Goal: Communication & Community: Answer question/provide support

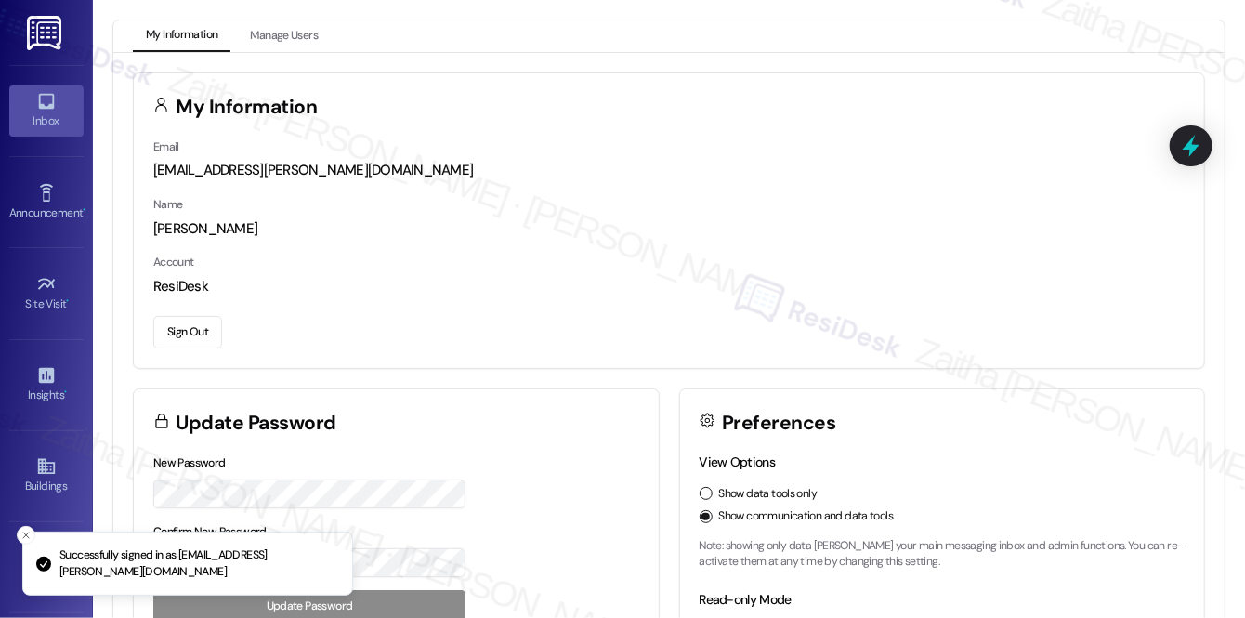
click at [65, 125] on div "Inbox" at bounding box center [46, 121] width 93 height 19
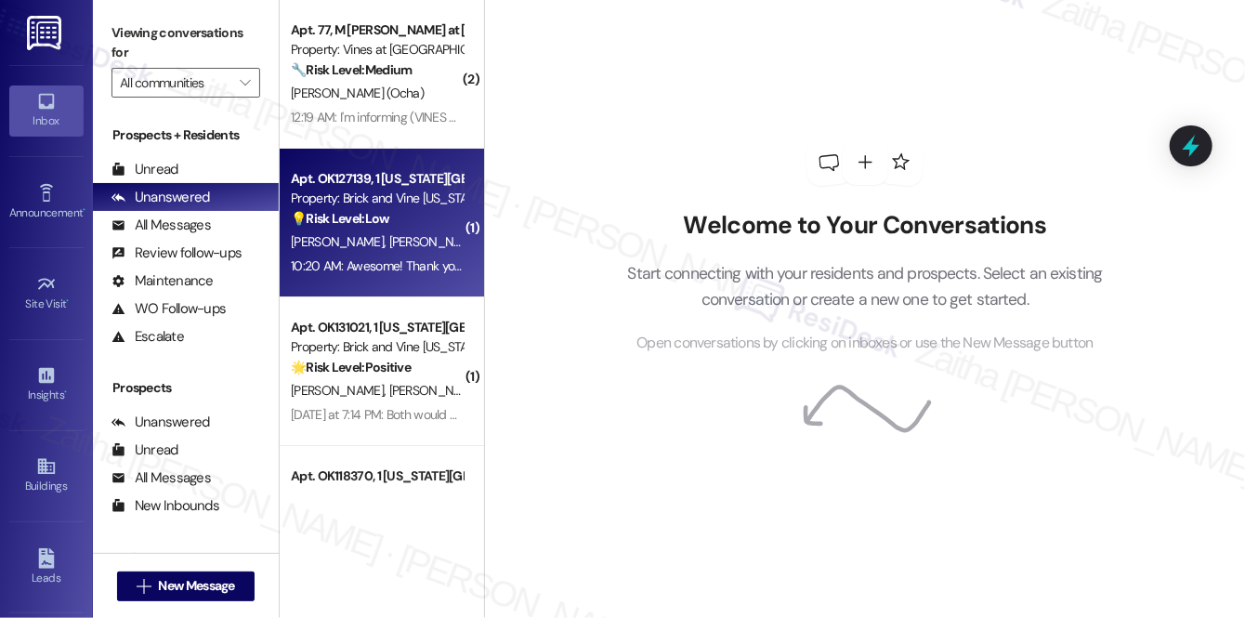
click at [376, 236] on div "[PERSON_NAME] [PERSON_NAME]" at bounding box center [377, 241] width 176 height 23
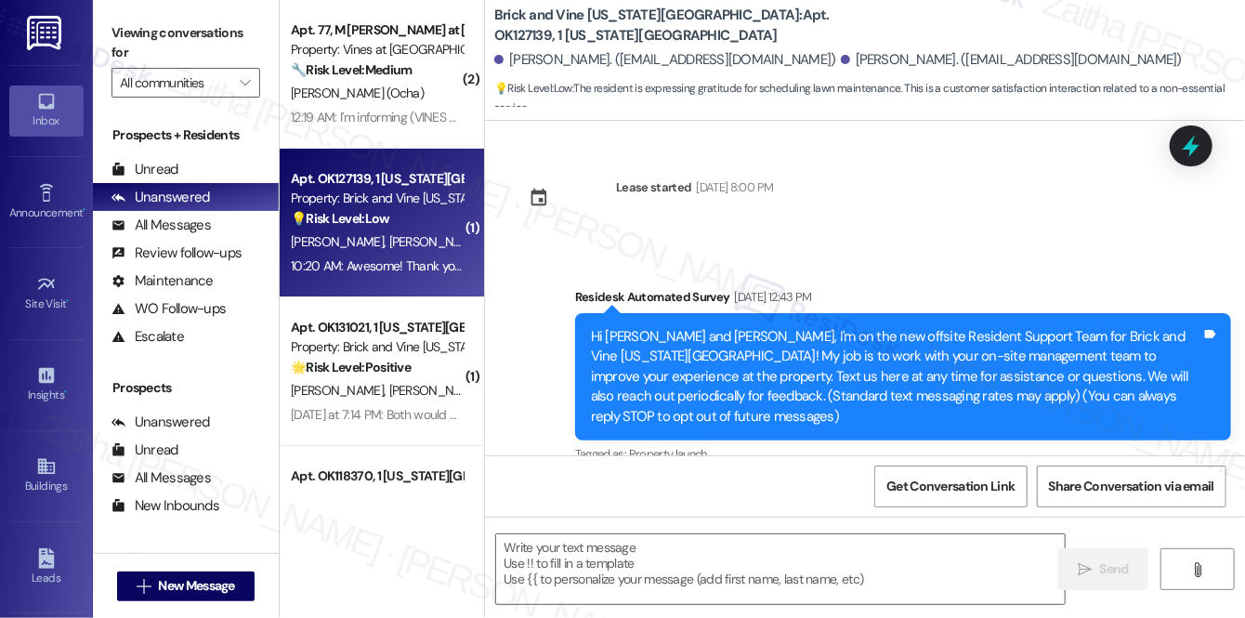
scroll to position [7977, 0]
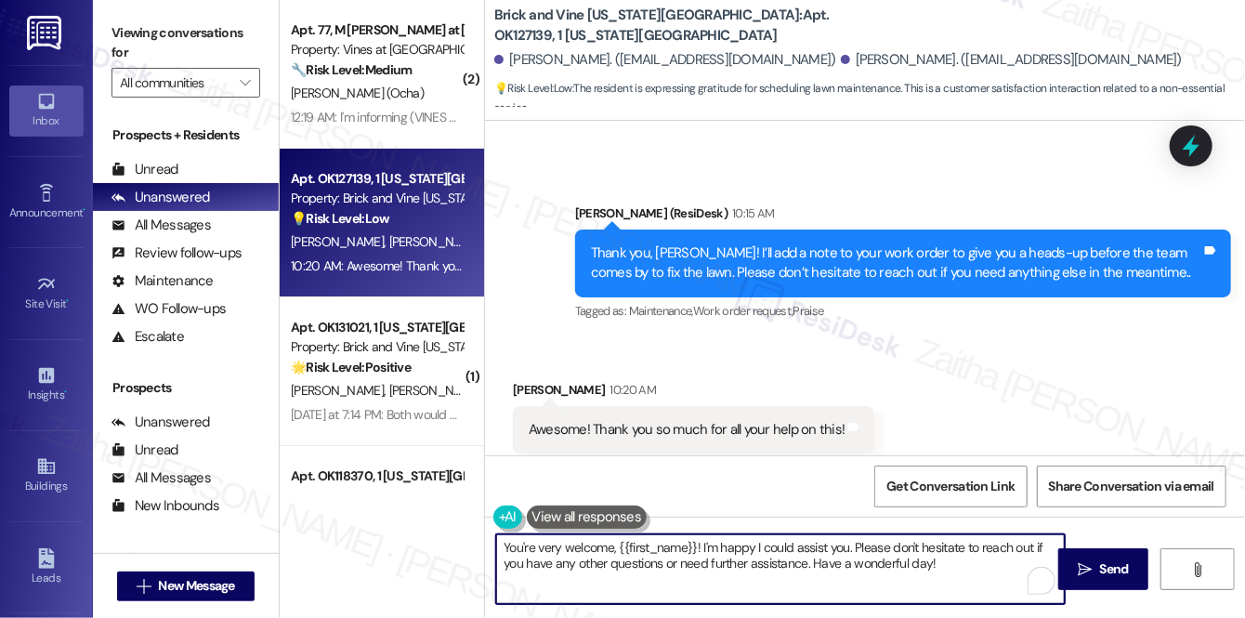
drag, startPoint x: 854, startPoint y: 546, endPoint x: 812, endPoint y: 569, distance: 47.4
click at [812, 569] on textarea "You're very welcome, {{first_name}}! I'm happy I could assist you. Please don't…" at bounding box center [780, 569] width 569 height 70
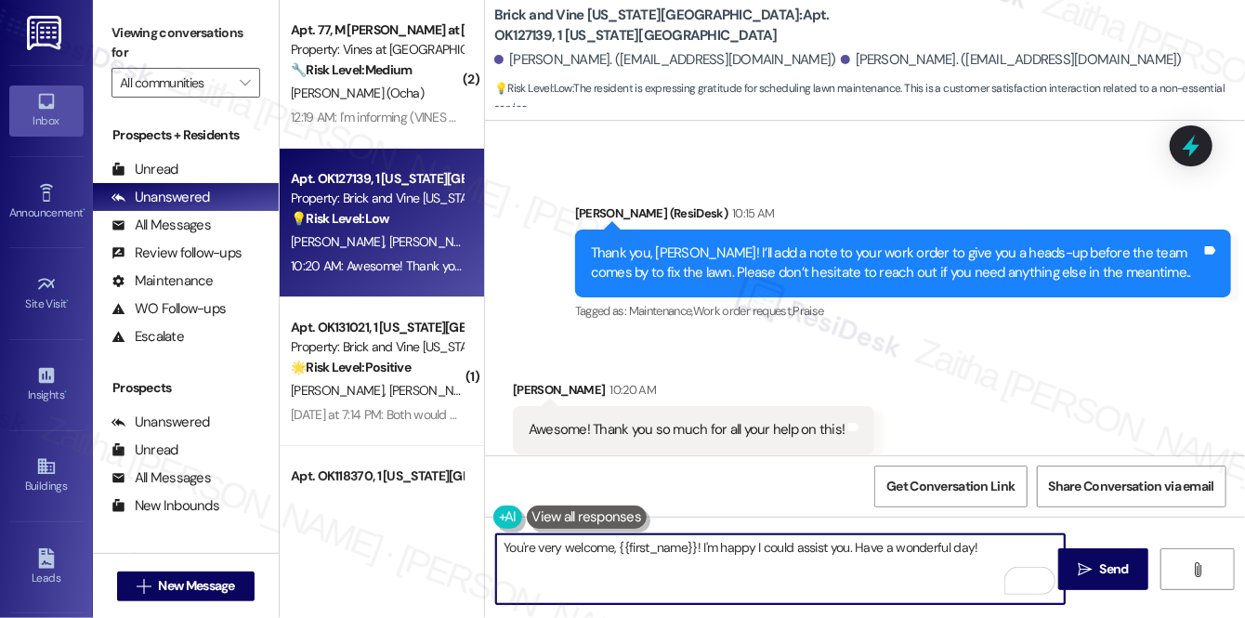
drag, startPoint x: 693, startPoint y: 546, endPoint x: 615, endPoint y: 544, distance: 78.1
click at [615, 544] on textarea "You're very welcome, {{first_name}}! I'm happy I could assist you. Have a wonde…" at bounding box center [780, 569] width 569 height 70
click at [920, 546] on textarea "You're very welcome! I'm happy I could assist you. Have a wonderful day!" at bounding box center [780, 569] width 569 height 70
type textarea "You're very welcome! I'm happy I could assist you. Have a wonderful day!"
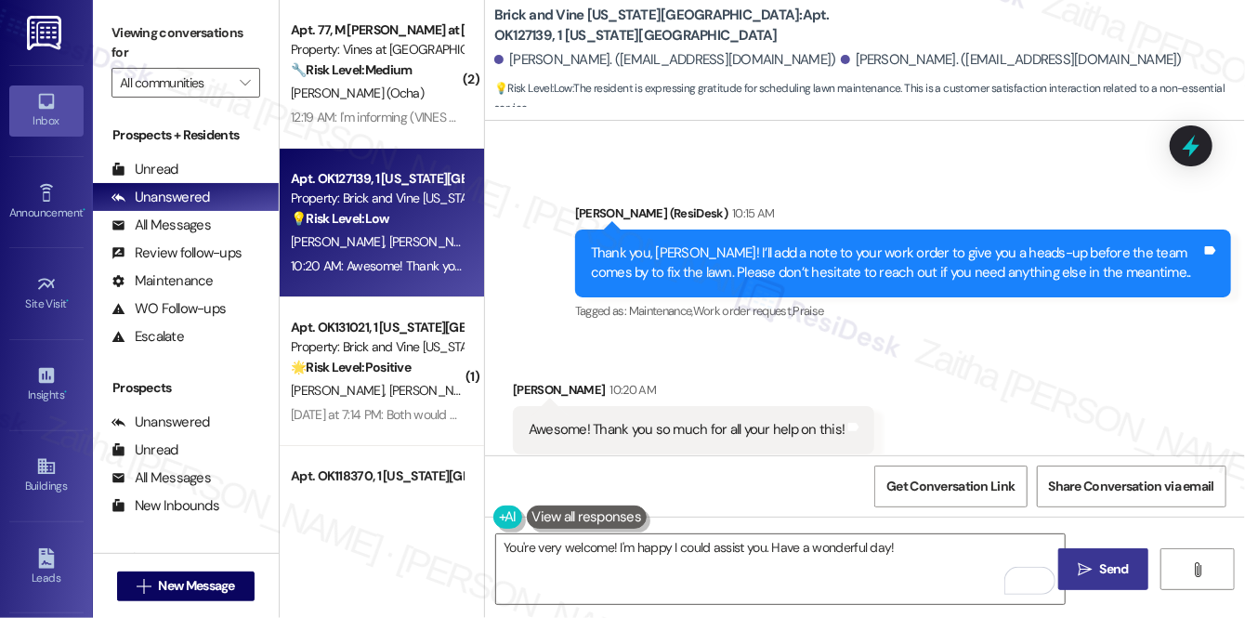
click at [1114, 572] on span "Send" at bounding box center [1114, 569] width 29 height 20
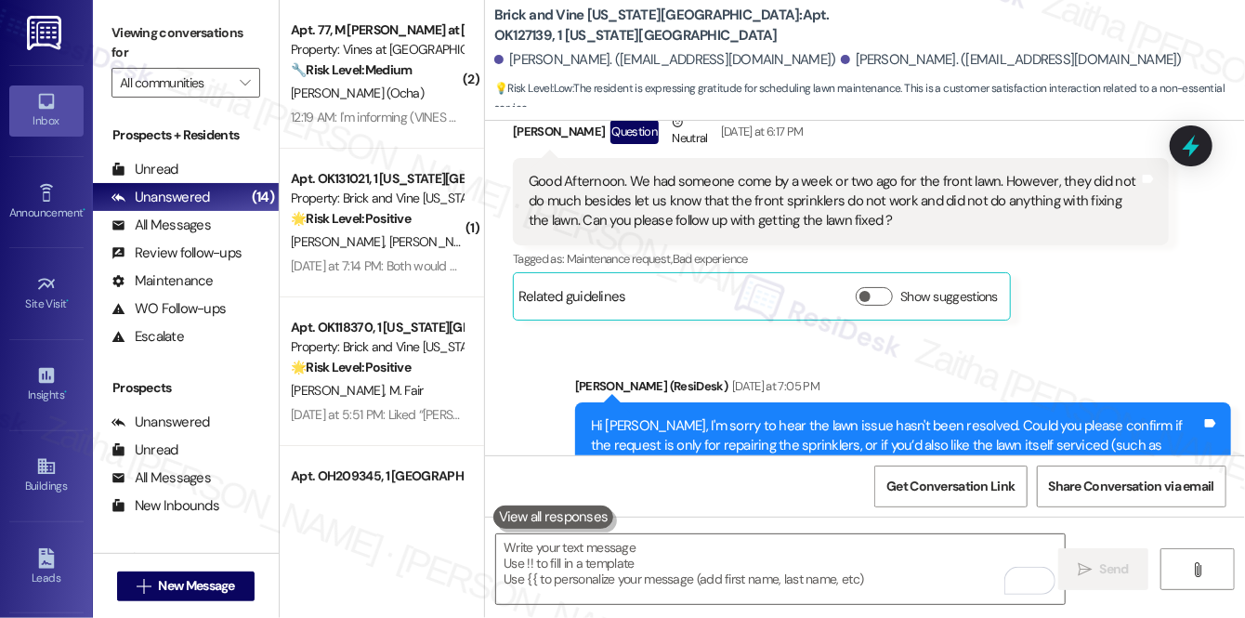
scroll to position [5863, 0]
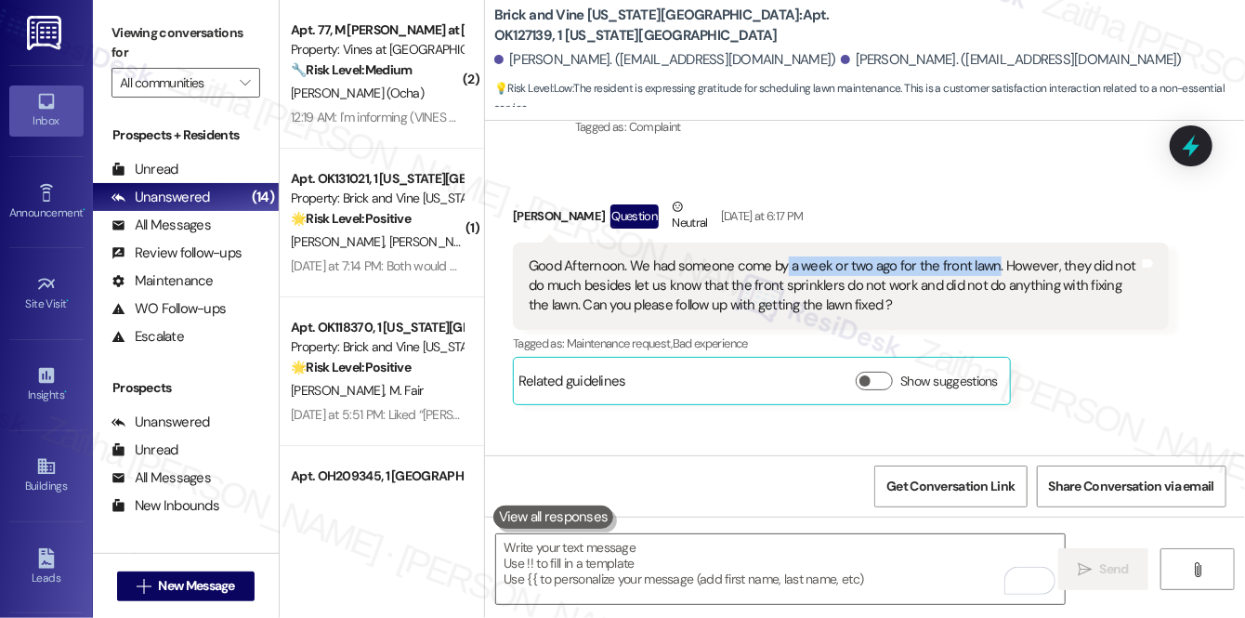
drag, startPoint x: 784, startPoint y: 226, endPoint x: 992, endPoint y: 216, distance: 207.5
click at [992, 257] on div "Good Afternoon. We had someone come by a week or two ago for the front lawn. Ho…" at bounding box center [834, 286] width 611 height 59
copy div "a week or two ago for the front lawn"
click at [1093, 330] on div "Tagged as: Maintenance request , Click to highlight conversations about Mainten…" at bounding box center [841, 343] width 656 height 27
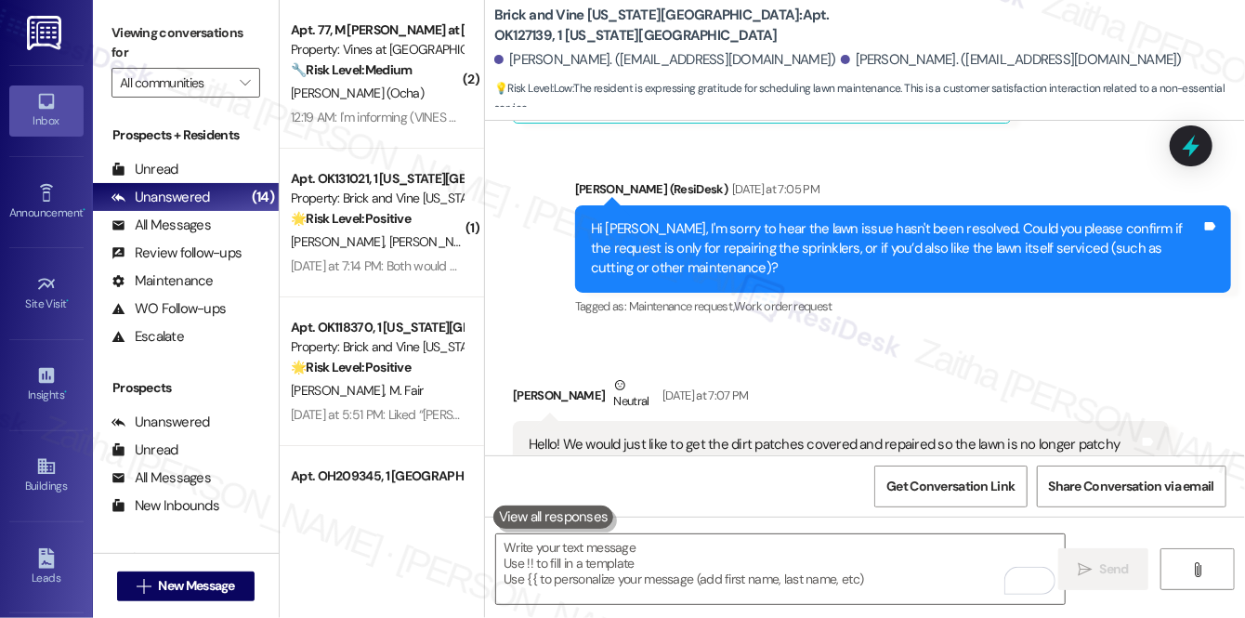
scroll to position [6202, 0]
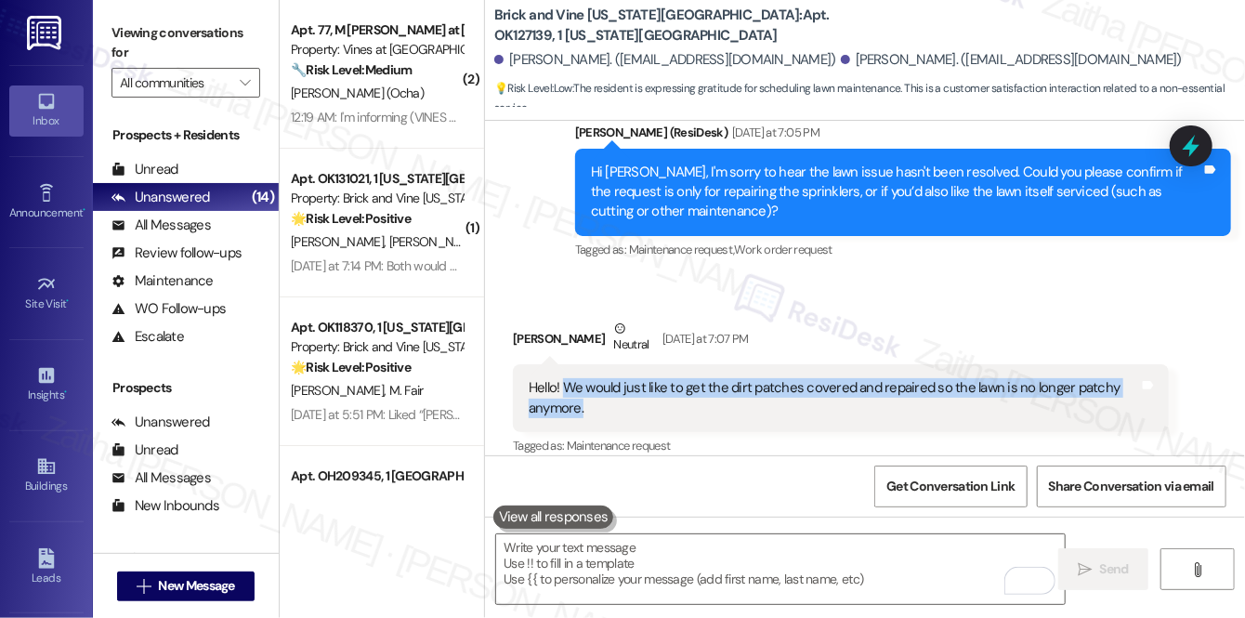
drag, startPoint x: 560, startPoint y: 342, endPoint x: 616, endPoint y: 369, distance: 61.9
click at [616, 378] on div "Hello! We would just like to get the dirt patches covered and repaired so the l…" at bounding box center [834, 398] width 611 height 40
copy div "We would just like to get the dirt patches covered and repaired so the lawn is …"
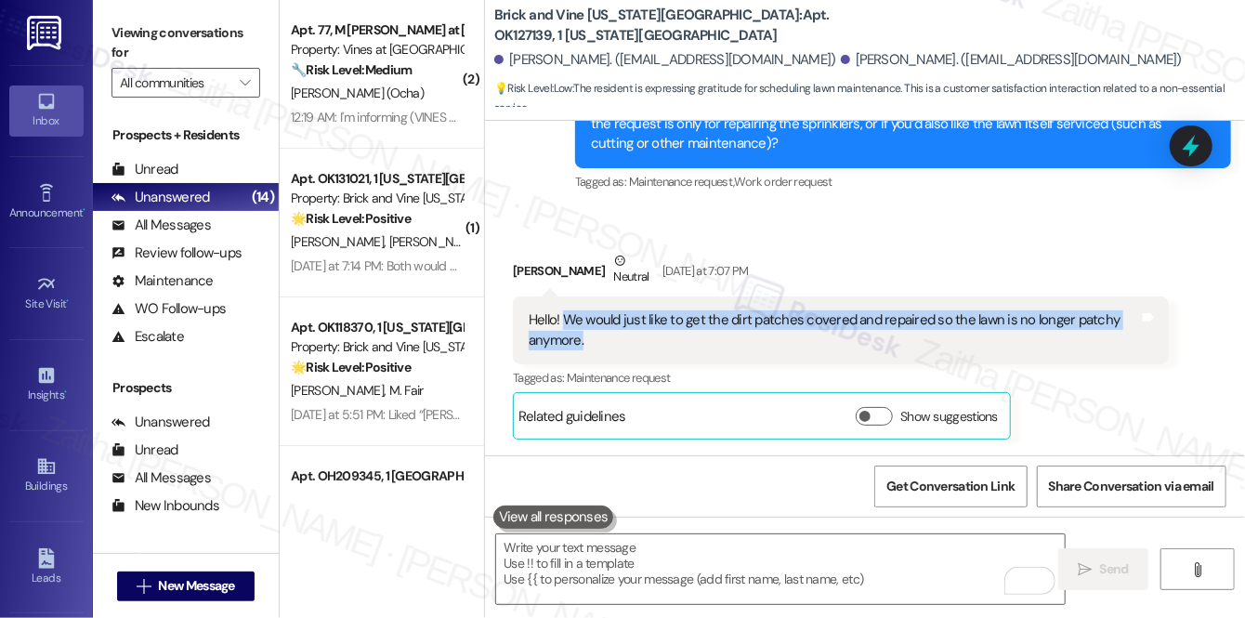
scroll to position [6371, 0]
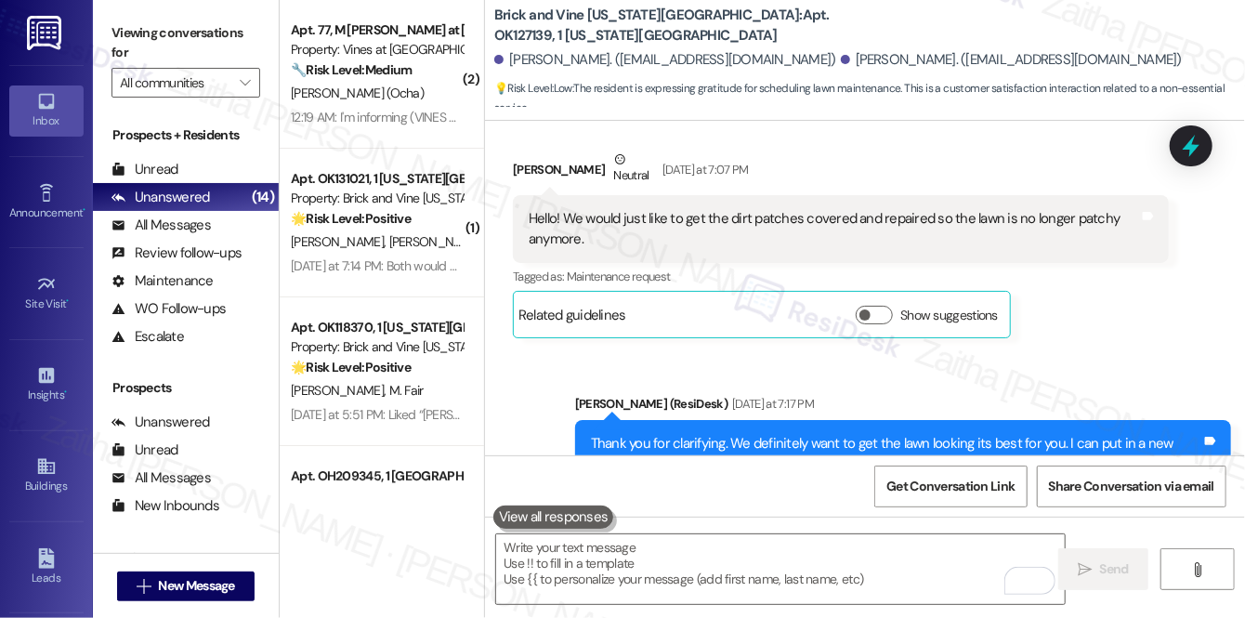
click at [1081, 263] on div "Anne Foster Neutral Yesterday at 7:07 PM Hello! We would just like to get the d…" at bounding box center [841, 244] width 656 height 189
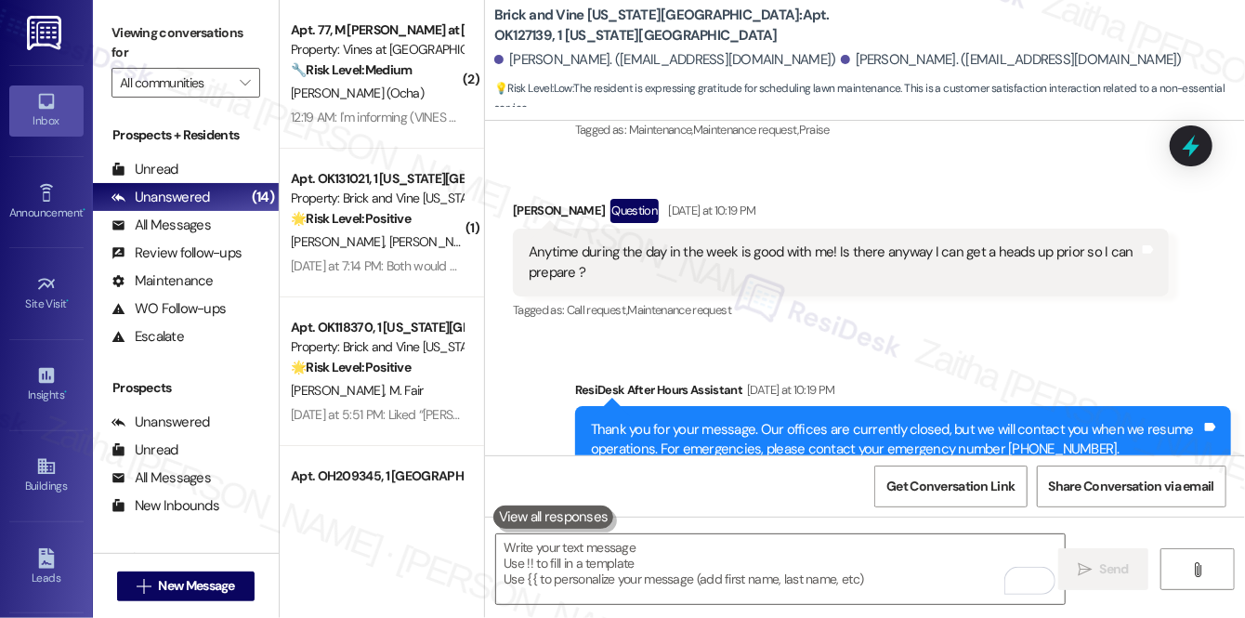
scroll to position [7430, 0]
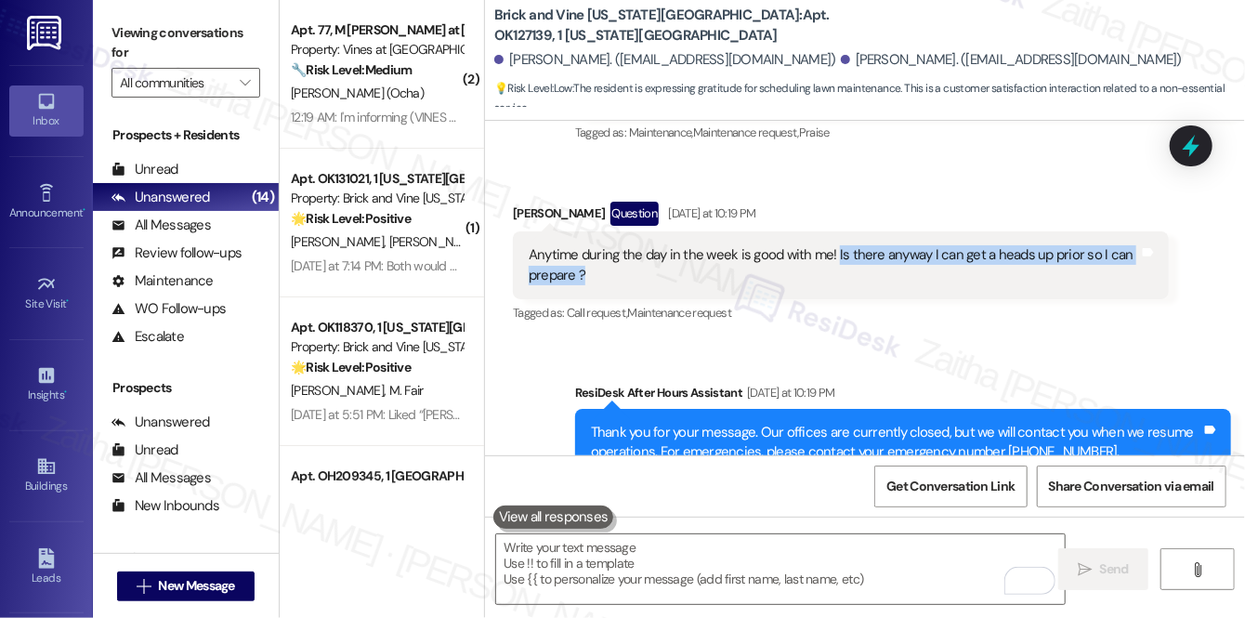
drag, startPoint x: 833, startPoint y: 213, endPoint x: 840, endPoint y: 234, distance: 22.6
click at [840, 245] on div "Anytime during the day in the week is good with me! Is there anyway I can get a…" at bounding box center [834, 265] width 611 height 40
copy div "Is there anyway I can get a heads up prior so I can prepare ?"
click at [768, 202] on div "Anne Foster Question Yesterday at 10:19 PM" at bounding box center [841, 217] width 656 height 30
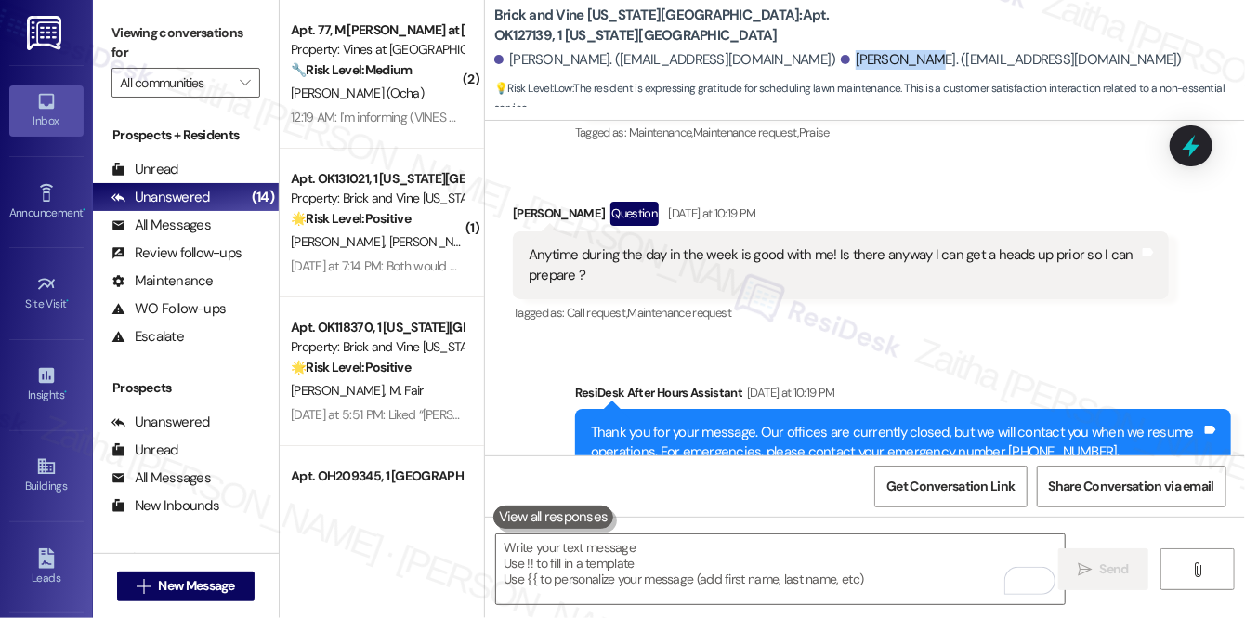
drag, startPoint x: 771, startPoint y: 60, endPoint x: 849, endPoint y: 50, distance: 77.8
click at [849, 50] on div "Brandon Cox. (coxb3@cintas.com)" at bounding box center [1012, 60] width 342 height 20
copy div "Brandon Cox"
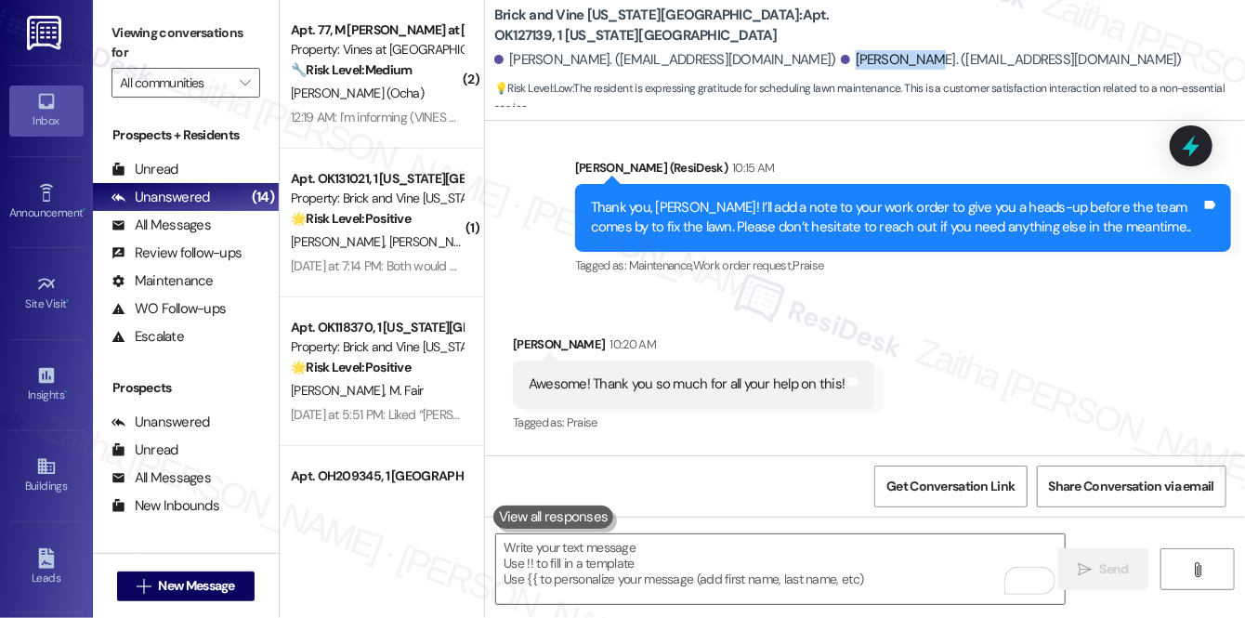
scroll to position [8106, 0]
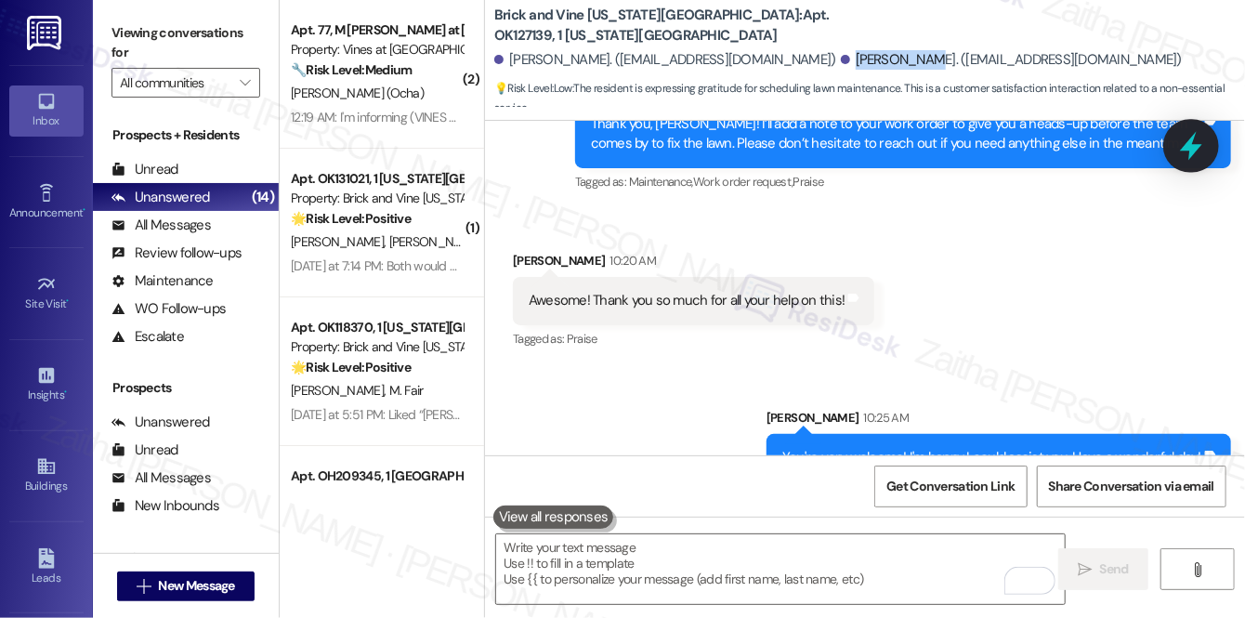
click at [1191, 149] on icon at bounding box center [1191, 146] width 22 height 29
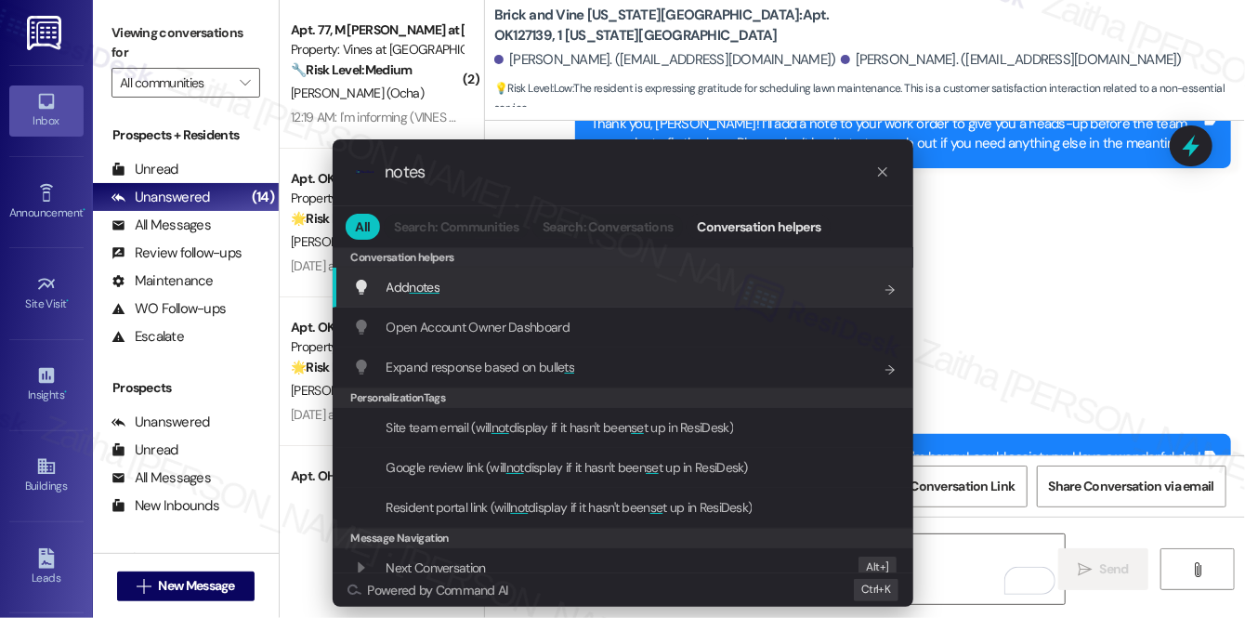
type input "notes"
click at [427, 290] on span "notes" at bounding box center [424, 287] width 31 height 17
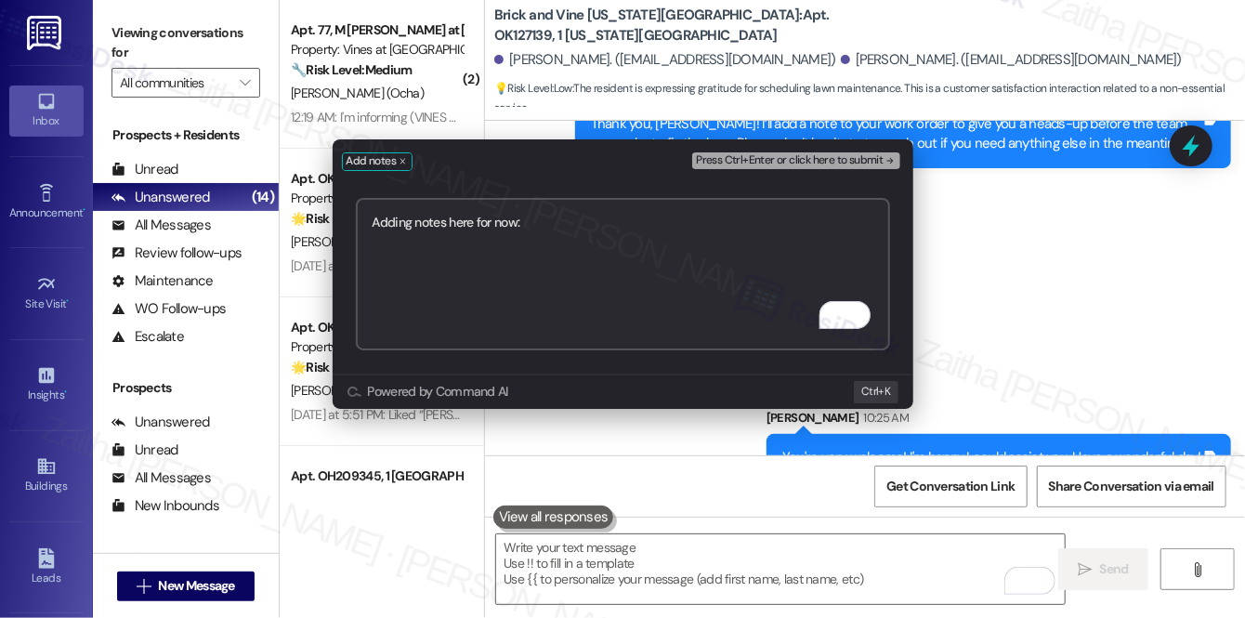
paste textarea "Created by ResiDesk on behalf of resident"
click at [781, 221] on textarea "Adding notes here for now: Created by ResiDesk on behalf of the resident" at bounding box center [623, 274] width 534 height 152
paste textarea "8134"
click at [567, 220] on textarea "Adding notes here for now: Created by ResiDesk on behalf of the resident -8134" at bounding box center [623, 274] width 534 height 152
click at [523, 217] on textarea "Adding notes here for now: Created by ResiDesk on behalf of the resident -8134" at bounding box center [623, 274] width 534 height 152
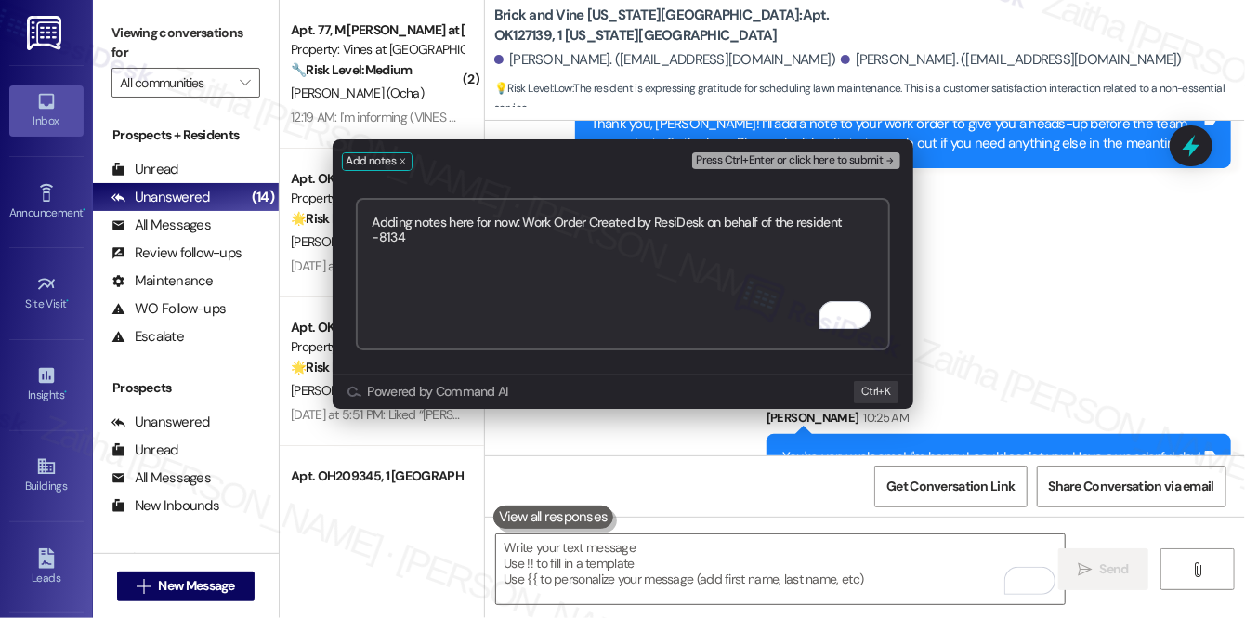
type textarea "Adding notes here for now: Work Order Created by ResiDesk on behalf of the resi…"
click at [750, 159] on span "Press Ctrl+Enter or click here to submit" at bounding box center [789, 160] width 187 height 13
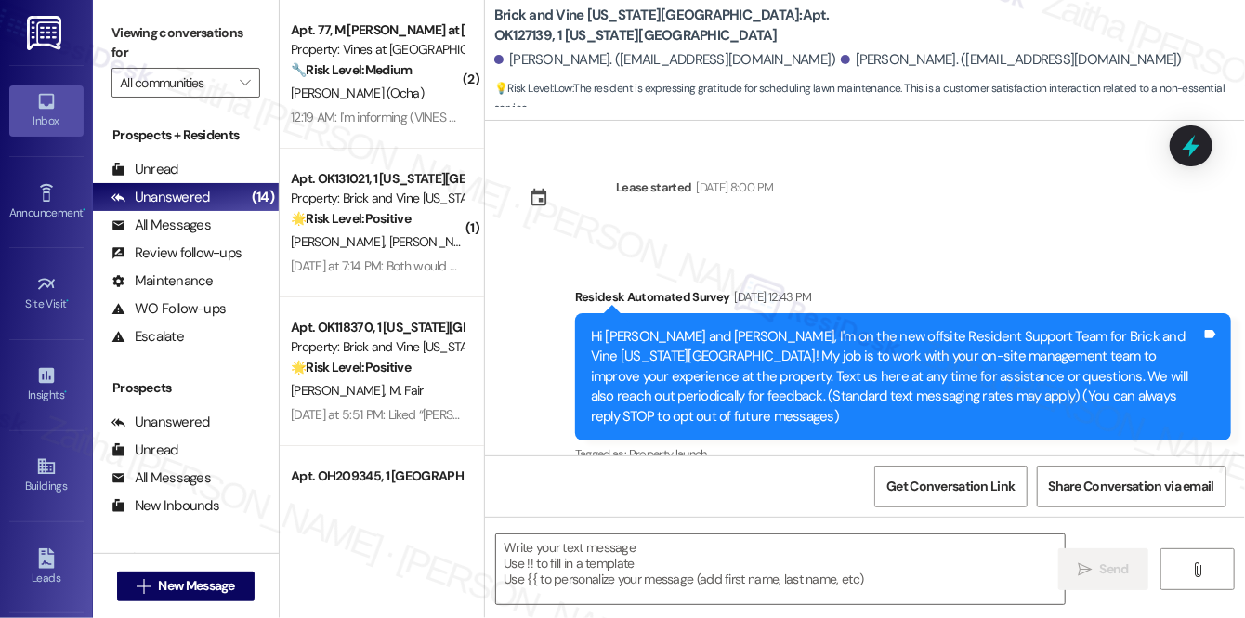
scroll to position [8309, 0]
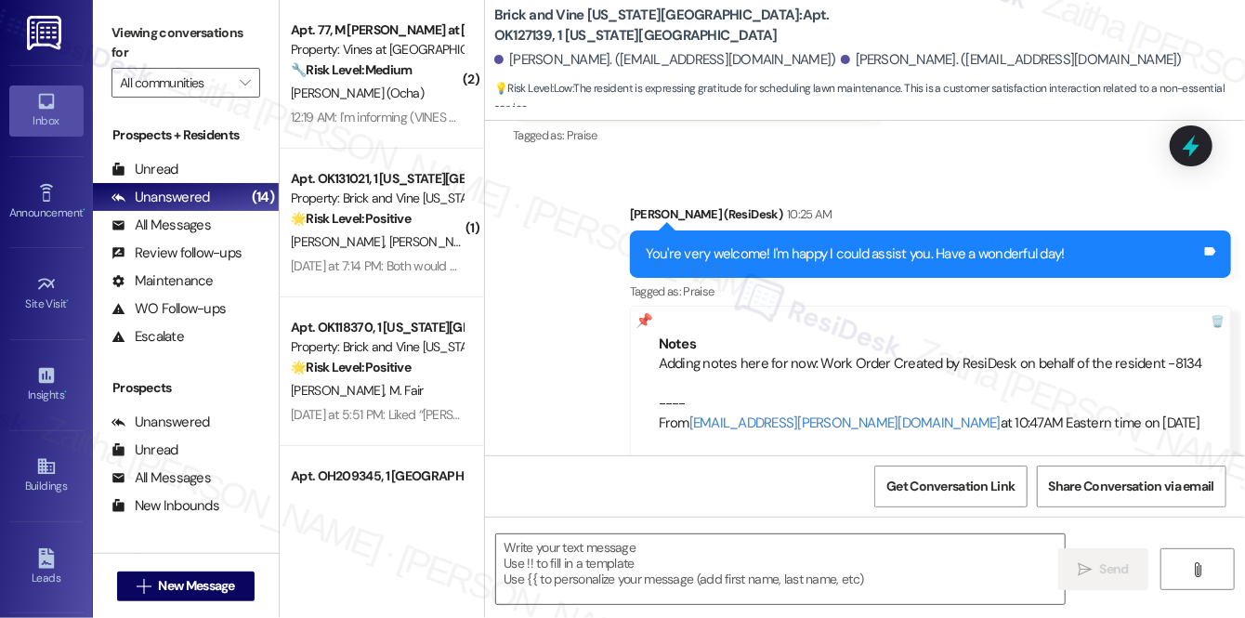
type textarea "Fetching suggested responses. Please feel free to read through the conversation…"
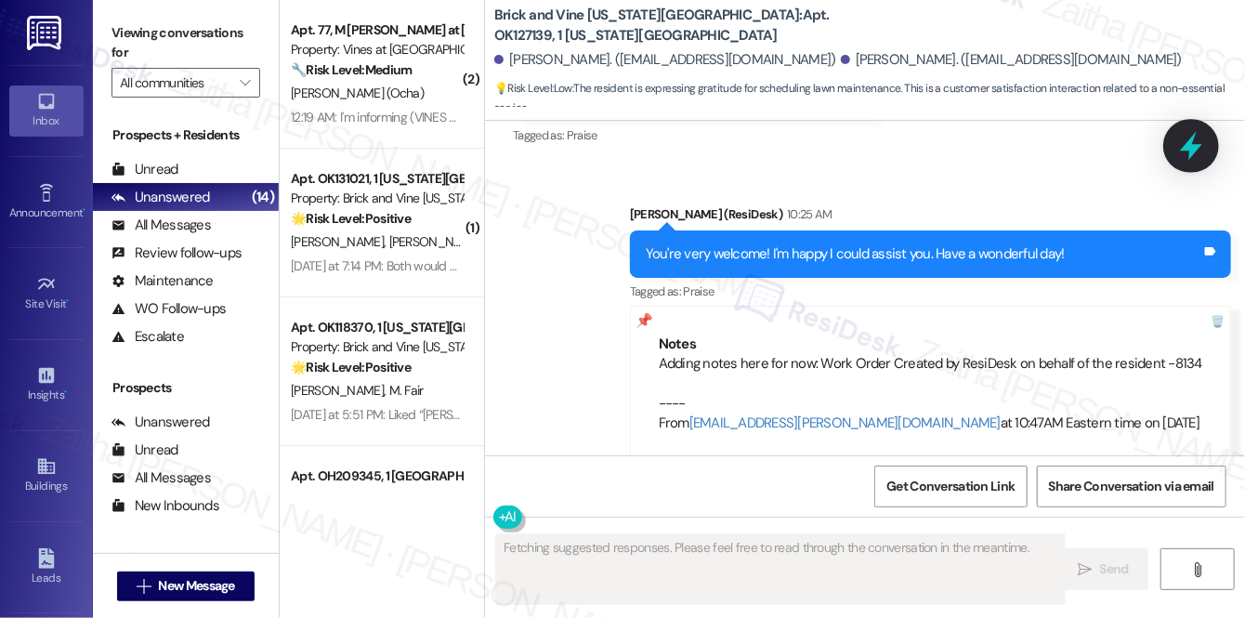
click at [1189, 150] on icon at bounding box center [1191, 146] width 22 height 29
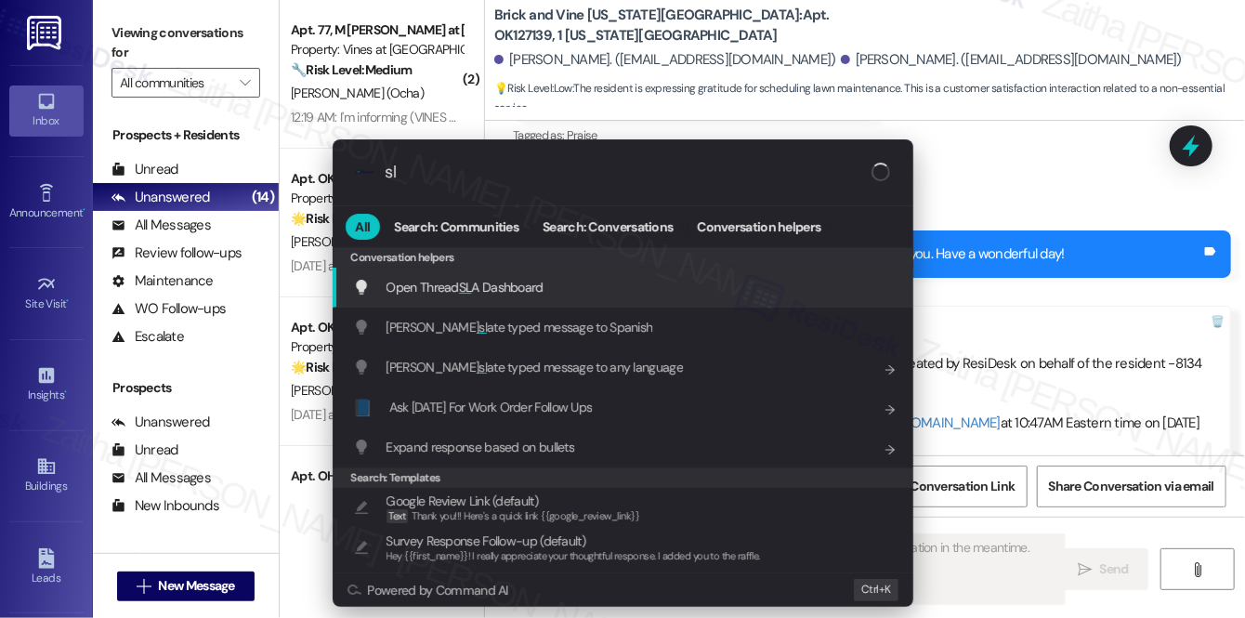
type input "sla"
type textarea "Hey {{first_name}}, you're so welcome! I'm happy I could help! If you need anyt…"
type input "sla"
type textarea "Hey {{first_name}}, you're so welcome! I'm happy I could help! If you need anyt…"
click at [463, 282] on span "SLA" at bounding box center [469, 287] width 20 height 17
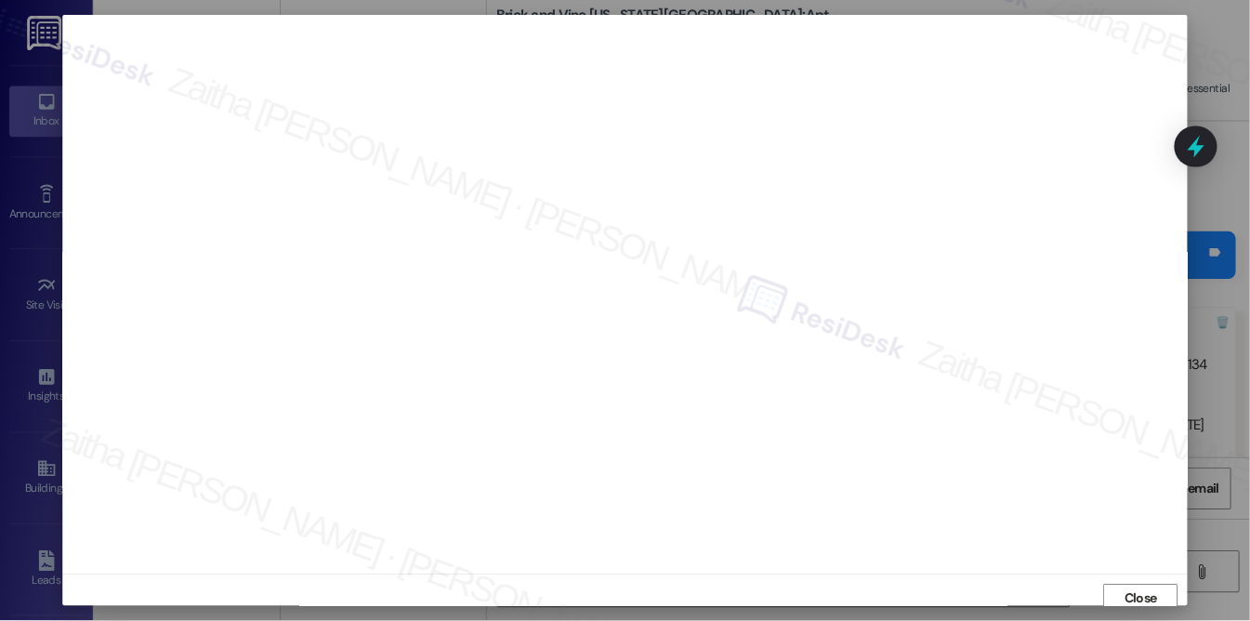
scroll to position [7, 0]
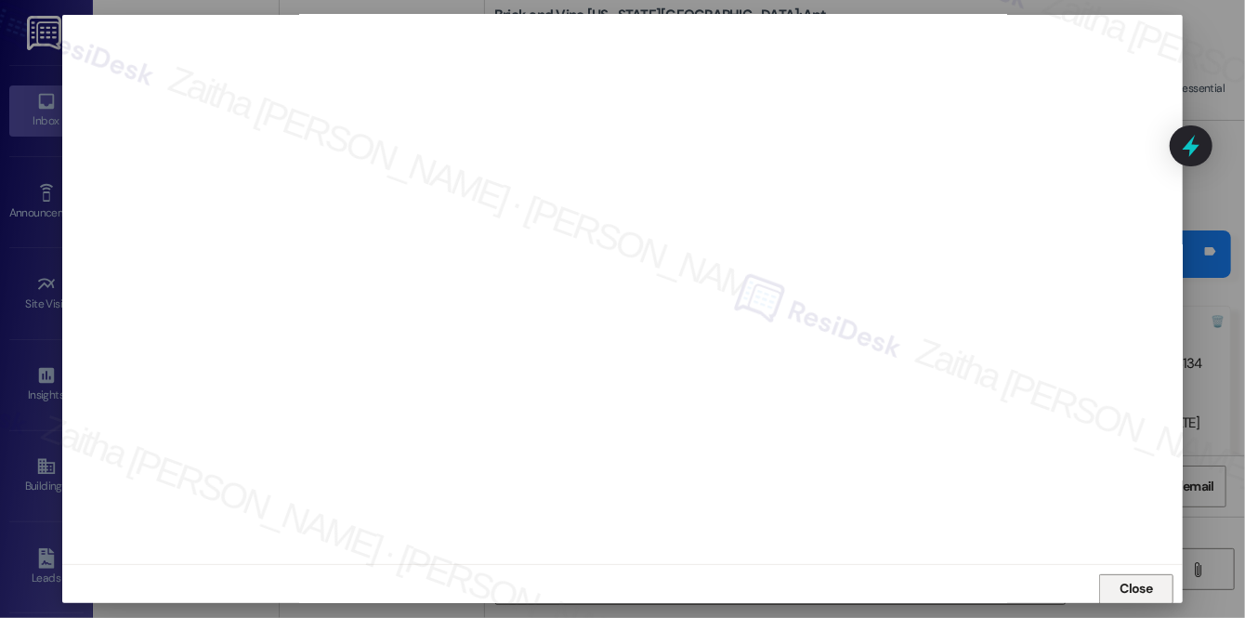
click at [1135, 585] on span "Close" at bounding box center [1137, 589] width 33 height 20
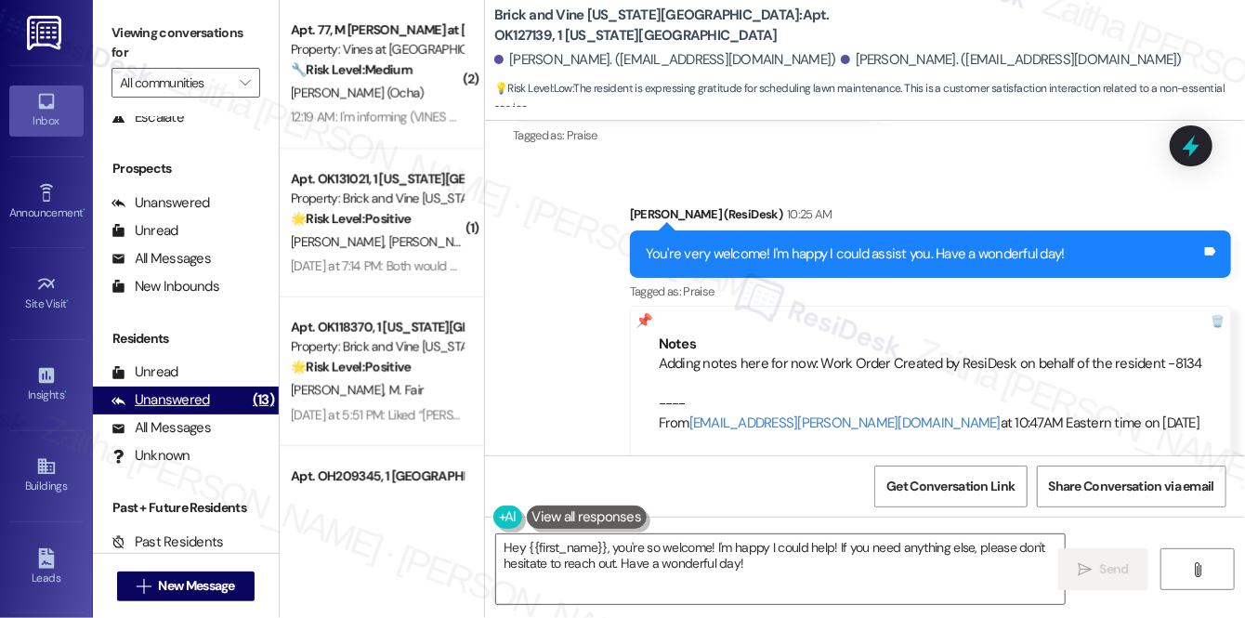
scroll to position [220, 0]
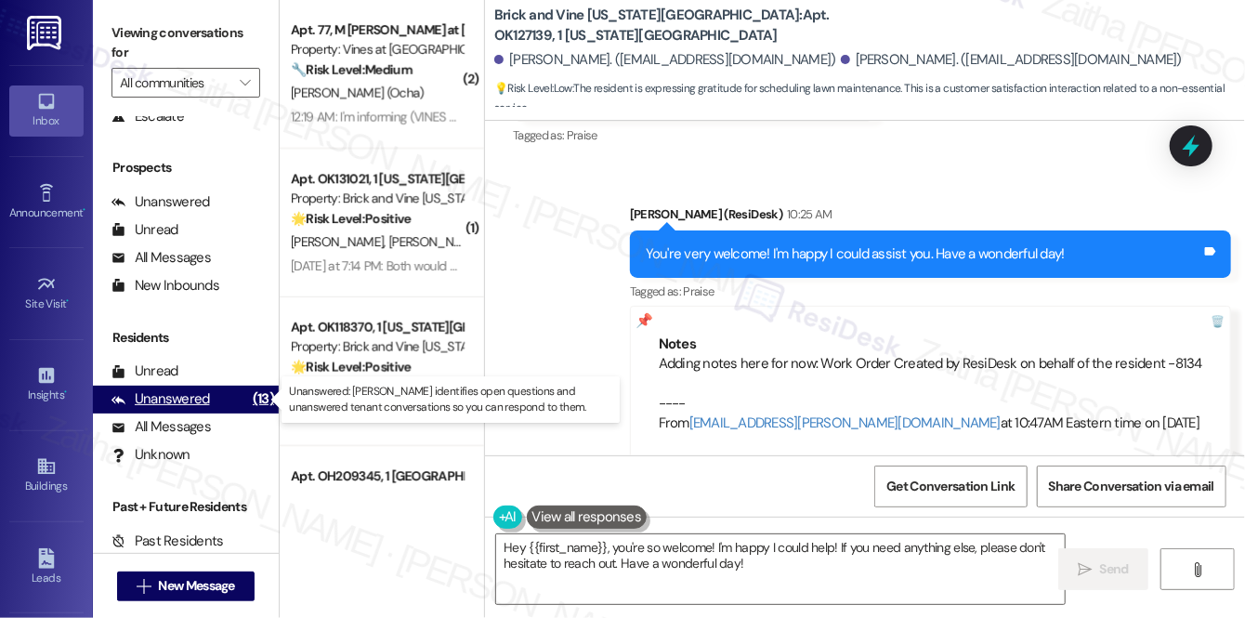
click at [181, 407] on div "Unanswered" at bounding box center [161, 399] width 99 height 20
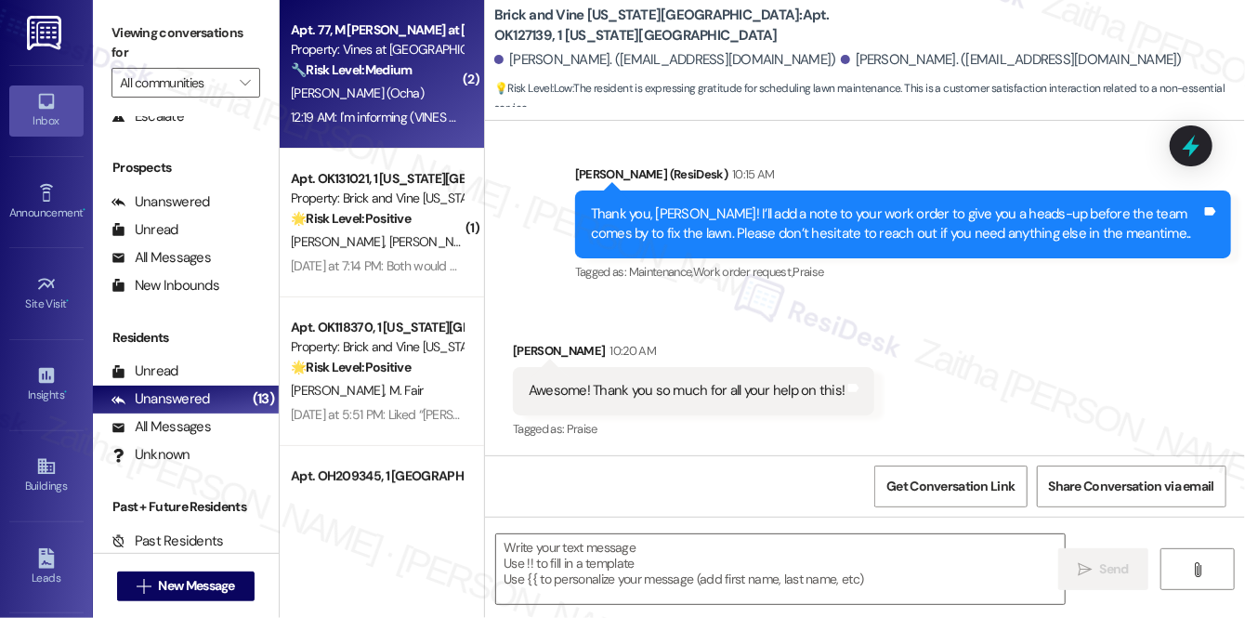
type textarea "Fetching suggested responses. Please feel free to read through the conversation…"
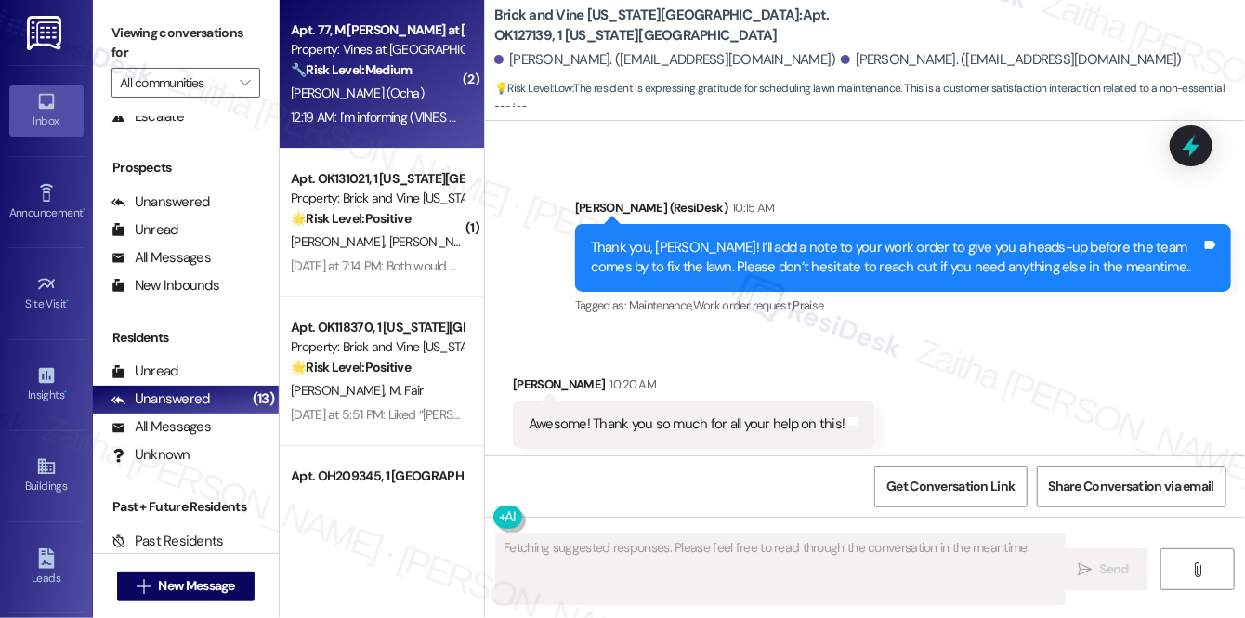
scroll to position [7976, 0]
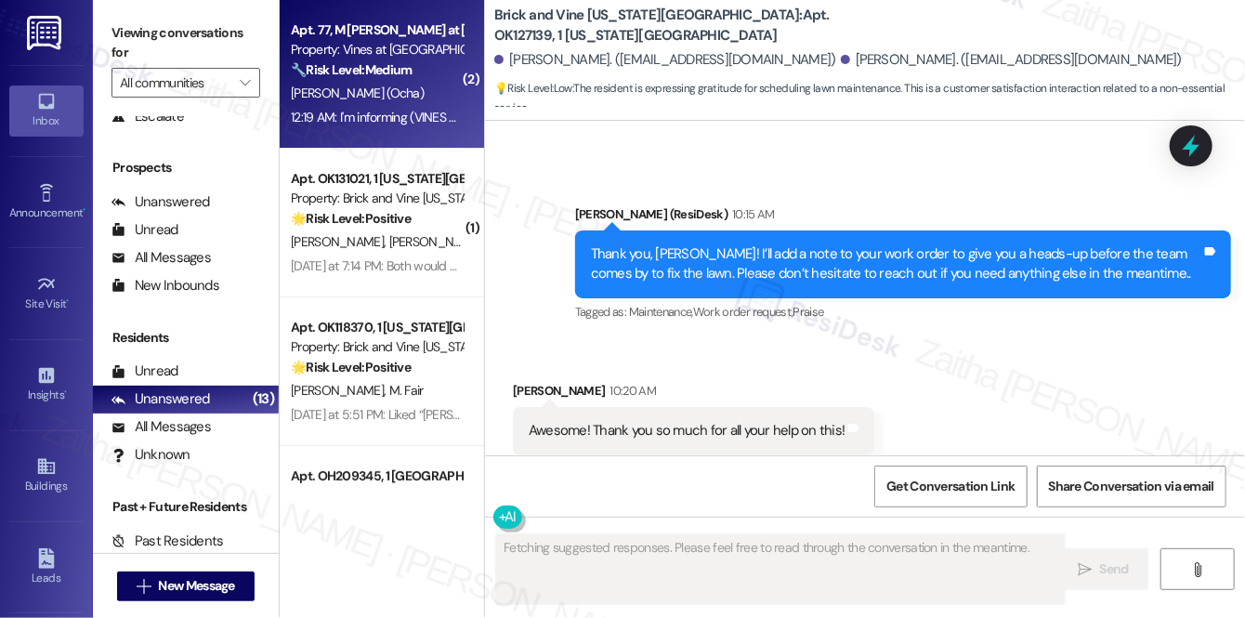
click at [411, 70] on strong "🔧 Risk Level: Medium" at bounding box center [351, 69] width 121 height 17
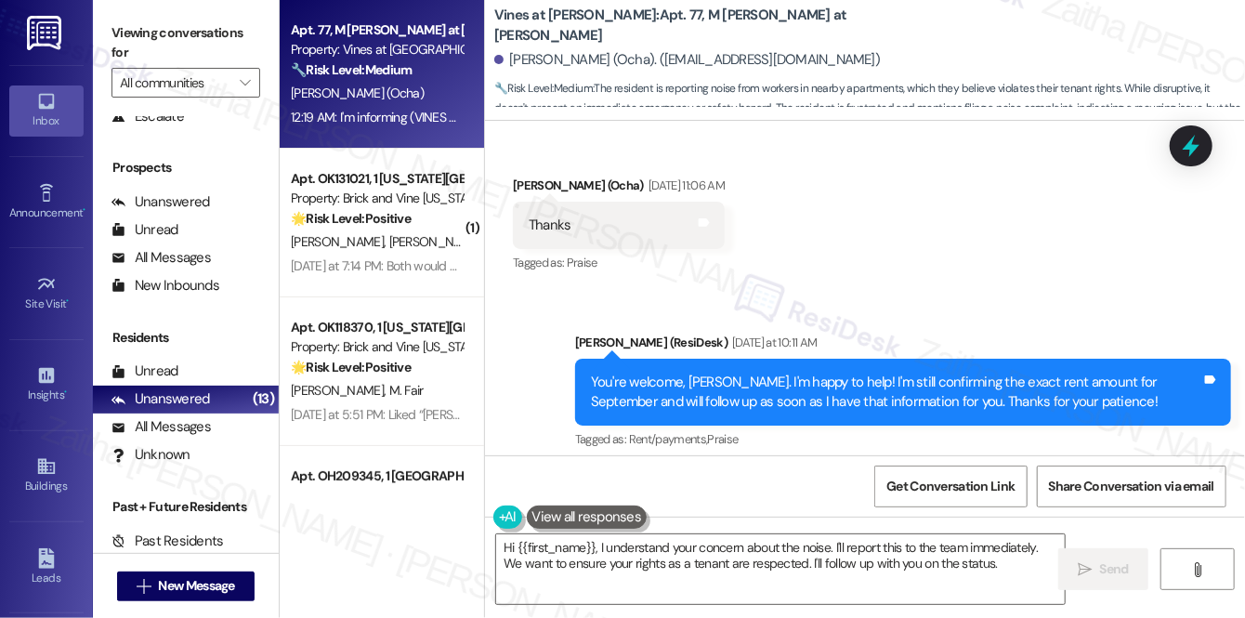
scroll to position [22713, 0]
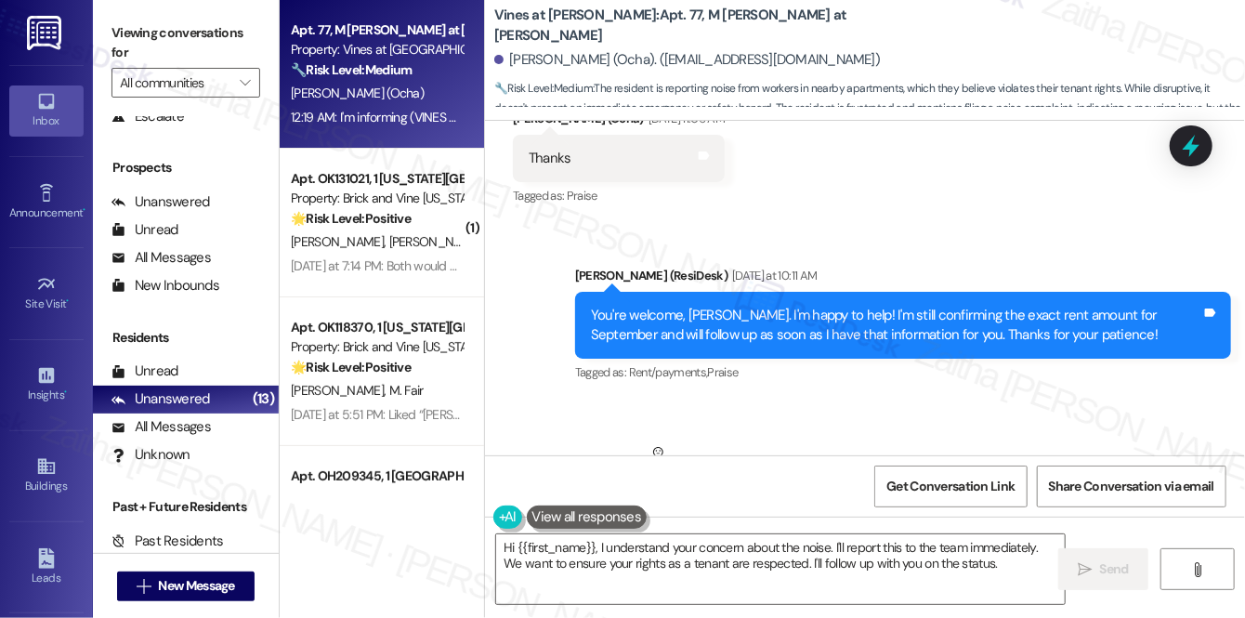
drag, startPoint x: 520, startPoint y: 248, endPoint x: 1075, endPoint y: 297, distance: 557.0
click at [1075, 488] on div "Shauntay (VINES at ADAMS) Noise Code IS being Violated by workers in the next d…" at bounding box center [841, 542] width 656 height 108
copy div "Shauntay (VINES at ADAMS) Noise Code IS being Violated by workers in the next d…"
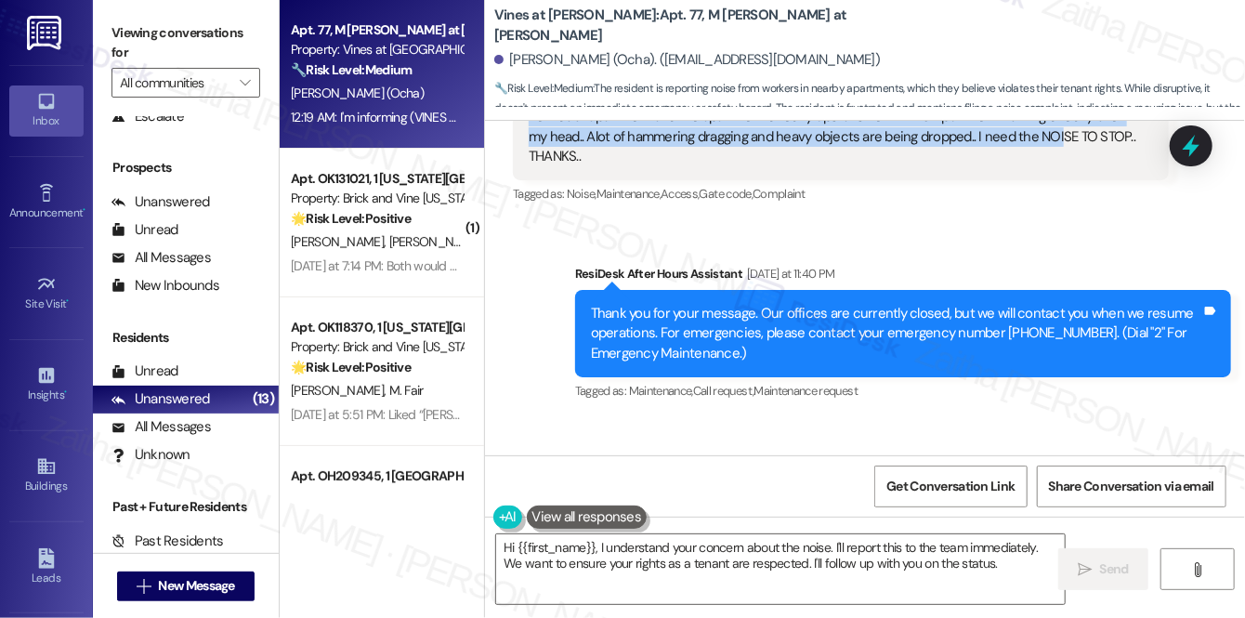
scroll to position [23134, 0]
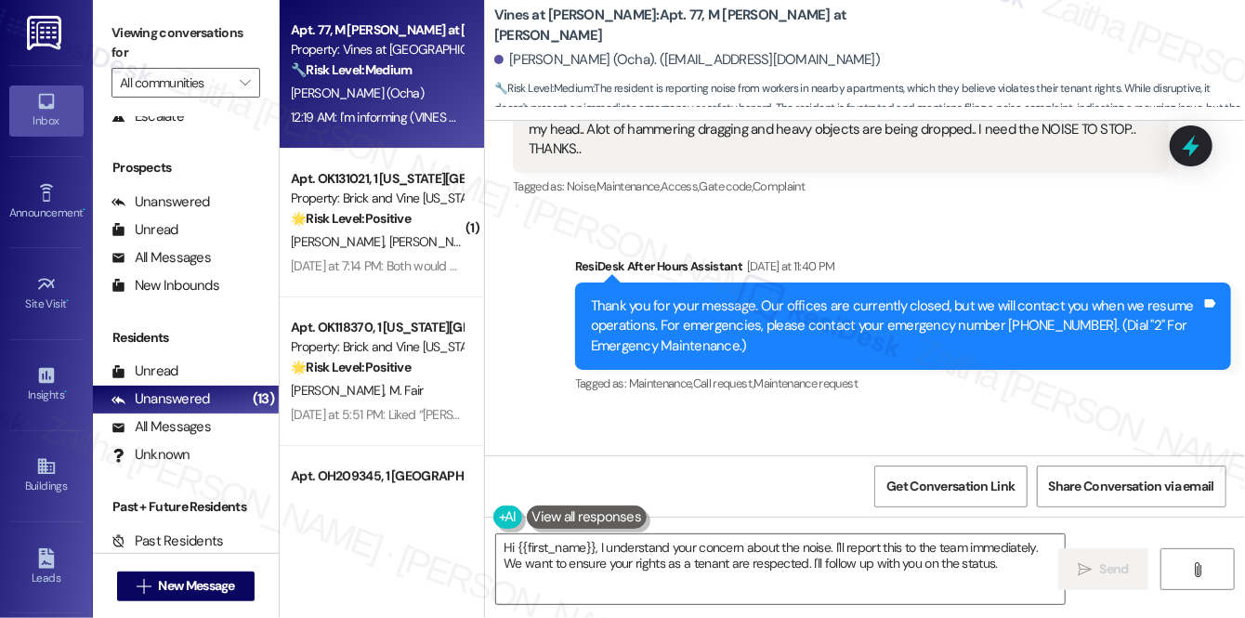
click at [812, 586] on div "Tagged as: Noise , Click to highlight conversations about Noise Tenant complain…" at bounding box center [841, 599] width 656 height 27
drag, startPoint x: 520, startPoint y: 234, endPoint x: 758, endPoint y: 281, distance: 242.4
click at [758, 498] on div "I'm informing (VINES at ADAMS) of workers making A lot of Noise Directly Over o…" at bounding box center [841, 541] width 656 height 87
copy div "I'm informing (VINES at ADAMS) of workers making A lot of Noise Directly Over o…"
click at [834, 357] on div "WO Opened request: Leak issue,... Nov 07, 2024 at 9:39 AM Status : Completed Sh…" at bounding box center [865, 288] width 760 height 335
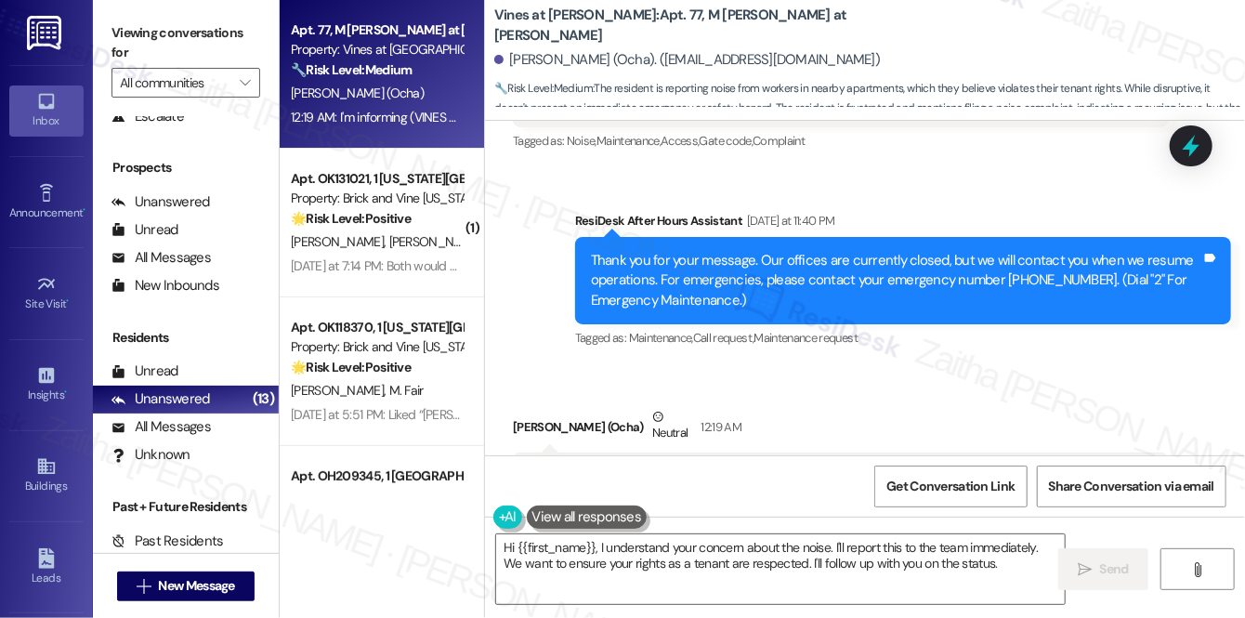
scroll to position [23219, 0]
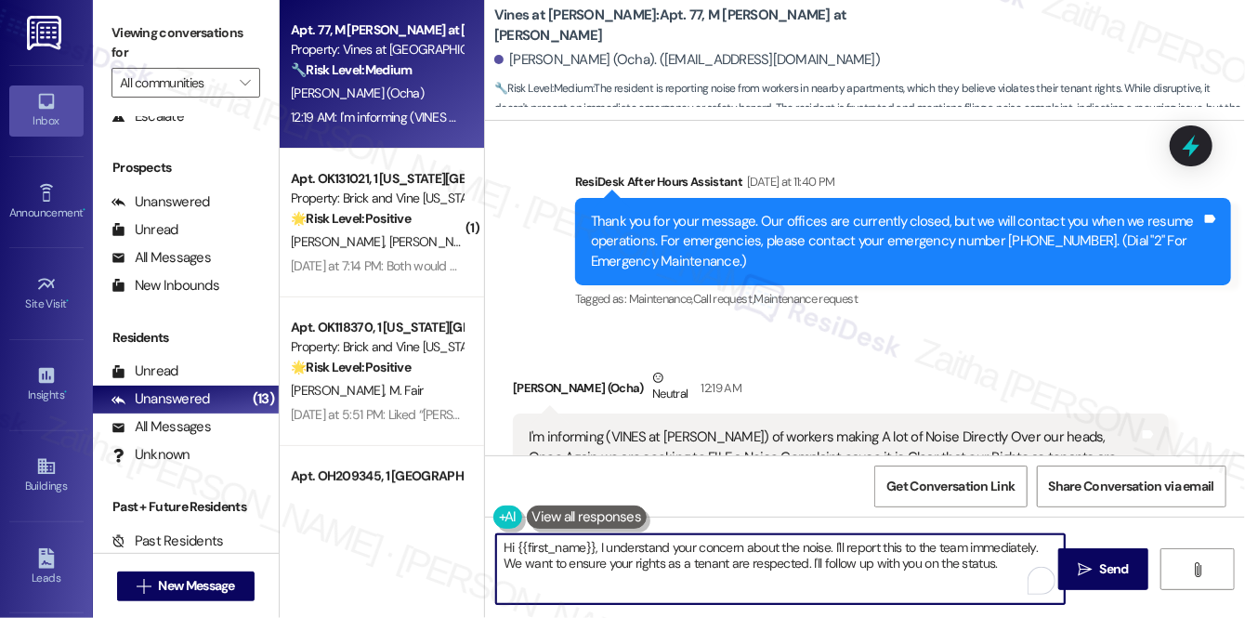
drag, startPoint x: 622, startPoint y: 550, endPoint x: 998, endPoint y: 565, distance: 376.7
click at [1003, 565] on textarea "Hi {{first_name}}, I understand your concern about the noise. I'll report this …" at bounding box center [780, 569] width 569 height 70
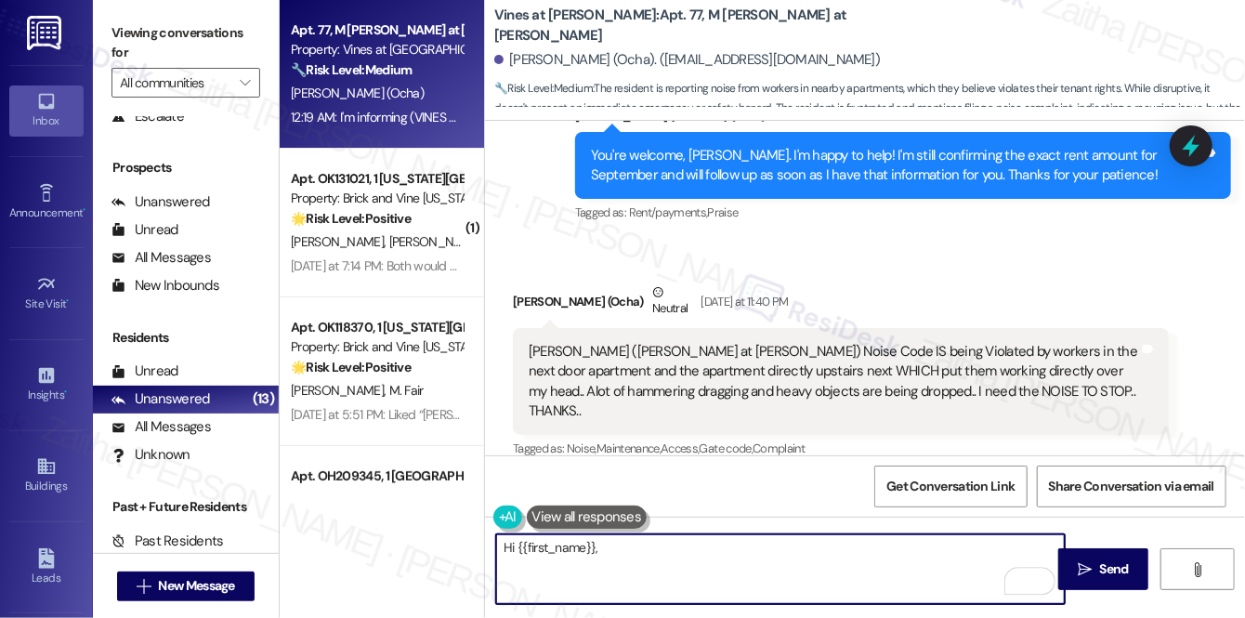
scroll to position [22713, 0]
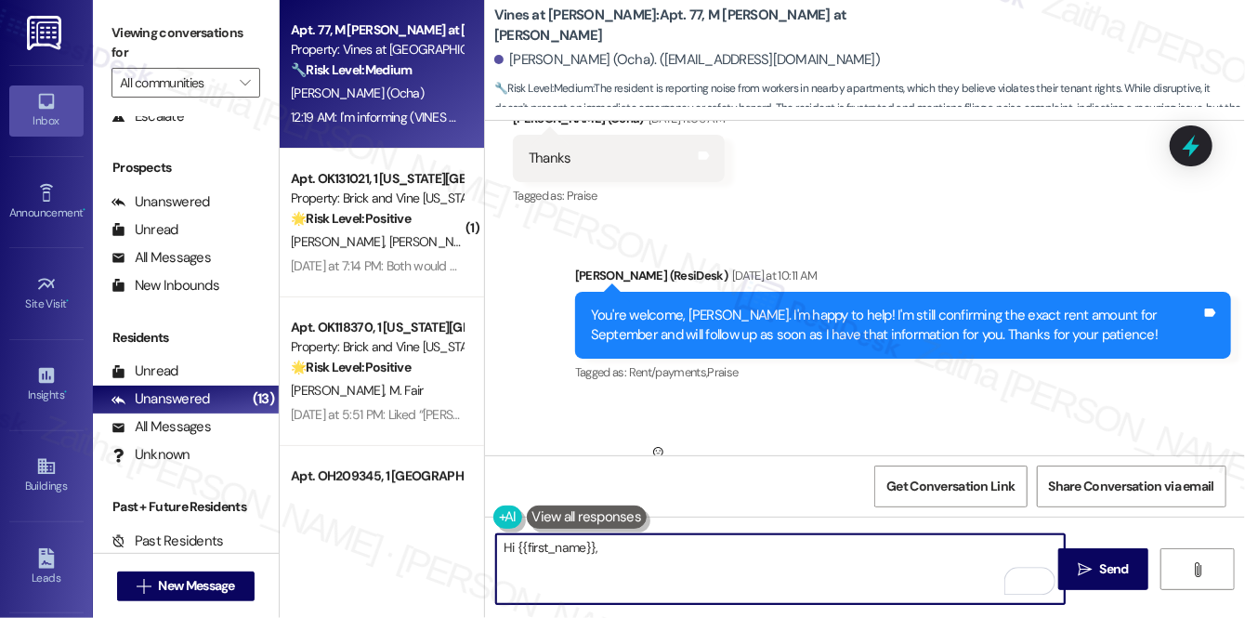
paste textarea "I’m really sorry you’ve been experiencing so much noise—it sounds very frustrat…"
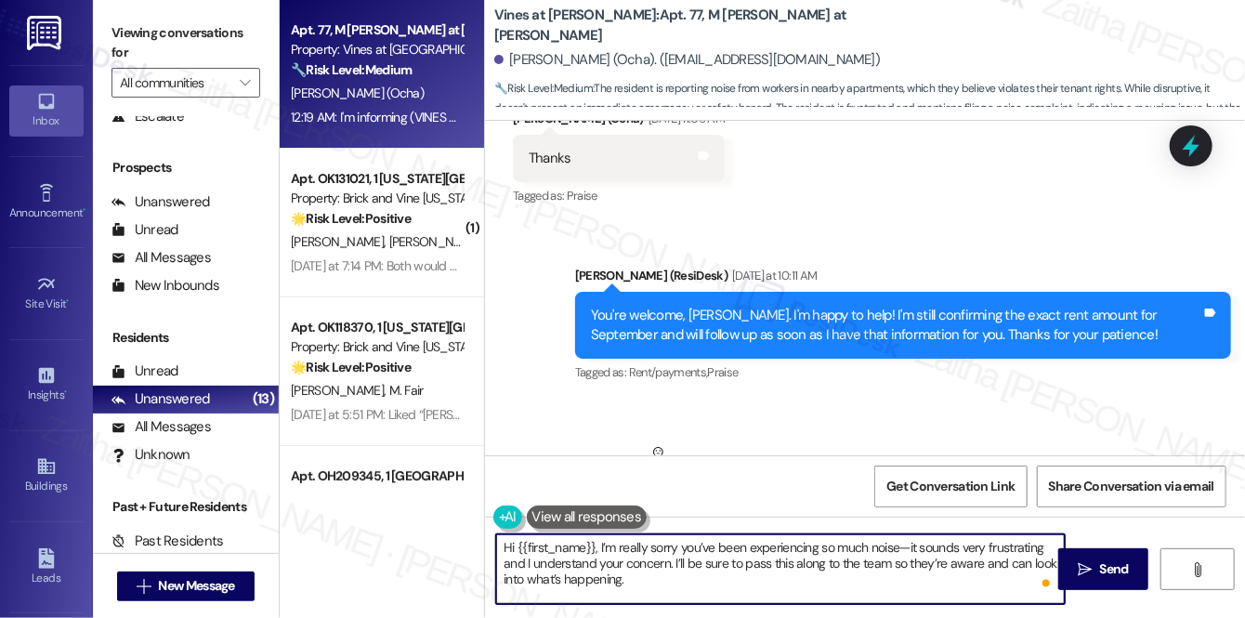
paste textarea "Thank you for bringing this to our attention, and I’ll follow up with you once …"
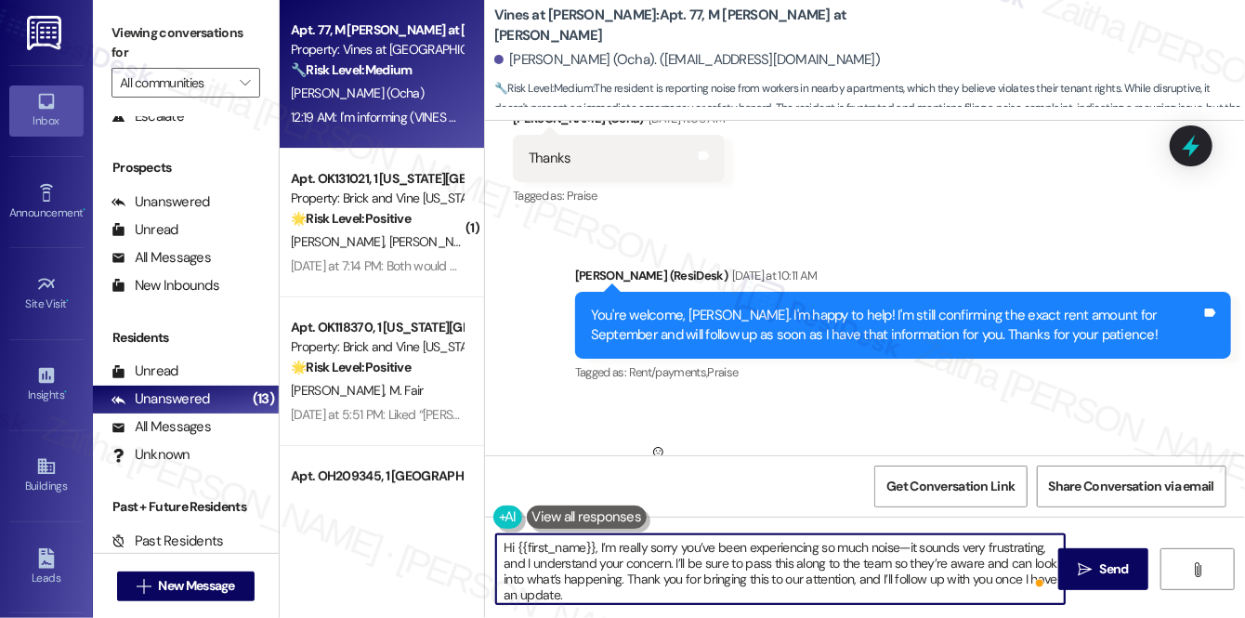
click at [901, 547] on textarea "Hi {{first_name}}, I’m really sorry you’ve been experiencing so much noise—it s…" at bounding box center [780, 569] width 569 height 70
click at [1023, 546] on textarea "Hi {{first_name}}, I’m really sorry you’ve been experiencing so much noise. I u…" at bounding box center [780, 569] width 569 height 70
click at [1024, 546] on textarea "Hi {{first_name}}, I’m really sorry you’ve been experiencing so much noise. I u…" at bounding box center [780, 569] width 569 height 70
type textarea "Hi {{first_name}}, I’m really sorry you’ve been experiencing so much noise. I u…"
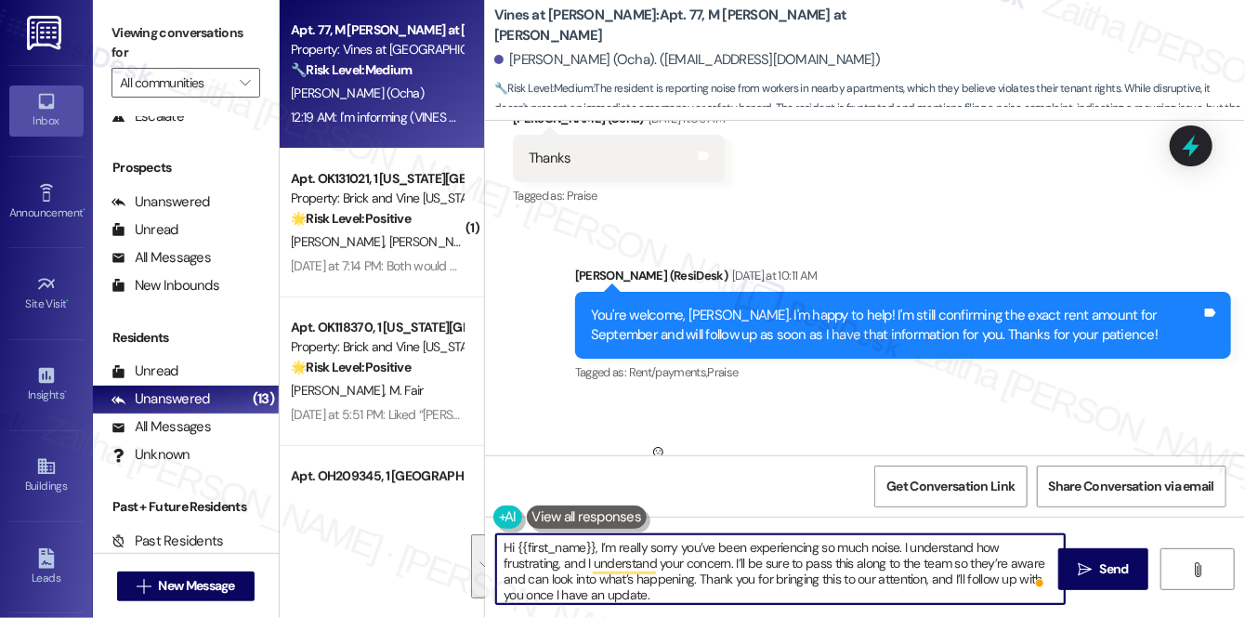
scroll to position [5, 0]
drag, startPoint x: 501, startPoint y: 546, endPoint x: 693, endPoint y: 593, distance: 197.9
click at [692, 595] on textarea "Hi {{first_name}}, I’m really sorry you’ve been experiencing so much noise. I u…" at bounding box center [780, 569] width 569 height 70
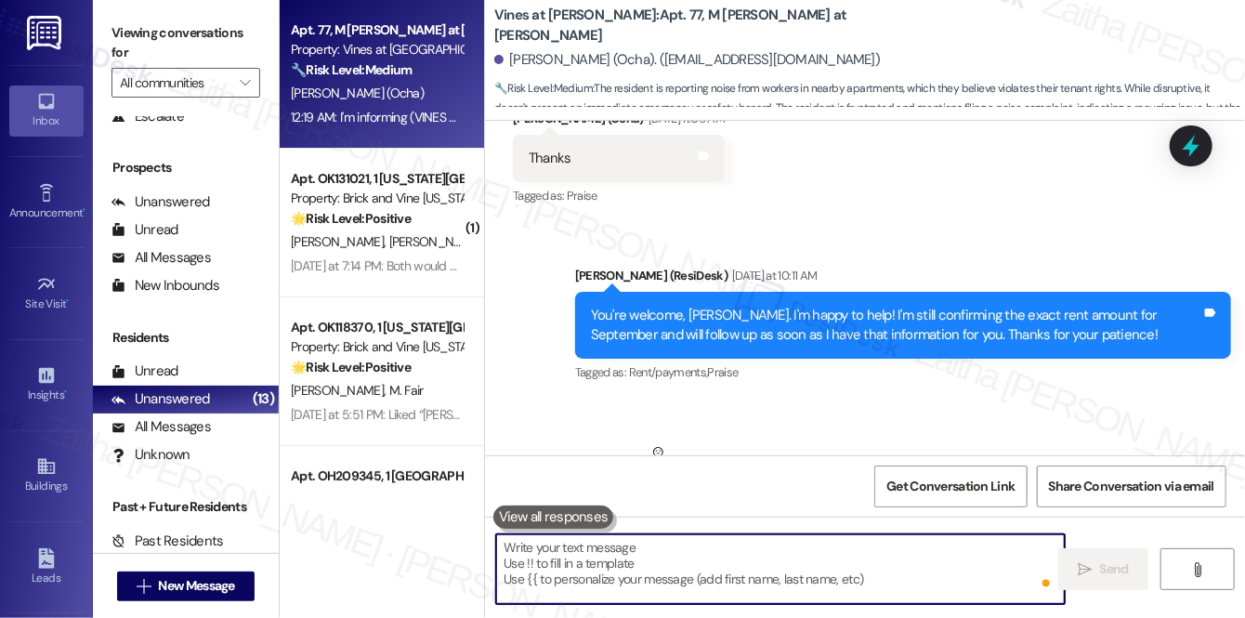
scroll to position [0, 0]
paste textarea "Thank you for bringing this to our attention, and I’ll follow up with you once …"
type textarea "Thank you for bringing this to our attention, and I’ll follow up with you once …"
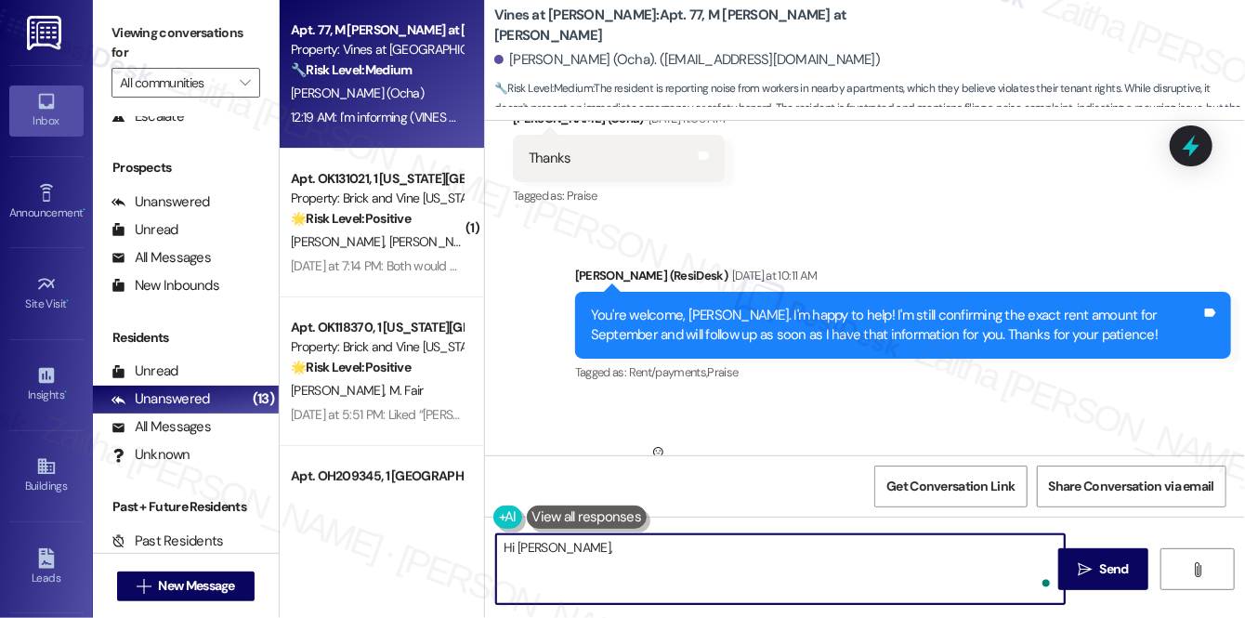
paste textarea "I’m really sorry you’ve been experiencing so much noise—it sounds very frustrat…"
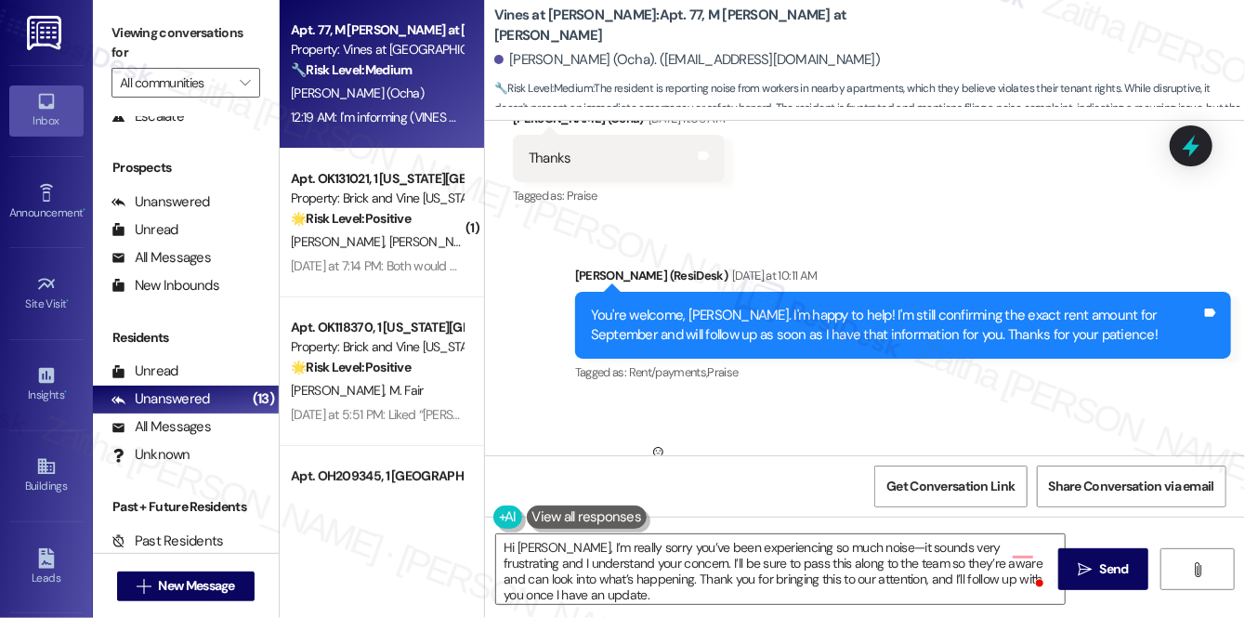
click at [536, 442] on div "Shauntay Mabin (Ocha) Neutral Yesterday at 11:40 PM" at bounding box center [841, 465] width 656 height 46
click at [535, 442] on div "Shauntay Mabin (Ocha) Neutral Yesterday at 11:40 PM" at bounding box center [841, 465] width 656 height 46
copy div "Shauntay"
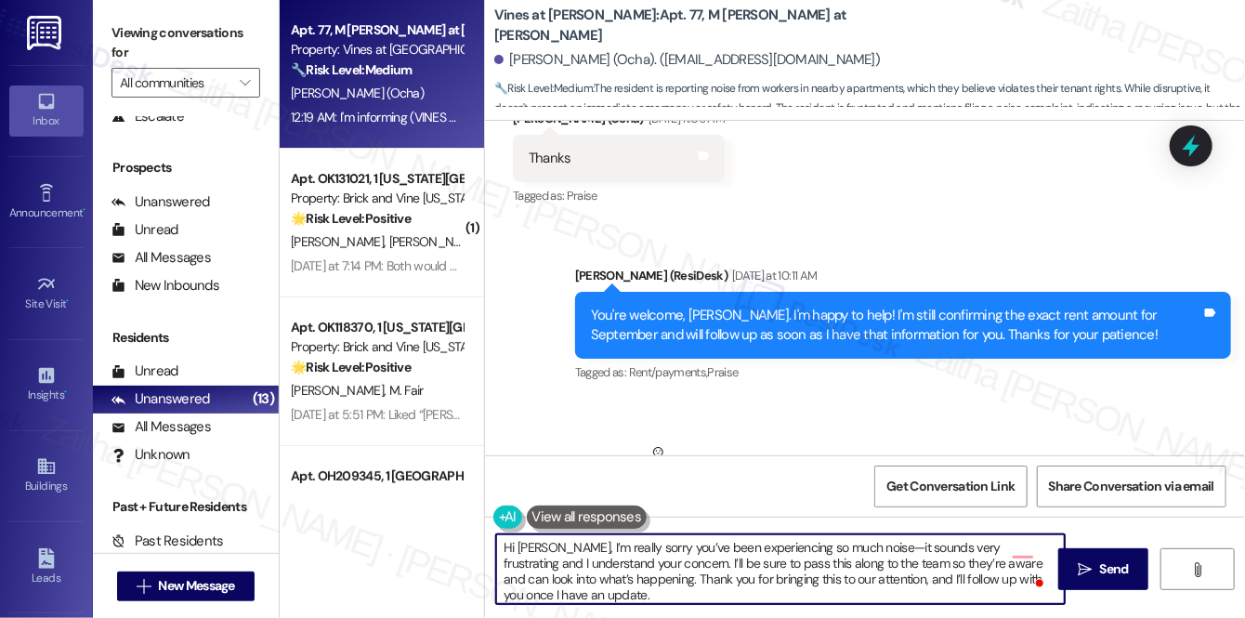
click at [541, 550] on textarea "Hi Shaunty, I’m really sorry you’ve been experiencing so much noise—it sounds v…" at bounding box center [780, 569] width 569 height 70
paste textarea "Shauntay"
click at [880, 546] on textarea "Hi Shauntay, I’m really sorry you’ve been experiencing so much noise—it sounds …" at bounding box center [780, 569] width 569 height 70
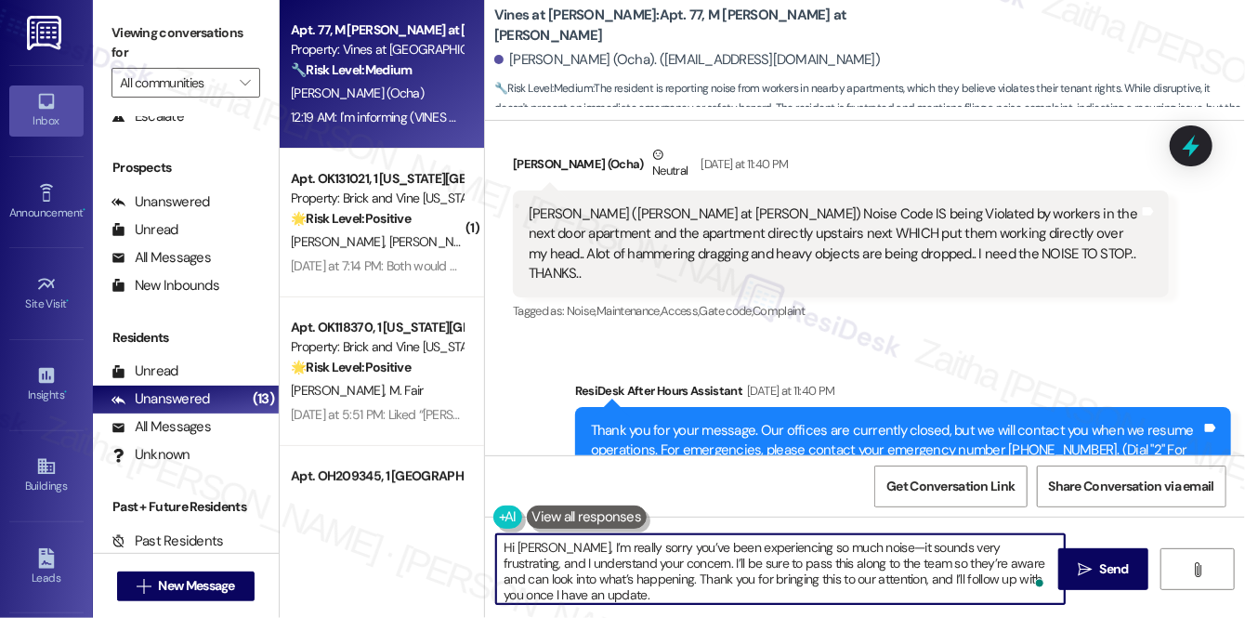
scroll to position [23134, 0]
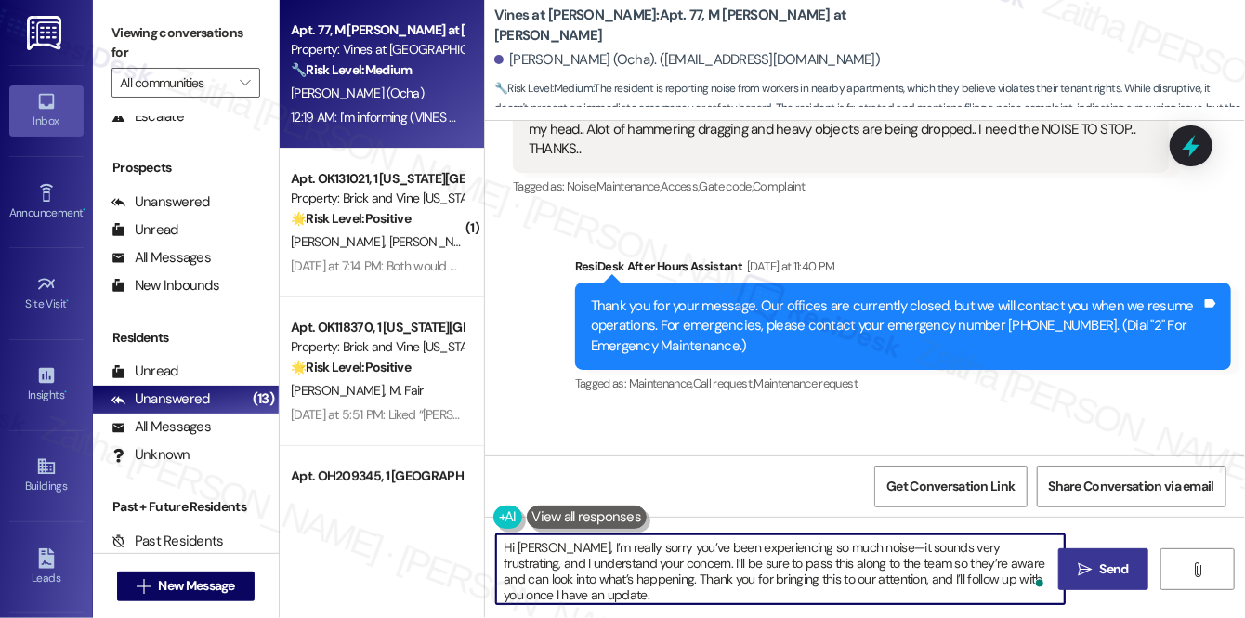
type textarea "Hi Shauntay, I’m really sorry you’ve been experiencing so much noise—it sounds …"
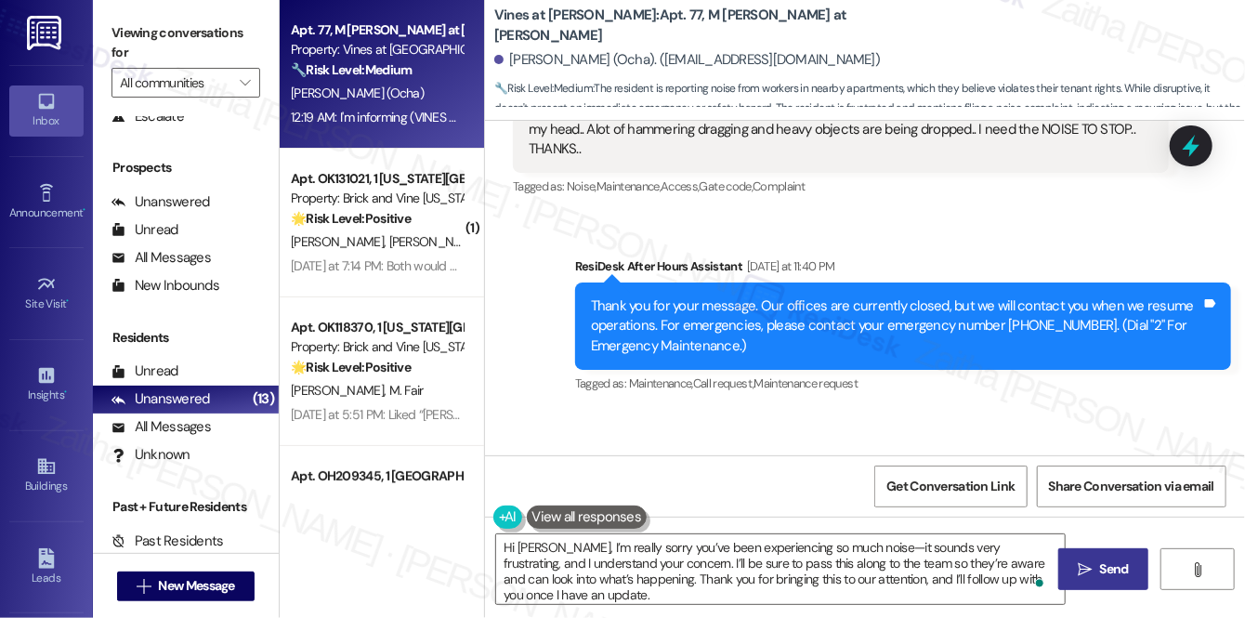
click at [1106, 552] on button " Send" at bounding box center [1104, 569] width 90 height 42
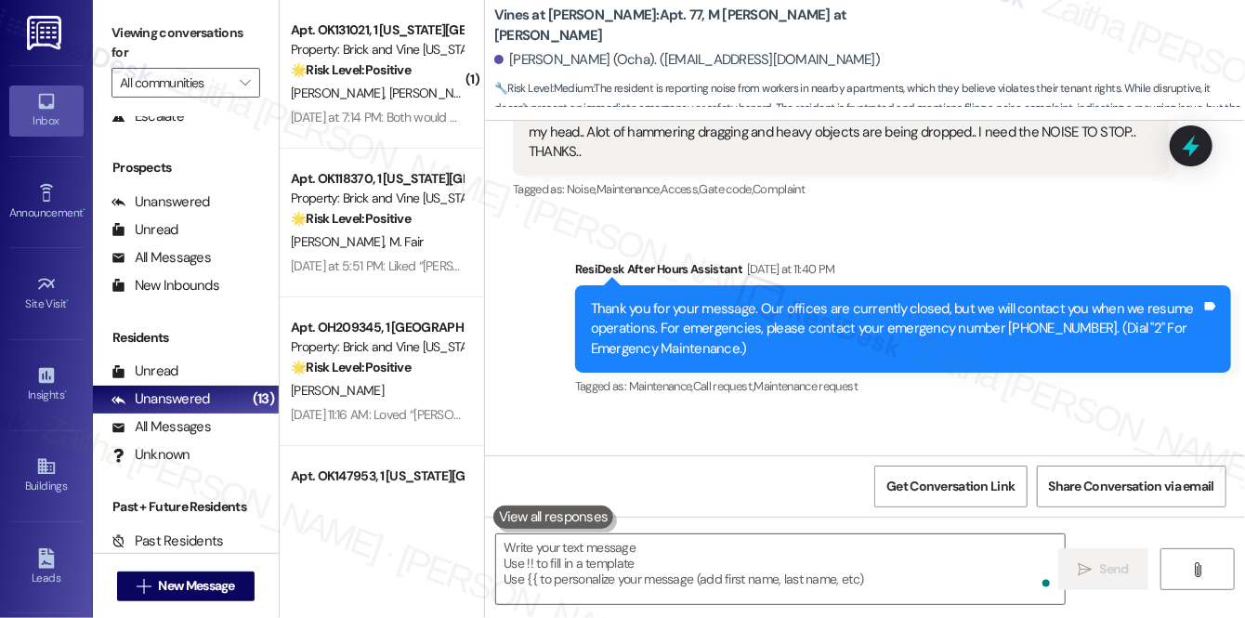
scroll to position [23409, 0]
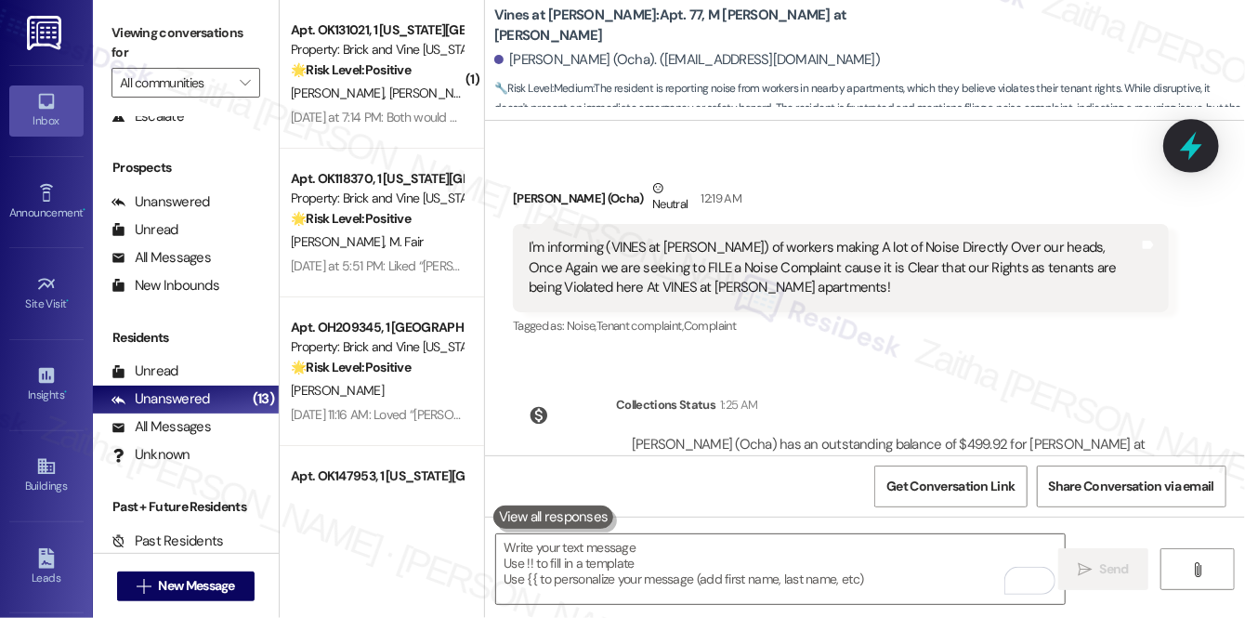
click at [1202, 149] on icon at bounding box center [1192, 146] width 32 height 32
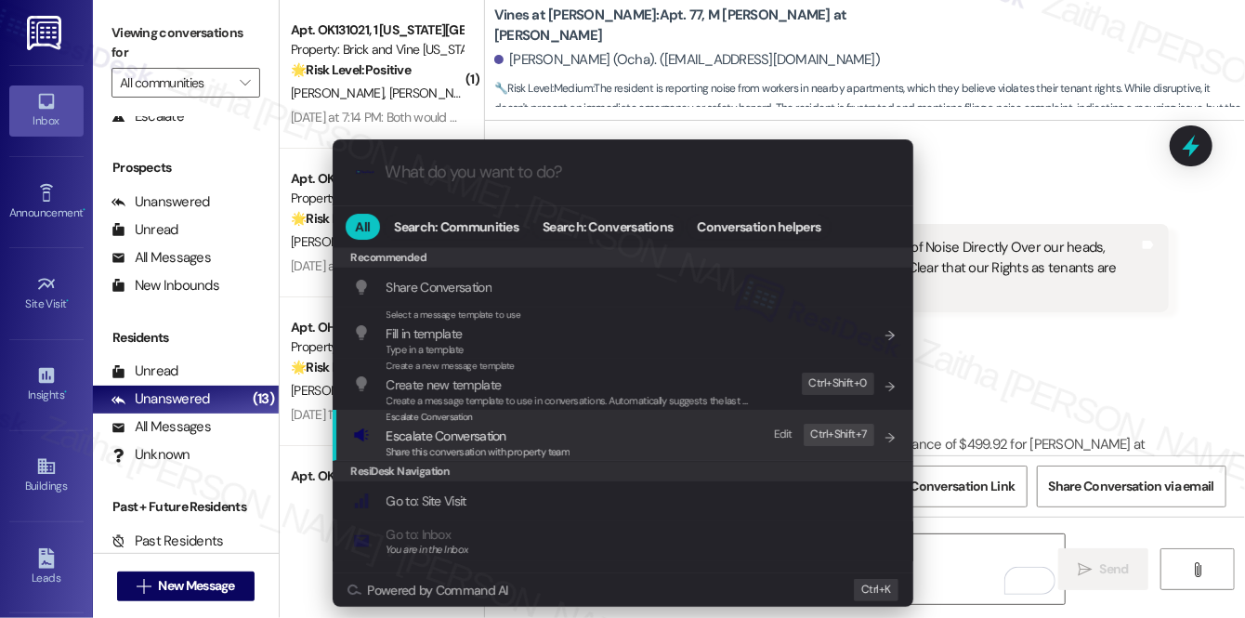
click at [471, 439] on span "Escalate Conversation" at bounding box center [447, 436] width 120 height 17
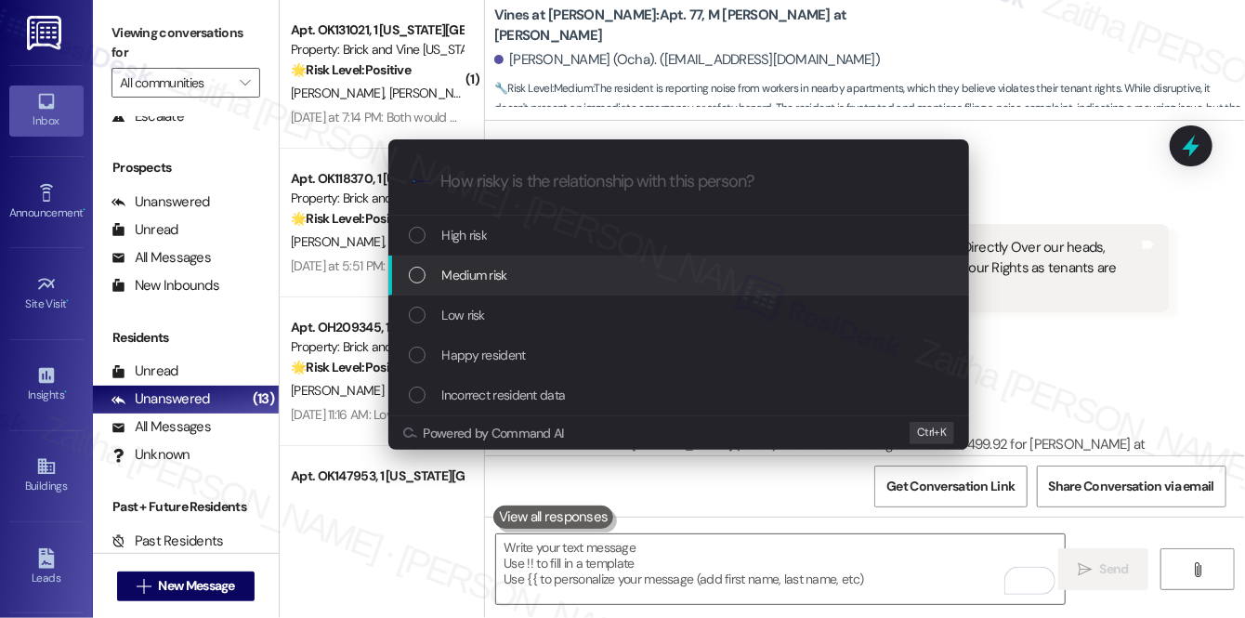
click at [491, 283] on span "Medium risk" at bounding box center [474, 275] width 65 height 20
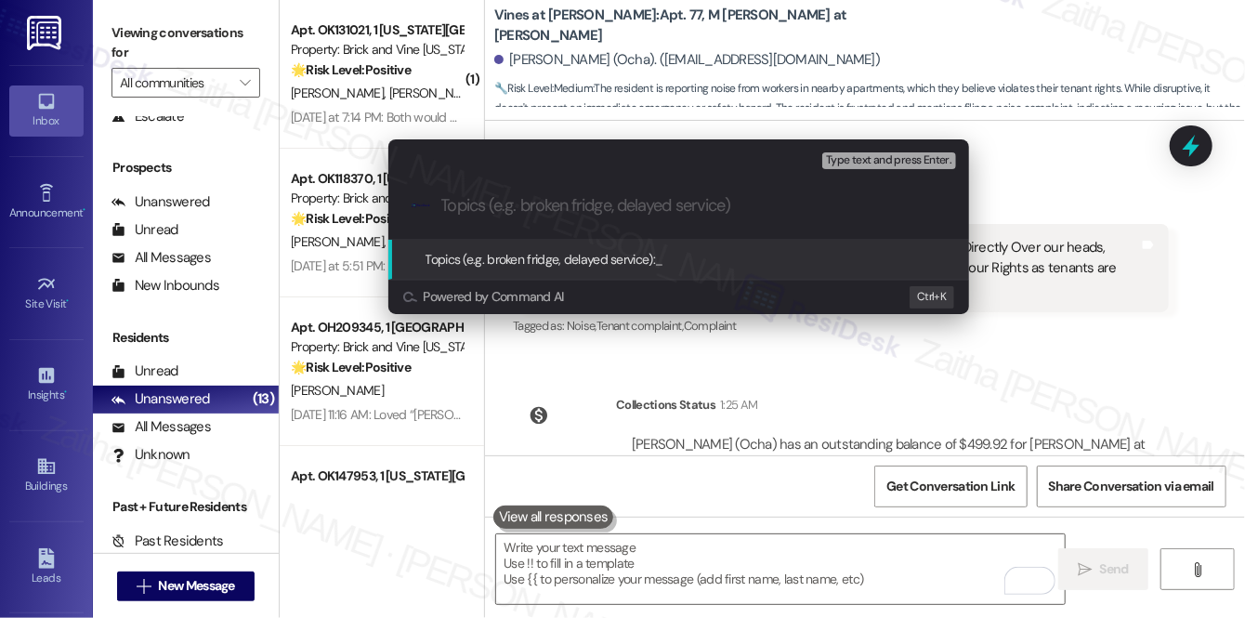
paste input "Noise Concern"
type input "Noise Concern"
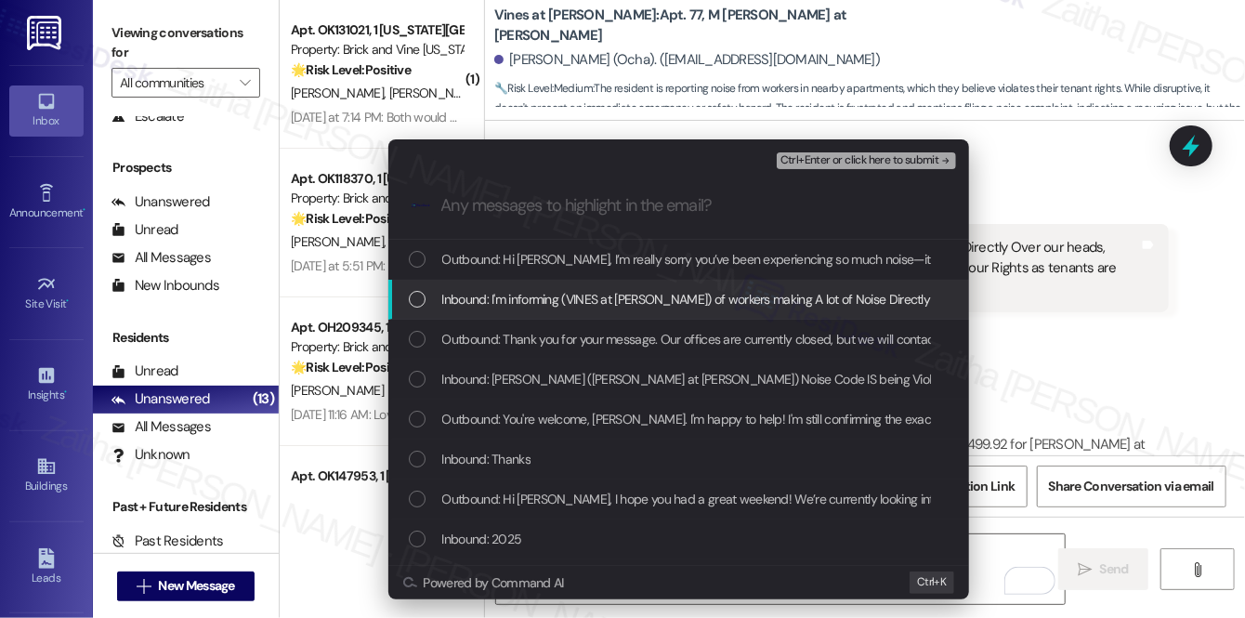
click at [562, 298] on span "Inbound: I'm informing (VINES at ADAMS) of workers making A lot of Noise Direct…" at bounding box center [1168, 299] width 1452 height 20
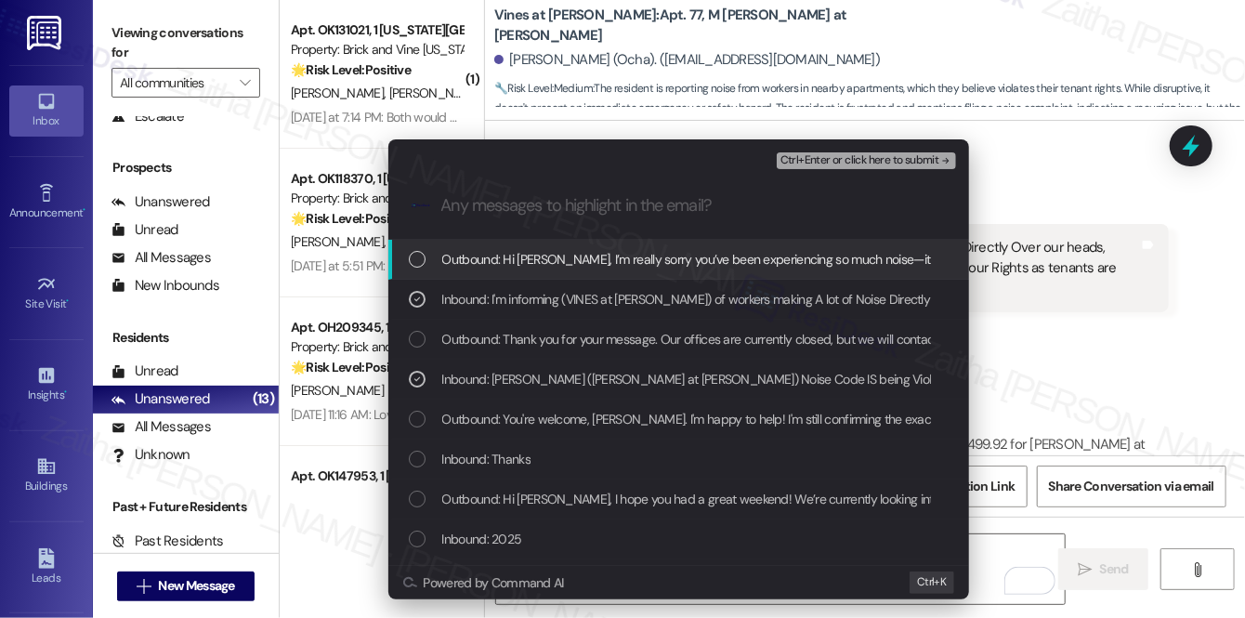
click at [833, 155] on span "Ctrl+Enter or click here to submit" at bounding box center [860, 160] width 159 height 13
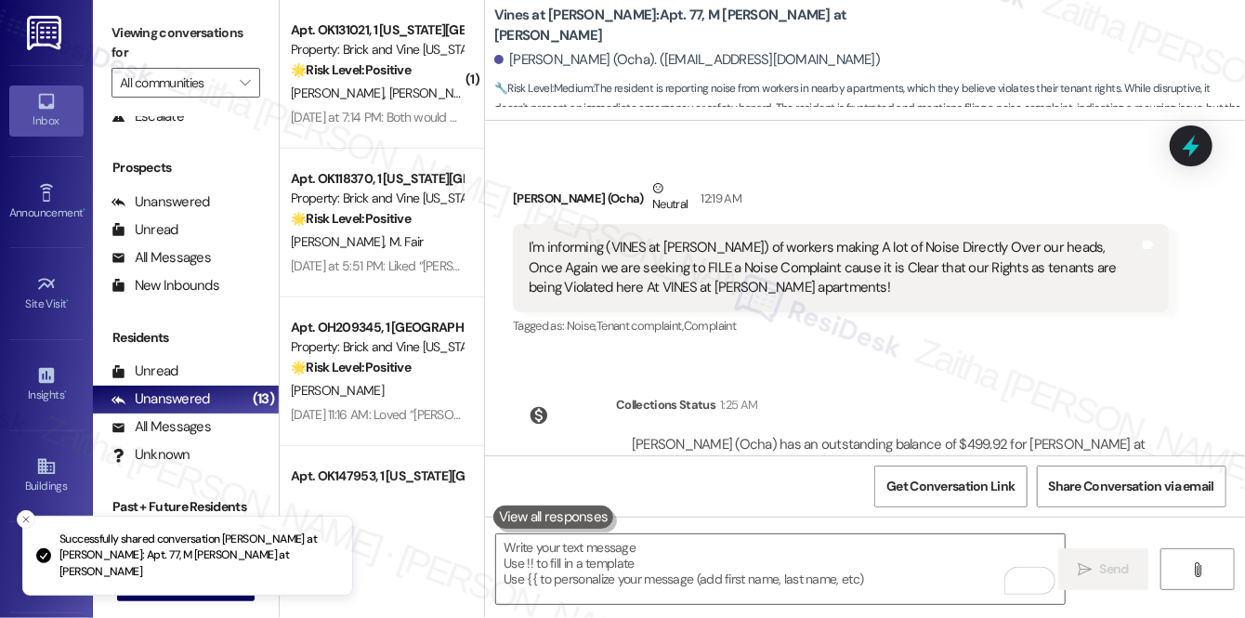
scroll to position [0, 0]
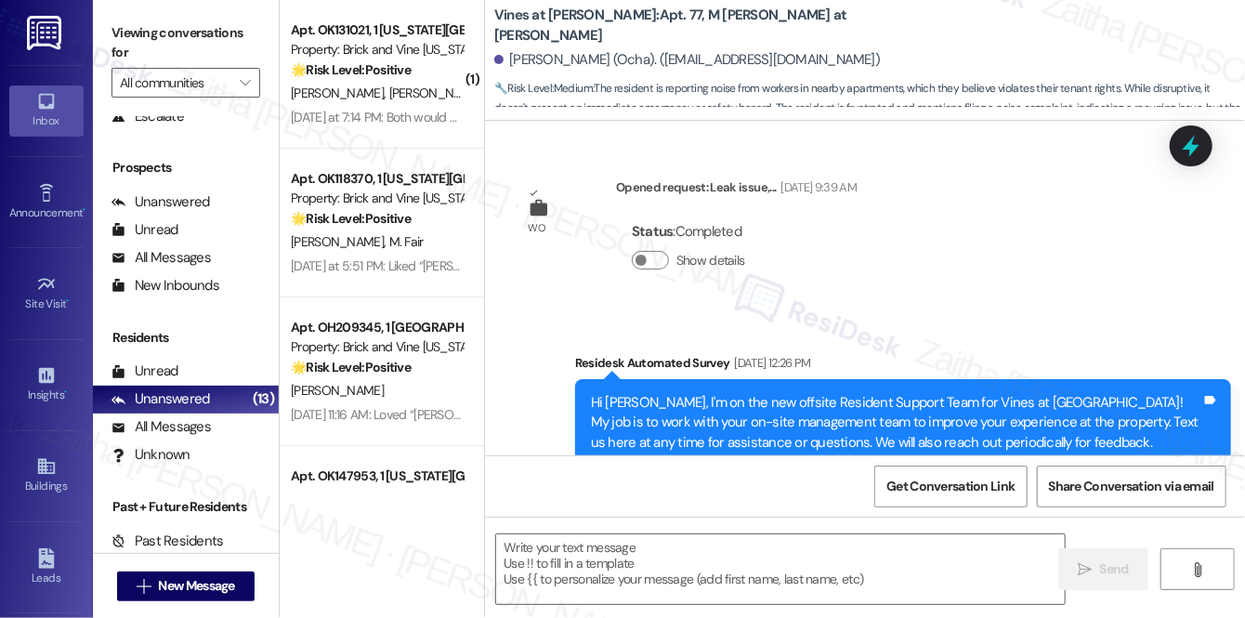
type textarea "Fetching suggested responses. Please feel free to read through the conversation…"
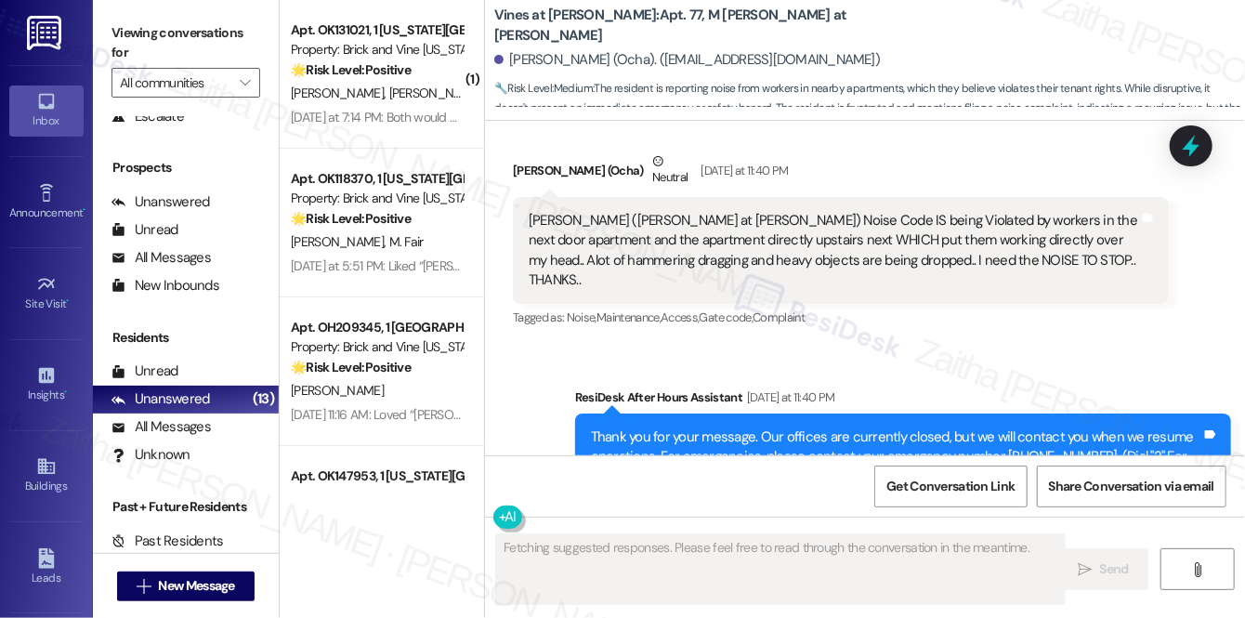
scroll to position [23028, 0]
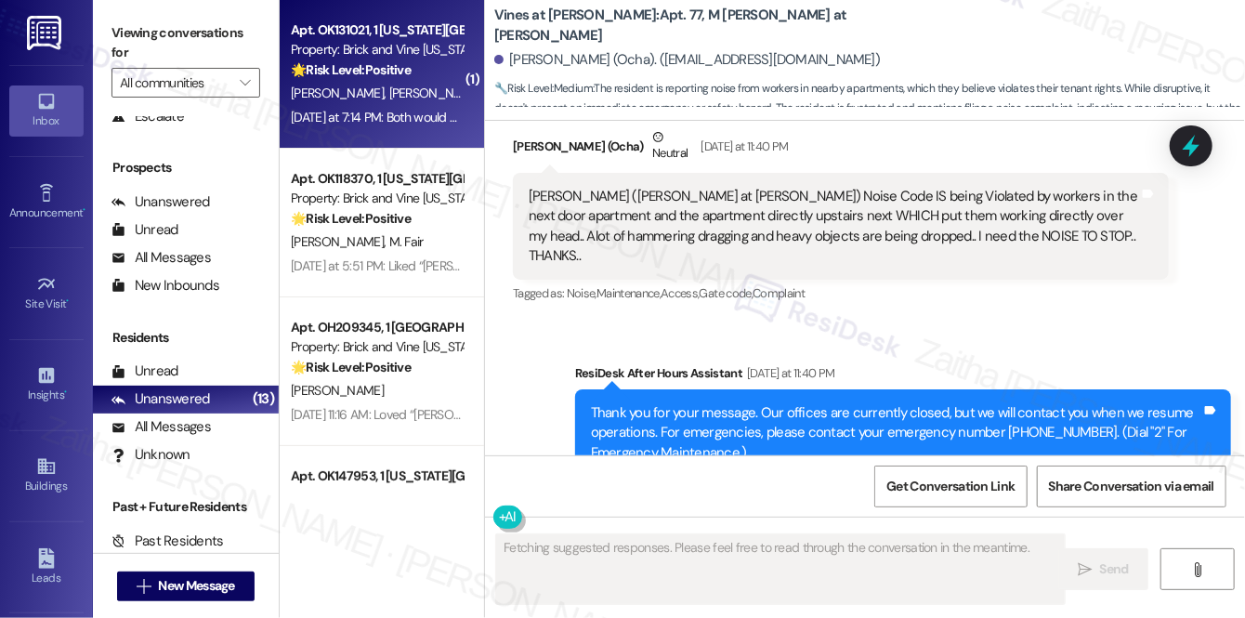
click at [432, 96] on div "D. Morrison Jr K. Herron" at bounding box center [377, 93] width 176 height 23
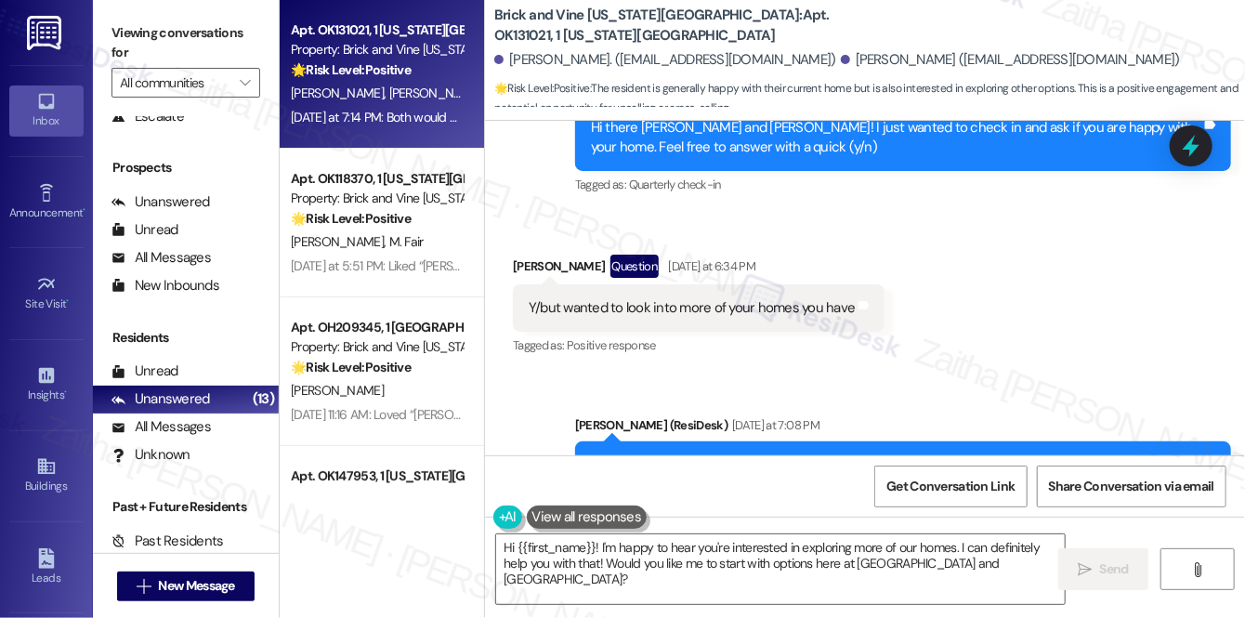
scroll to position [1387, 0]
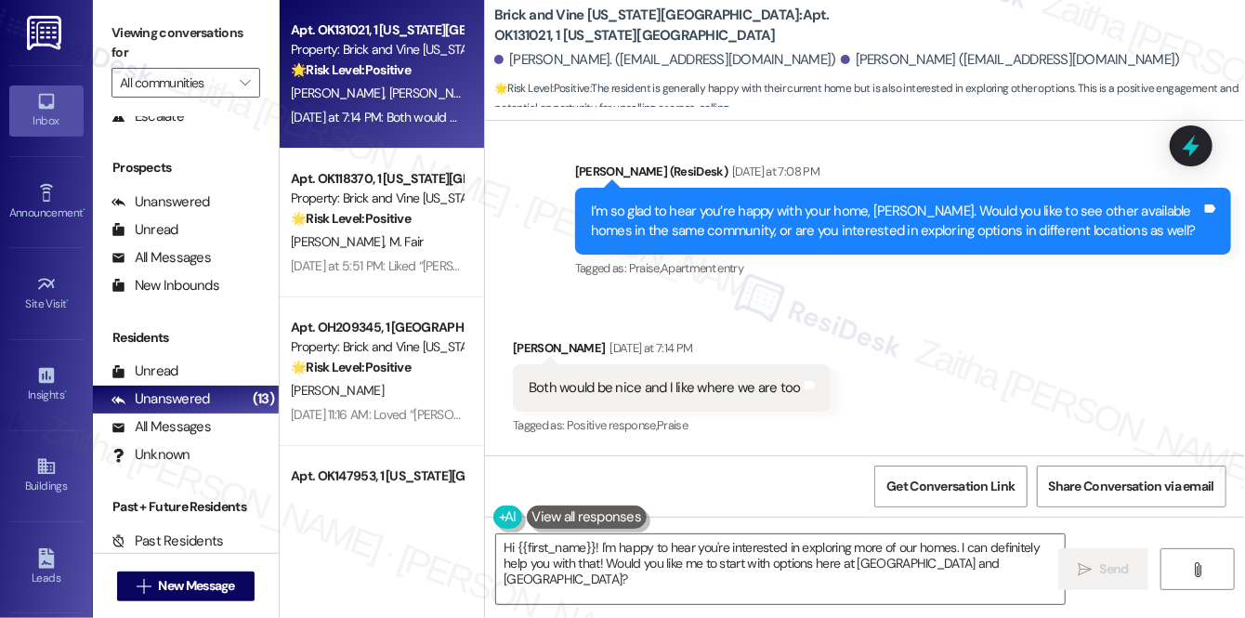
click at [528, 338] on div "Damon Morrison Jr Yesterday at 7:14 PM" at bounding box center [672, 351] width 318 height 26
copy div "Damon"
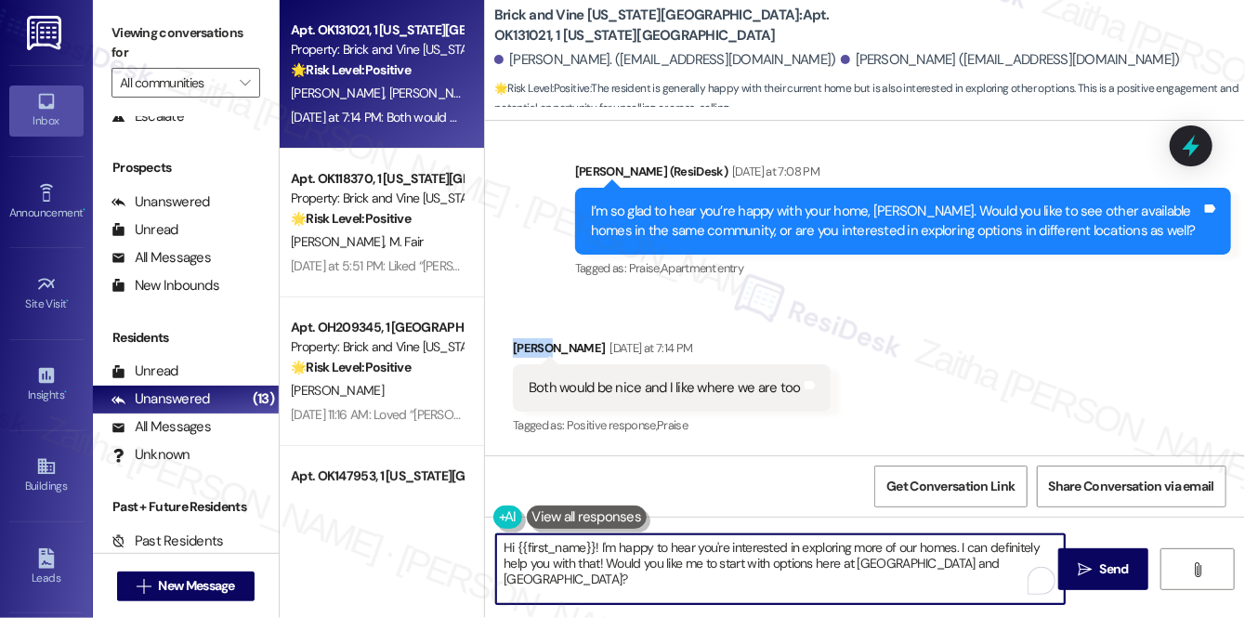
click at [572, 543] on textarea "Hi {{first_name}}! I'm happy to hear you're interested in exploring more of our…" at bounding box center [780, 569] width 569 height 70
paste textarea "Damon"
type textarea "Hi Damon! I'm happy to hear you're interested in exploring more of our homes. I…"
click at [644, 560] on textarea "Hi Damon! I'm happy to hear you're interested in exploring more of our homes. I…" at bounding box center [780, 569] width 569 height 70
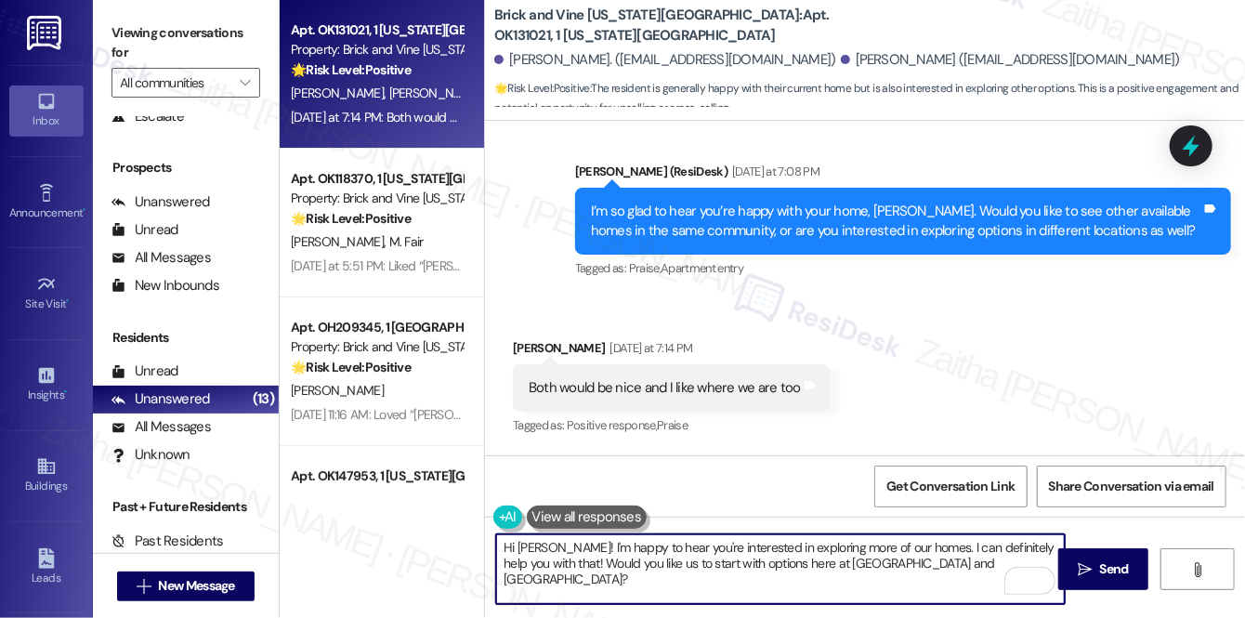
scroll to position [1302, 0]
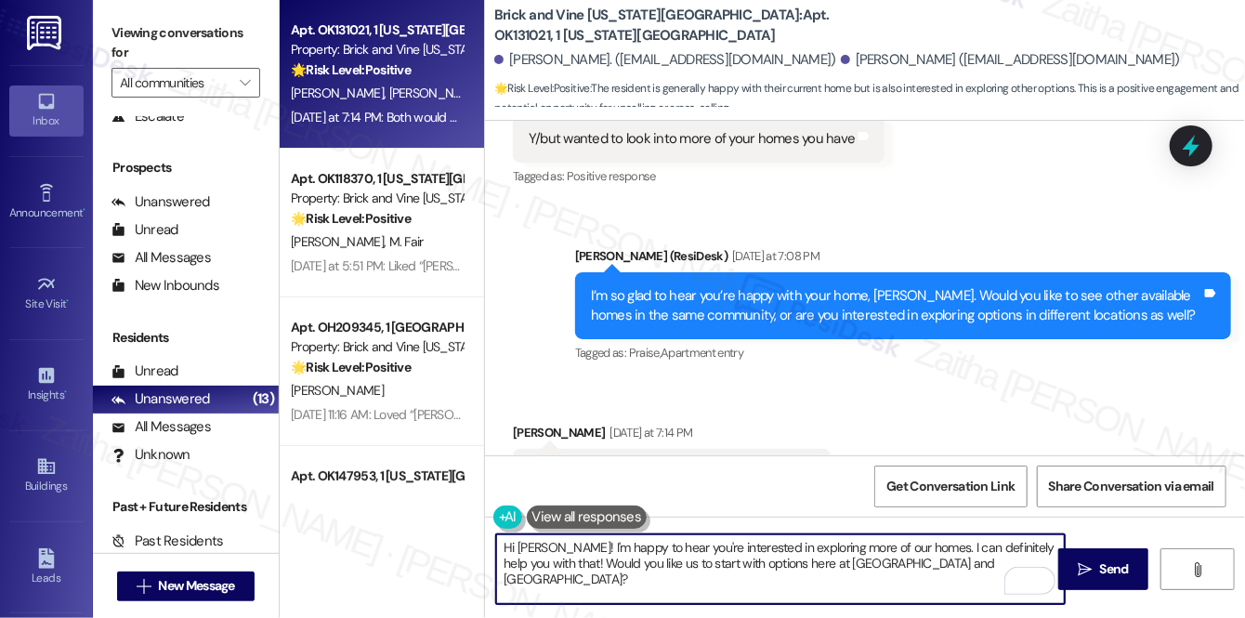
click at [905, 562] on textarea "Hi Damon! I'm happy to hear you're interested in exploring more of our homes. I…" at bounding box center [780, 569] width 569 height 70
type textarea "Hi Damon! I'm happy to hear you're interested in exploring more of our homes. I…"
drag, startPoint x: 501, startPoint y: 548, endPoint x: 599, endPoint y: 575, distance: 102.1
click at [599, 575] on textarea "Hi Damon! I'm happy to hear you're interested in exploring more of our homes. I…" at bounding box center [780, 569] width 569 height 70
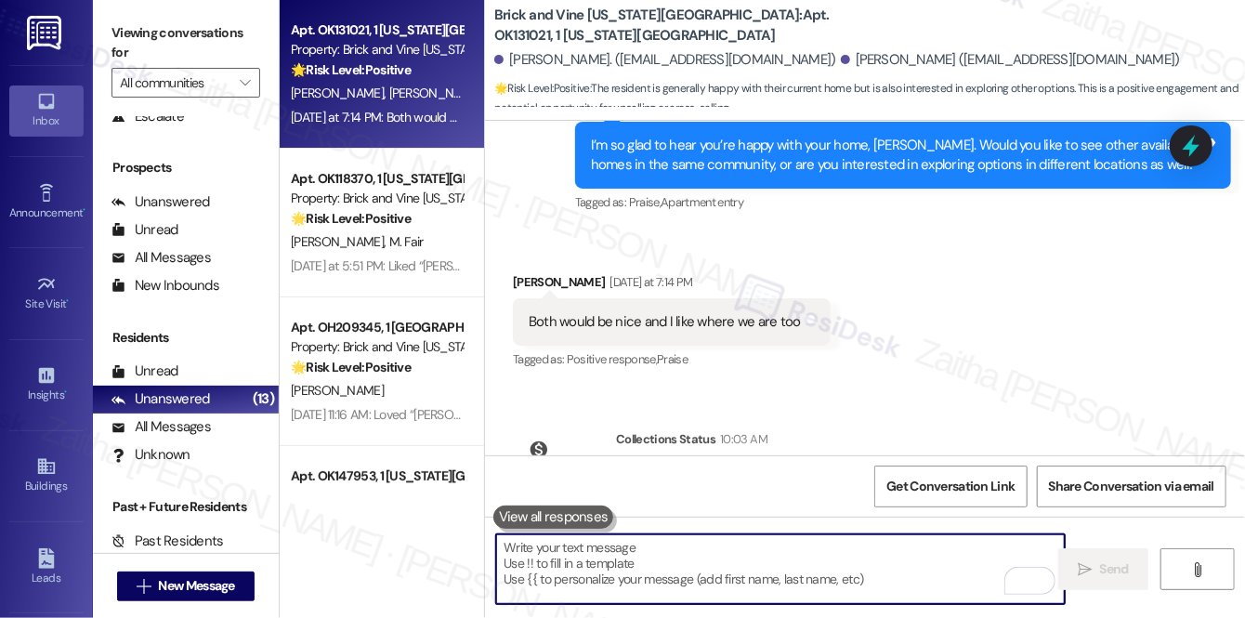
scroll to position [1556, 0]
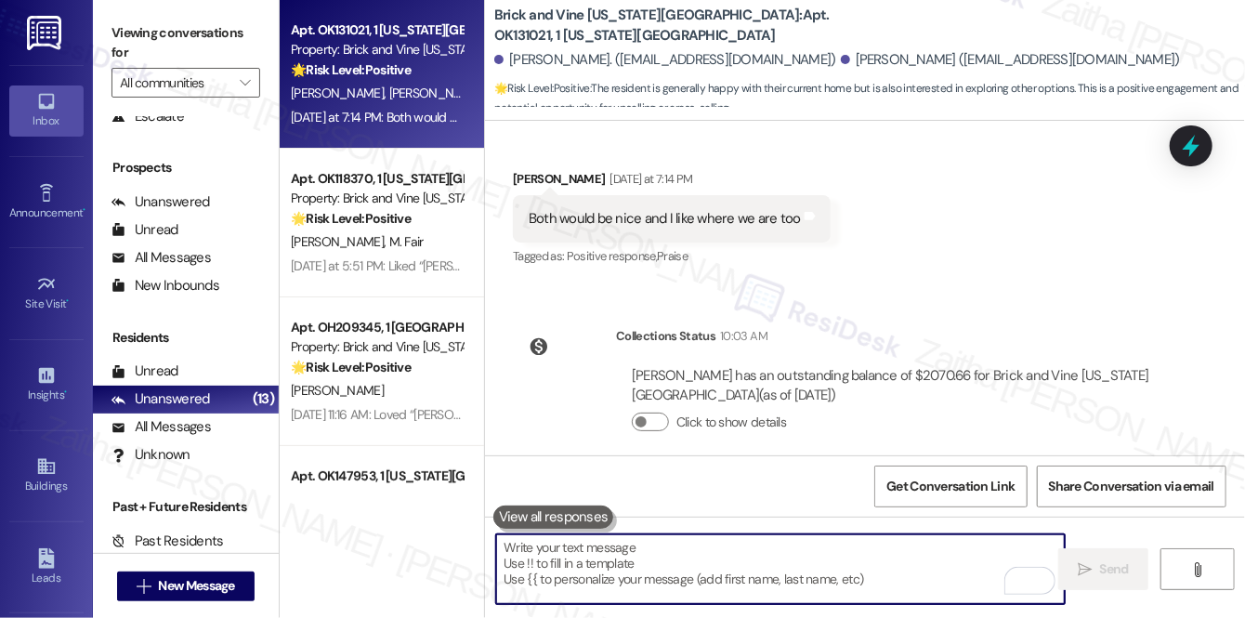
click at [586, 554] on textarea "To enrich screen reader interactions, please activate Accessibility in Grammarl…" at bounding box center [780, 569] width 569 height 70
paste textarea "Hi Damon! I’m happy to hear you’re interested in exploring more of our homes—I’…"
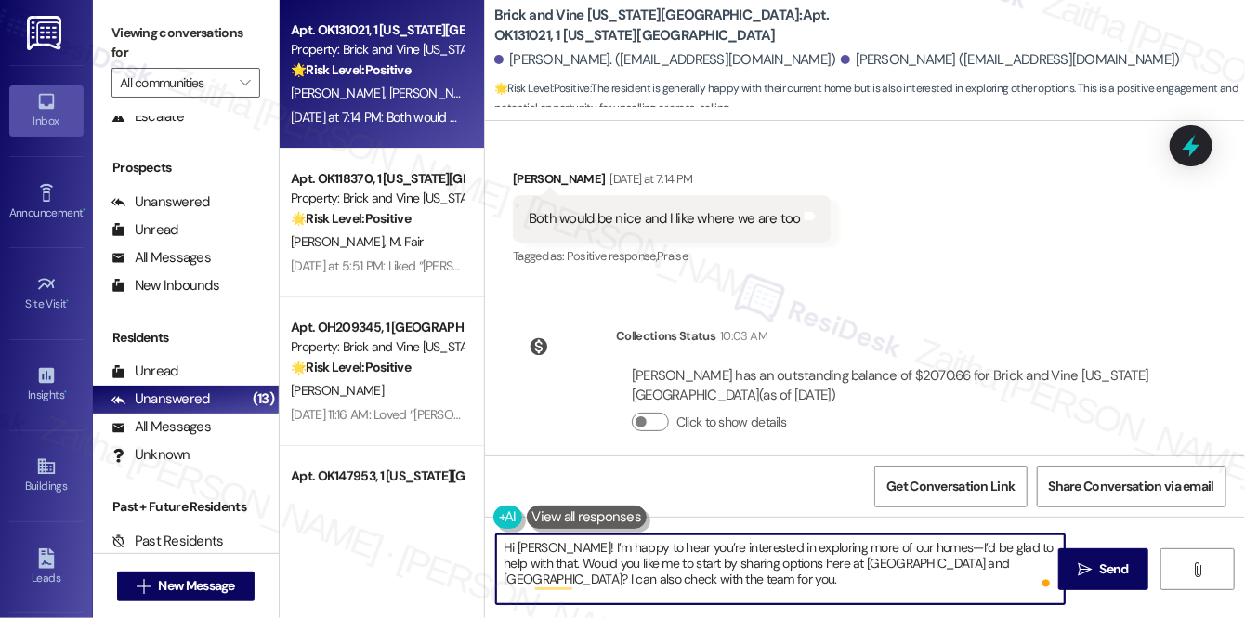
click at [925, 546] on textarea "Hi Damon! I’m happy to hear you’re interested in exploring more of our homes—I’…" at bounding box center [780, 569] width 569 height 70
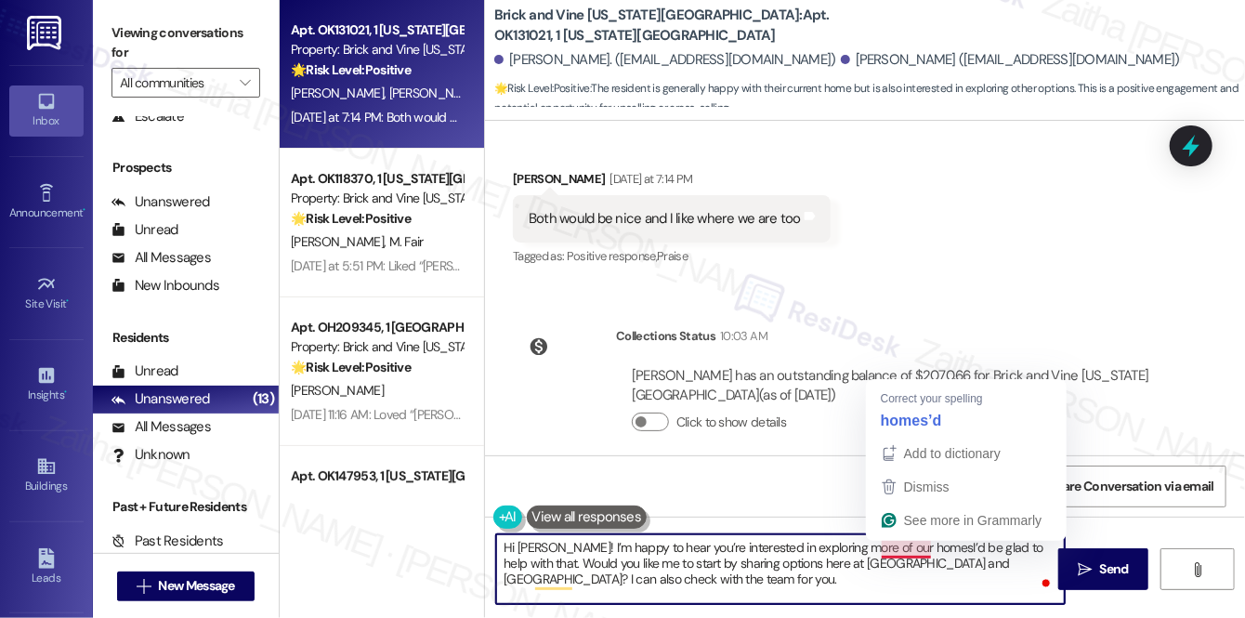
click at [916, 554] on textarea "Hi Damon! I’m happy to hear you’re interested in exploring more of our homesI’d…" at bounding box center [780, 569] width 569 height 70
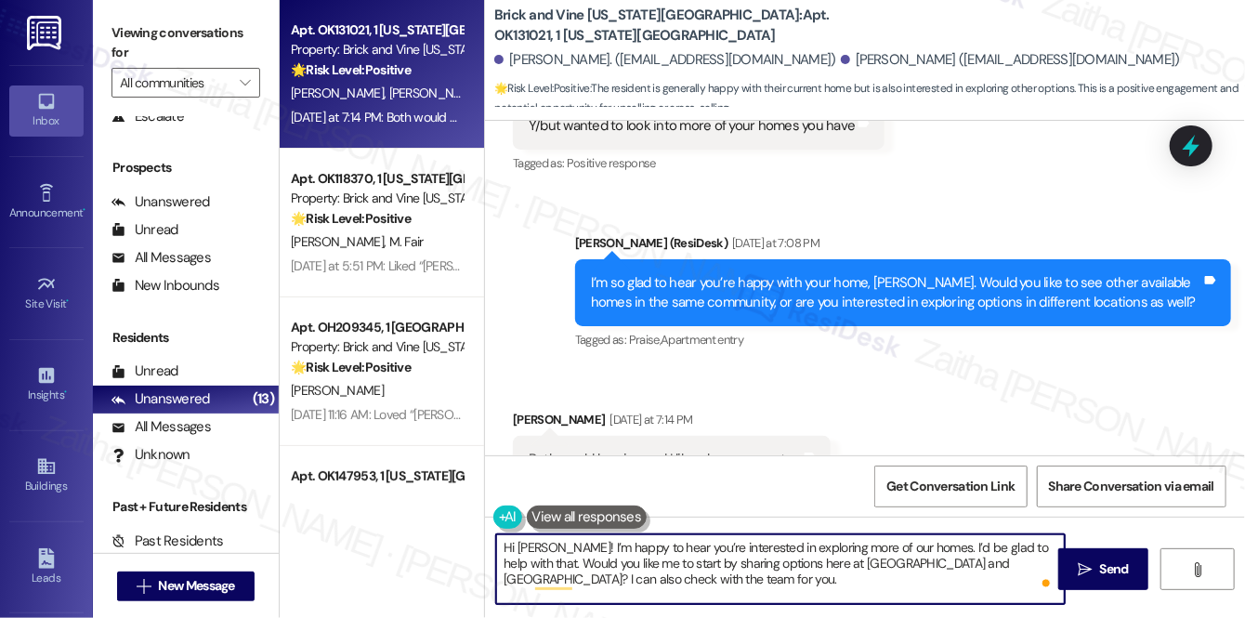
scroll to position [1471, 0]
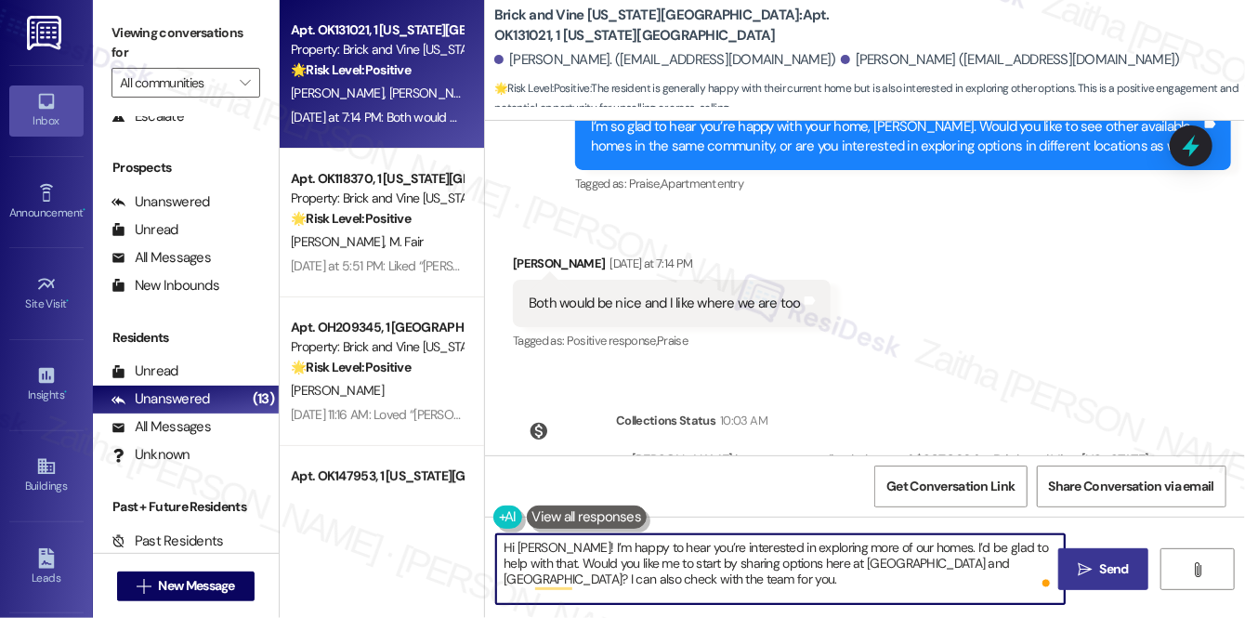
type textarea "Hi Damon! I’m happy to hear you’re interested in exploring more of our homes. I…"
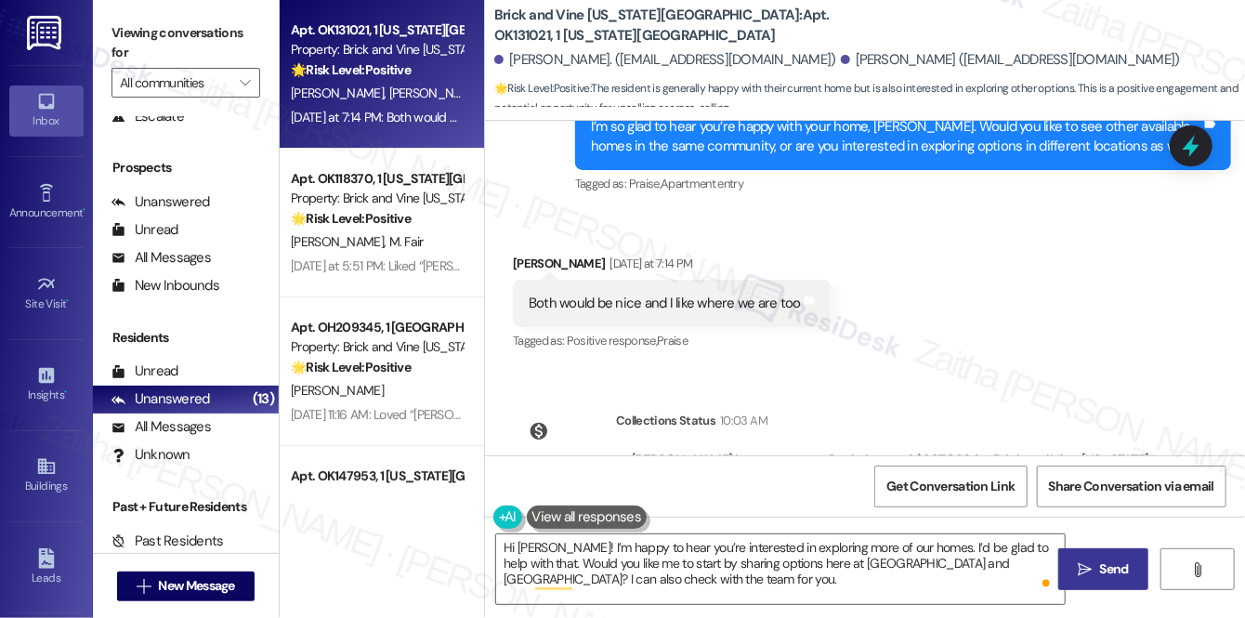
click at [1105, 566] on span "Send" at bounding box center [1114, 569] width 29 height 20
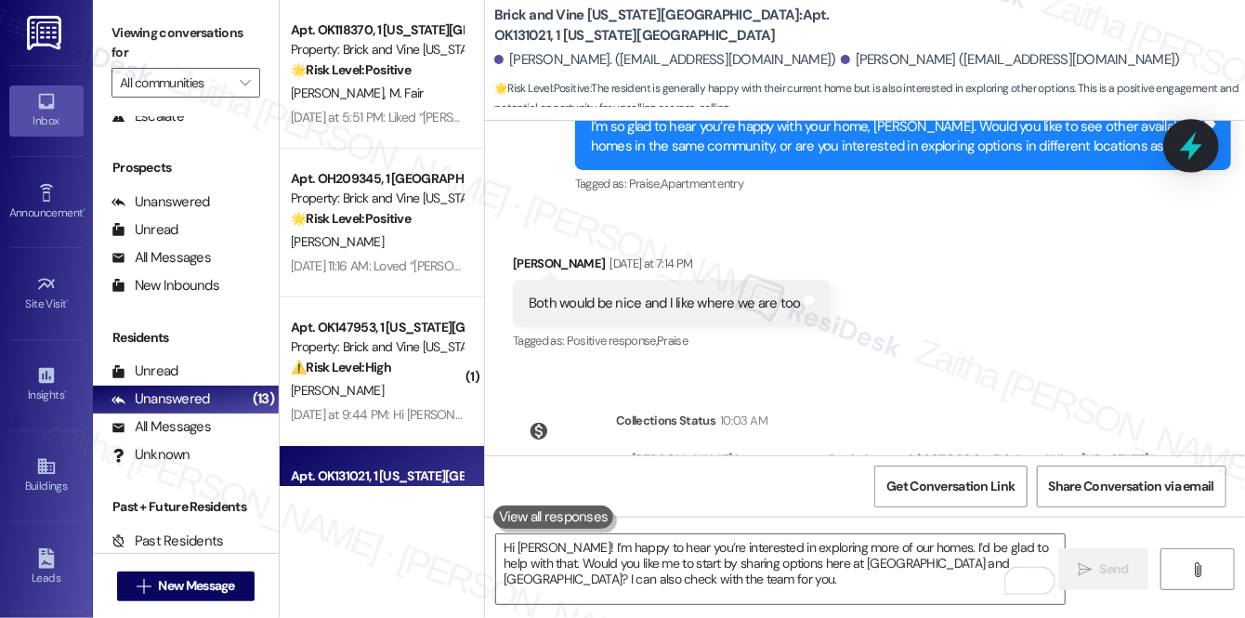
click at [1183, 147] on icon at bounding box center [1192, 146] width 32 height 32
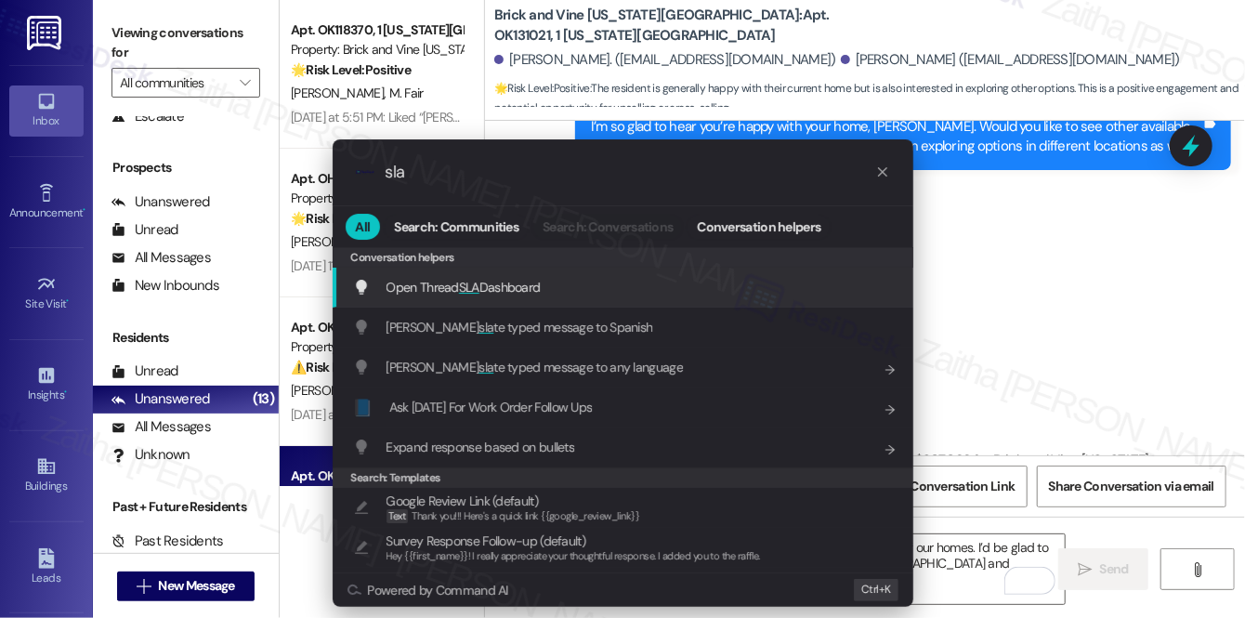
type input "sla"
click at [455, 279] on span "Open Thread SLA Dashboard" at bounding box center [464, 287] width 154 height 17
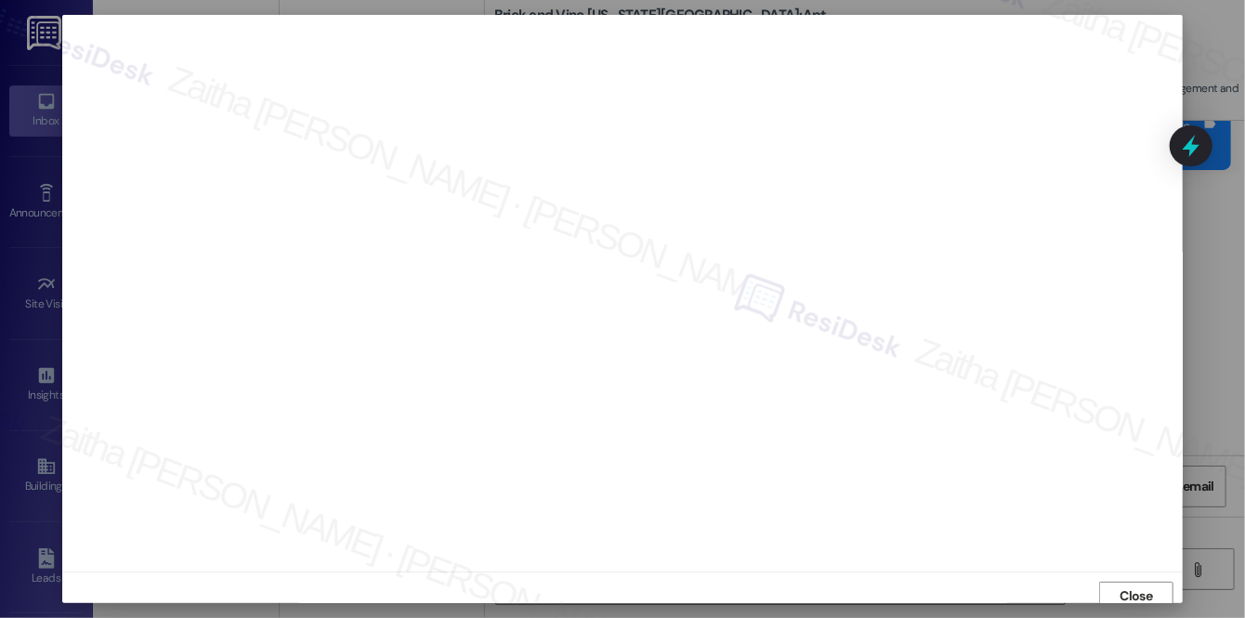
scroll to position [7, 0]
click at [1117, 587] on span "Close" at bounding box center [1137, 589] width 40 height 20
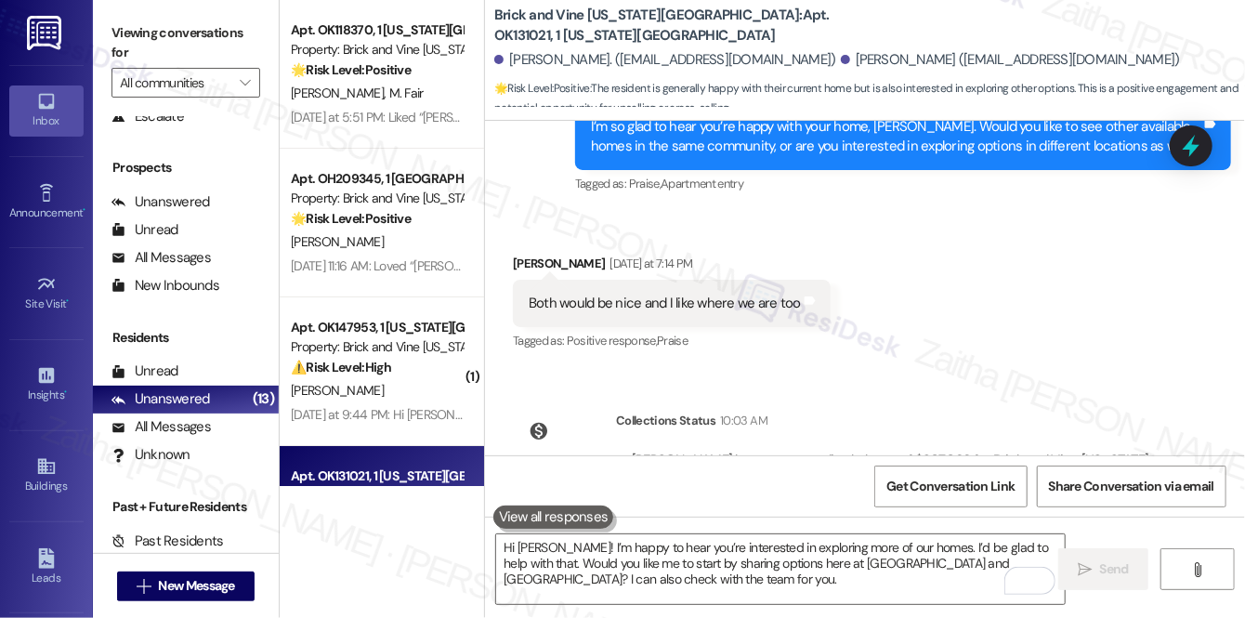
scroll to position [1725, 0]
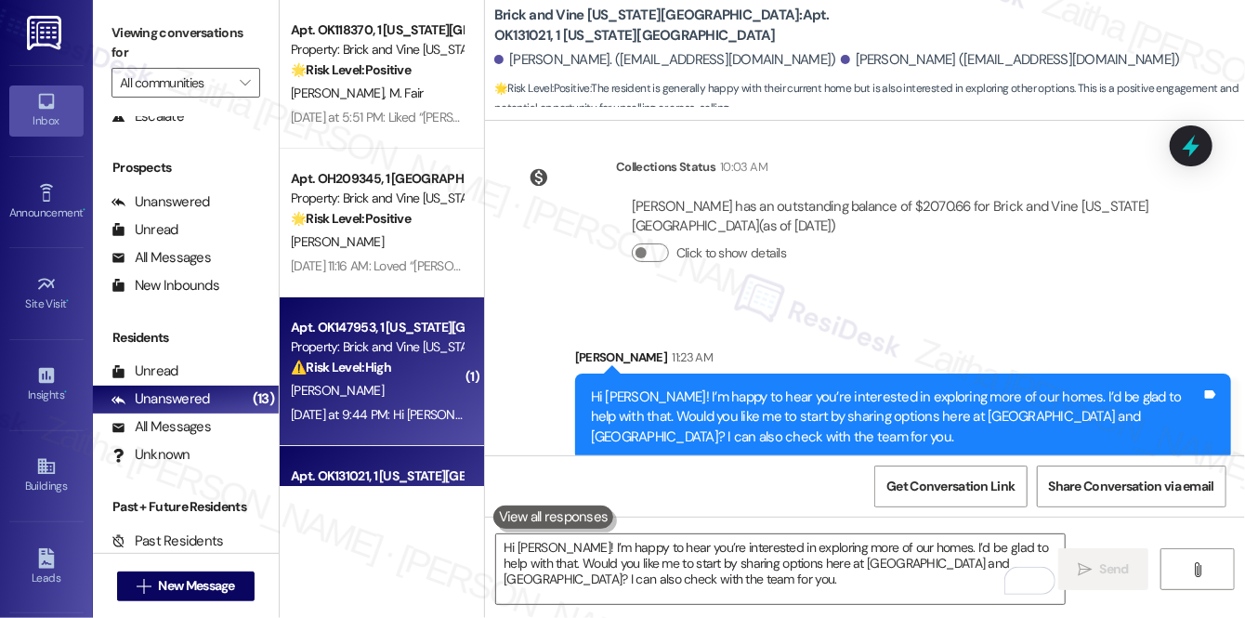
click at [415, 377] on div "Apt. OK147953, 1 Oklahoma City Market Property: Brick and Vine Oklahoma City ⚠️…" at bounding box center [377, 347] width 176 height 63
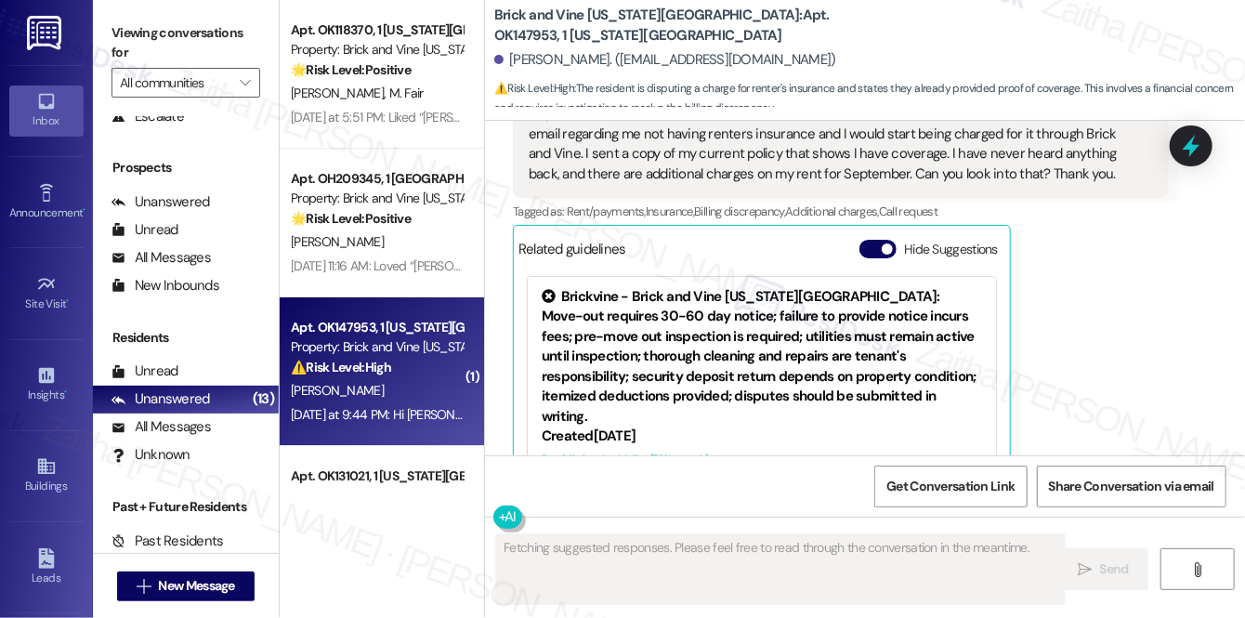
scroll to position [850, 0]
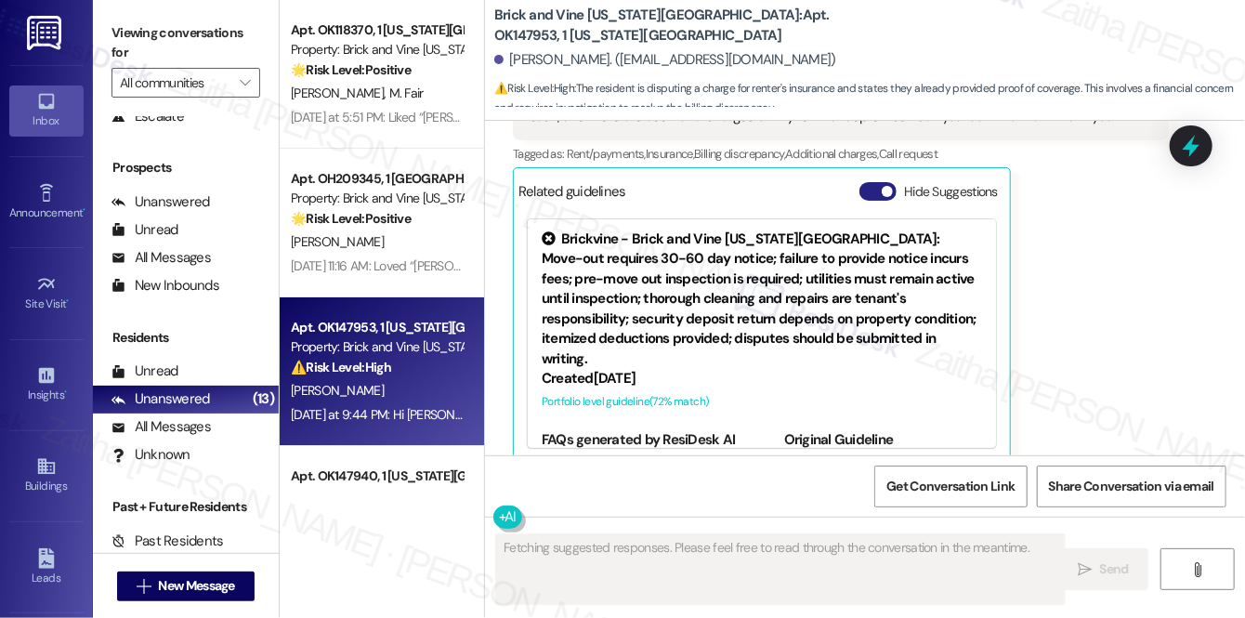
click at [862, 182] on button "Hide Suggestions" at bounding box center [878, 191] width 37 height 19
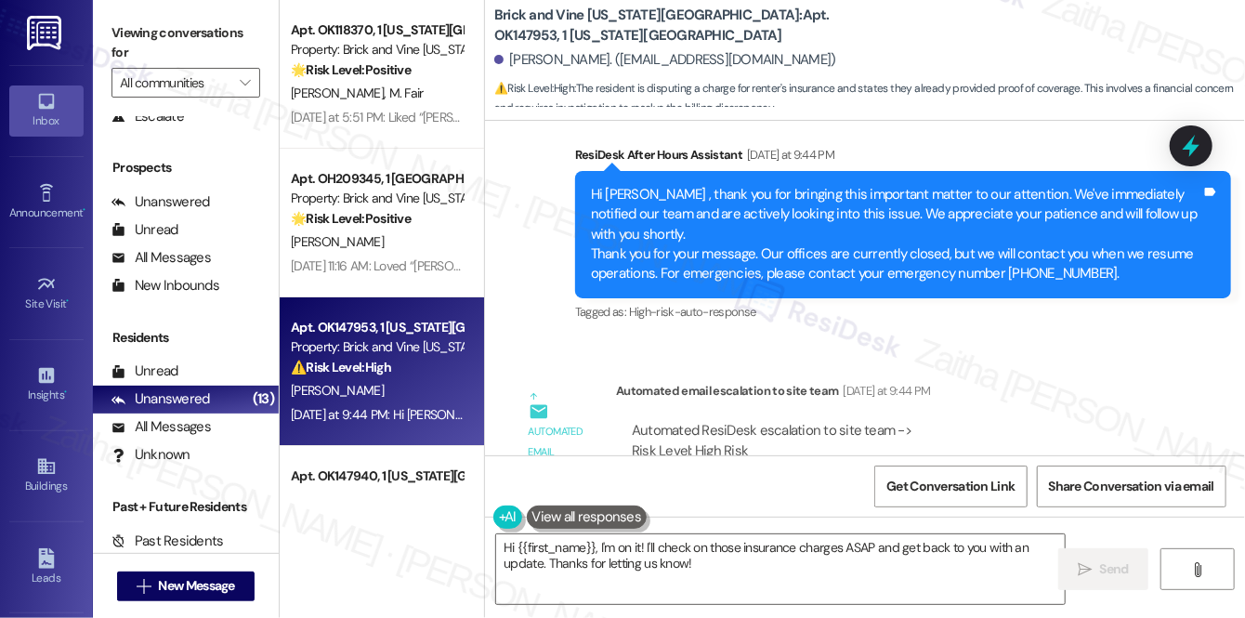
scroll to position [667, 0]
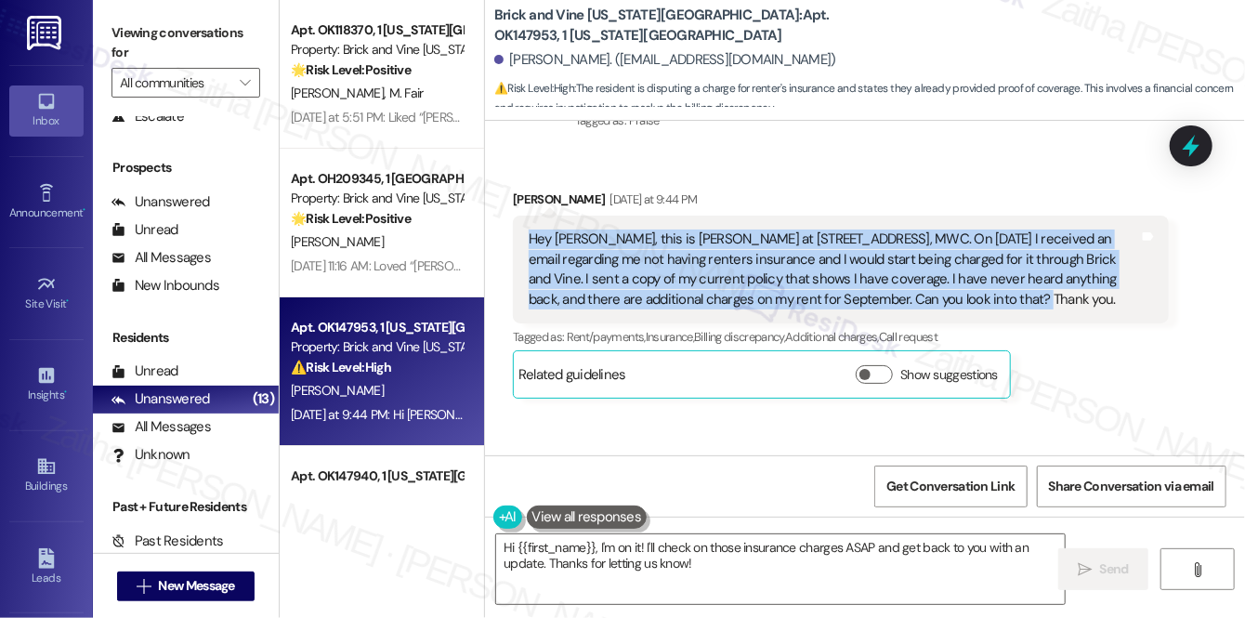
drag, startPoint x: 520, startPoint y: 217, endPoint x: 956, endPoint y: 287, distance: 441.6
click at [956, 287] on div "Hey Sarah, this is Beverly Edwards at 8712 Cedar Ln, MWC. On Aug 5 I received a…" at bounding box center [841, 270] width 656 height 108
copy div "Hey Sarah, this is Beverly Edwards at 8712 Cedar Ln, MWC. On Aug 5 I received a…"
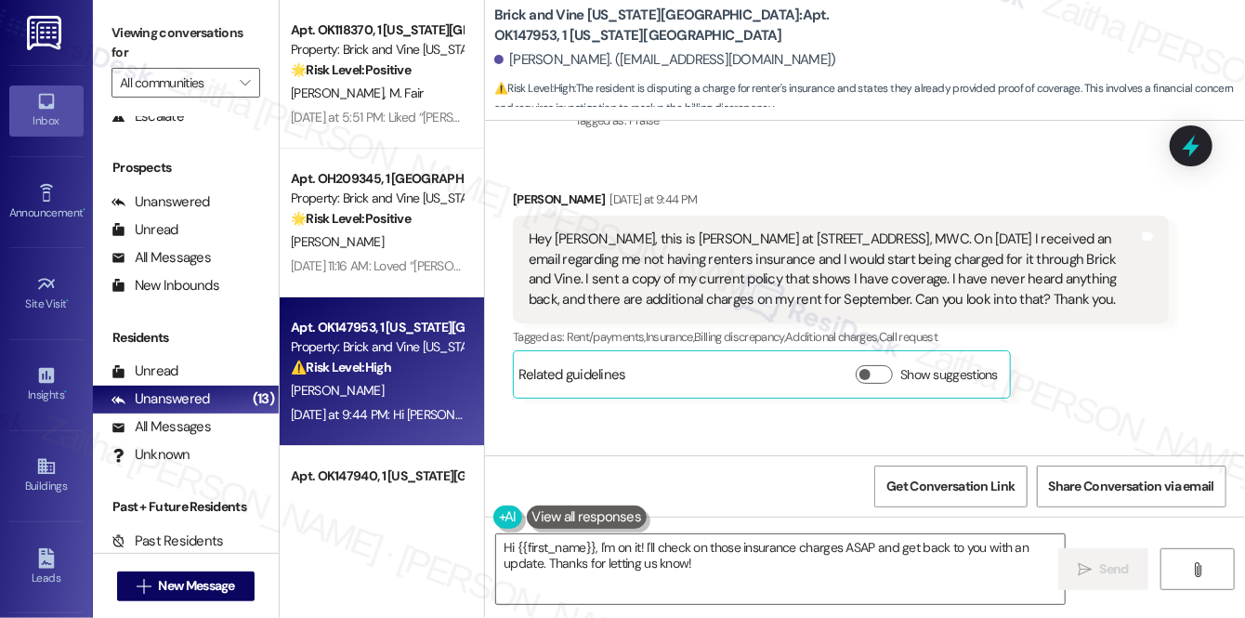
click at [874, 176] on div "Received via SMS Beverly Edwards Yesterday at 9:44 PM Hey Sarah, this is Beverl…" at bounding box center [841, 294] width 684 height 236
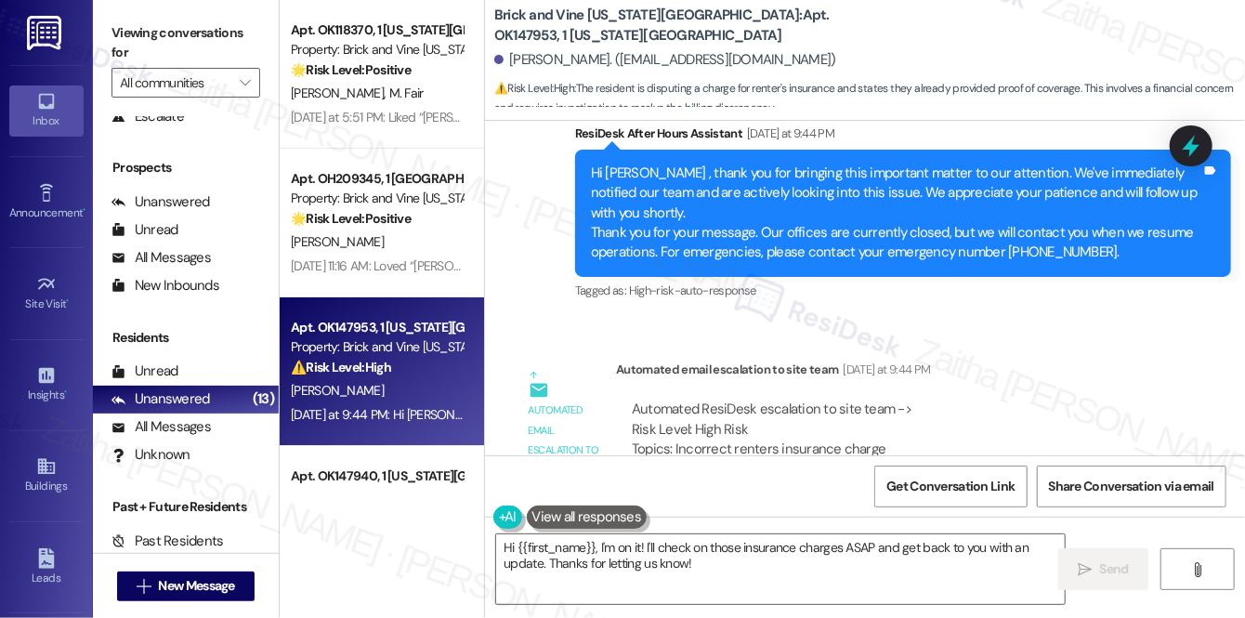
scroll to position [1090, 0]
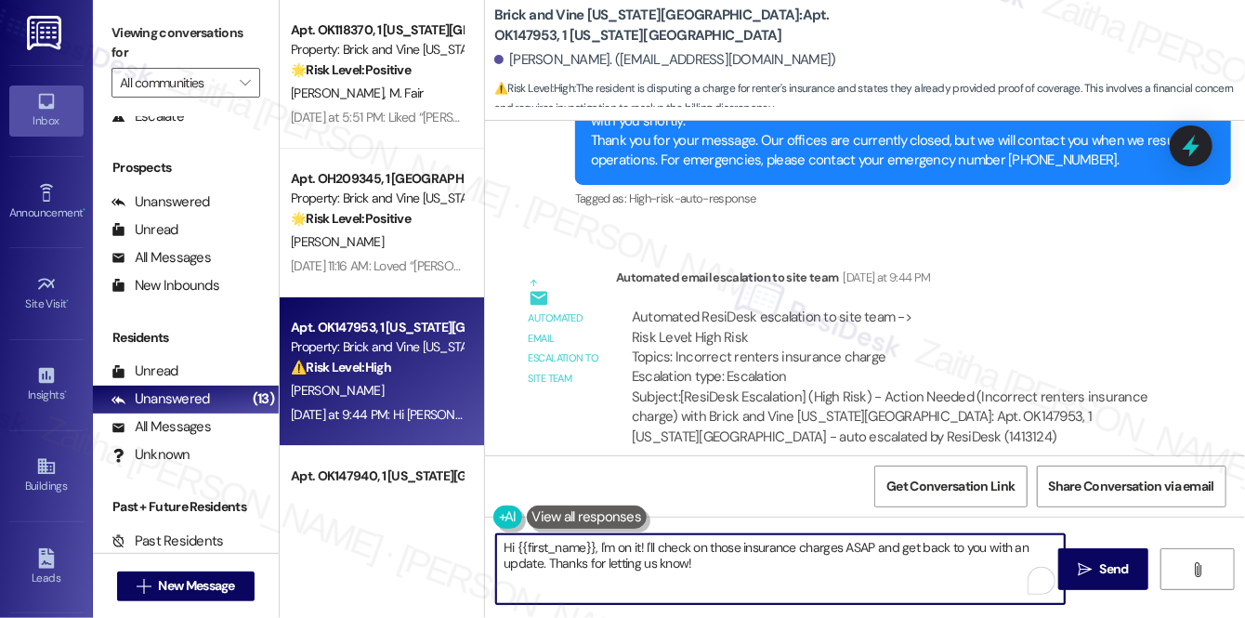
drag, startPoint x: 597, startPoint y: 546, endPoint x: 709, endPoint y: 561, distance: 113.6
click at [722, 572] on textarea "Hi {{first_name}}, I'm on it! I'll check on those insurance charges ASAP and ge…" at bounding box center [780, 569] width 569 height 70
paste textarea "Thank you for reaching out and for sharing this information. I understand your …"
click at [607, 545] on textarea "Hi {{first_name}}, Thank you for reaching out and for sharing this information.…" at bounding box center [780, 569] width 569 height 70
click at [776, 567] on textarea "Hi {{first_name}}, thank you for reaching out and for sharing this information.…" at bounding box center [780, 569] width 569 height 70
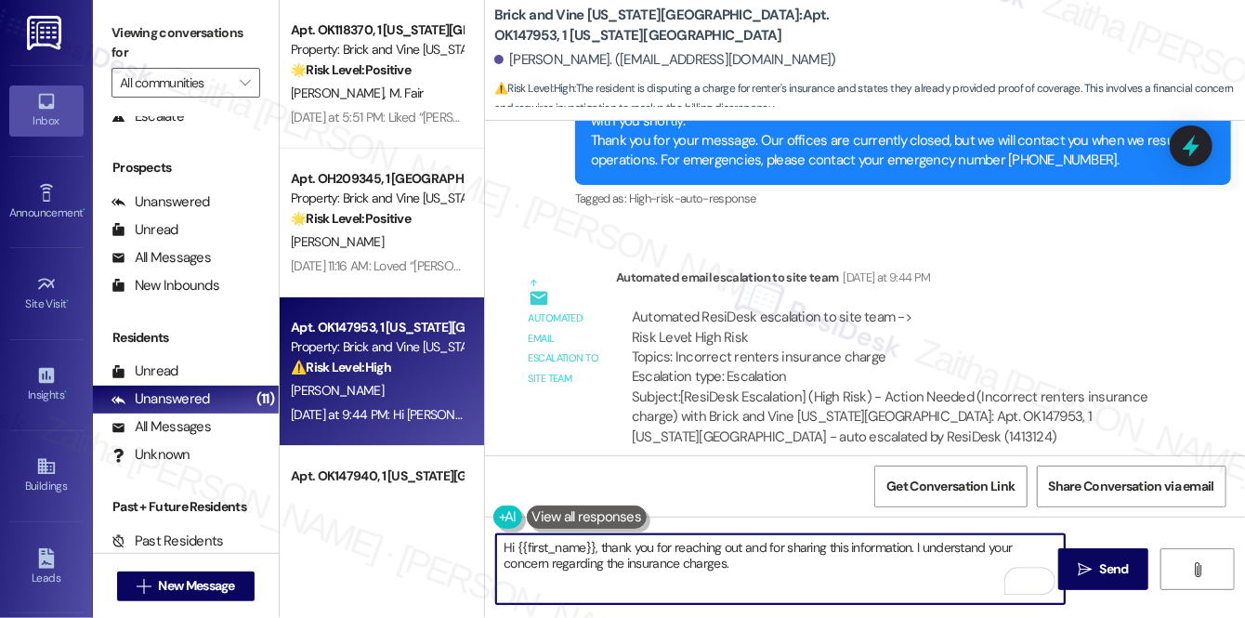
paste textarea "We're looking into this, and we'll be in touch when we have an update. Let me k…"
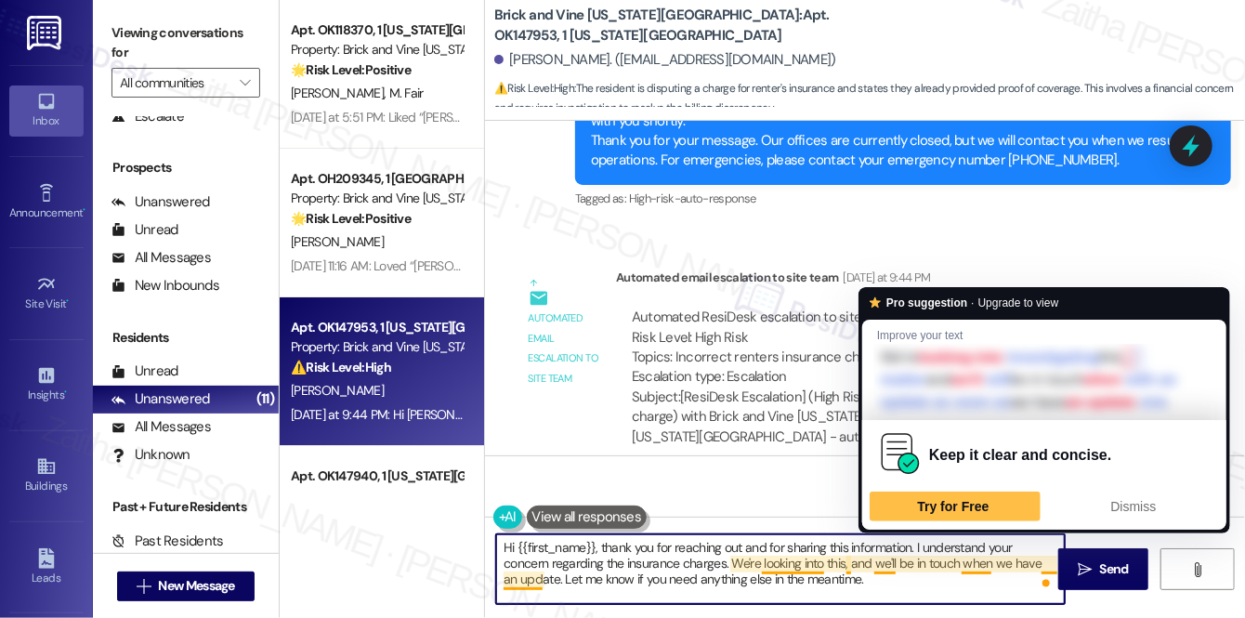
click at [974, 564] on textarea "Hi {{first_name}}, thank you for reaching out and for sharing this information.…" at bounding box center [780, 569] width 569 height 70
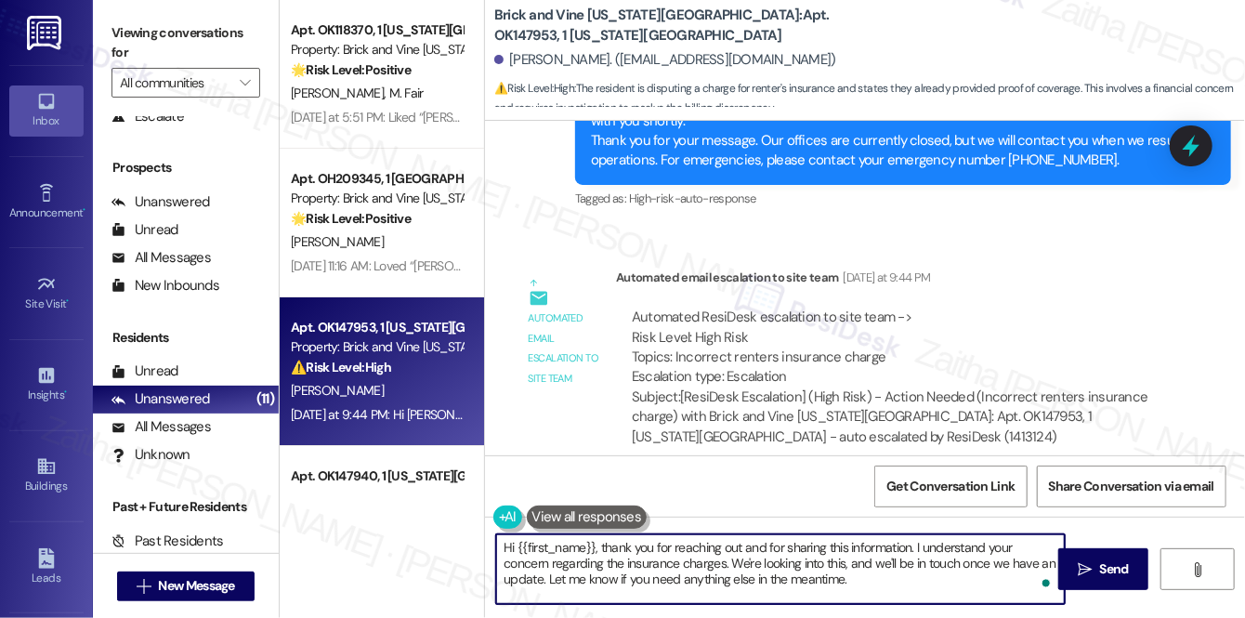
click at [538, 567] on textarea "Hi {{first_name}}, thank you for reaching out and for sharing this information.…" at bounding box center [780, 569] width 569 height 70
type textarea "Hi {{first_name}}, thank you for reaching out and for sharing this information.…"
click at [1101, 572] on span "Send" at bounding box center [1114, 569] width 29 height 20
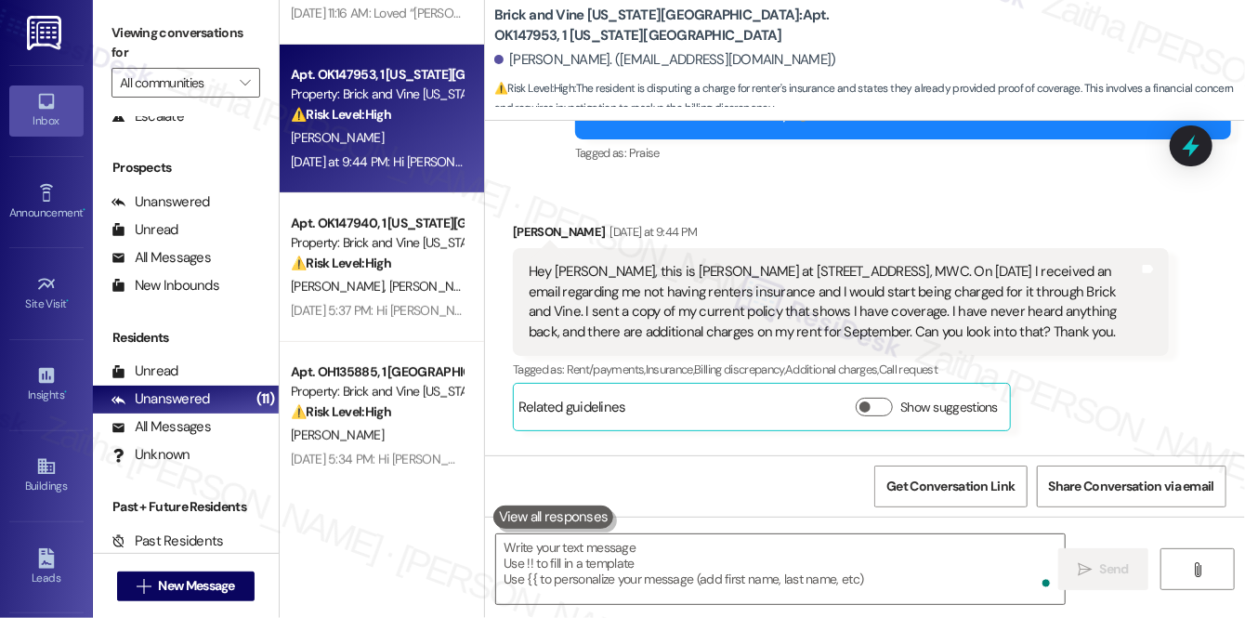
scroll to position [603, 0]
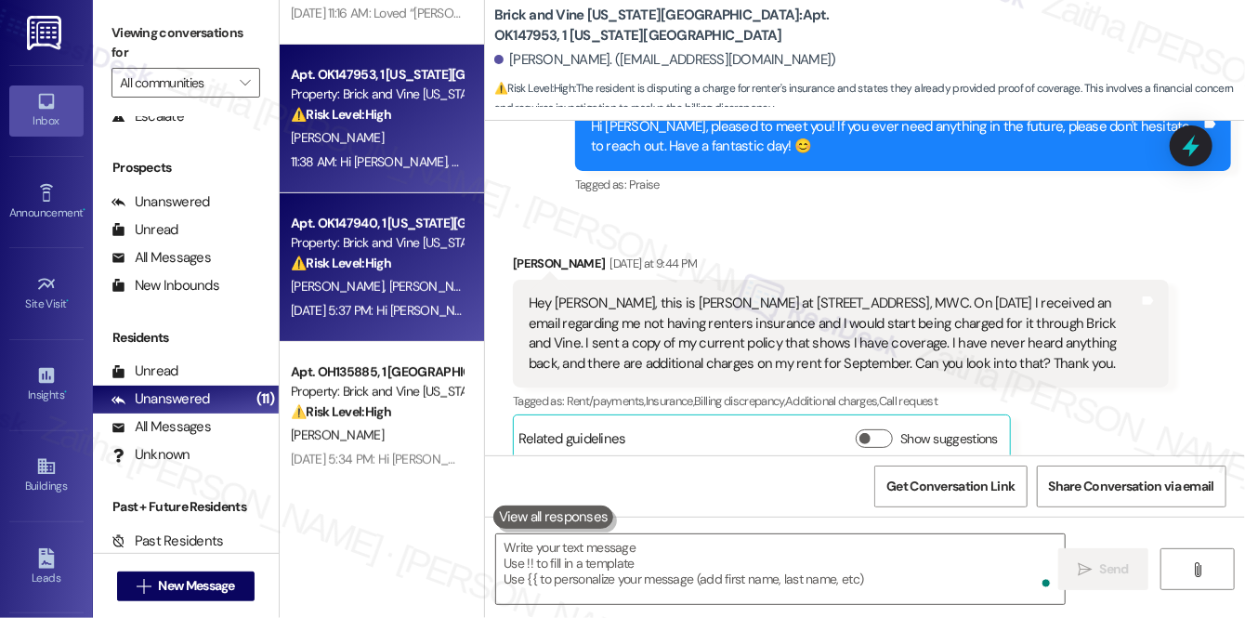
click at [391, 290] on span "P. Perez-Duran" at bounding box center [435, 286] width 93 height 17
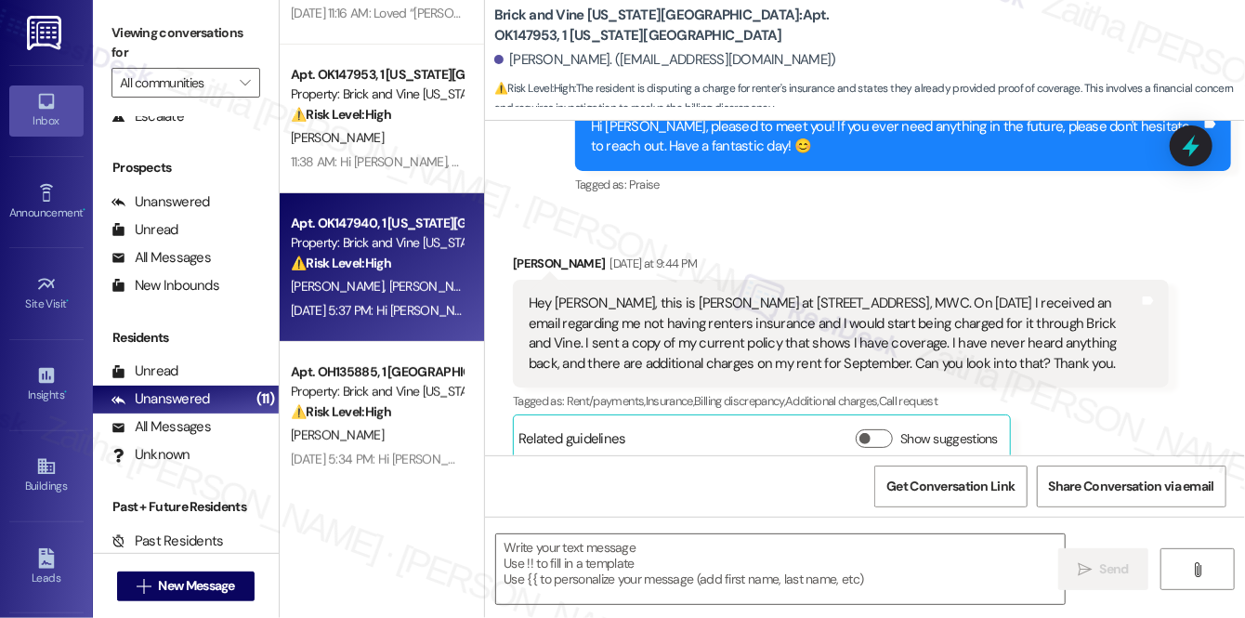
type textarea "Fetching suggested responses. Please feel free to read through the conversation…"
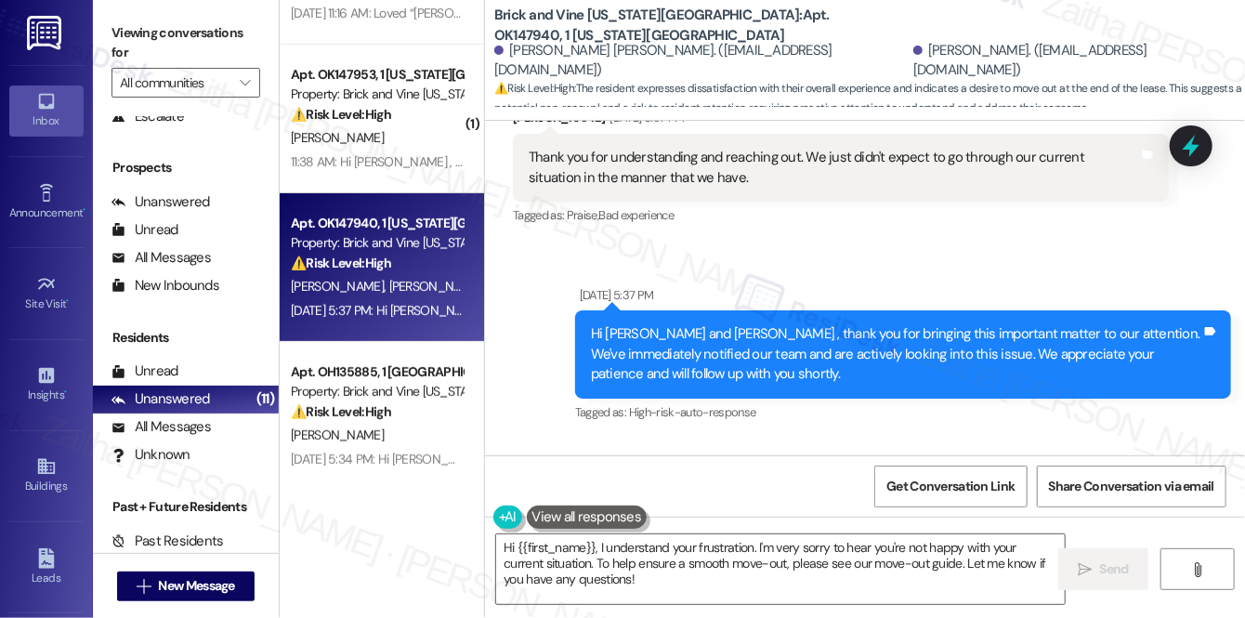
scroll to position [9058, 0]
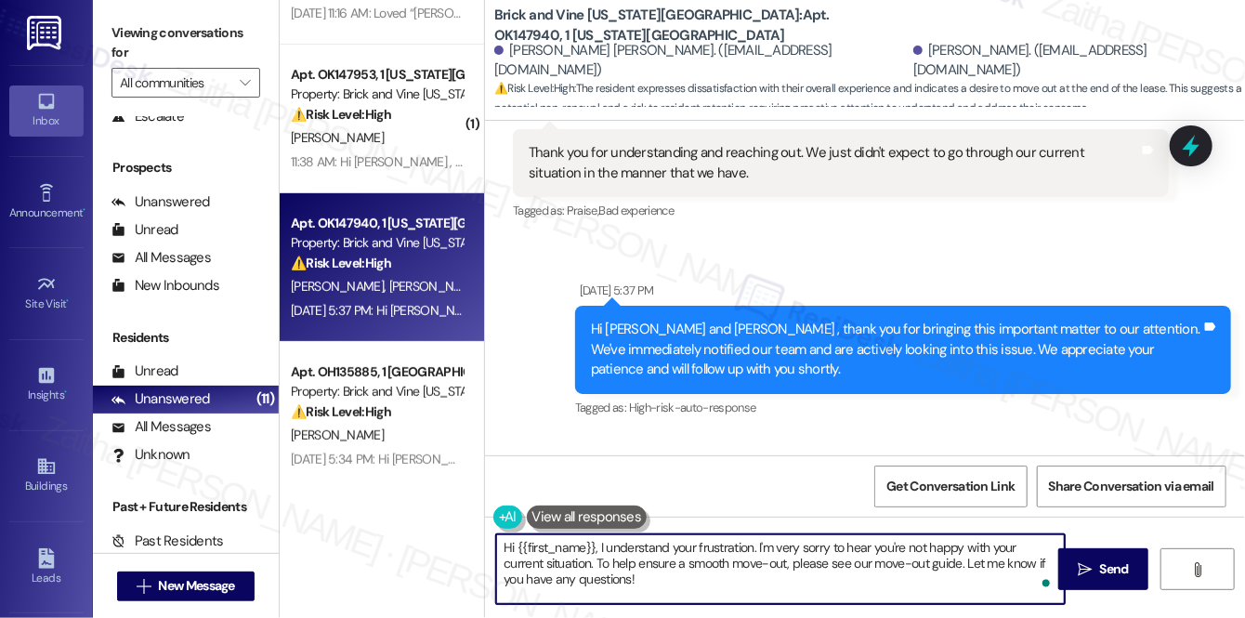
drag, startPoint x: 594, startPoint y: 560, endPoint x: 647, endPoint y: 572, distance: 54.3
click at [647, 572] on textarea "Hi {{first_name}}, I understand your frustration. I'm very sorry to hear you're…" at bounding box center [780, 569] width 569 height 70
click at [662, 572] on textarea "Hi {{first_name}}, I understand your frustration. I'm very sorry to hear you're…" at bounding box center [780, 569] width 569 height 70
drag, startPoint x: 597, startPoint y: 559, endPoint x: 649, endPoint y: 581, distance: 56.6
click at [649, 581] on textarea "Hi {{first_name}}, I understand your frustration. I'm very sorry to hear you're…" at bounding box center [780, 569] width 569 height 70
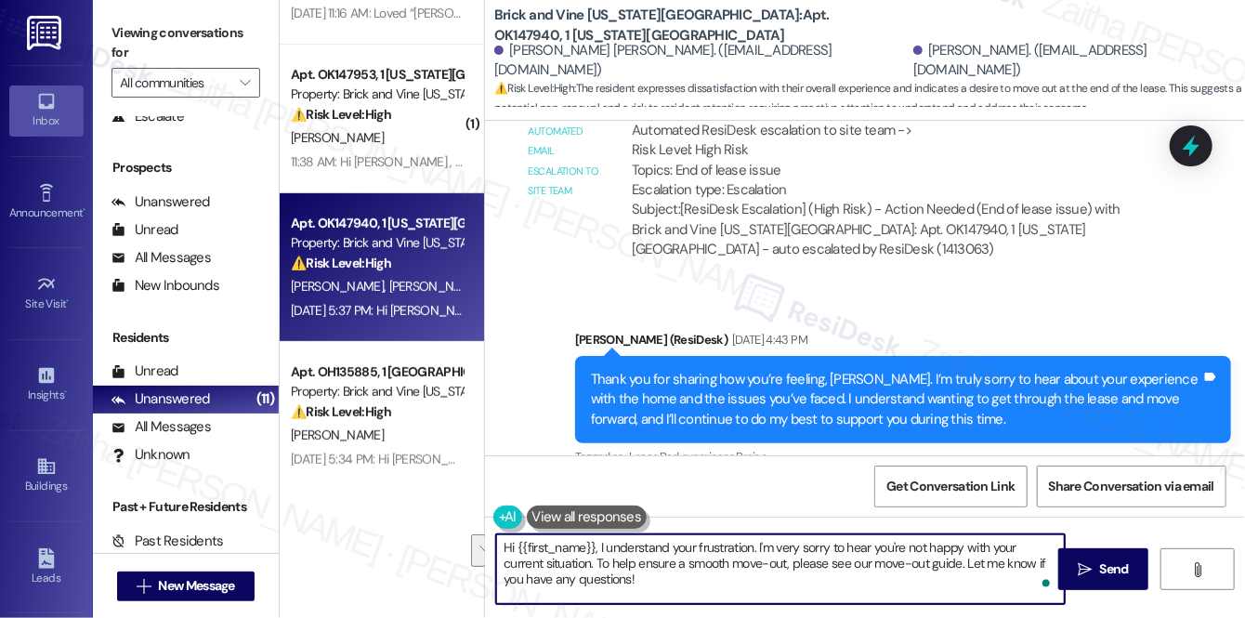
scroll to position [8888, 0]
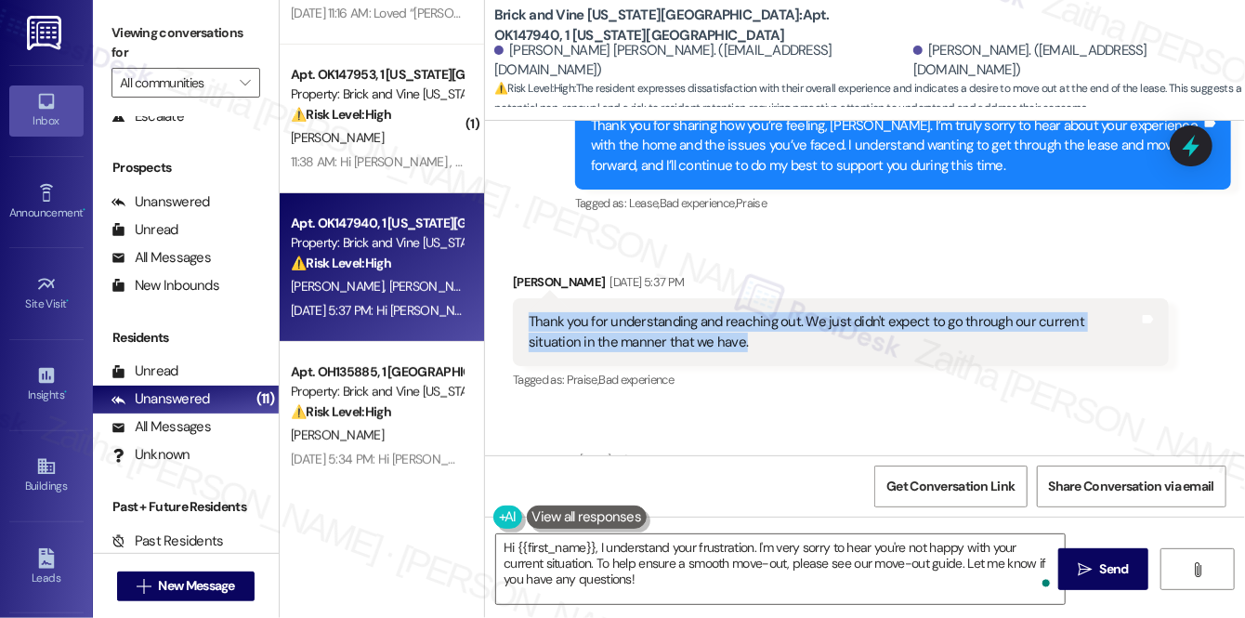
drag, startPoint x: 519, startPoint y: 256, endPoint x: 712, endPoint y: 278, distance: 194.6
click at [712, 298] on div "Thank you for understanding and reaching out. We just didn't expect to go throu…" at bounding box center [841, 332] width 656 height 68
copy div "Thank you for understanding and reaching out. We just didn't expect to go throu…"
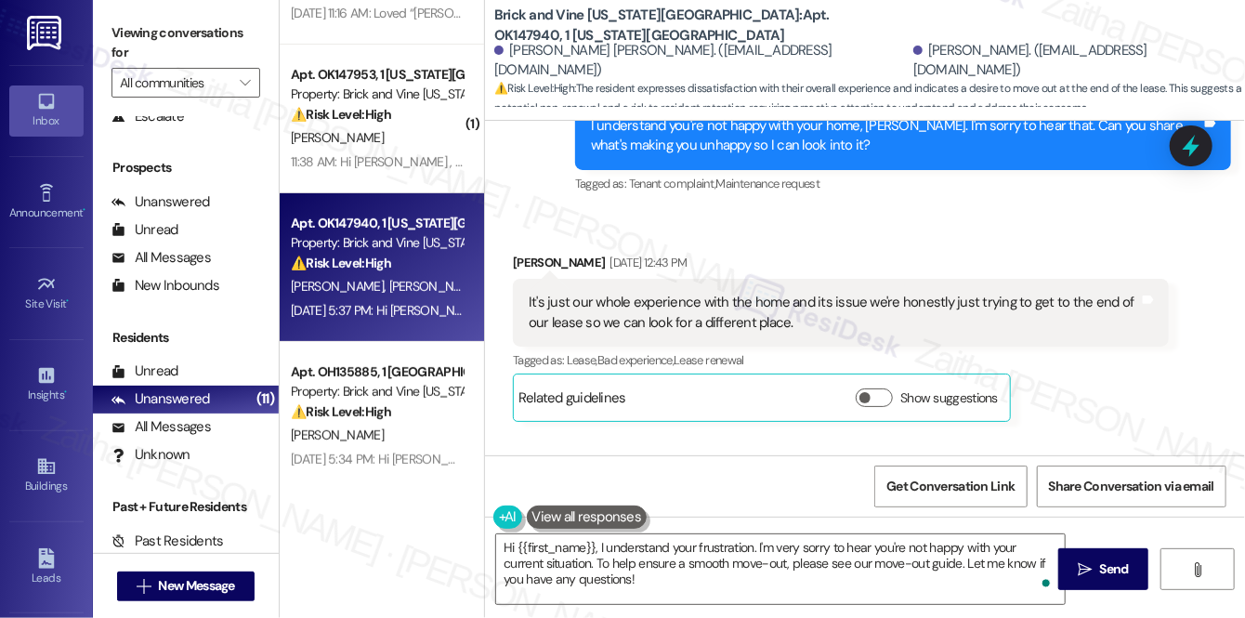
scroll to position [7452, 0]
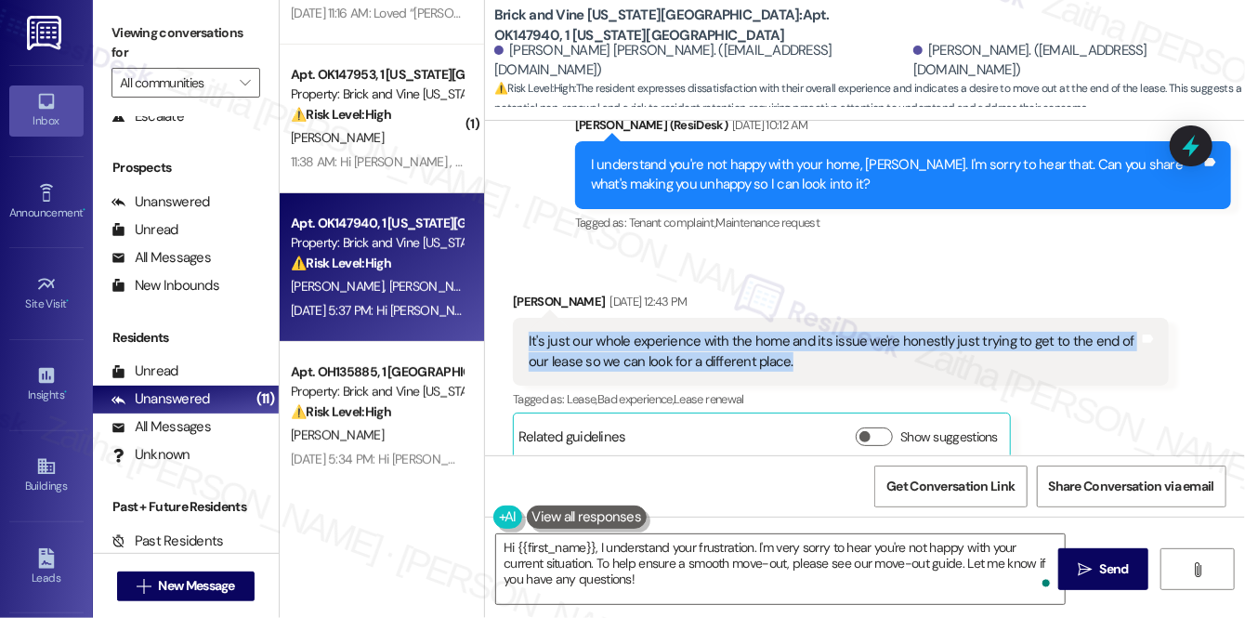
drag, startPoint x: 524, startPoint y: 275, endPoint x: 803, endPoint y: 303, distance: 280.2
click at [803, 318] on div "It's just our whole experience with the home and its issue we're honestly just …" at bounding box center [841, 352] width 656 height 68
copy div "It's just our whole experience with the home and its issue we're honestly just …"
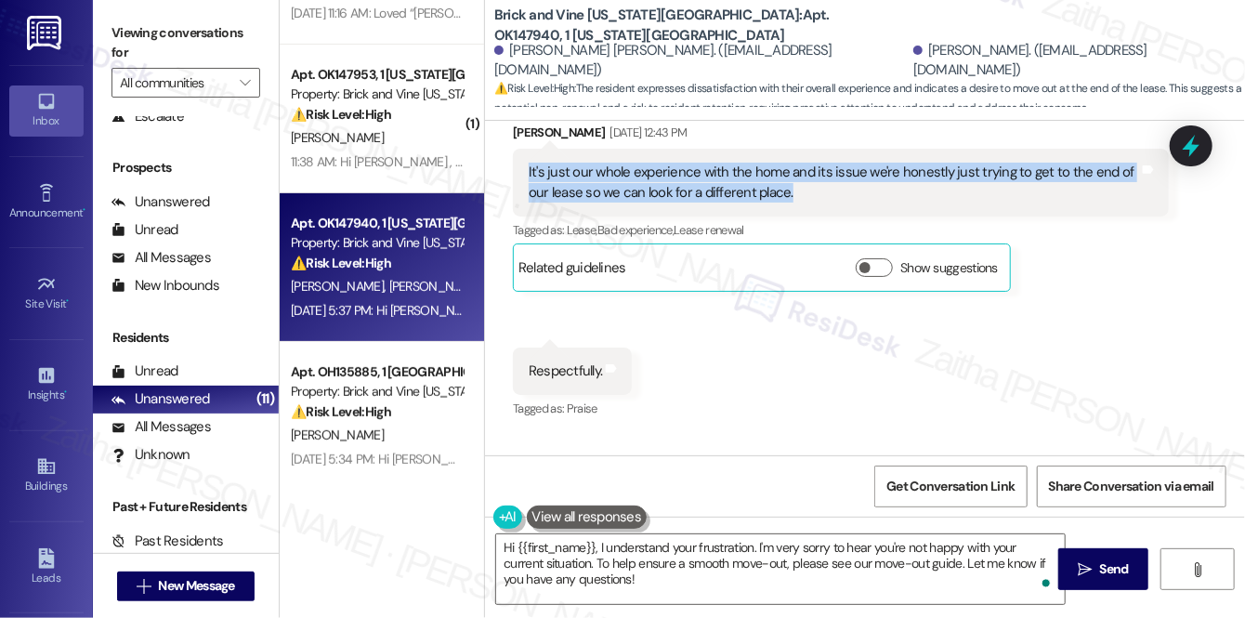
scroll to position [7790, 0]
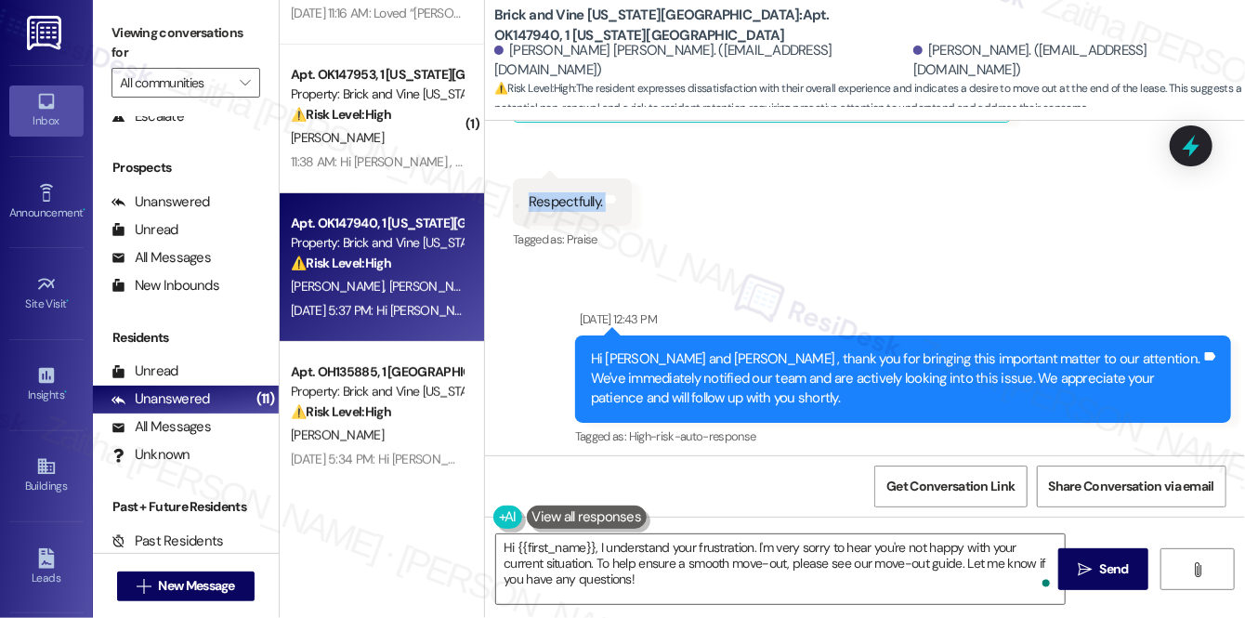
drag, startPoint x: 511, startPoint y: 144, endPoint x: 645, endPoint y: 151, distance: 134.0
click at [645, 151] on div "Received via SMS Seth Perez-Duran Aug 29, 2025 at 12:43 PM It's just our whole …" at bounding box center [865, 89] width 760 height 355
copy div "Respectfully. Tags and notes"
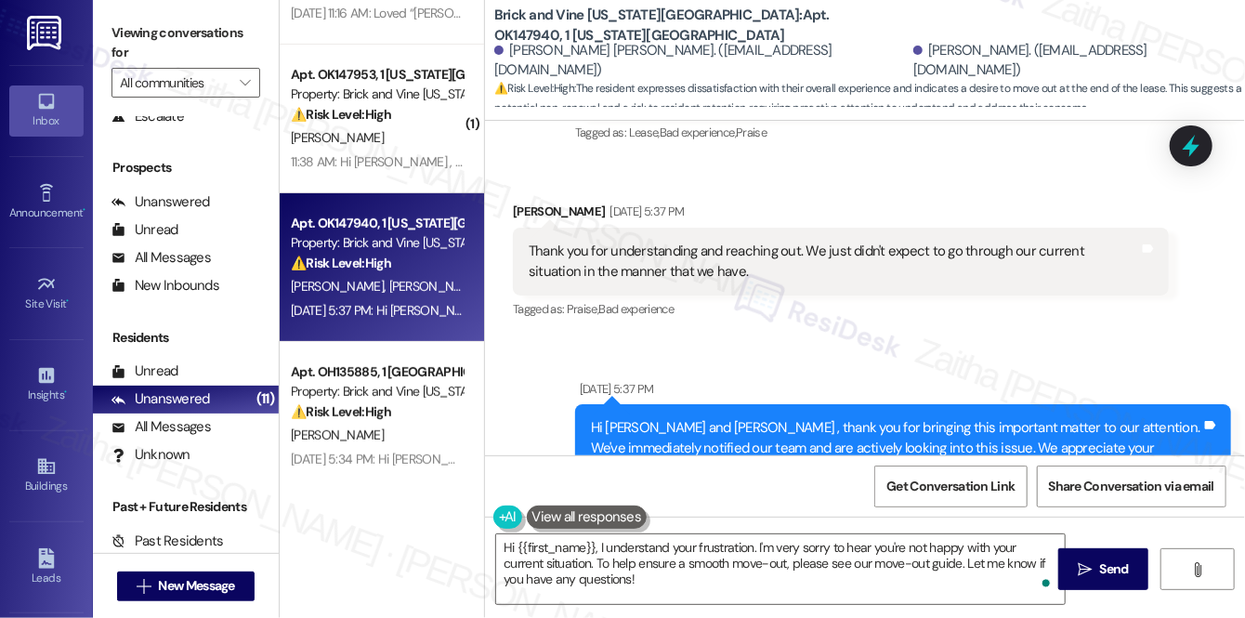
scroll to position [9227, 0]
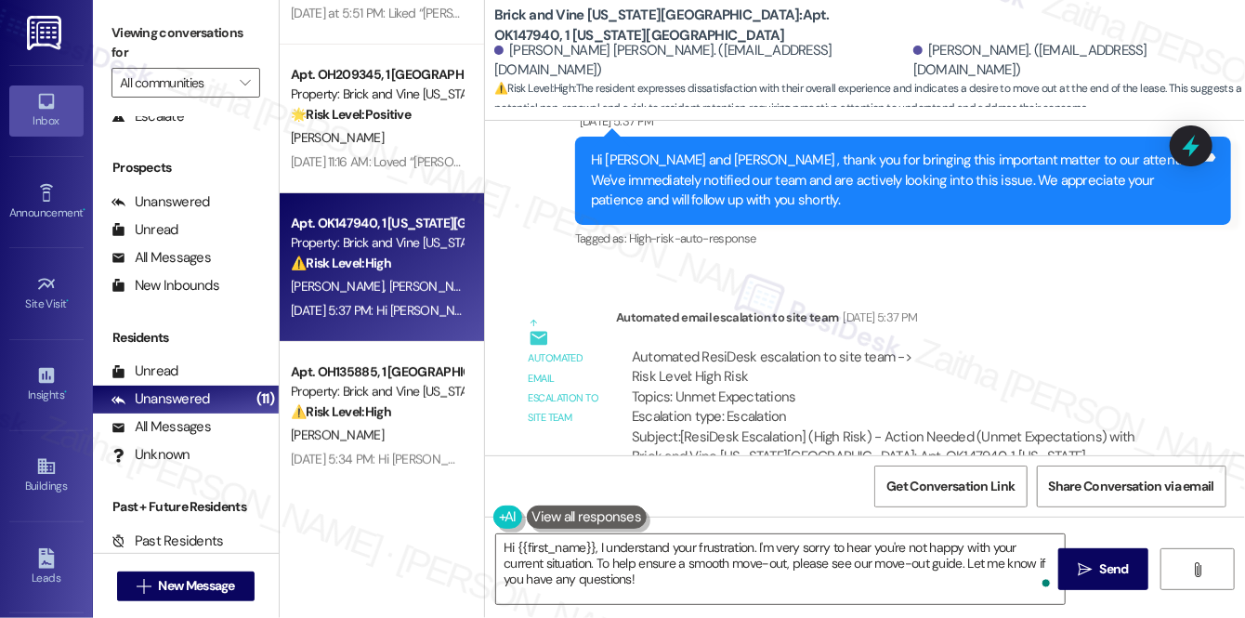
click at [927, 348] on div "Automated ResiDesk escalation to site team -> Risk Level: High Risk Topics: Unm…" at bounding box center [892, 388] width 521 height 80
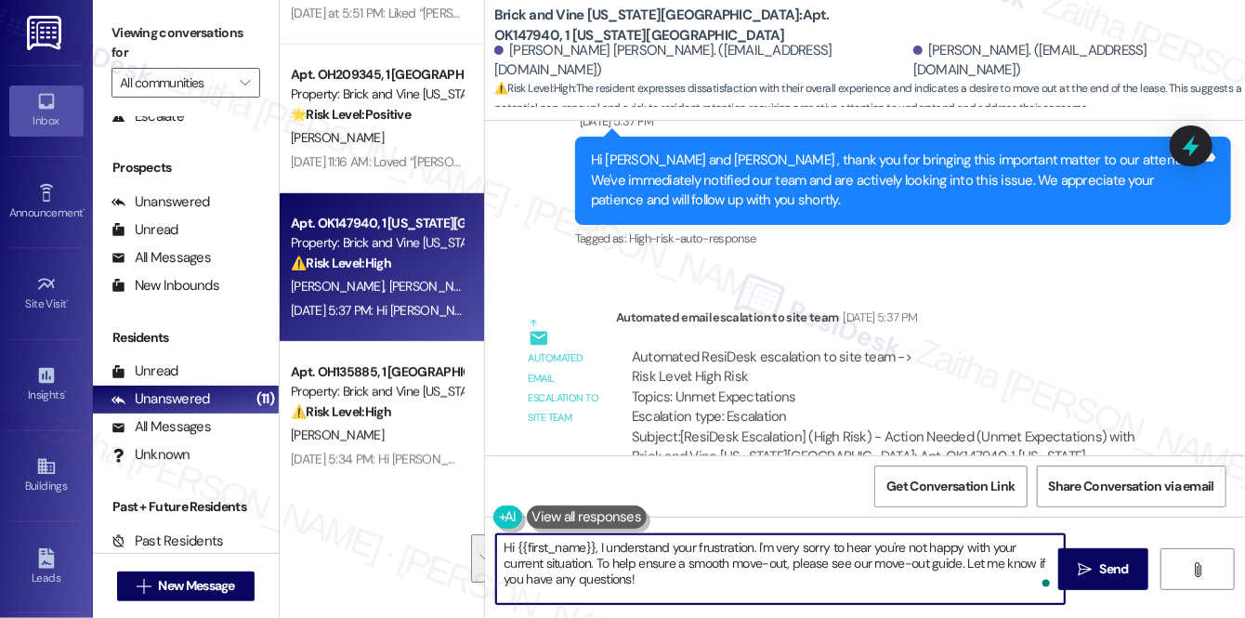
drag, startPoint x: 758, startPoint y: 546, endPoint x: 776, endPoint y: 578, distance: 37.0
click at [776, 578] on textarea "Hi {{first_name}}, I understand your frustration. I'm very sorry to hear you're…" at bounding box center [780, 569] width 569 height 70
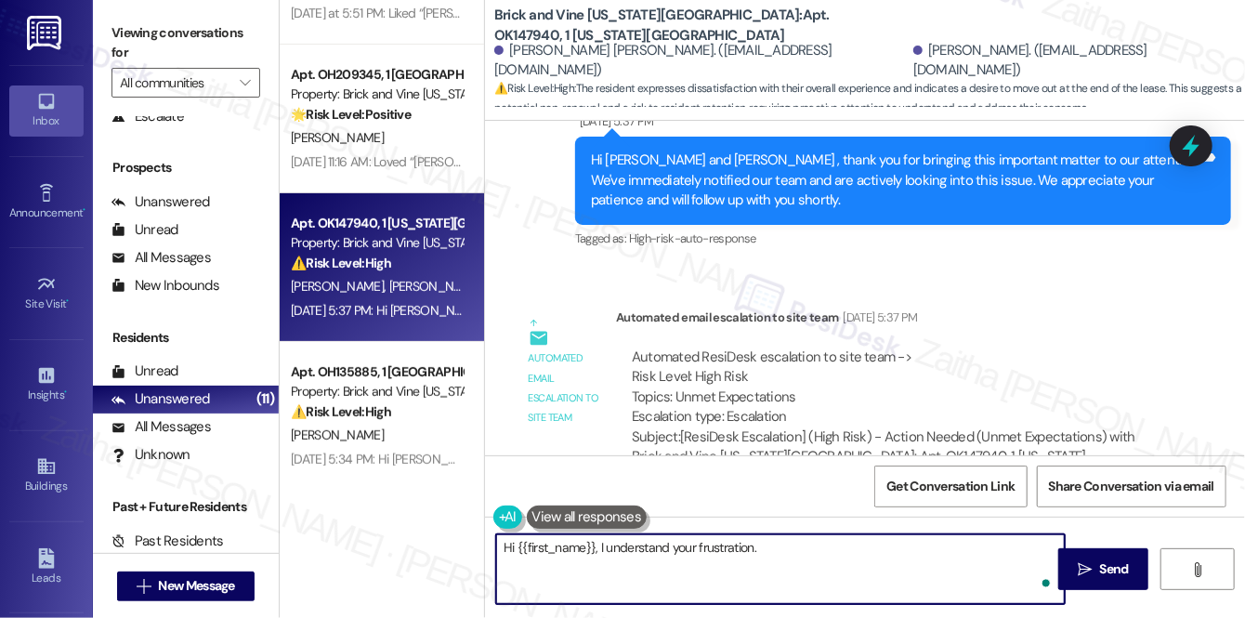
paste textarea "“I’m sorry for what you’ve experienced and understand you’re focused on finishi…"
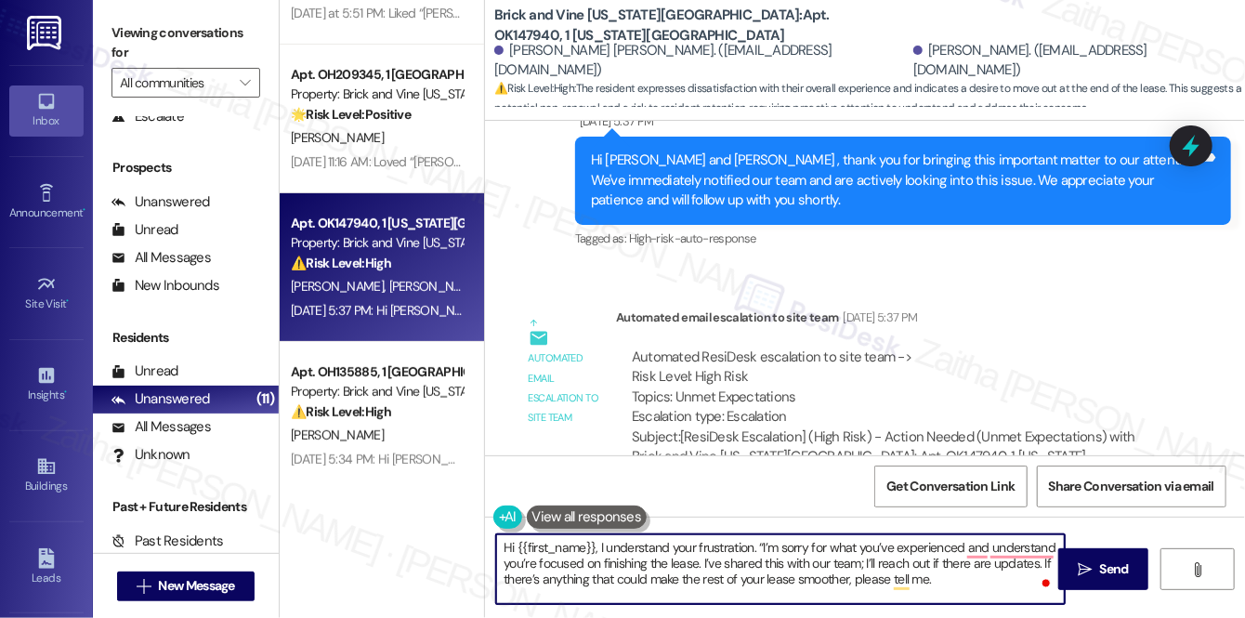
click at [757, 545] on textarea "Hi {{first_name}}, I understand your frustration. “I’m sorry for what you’ve ex…" at bounding box center [780, 569] width 569 height 70
drag, startPoint x: 756, startPoint y: 545, endPoint x: 599, endPoint y: 537, distance: 156.3
click at [599, 537] on textarea "Hi {{first_name}}, I understand your frustration. I’m sorry for what you’ve exp…" at bounding box center [780, 569] width 569 height 70
click at [557, 560] on textarea "Hi {{first_name}}! I’m sorry for what you’ve experienced, and I understand you’…" at bounding box center [780, 569] width 569 height 70
click at [736, 560] on textarea "Hi {{first_name}}! I’m sorry for what you’ve experienced, and I understand you’…" at bounding box center [780, 569] width 569 height 70
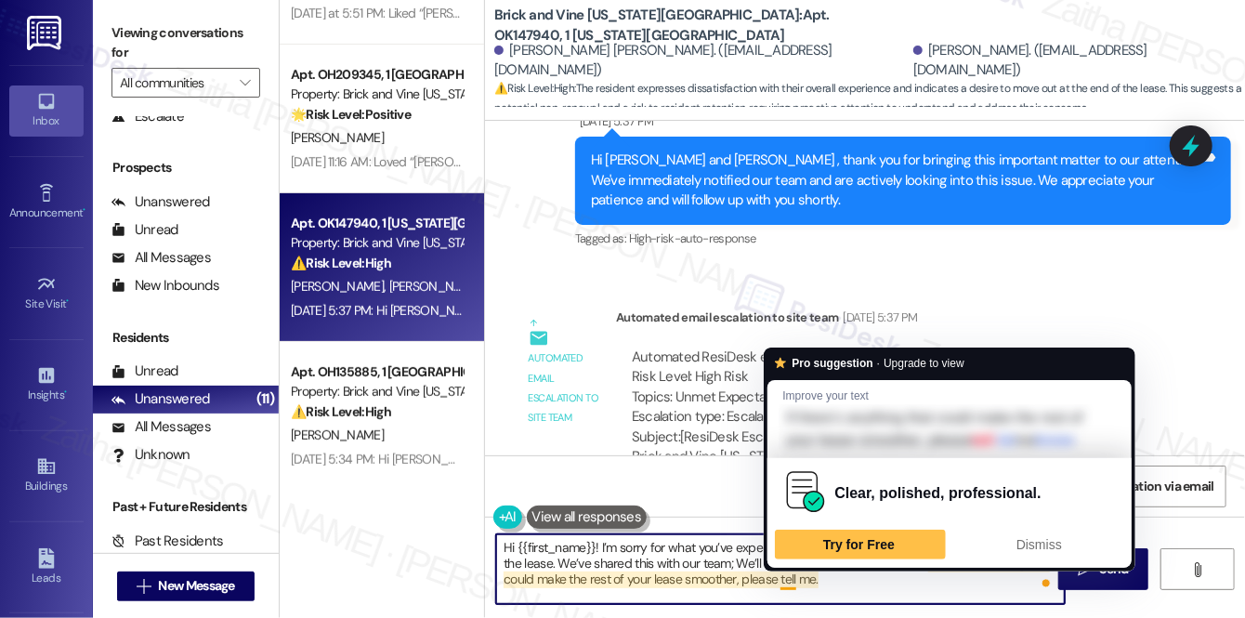
click at [785, 580] on textarea "Hi {{first_name}}! I’m sorry for what you’ve experienced, and I understand you’…" at bounding box center [780, 569] width 569 height 70
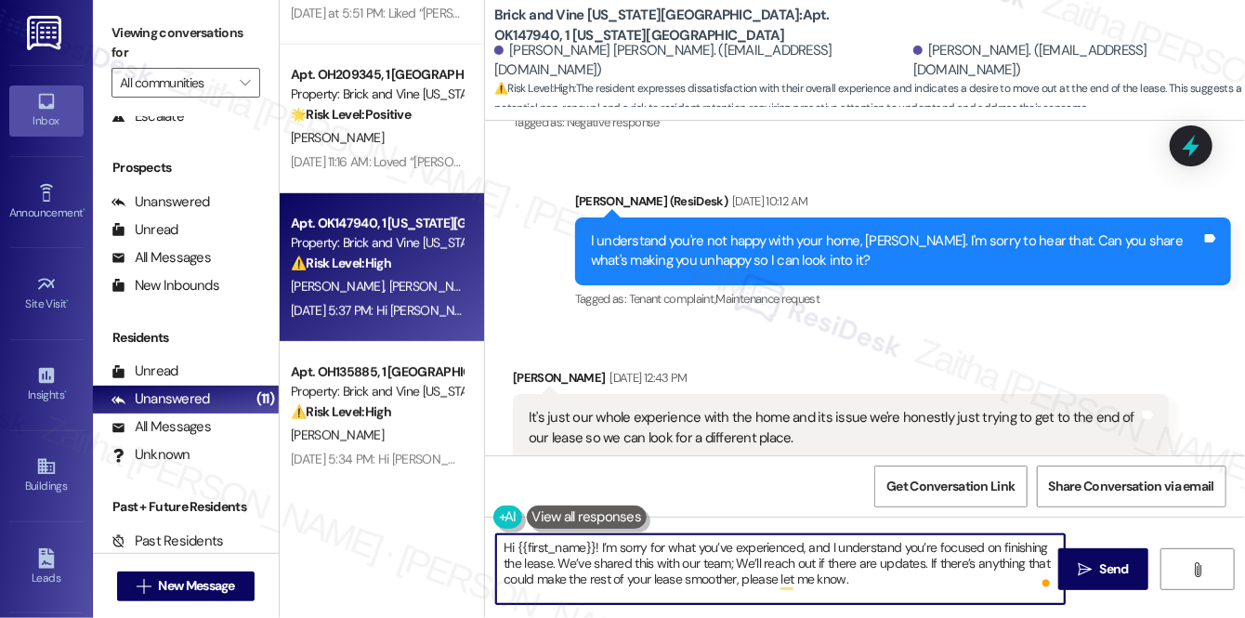
scroll to position [7368, 0]
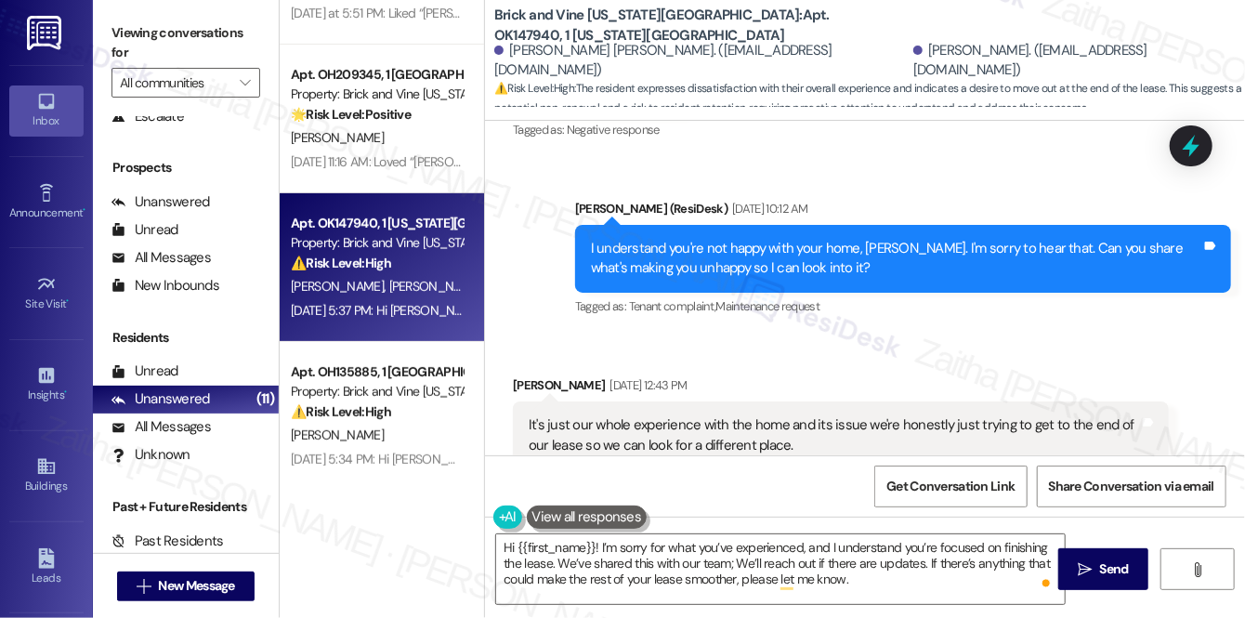
click at [527, 375] on div "Seth Perez-Duran Aug 29, 2025 at 12:43 PM" at bounding box center [841, 388] width 656 height 26
copy div "Seth"
click at [565, 552] on textarea "Hi {{first_name}}! I’m sorry for what you’ve experienced, and I understand you’…" at bounding box center [780, 569] width 569 height 70
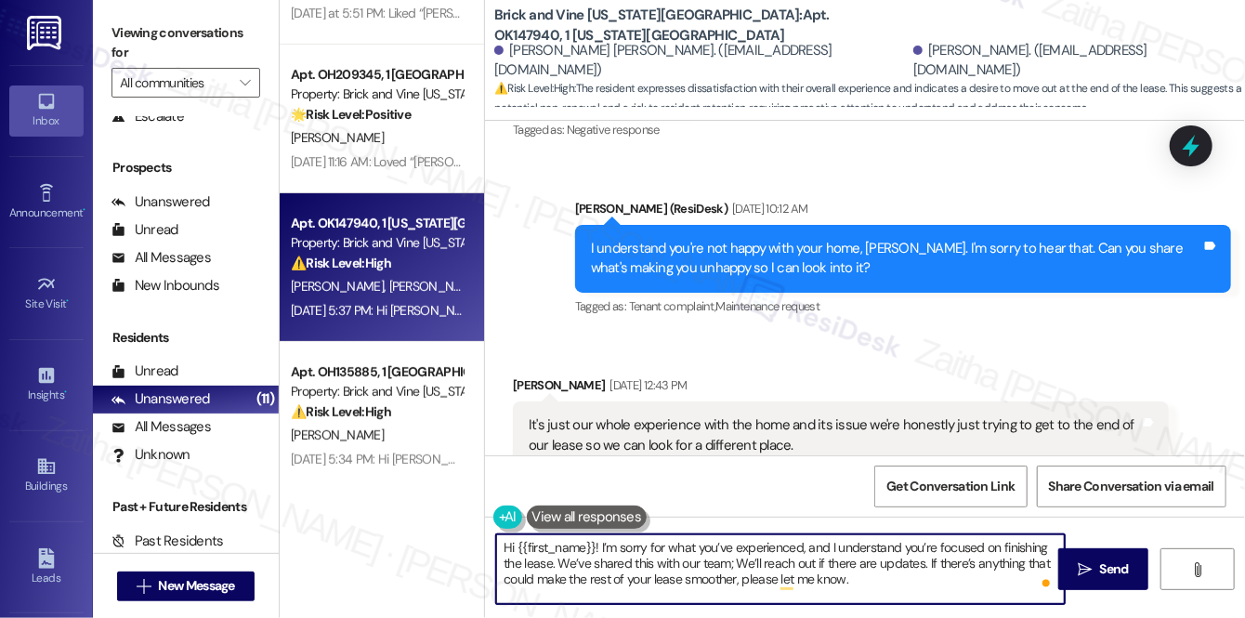
click at [565, 552] on textarea "Hi {{first_name}}! I’m sorry for what you’ve experienced, and I understand you’…" at bounding box center [780, 569] width 569 height 70
paste textarea "Seth"
type textarea "Hi Seth! I’m sorry for what you’ve experienced, and I understand you’re focused…"
click at [1100, 572] on span "Send" at bounding box center [1114, 569] width 29 height 20
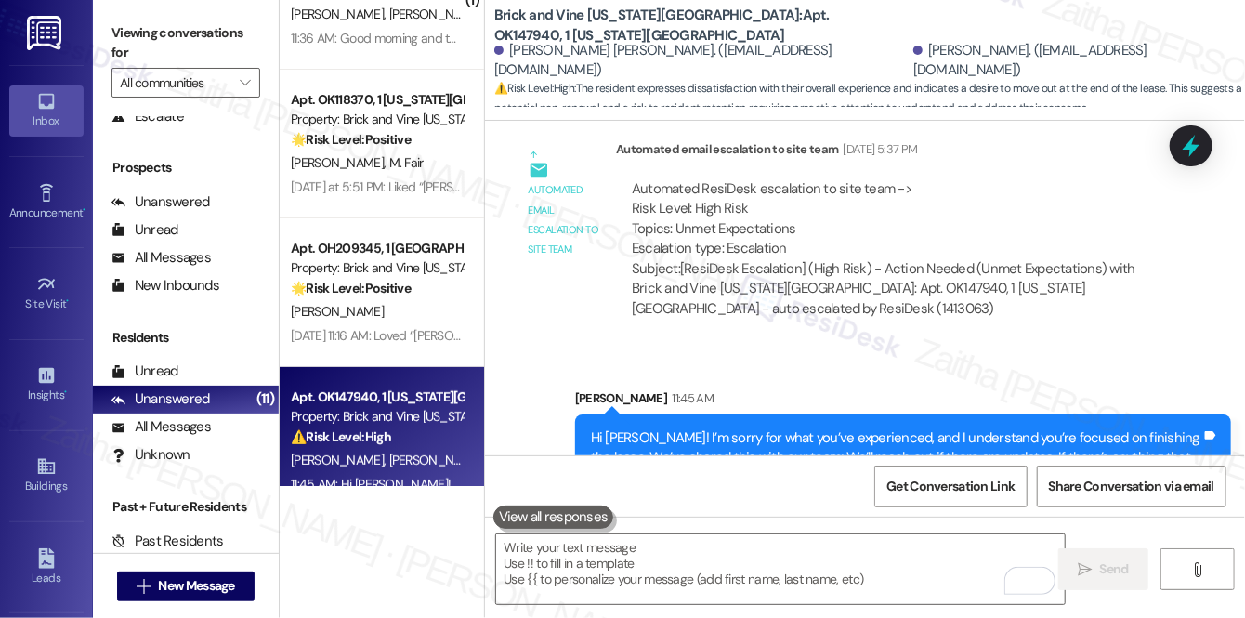
scroll to position [0, 0]
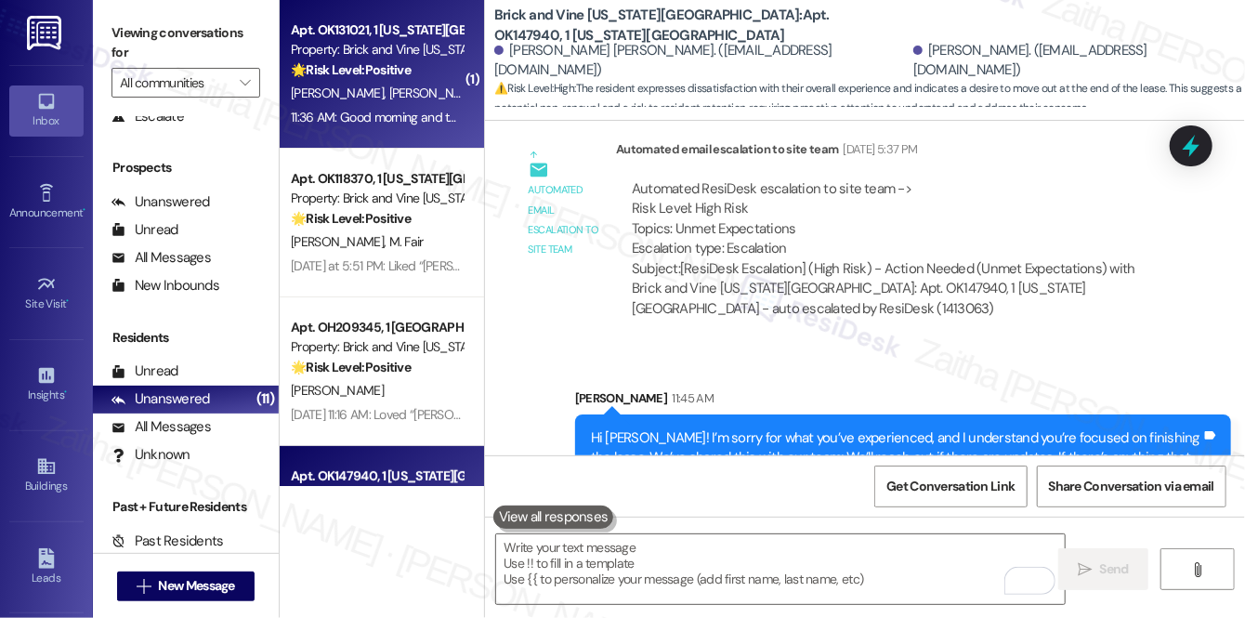
click at [383, 106] on div "11:36 AM: Good morning and that's fine for sure 11:36 AM: Good morning and that…" at bounding box center [377, 117] width 176 height 23
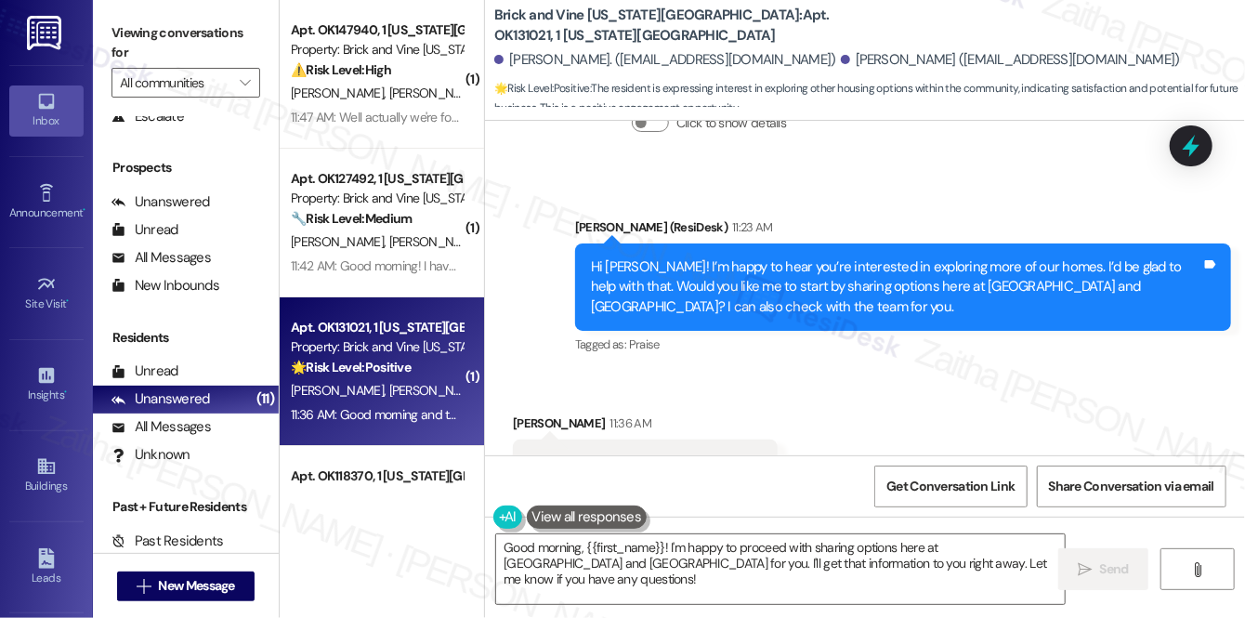
scroll to position [1908, 0]
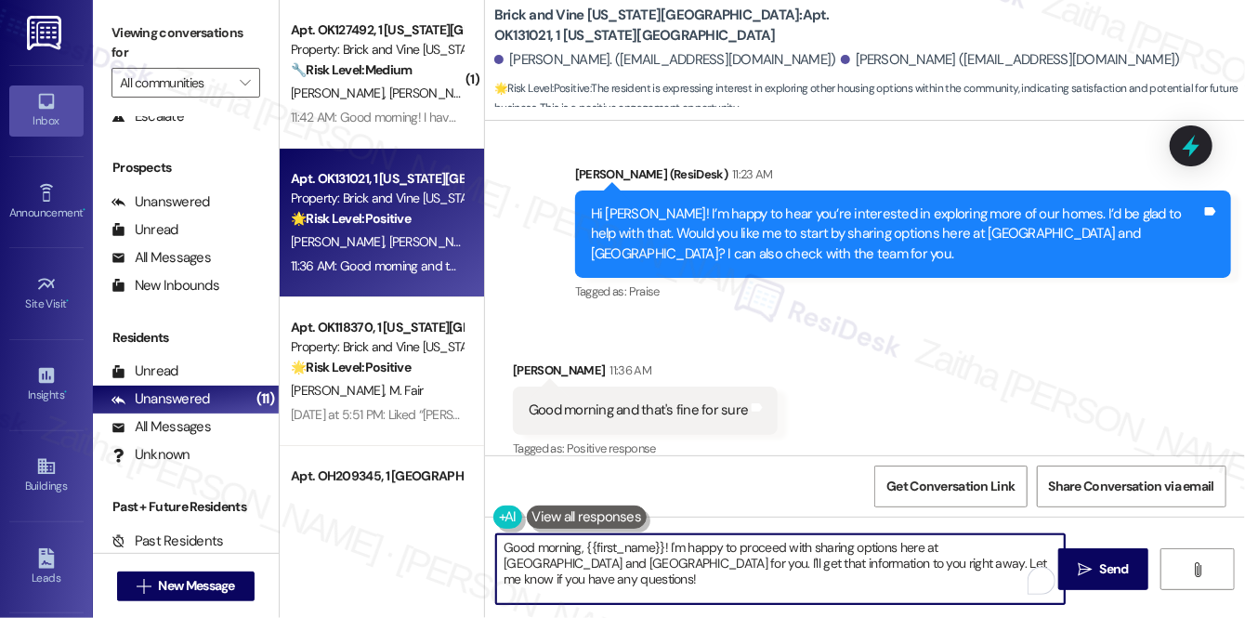
drag, startPoint x: 667, startPoint y: 546, endPoint x: 500, endPoint y: 546, distance: 167.3
click at [500, 546] on textarea "Good morning, {{first_name}}! I'm happy to proceed with sharing options here at…" at bounding box center [780, 569] width 569 height 70
type textarea "I'm happy to proceed with sharing options here at Brick and Vine for you. I'll …"
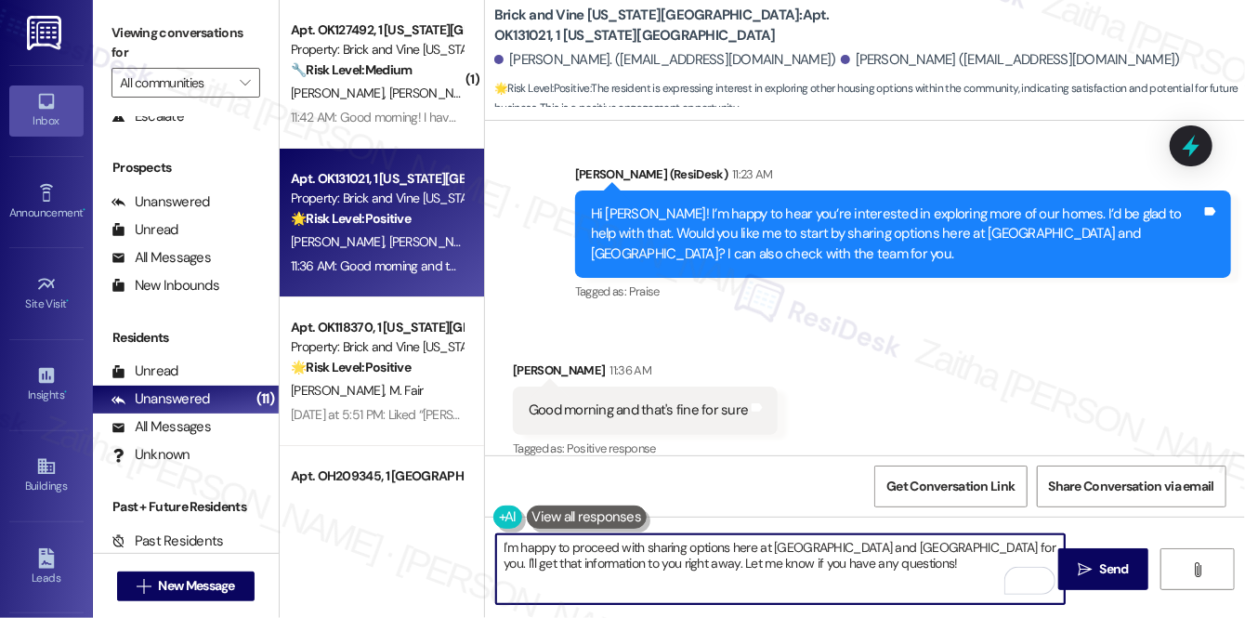
click at [504, 545] on textarea "I'm happy to proceed with sharing options here at Brick and Vine for you. I'll …" at bounding box center [780, 569] width 569 height 70
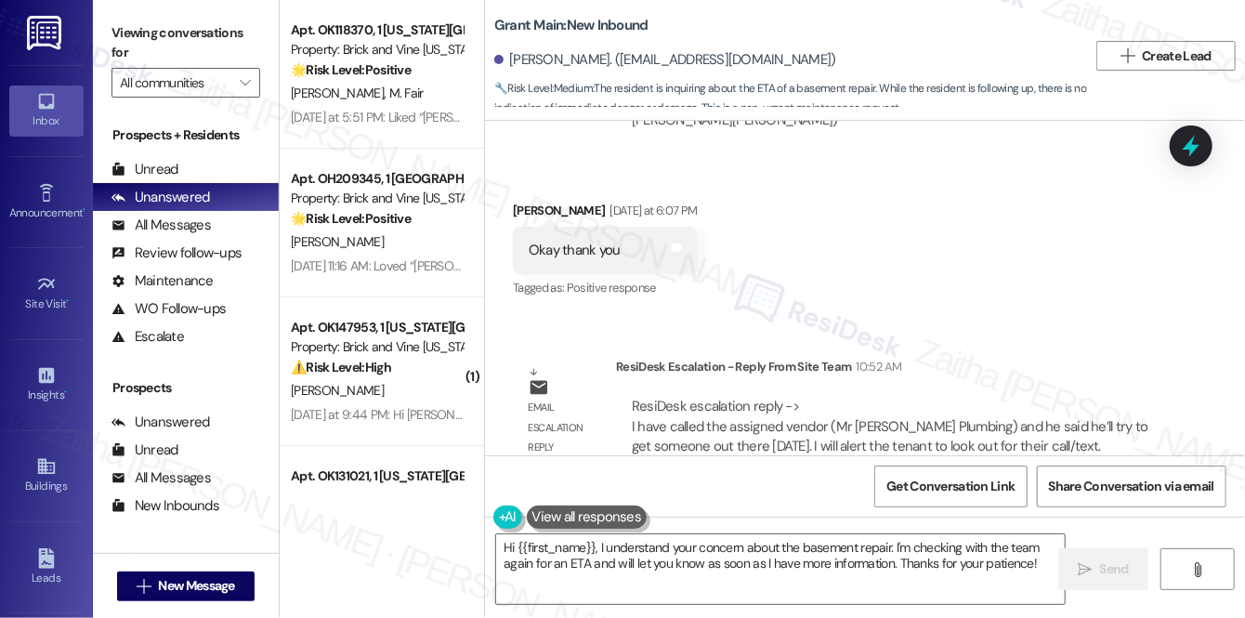
scroll to position [5020, 0]
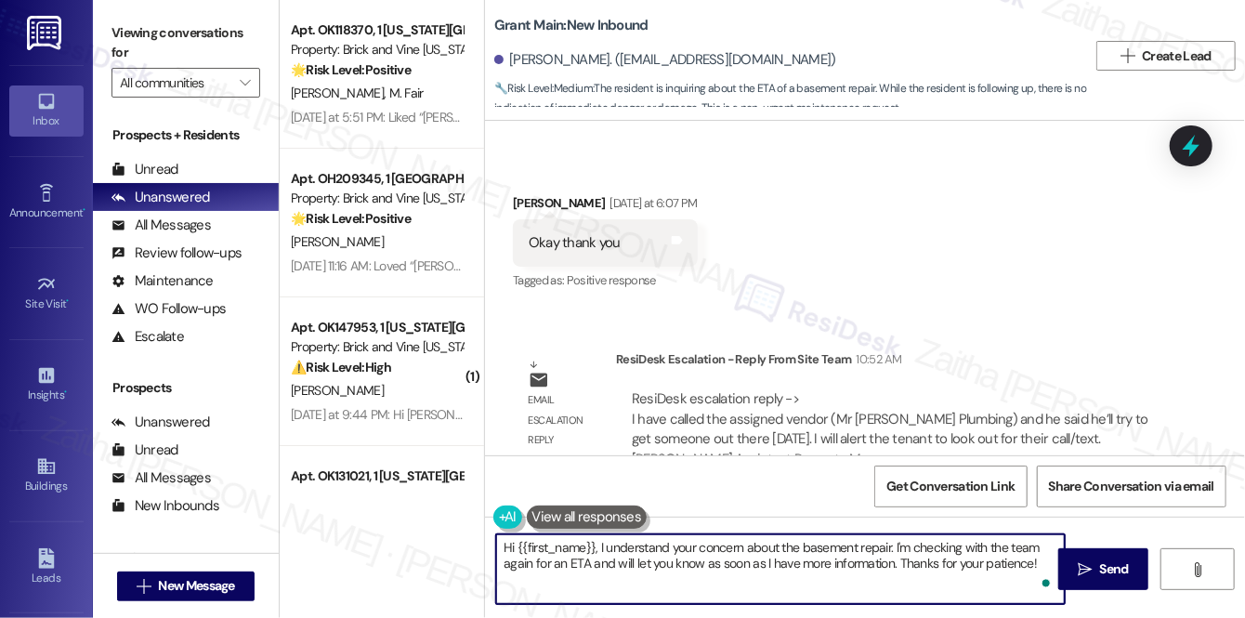
drag, startPoint x: 598, startPoint y: 544, endPoint x: 1035, endPoint y: 572, distance: 438.6
click at [1035, 572] on textarea "Hi {{first_name}}, I understand your concern about the basement repair. I'm che…" at bounding box center [780, 569] width 569 height 70
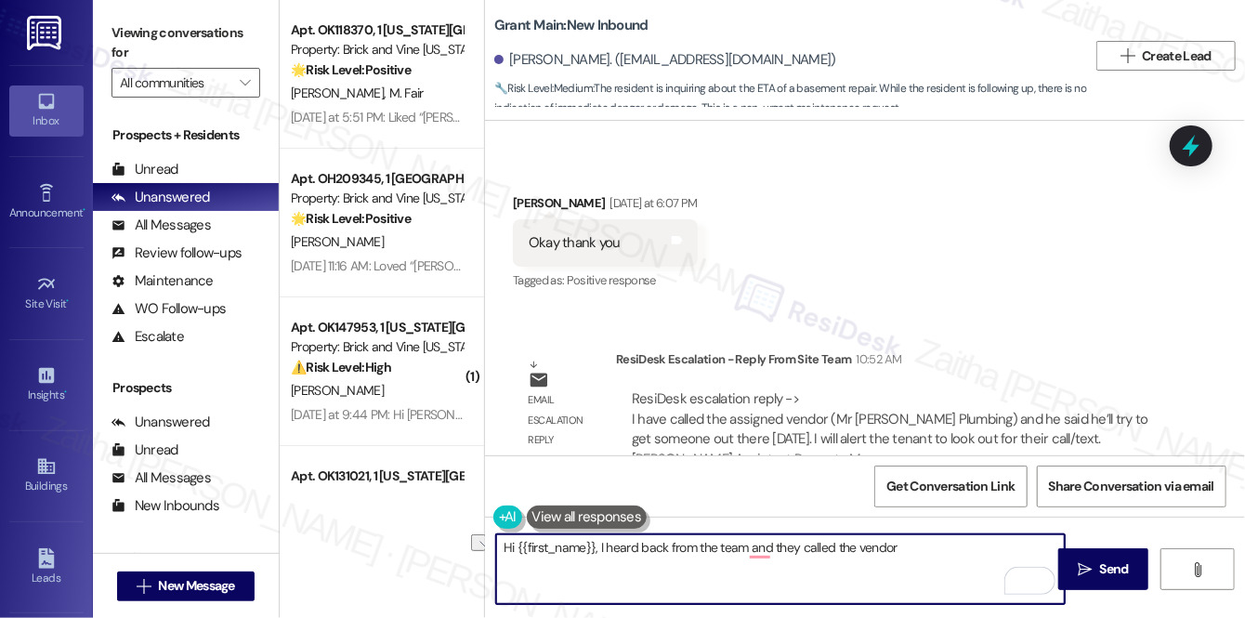
drag, startPoint x: 745, startPoint y: 546, endPoint x: 909, endPoint y: 550, distance: 163.6
click at [909, 550] on textarea "Hi {{first_name}}, I heard back from the team and they called the vendor" at bounding box center [780, 569] width 569 height 70
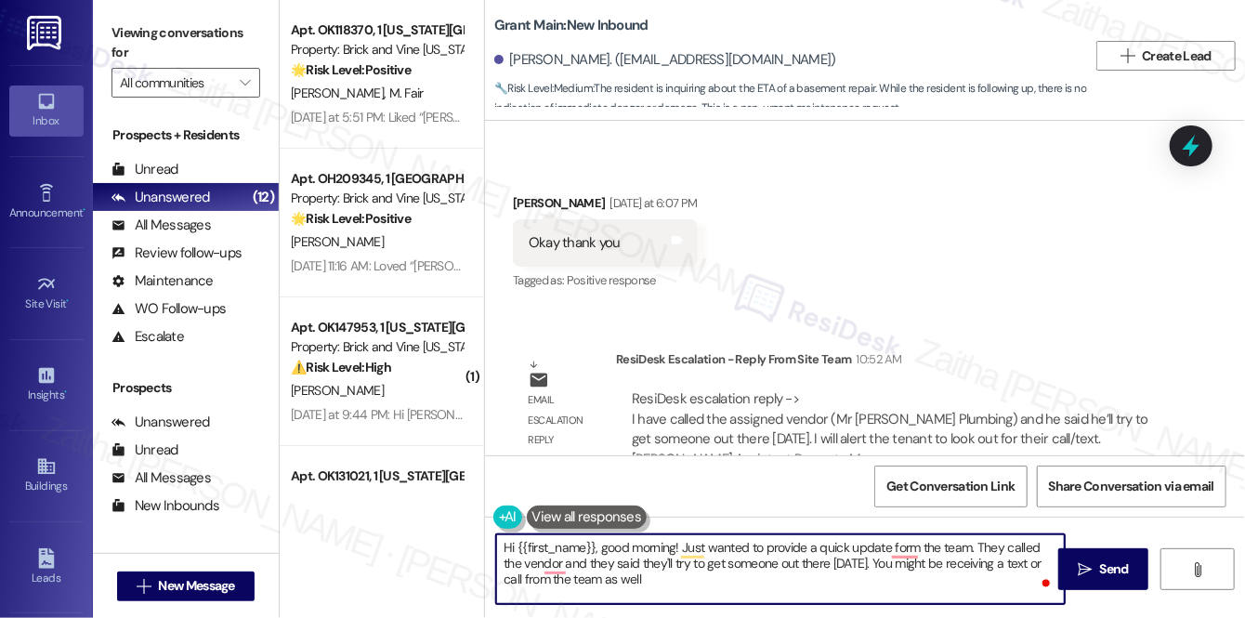
type textarea "Hi {{first_name}}, good morning! Just wanted to provide a quick update form the…"
drag, startPoint x: 501, startPoint y: 548, endPoint x: 663, endPoint y: 588, distance: 166.6
click at [663, 588] on textarea "Hi {{first_name}}, good morning! Just wanted to provide a quick update form the…" at bounding box center [780, 569] width 569 height 70
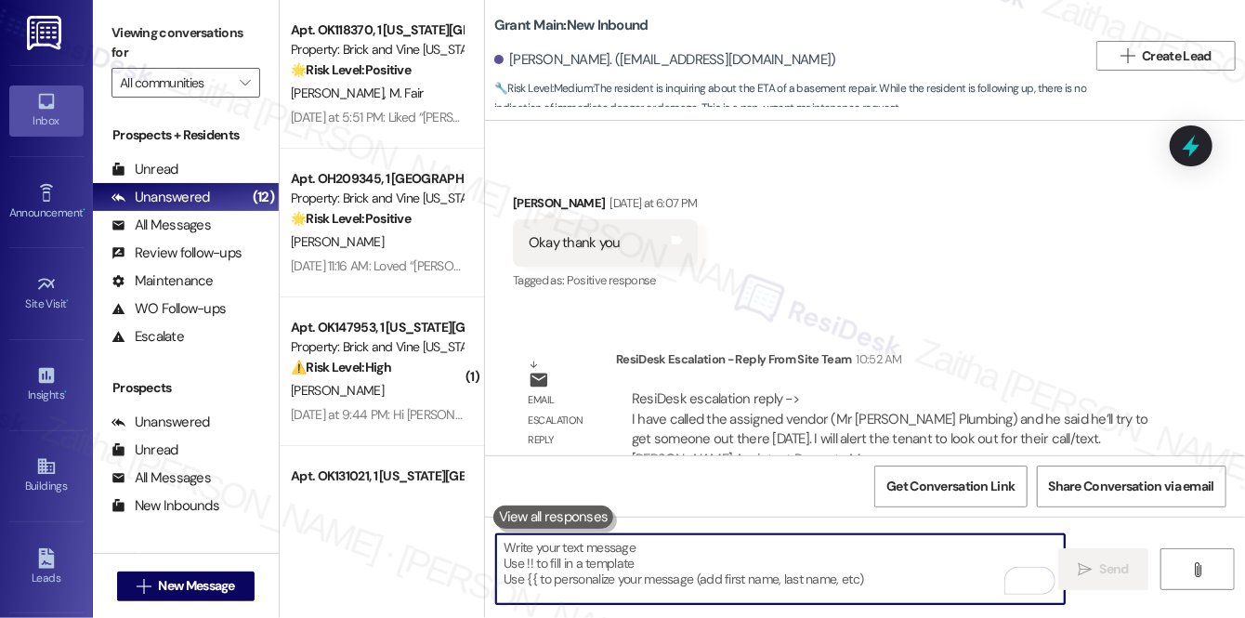
paste textarea "Hi {{first_name}}, good morning! I just wanted to give you a quick update from …"
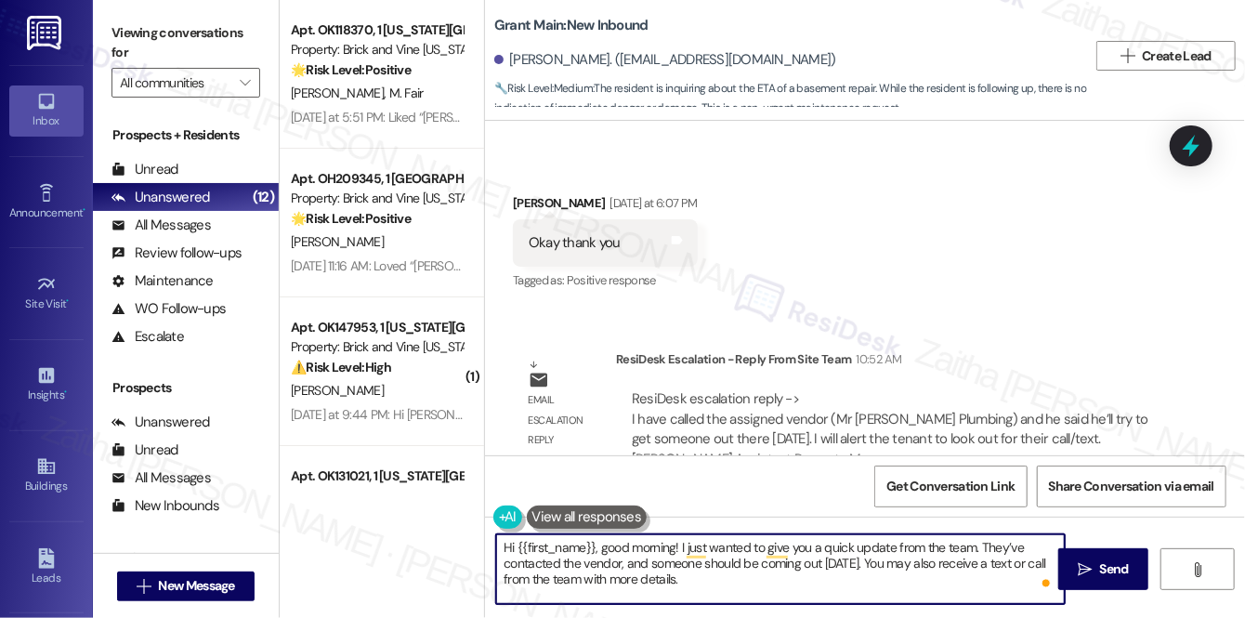
type textarea "Hi {{first_name}}, good morning! I just wanted to give you a quick update from …"
drag, startPoint x: 699, startPoint y: 579, endPoint x: 500, endPoint y: 541, distance: 202.5
click at [500, 541] on textarea "Hi {{first_name}}, good morning! I just wanted to give you a quick update from …" at bounding box center [780, 569] width 569 height 70
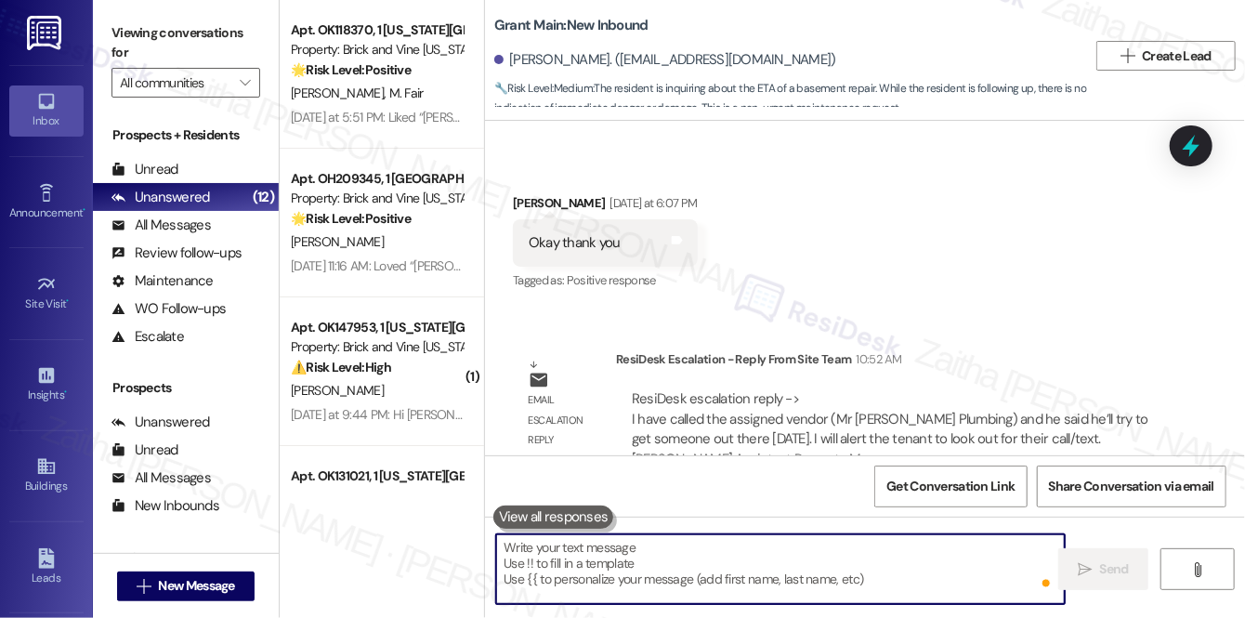
paste textarea "Hi {{first_name}}, good morning! I just wanted to share a quick update from the…"
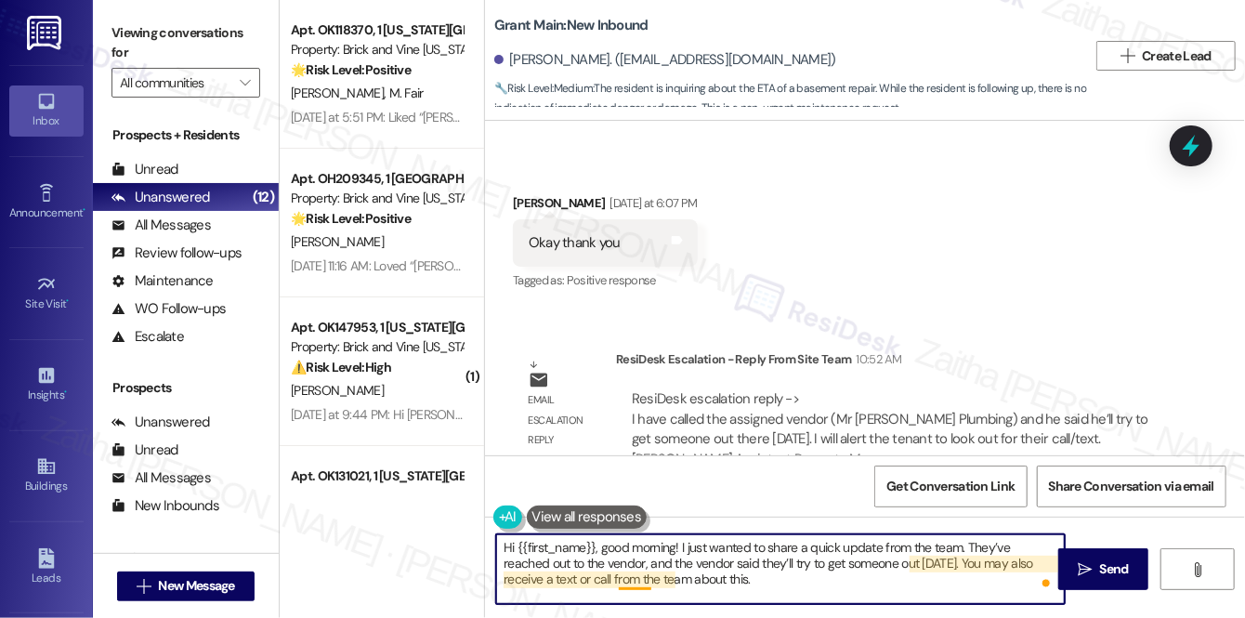
click at [632, 577] on textarea "Hi {{first_name}}, good morning! I just wanted to share a quick update from the…" at bounding box center [780, 569] width 569 height 70
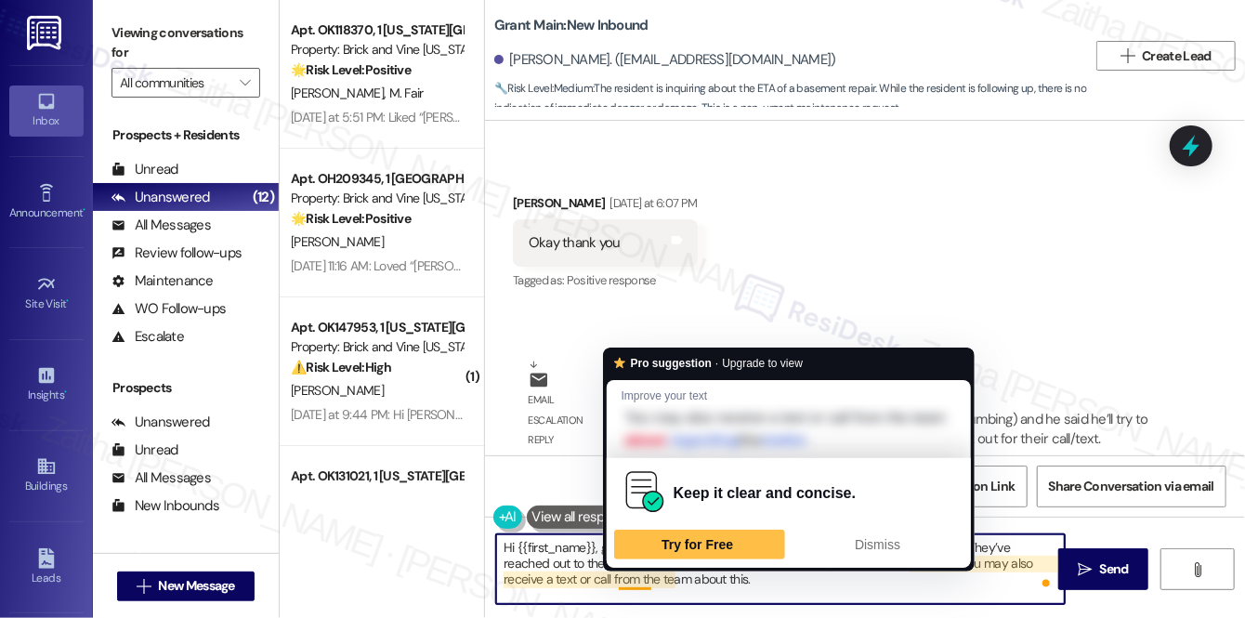
click at [632, 577] on textarea "Hi {{first_name}}, good morning! I just wanted to share a quick update from the…" at bounding box center [780, 569] width 569 height 70
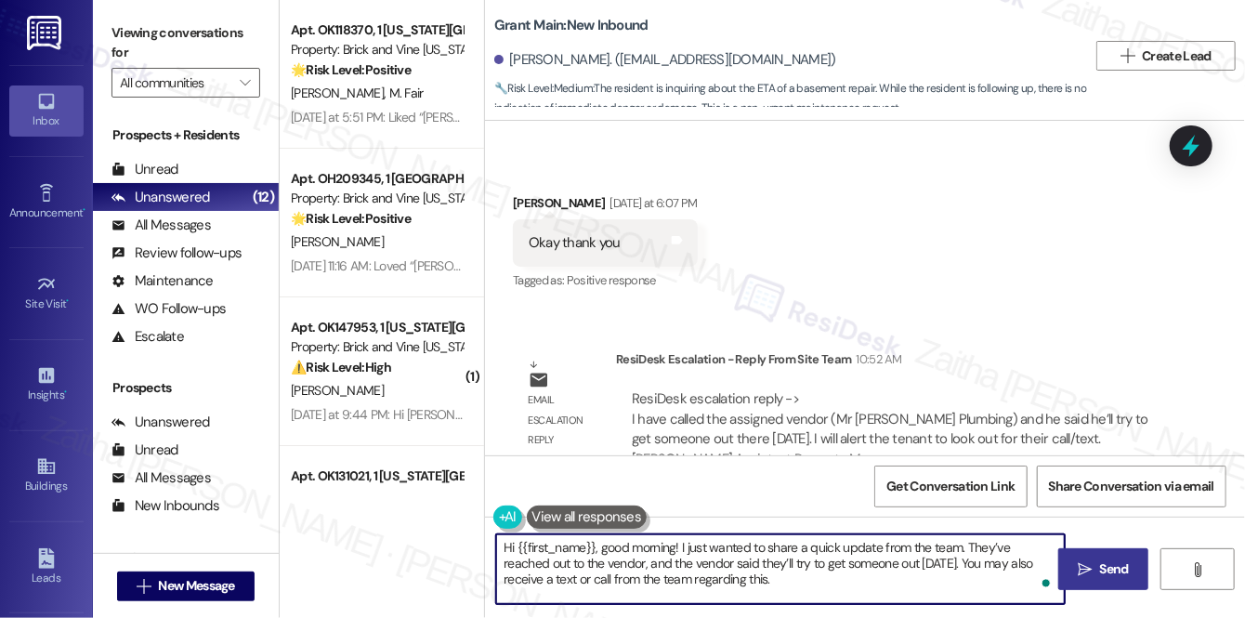
type textarea "Hi {{first_name}}, good morning! I just wanted to share a quick update from the…"
click at [1111, 565] on span "Send" at bounding box center [1114, 569] width 29 height 20
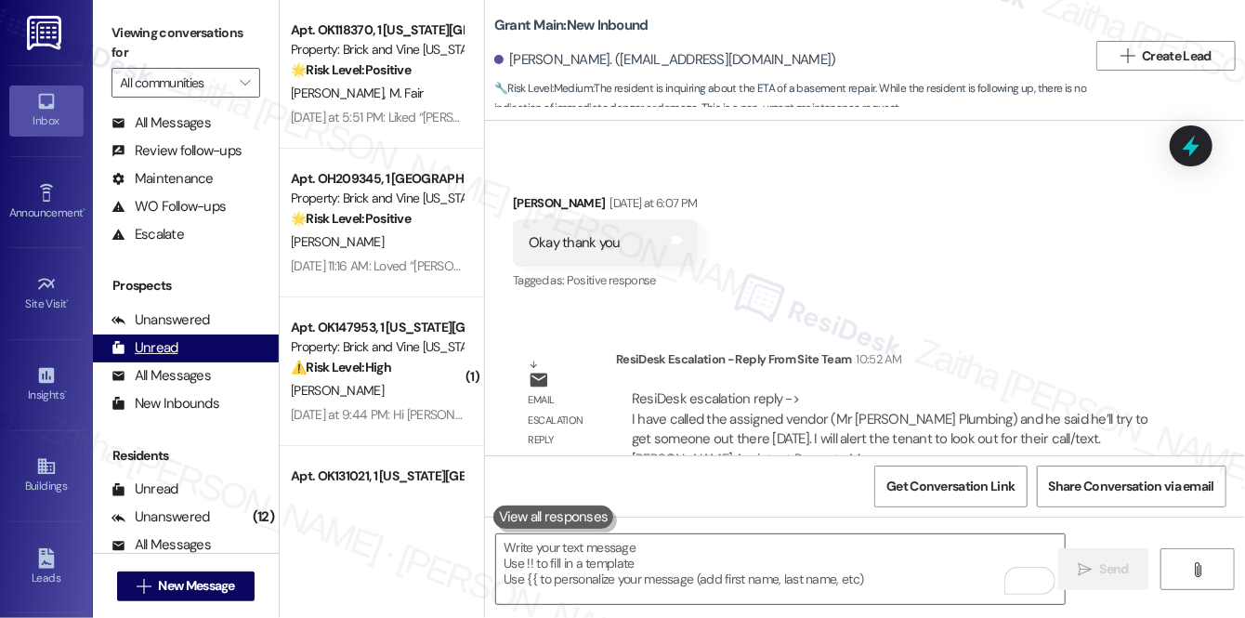
scroll to position [220, 0]
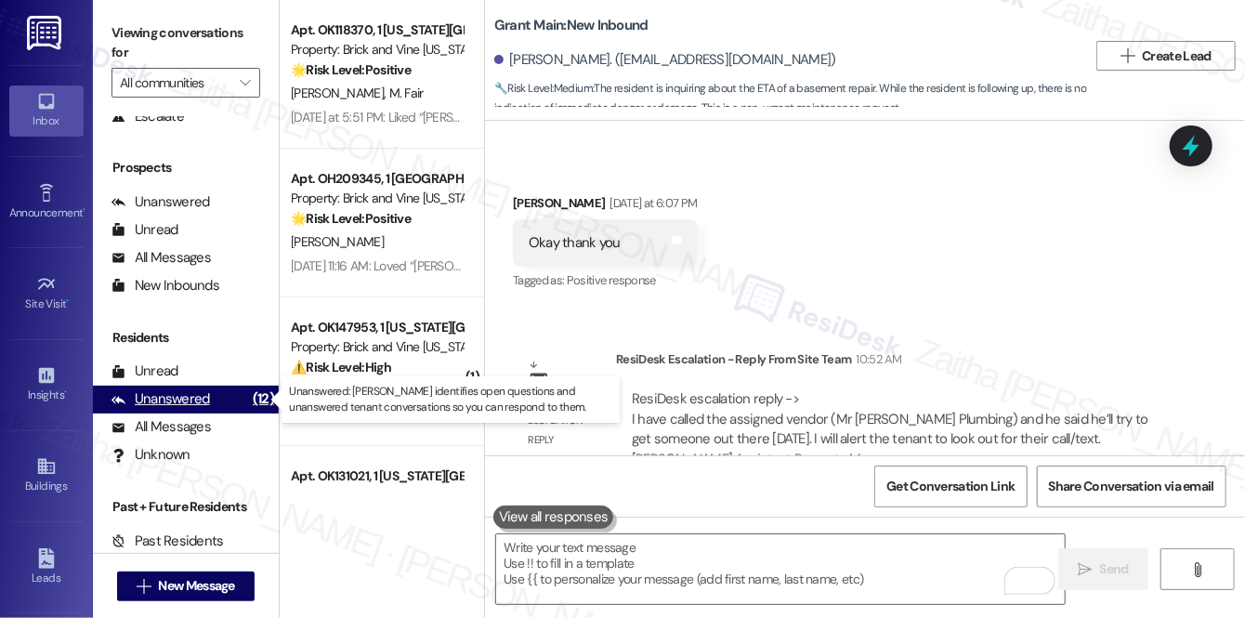
click at [204, 392] on div "Unanswered" at bounding box center [161, 399] width 99 height 20
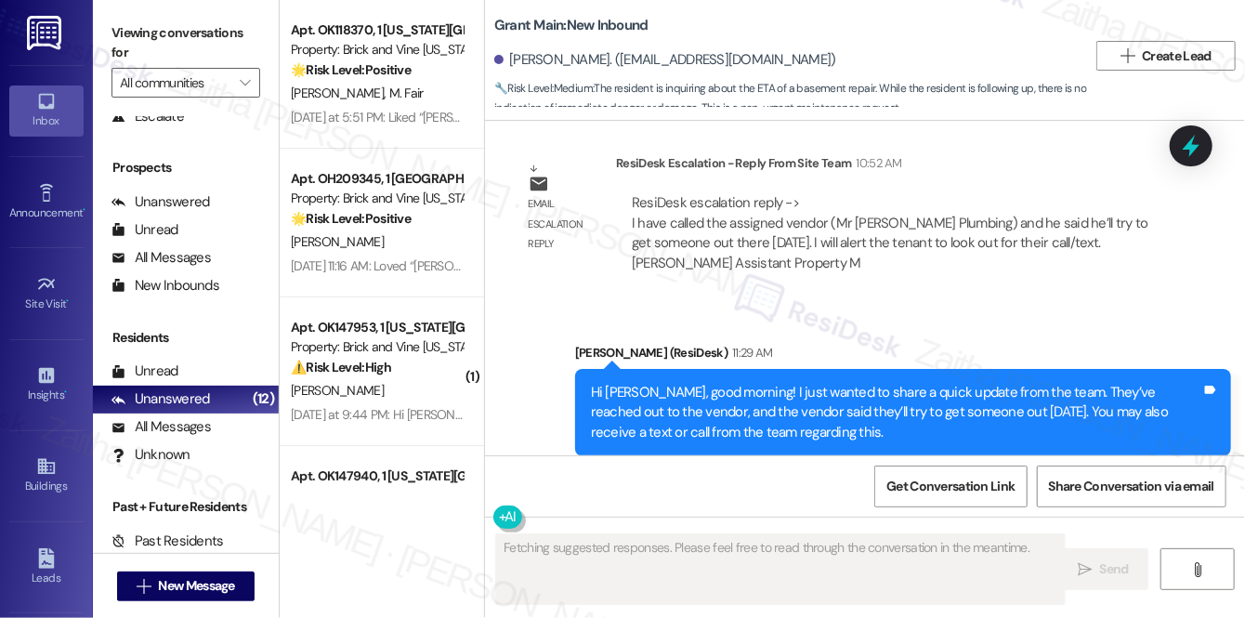
scroll to position [5217, 0]
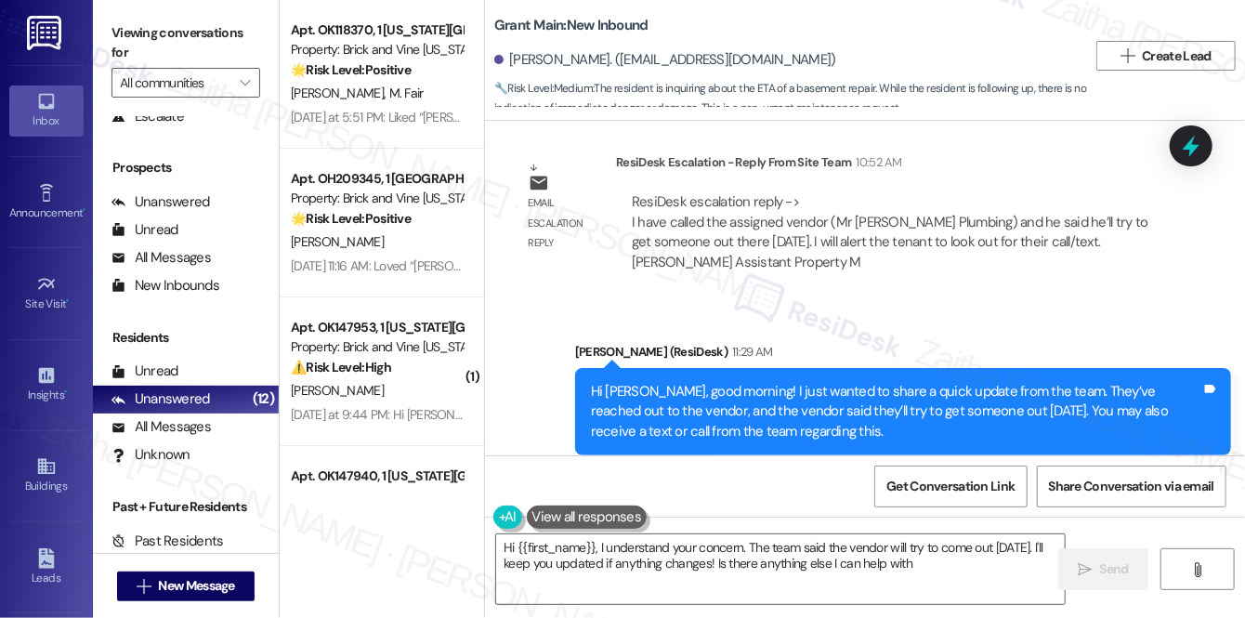
type textarea "Hi {{first_name}}, I understand your concern. The team said the vendor will try…"
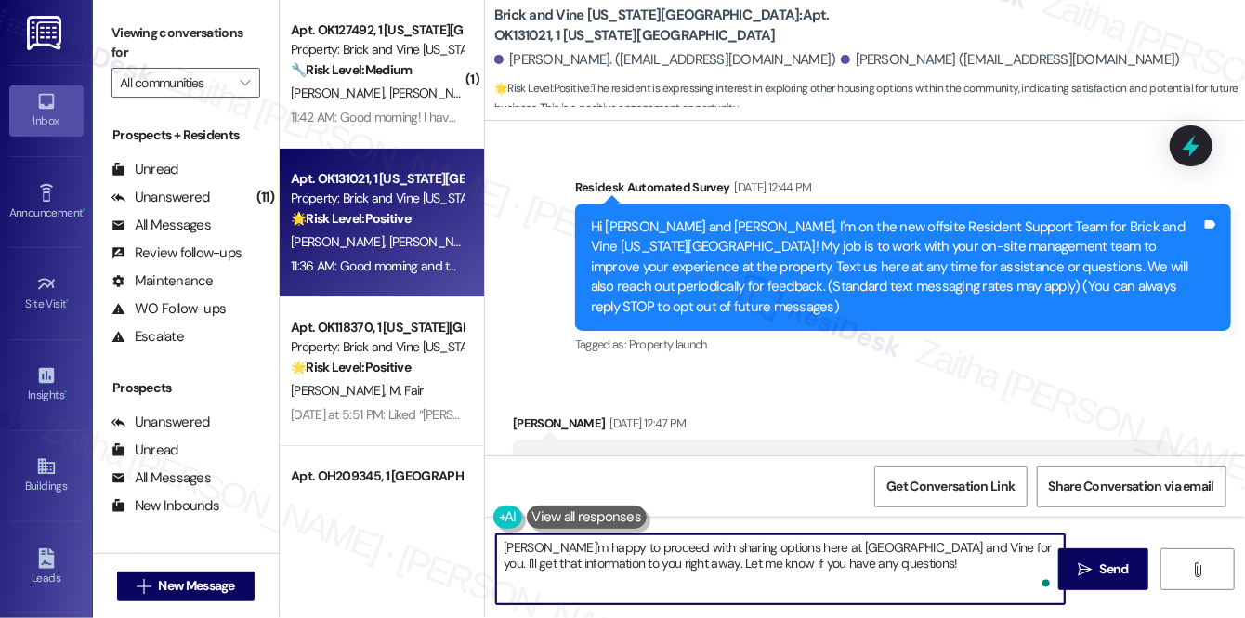
scroll to position [1908, 0]
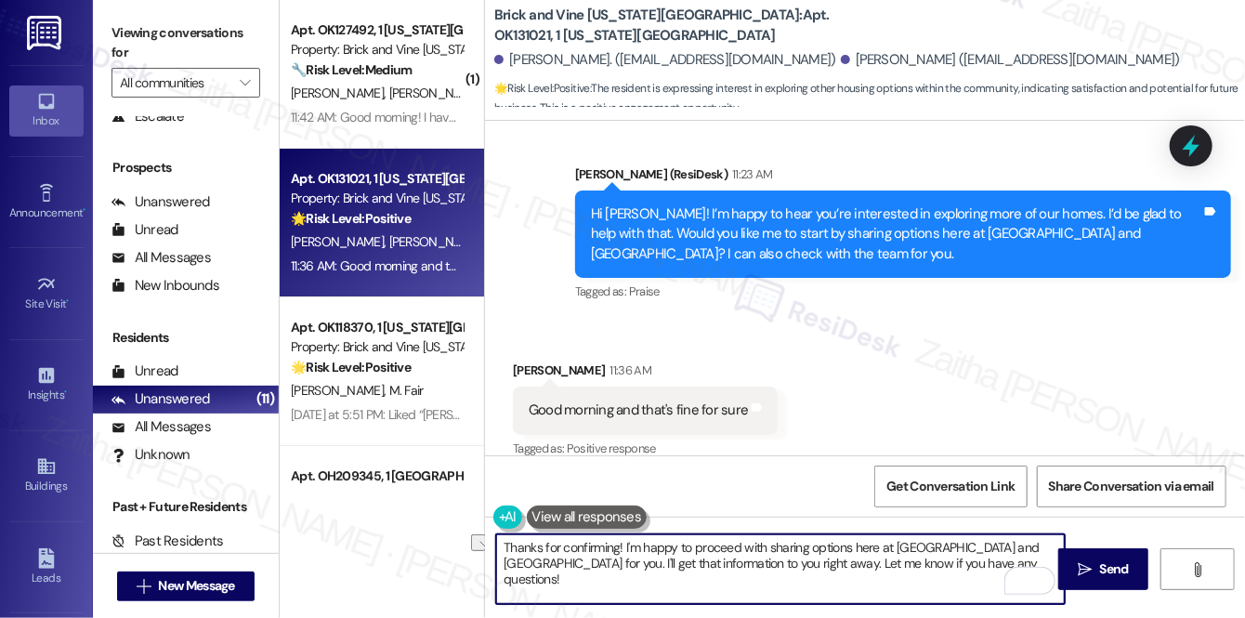
drag, startPoint x: 626, startPoint y: 563, endPoint x: 930, endPoint y: 573, distance: 304.1
click at [930, 573] on textarea "Thanks for confirming! I'm happy to proceed with sharing options here at [GEOGR…" at bounding box center [780, 569] width 569 height 70
type textarea "Thanks for confirming! I'm happy to proceed with sharing options here at Brick …"
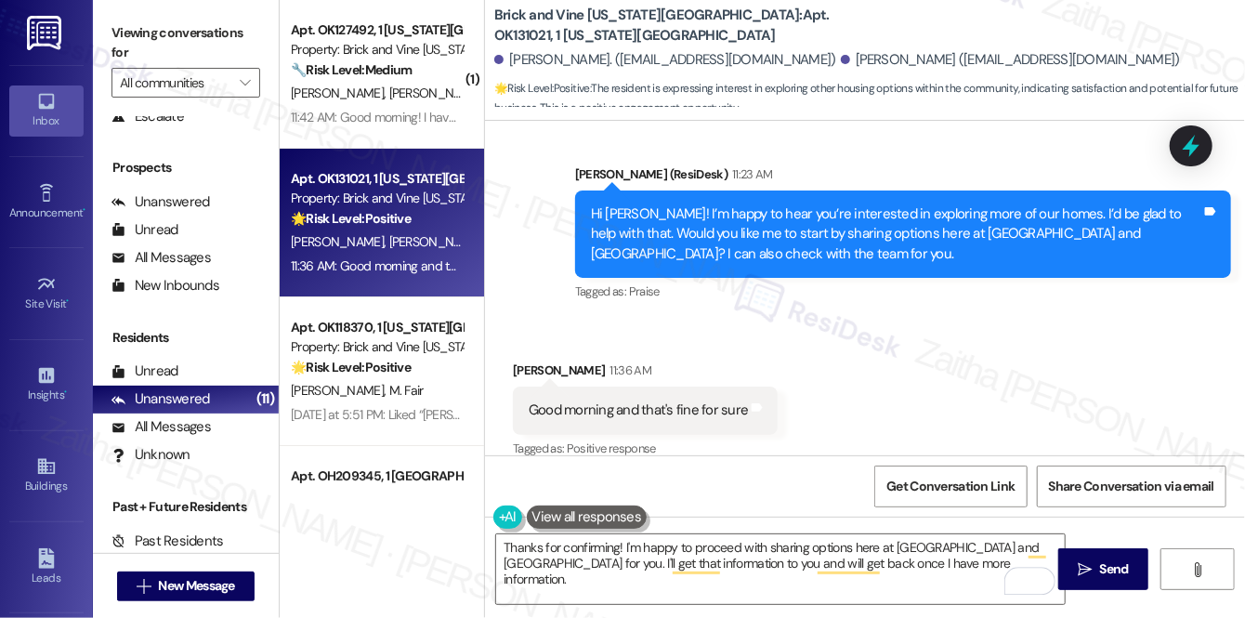
click at [589, 515] on button at bounding box center [587, 517] width 121 height 23
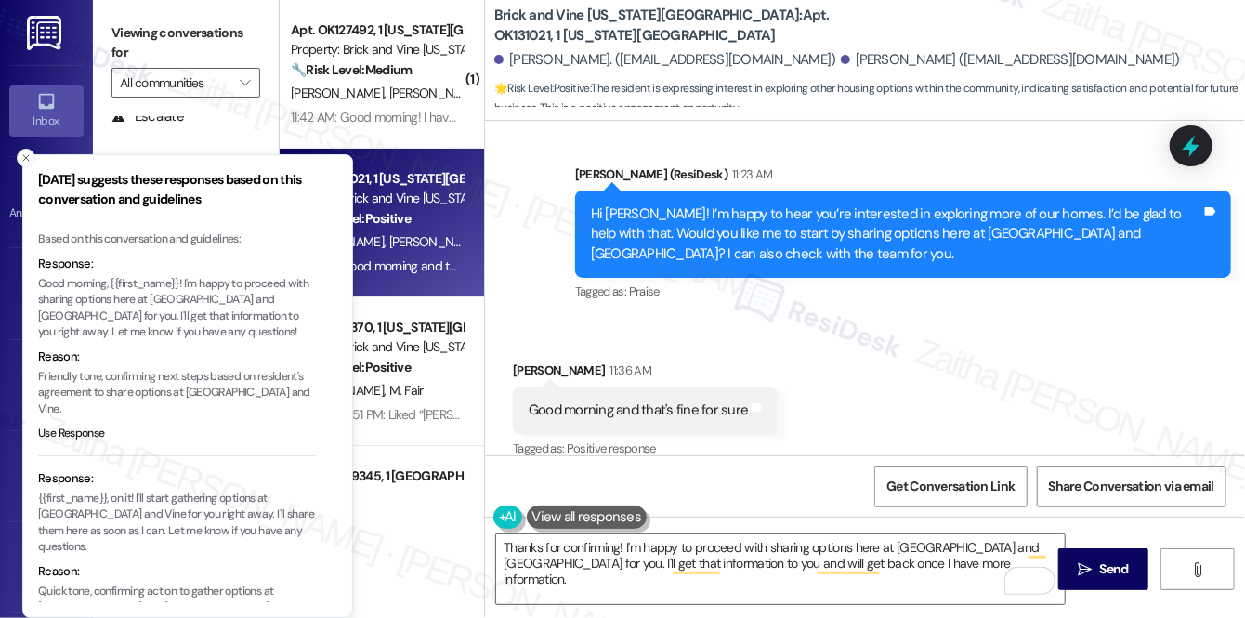
drag, startPoint x: 204, startPoint y: 293, endPoint x: 220, endPoint y: 315, distance: 27.9
click at [220, 315] on p "Good morning, {{first_name}}! I'm happy to proceed with sharing options here at…" at bounding box center [177, 308] width 279 height 65
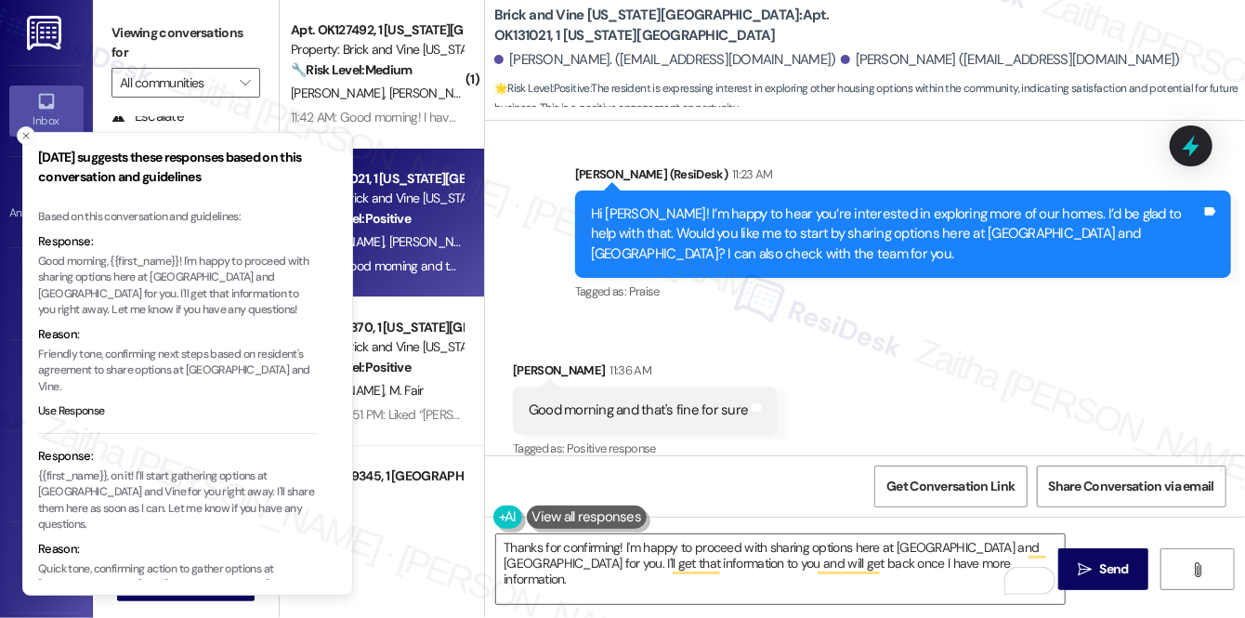
click at [210, 295] on p "Good morning, {{first_name}}! I'm happy to proceed with sharing options here at…" at bounding box center [177, 286] width 279 height 65
click at [207, 292] on p "Good morning, {{first_name}}! I'm happy to proceed with sharing options here at…" at bounding box center [177, 286] width 279 height 65
drag, startPoint x: 207, startPoint y: 292, endPoint x: 218, endPoint y: 310, distance: 21.7
click at [218, 310] on p "Good morning, {{first_name}}! I'm happy to proceed with sharing options here at…" at bounding box center [177, 286] width 279 height 65
copy p "Let me know if you have any questions!"
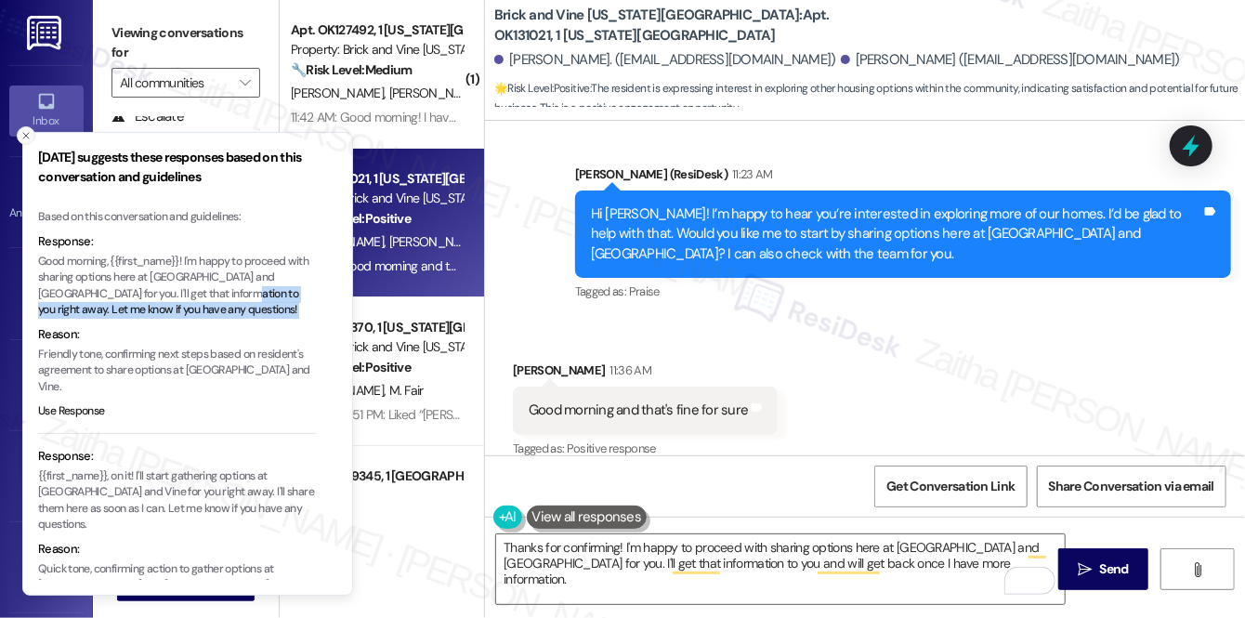
click at [25, 138] on icon "Close toast" at bounding box center [25, 135] width 11 height 11
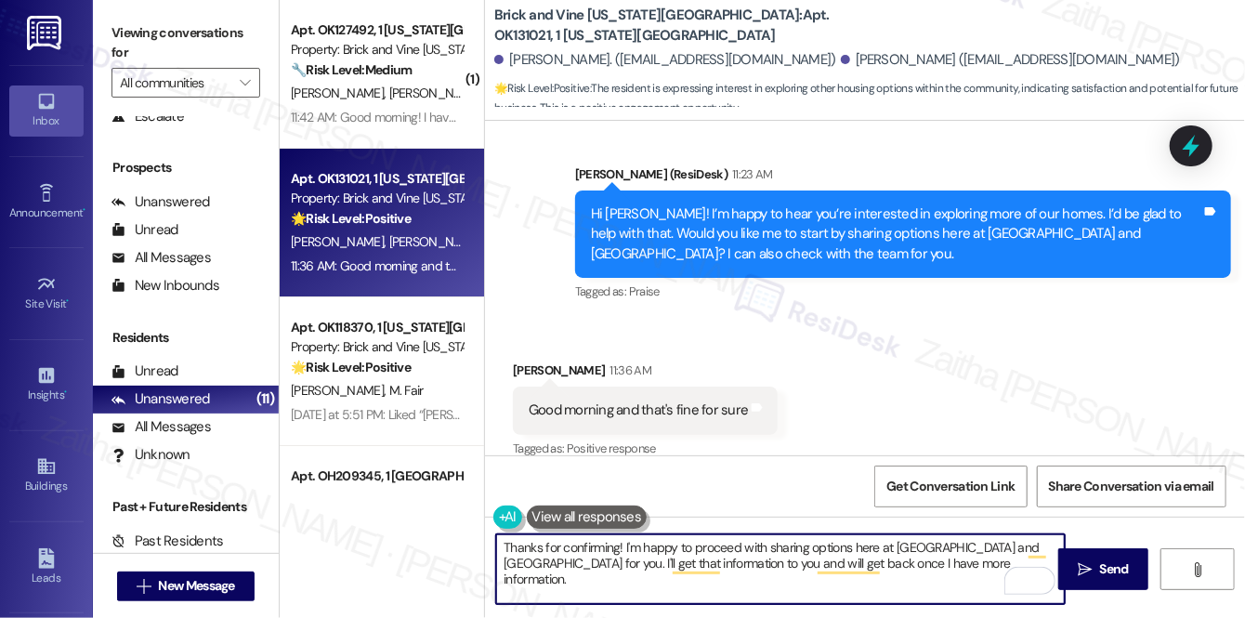
click at [919, 568] on textarea "Thanks for confirming! I'm happy to proceed with sharing options here at Brick …" at bounding box center [780, 569] width 569 height 70
paste textarea "Let me know if you have any questions!"
drag, startPoint x: 506, startPoint y: 545, endPoint x: 599, endPoint y: 575, distance: 98.7
click at [599, 575] on textarea "Thanks for confirming! I'm happy to proceed with sharing options here at Brick …" at bounding box center [780, 569] width 569 height 70
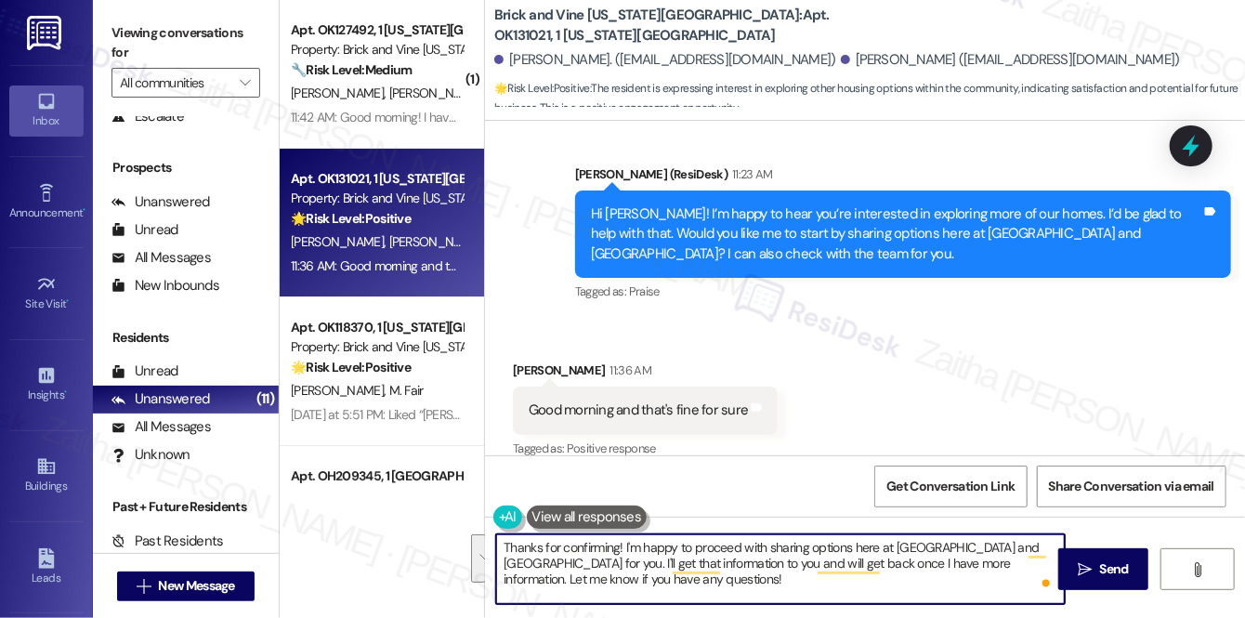
type textarea "Thanks for confirming! I'm happy to proceed with sharing options here at Brick …"
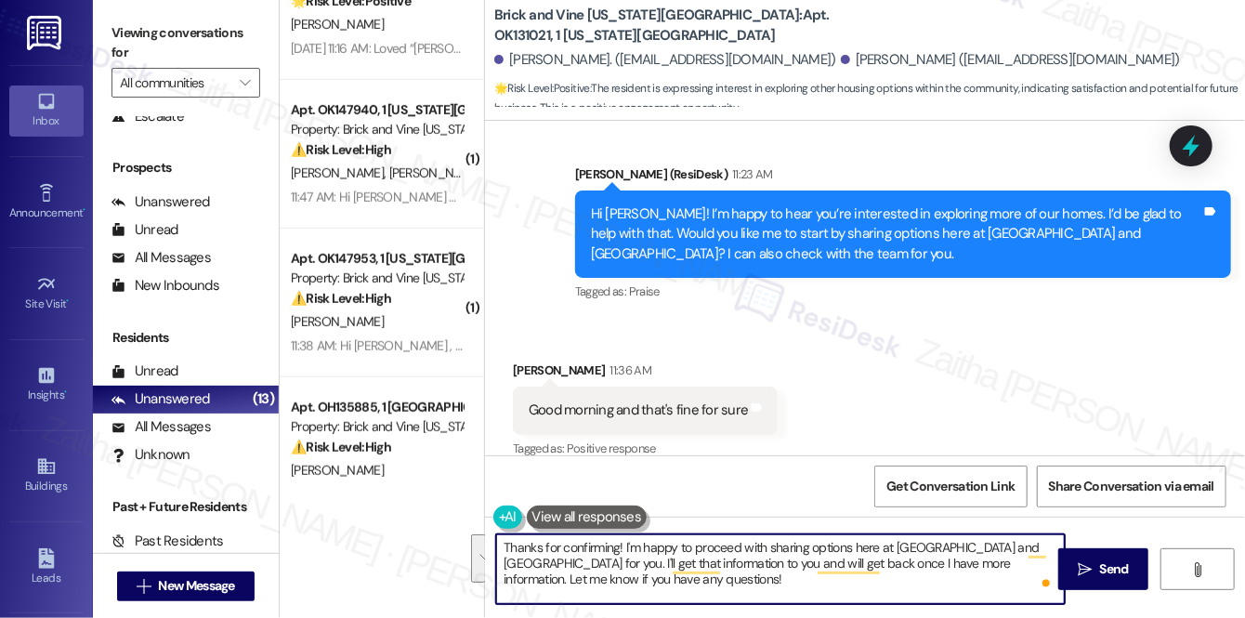
scroll to position [506, 0]
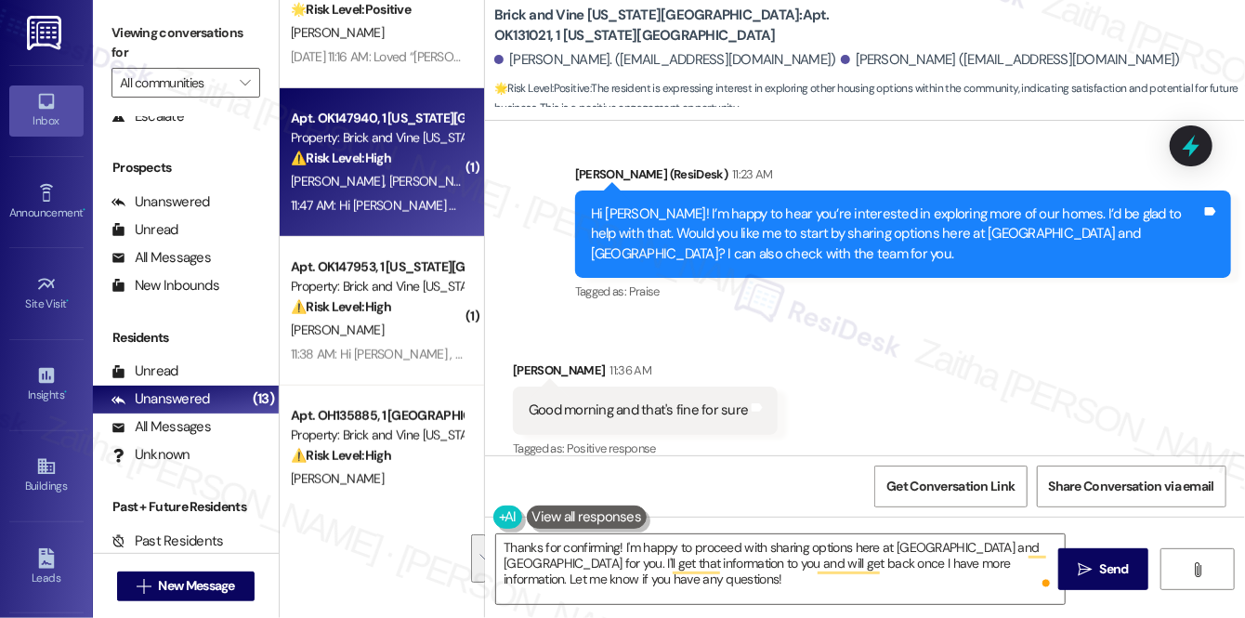
click at [418, 164] on div "⚠️ Risk Level: High The resident is expressing a desire to terminate the lease …" at bounding box center [377, 159] width 172 height 20
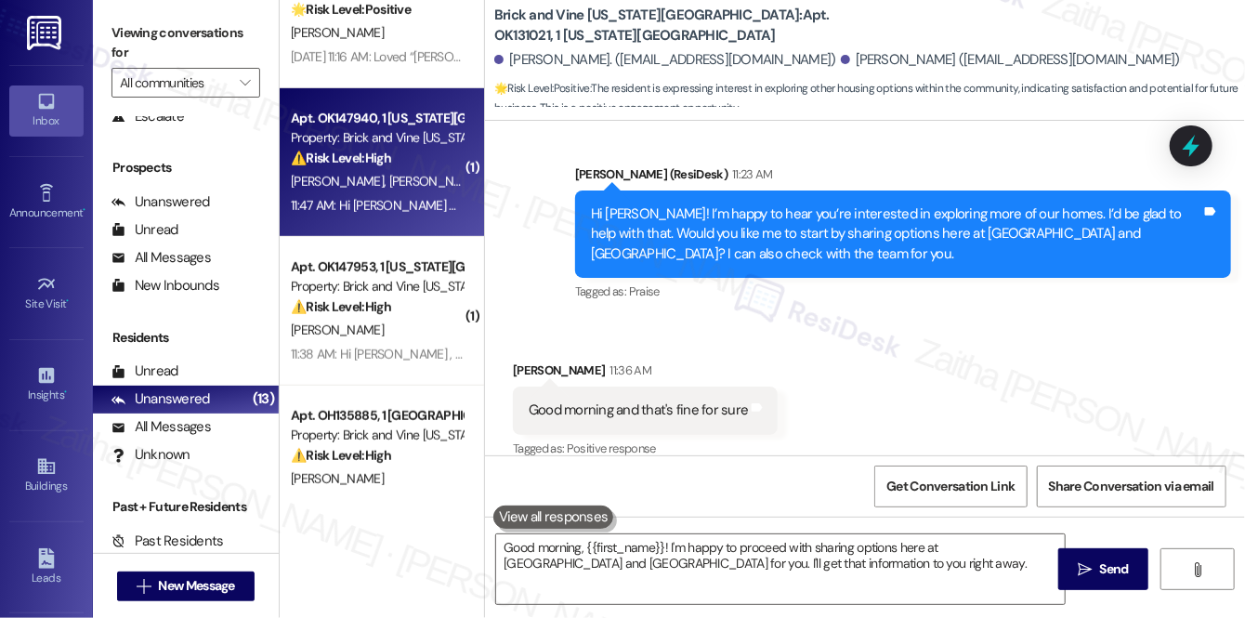
type textarea "Good morning, {{first_name}}! I'm happy to proceed with sharing options here at…"
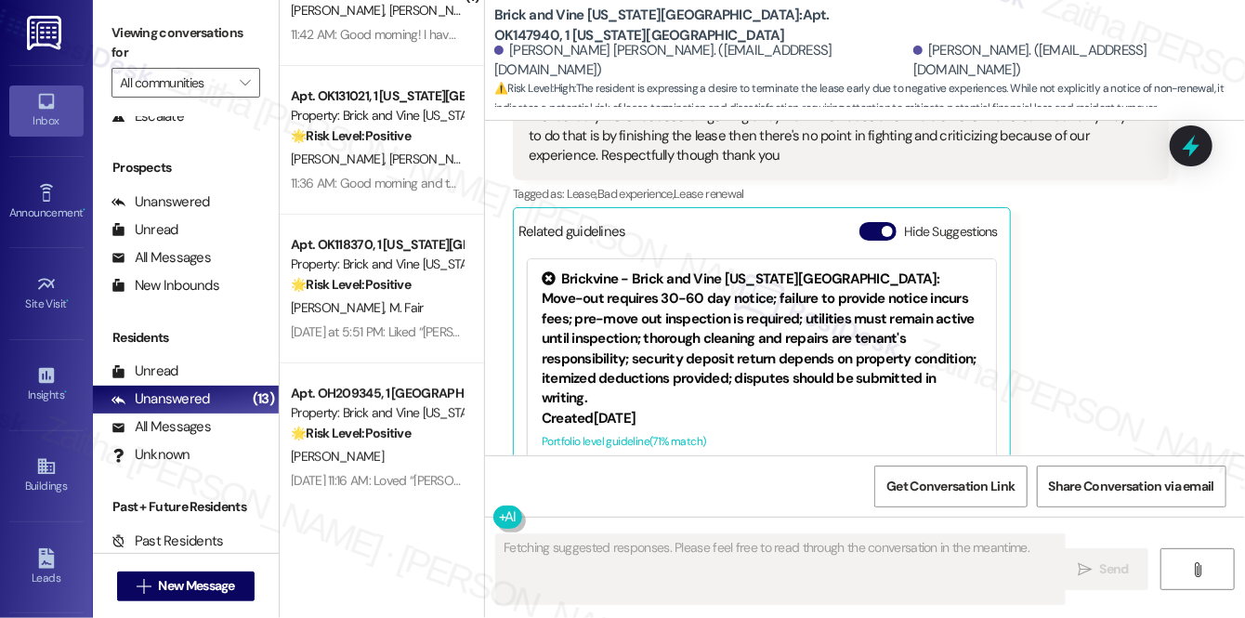
scroll to position [0, 0]
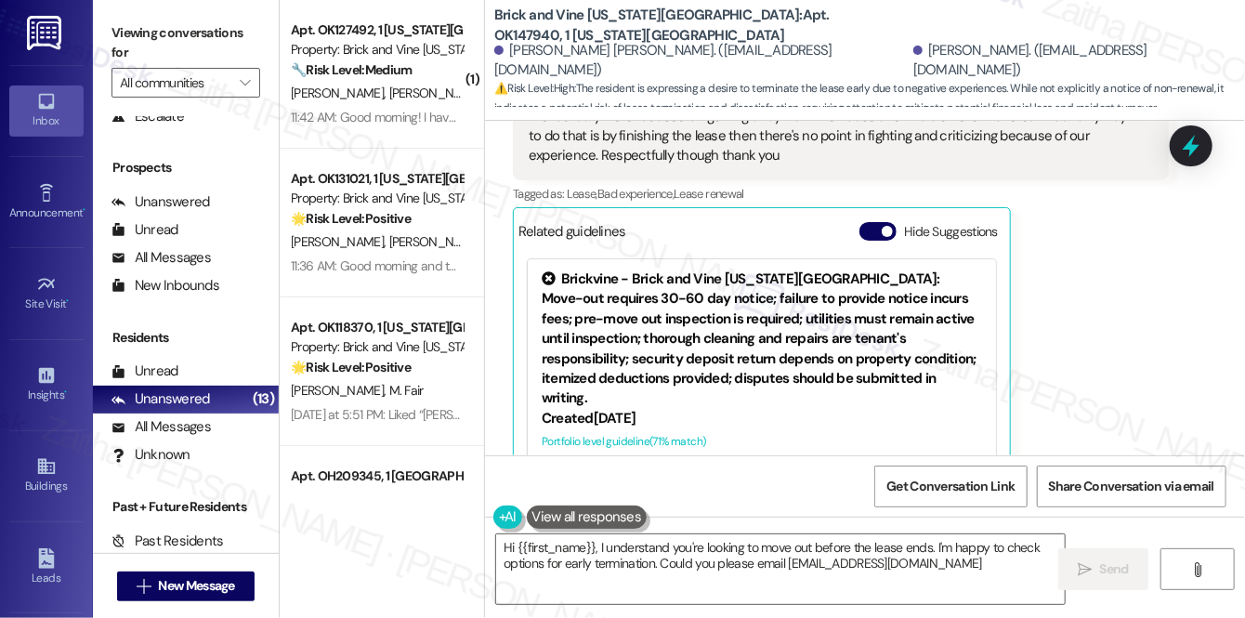
type textarea "Hi {{first_name}}, I understand you're looking to move out before the lease end…"
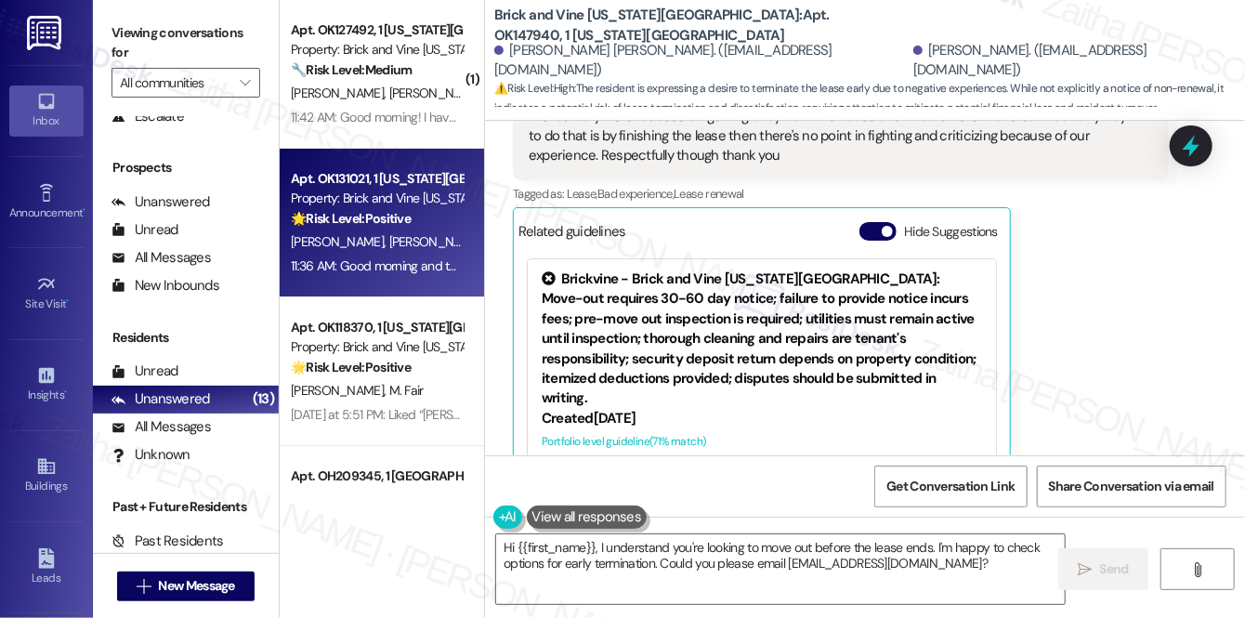
click at [404, 256] on div "11:36 AM: Good morning and that's fine for sure 11:36 AM: Good morning and that…" at bounding box center [377, 266] width 176 height 23
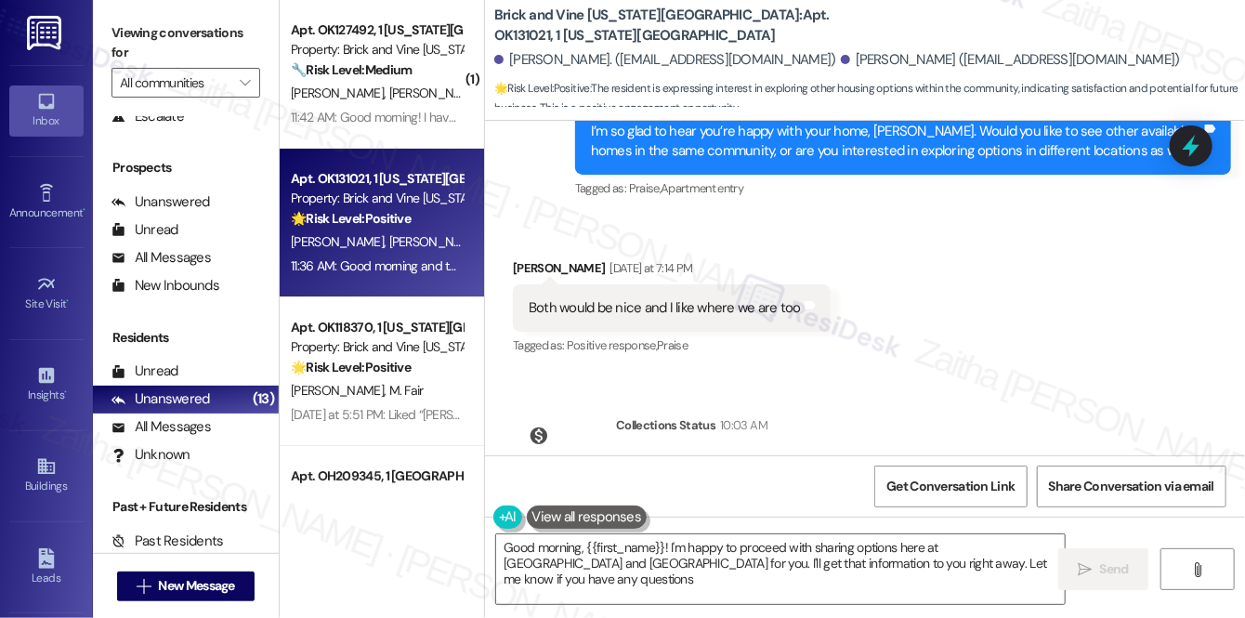
type textarea "Good morning, {{first_name}}! I'm happy to proceed with sharing options here at…"
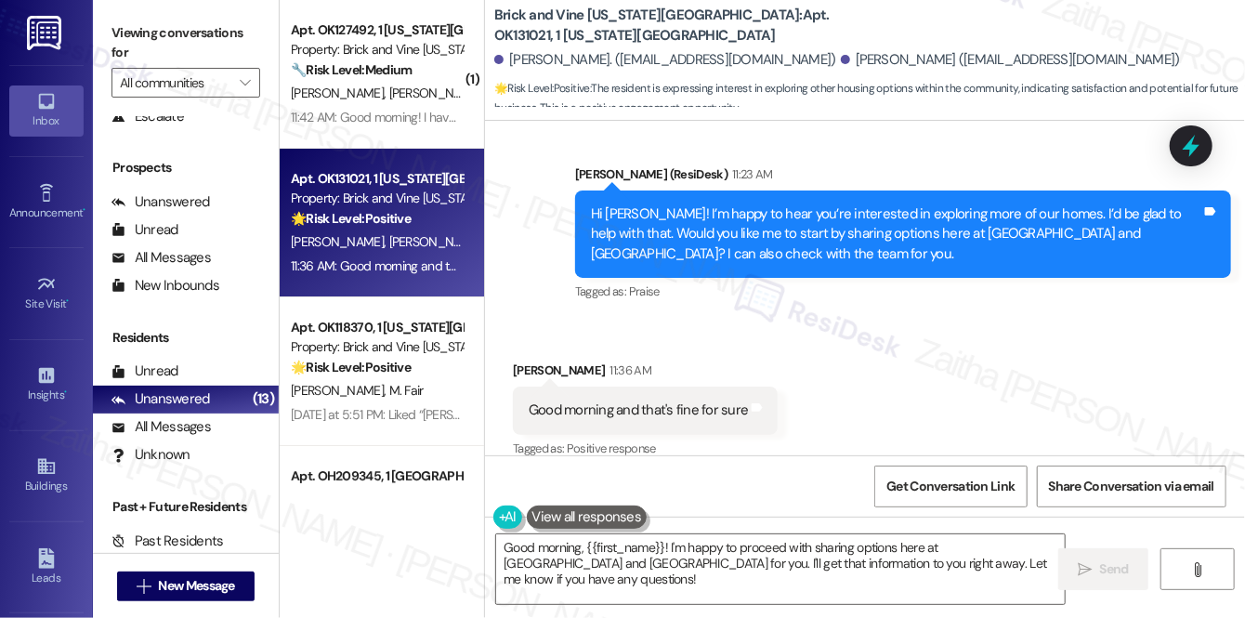
scroll to position [1909, 0]
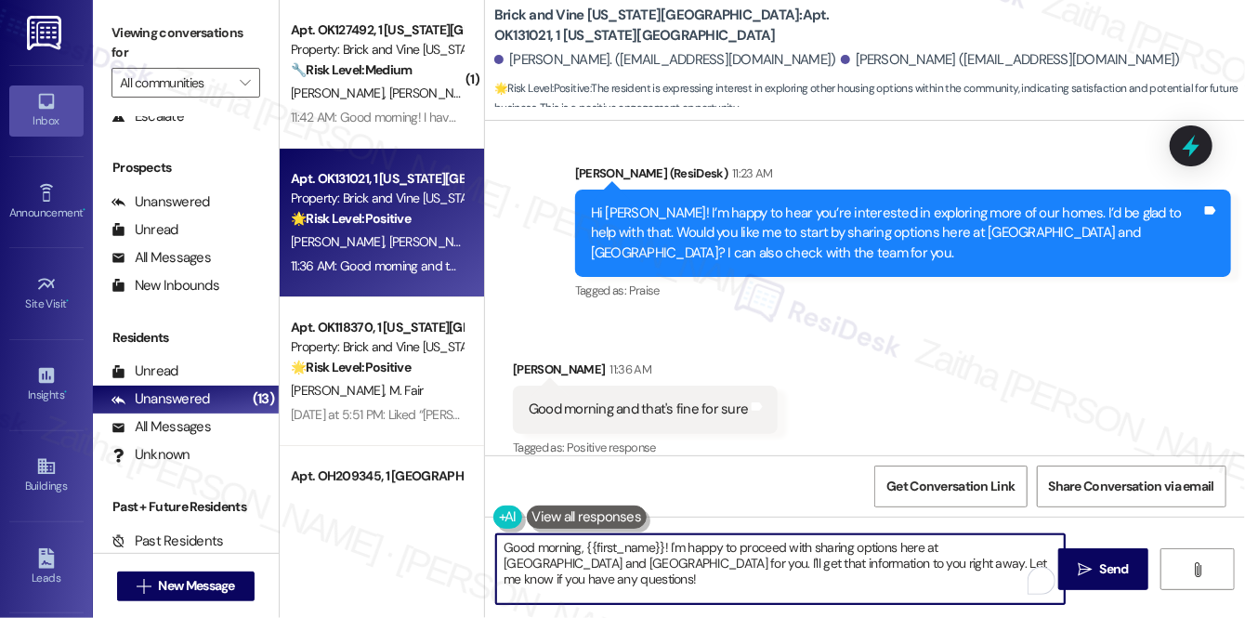
drag, startPoint x: 501, startPoint y: 542, endPoint x: 975, endPoint y: 560, distance: 474.3
click at [975, 560] on textarea "Good morning, {{first_name}}! I'm happy to proceed with sharing options here at…" at bounding box center [780, 569] width 569 height 70
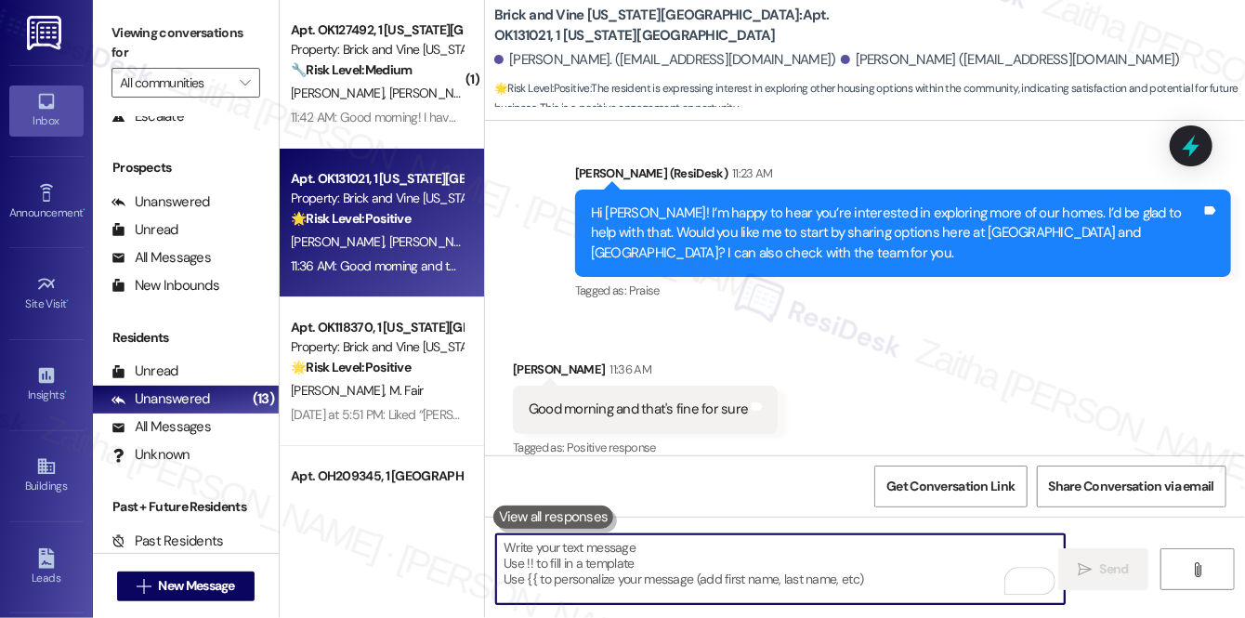
paste textarea "Thanks for confirming! I’m happy to move forward with sharing options here at B…"
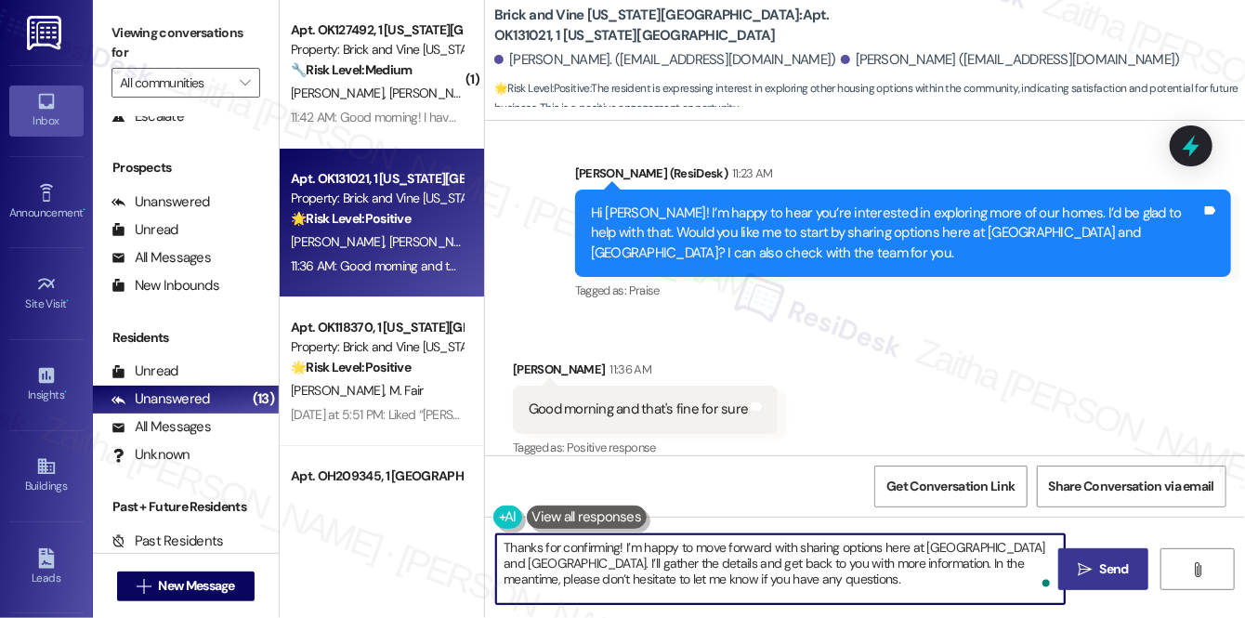
type textarea "Thanks for confirming! I’m happy to move forward with sharing options here at B…"
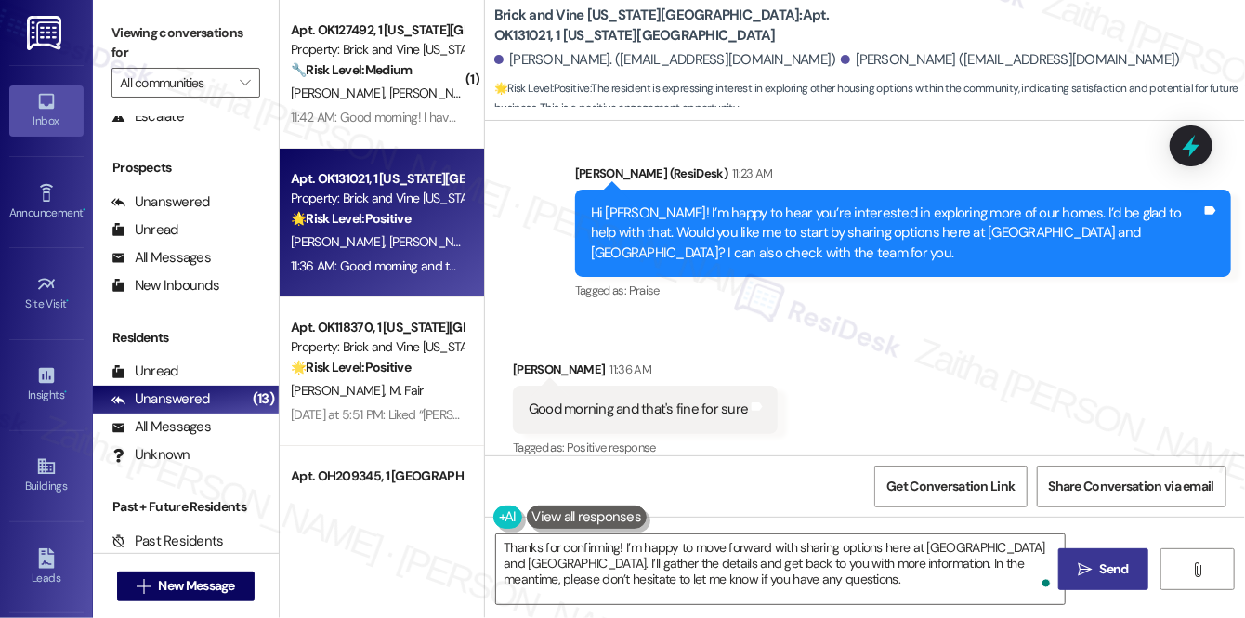
click at [1117, 563] on span "Send" at bounding box center [1114, 569] width 29 height 20
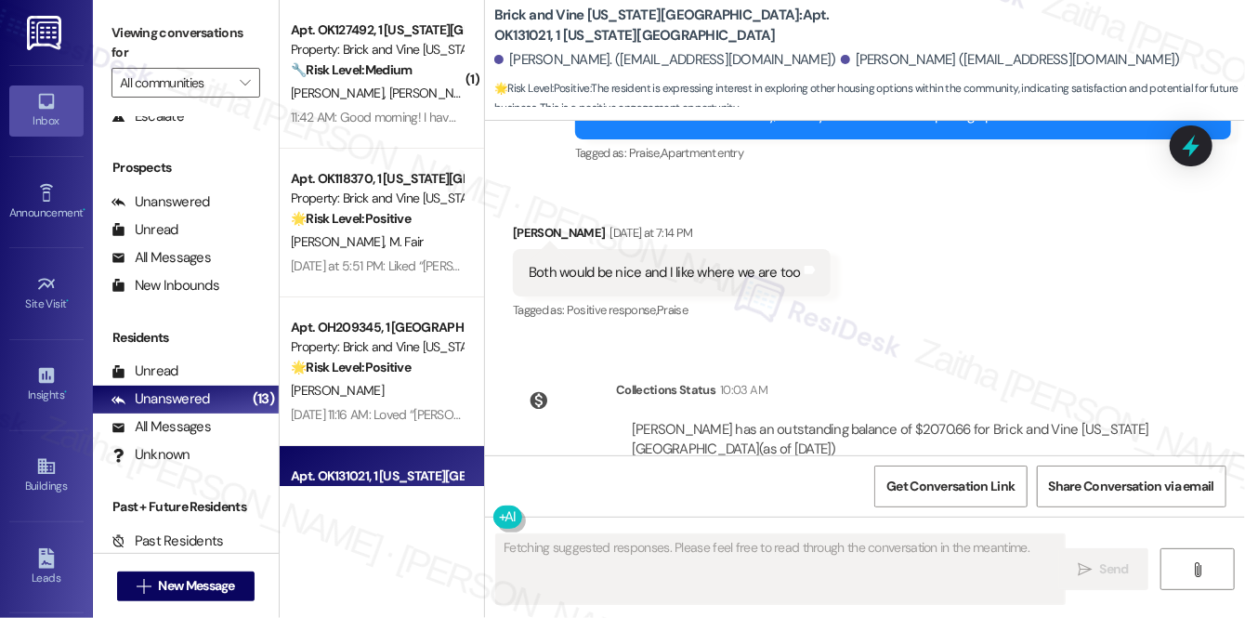
scroll to position [1486, 0]
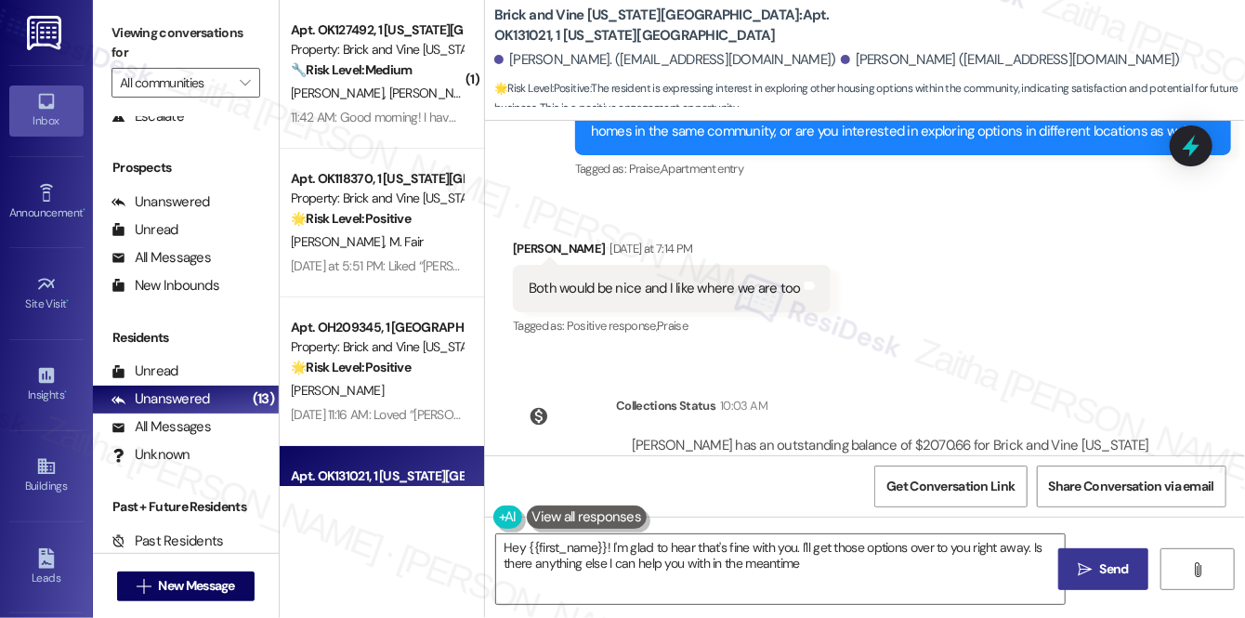
type textarea "Hey {{first_name}}! I'm glad to hear that's fine with you. I'll get those optio…"
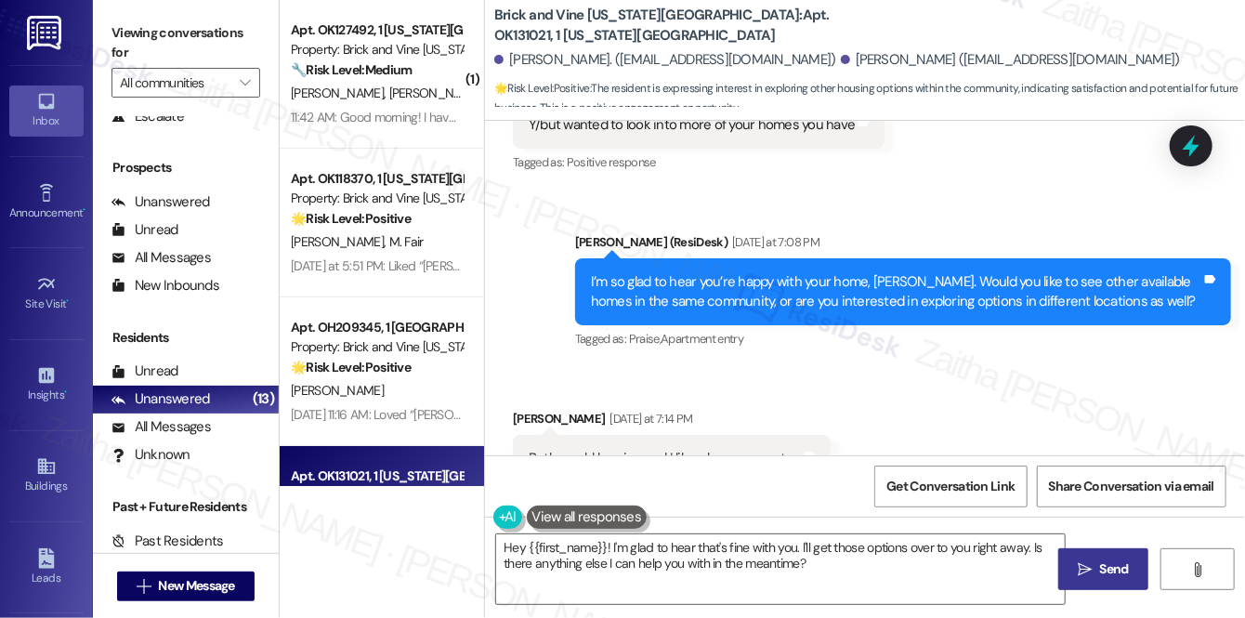
scroll to position [1232, 0]
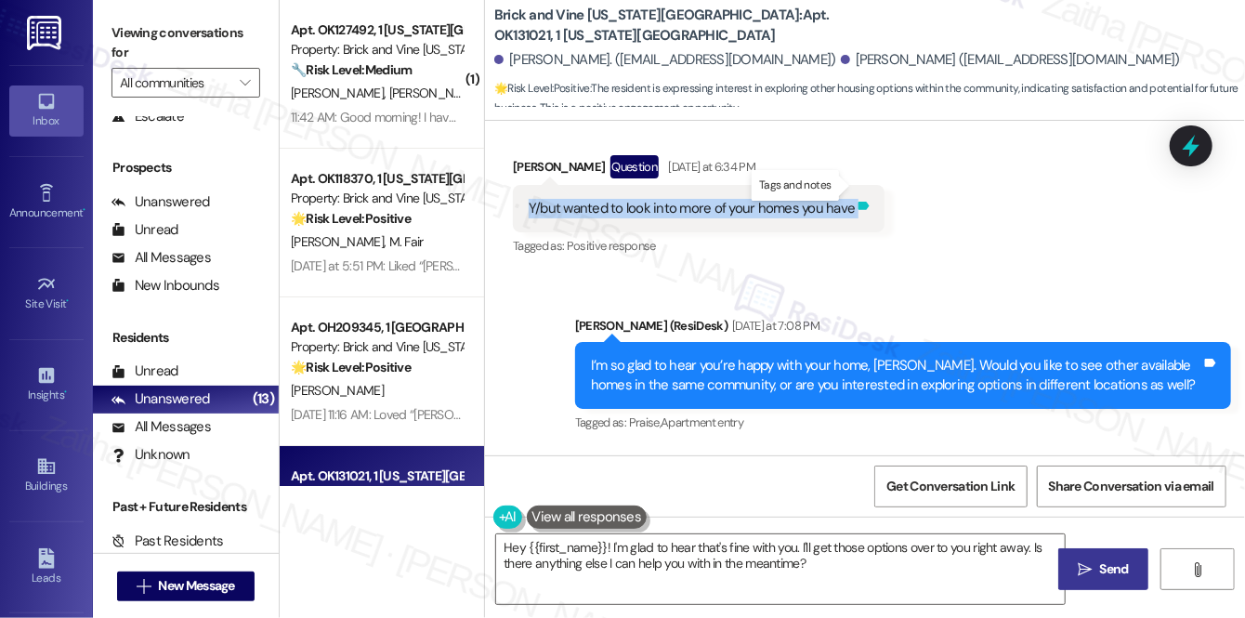
drag, startPoint x: 515, startPoint y: 178, endPoint x: 862, endPoint y: 191, distance: 346.9
click at [862, 191] on div "Y/but wanted to look into more of your homes you have Tags and notes" at bounding box center [699, 208] width 372 height 47
copy div "Y/but wanted to look into more of your homes you have Tags and notes"
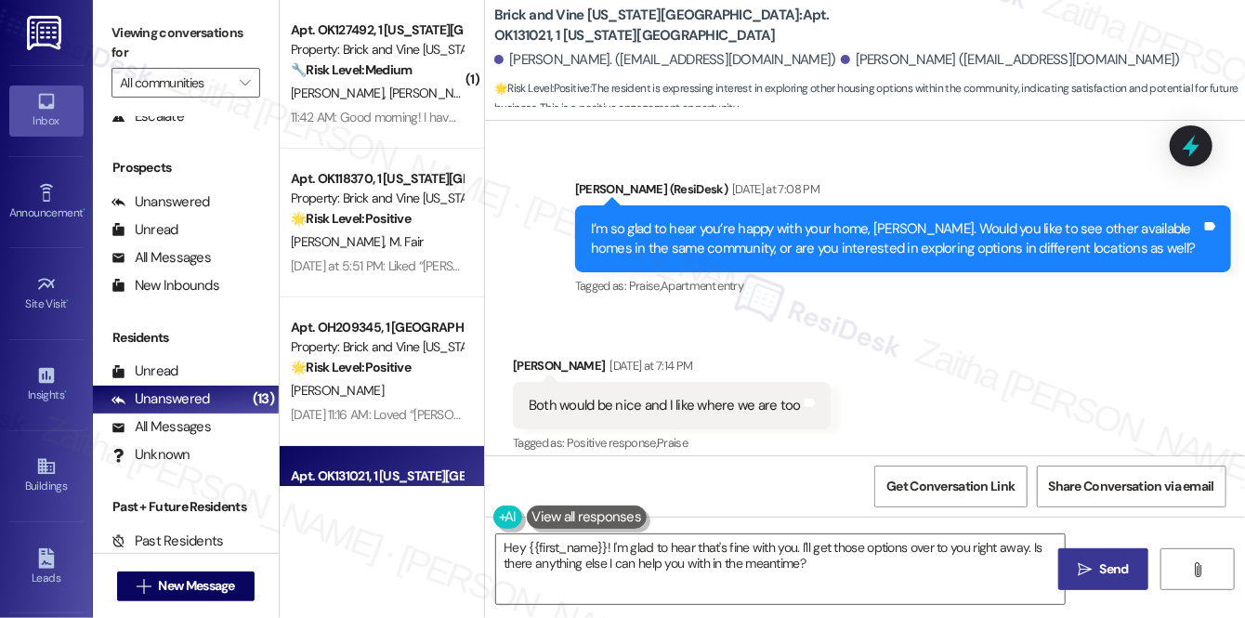
scroll to position [1486, 0]
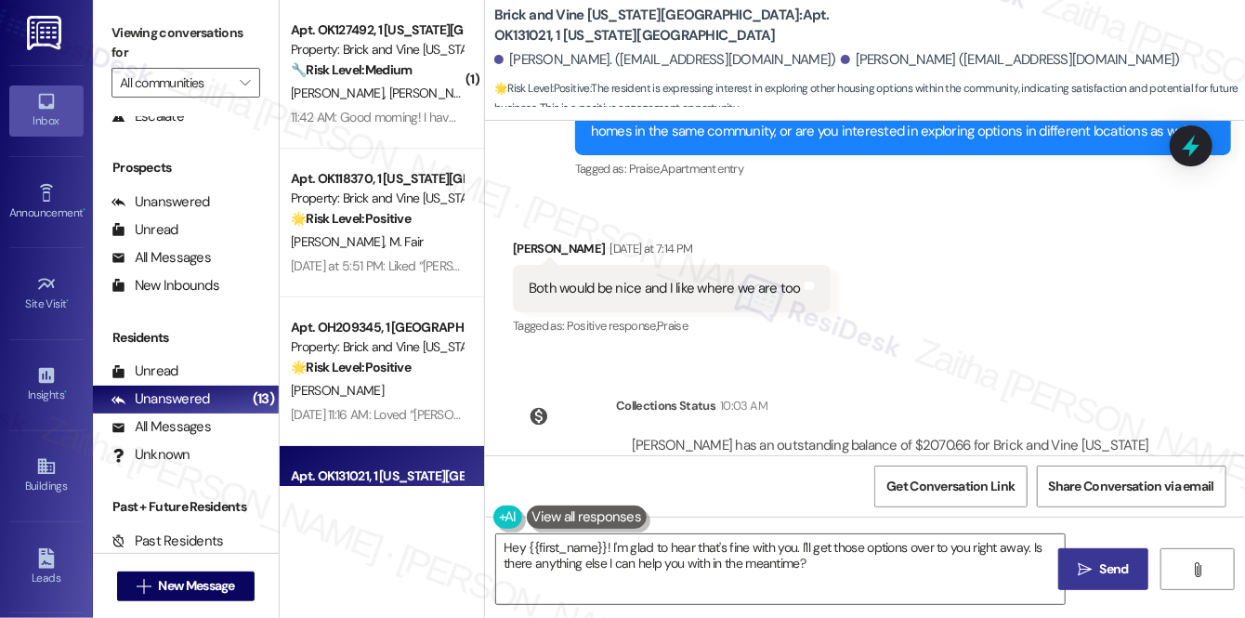
drag, startPoint x: 1003, startPoint y: 295, endPoint x: 1043, endPoint y: 270, distance: 47.2
click at [1003, 293] on div "Received via SMS Damon Morrison Jr Yesterday at 7:14 PM Both would be nice and …" at bounding box center [865, 275] width 760 height 157
click at [1174, 139] on div at bounding box center [1192, 145] width 56 height 53
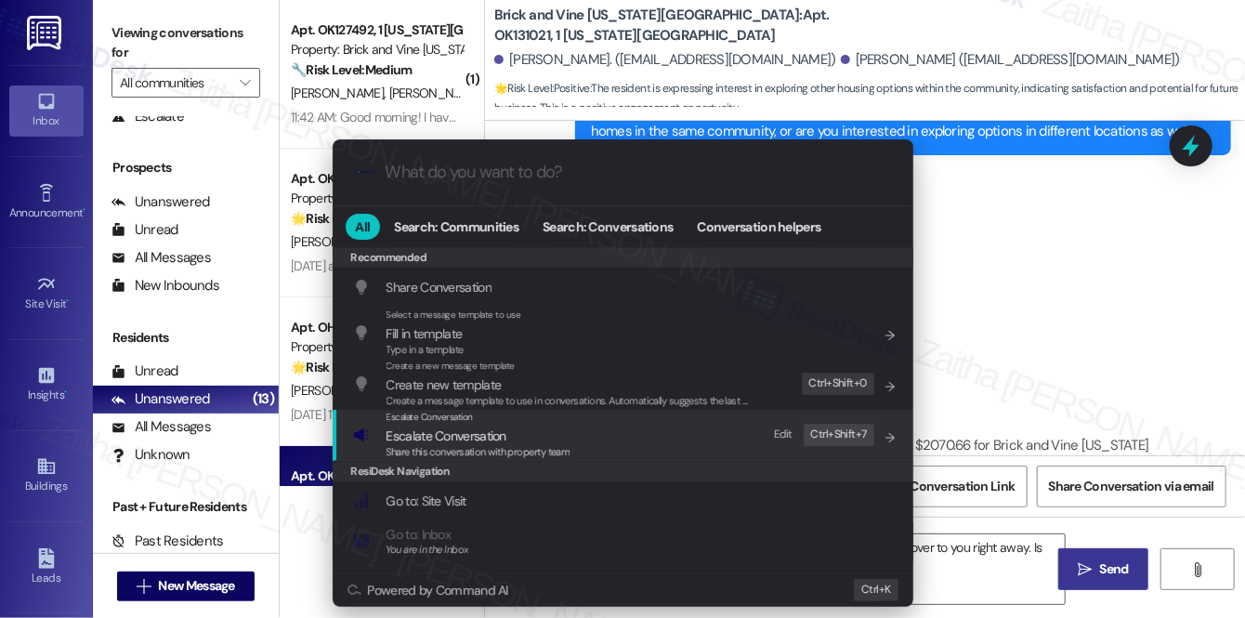
click at [452, 431] on span "Escalate Conversation" at bounding box center [447, 436] width 120 height 17
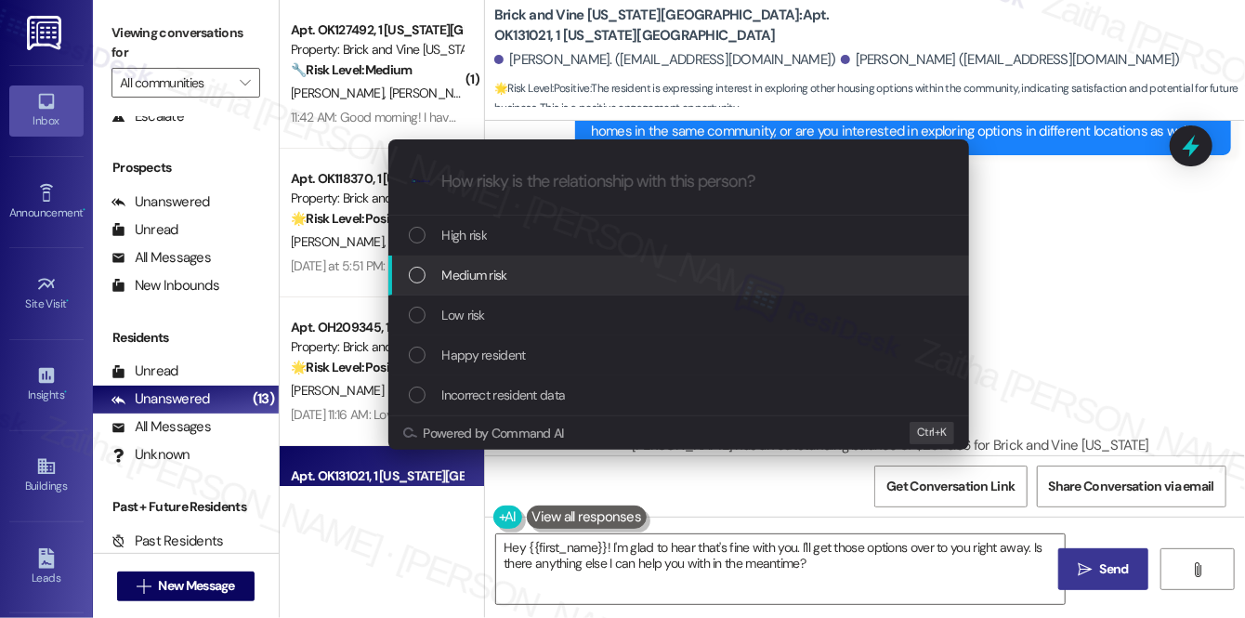
click at [493, 278] on span "Medium risk" at bounding box center [474, 275] width 65 height 20
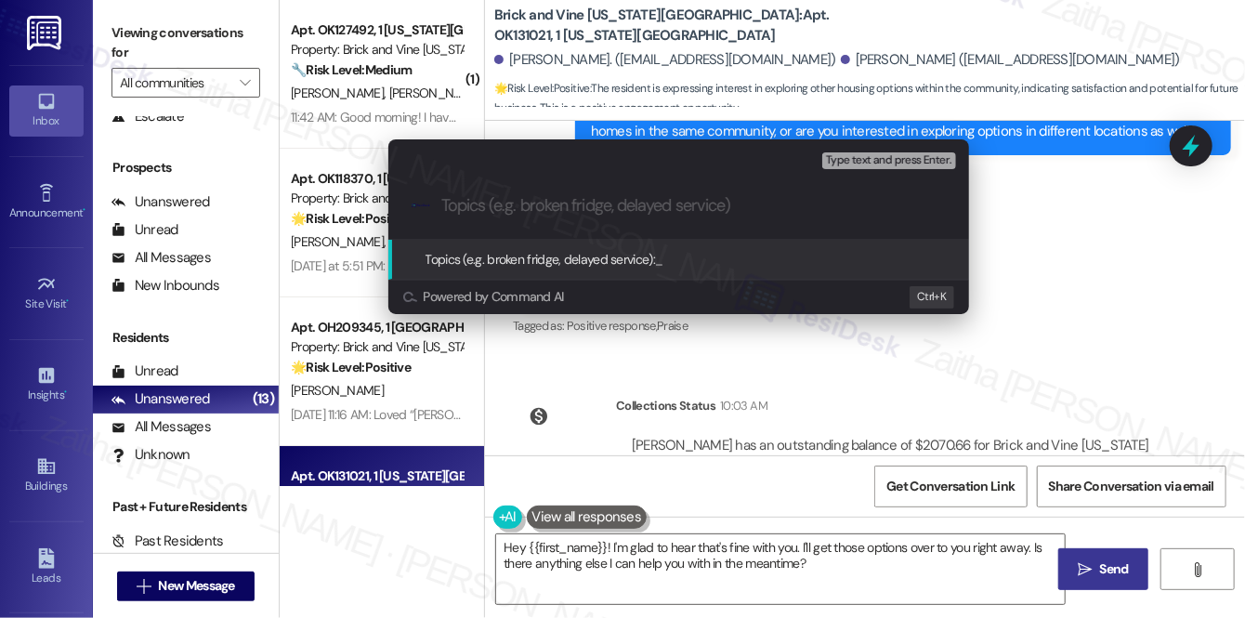
paste input "Exploring More Homes with Brick and Vine"
type input "Exploring More Homes with Brick and Vine"
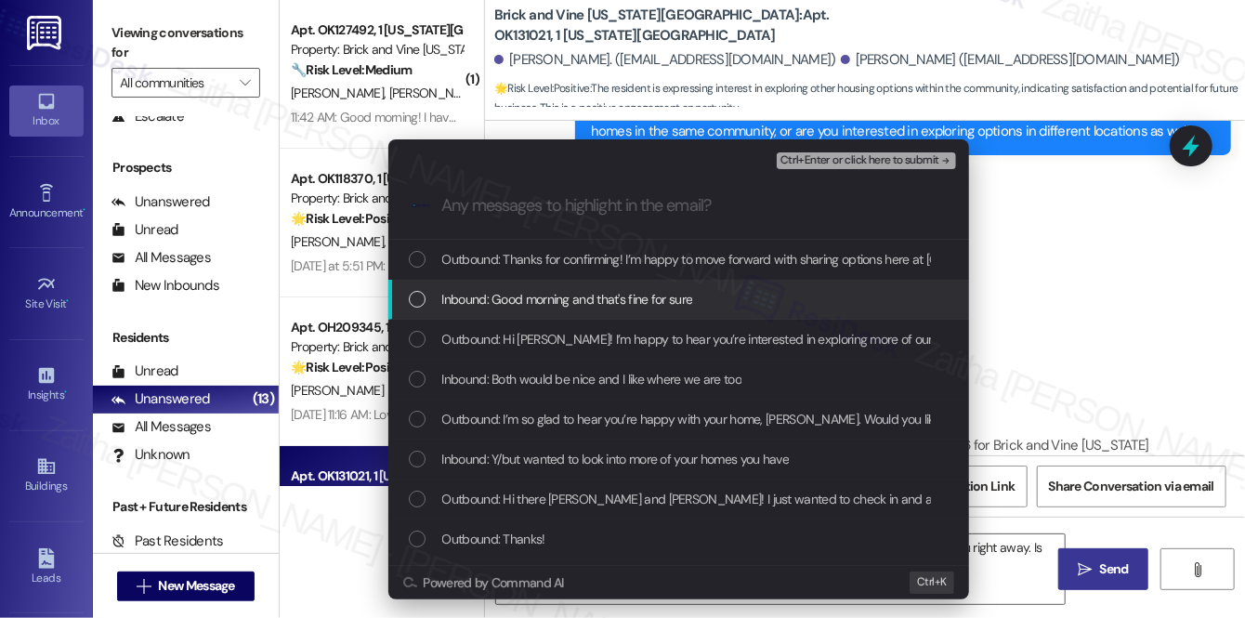
click at [637, 310] on div "Inbound: Good morning and that's fine for sure" at bounding box center [678, 300] width 581 height 40
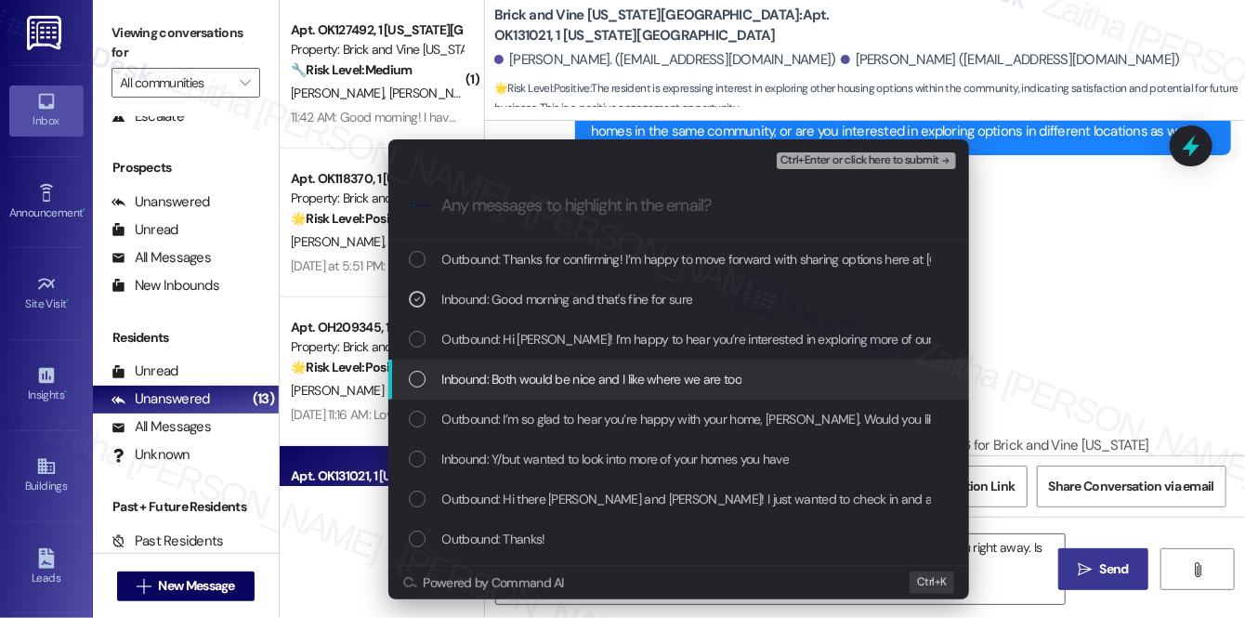
click at [656, 376] on span "Inbound: Both would be nice and I like where we are too" at bounding box center [592, 379] width 300 height 20
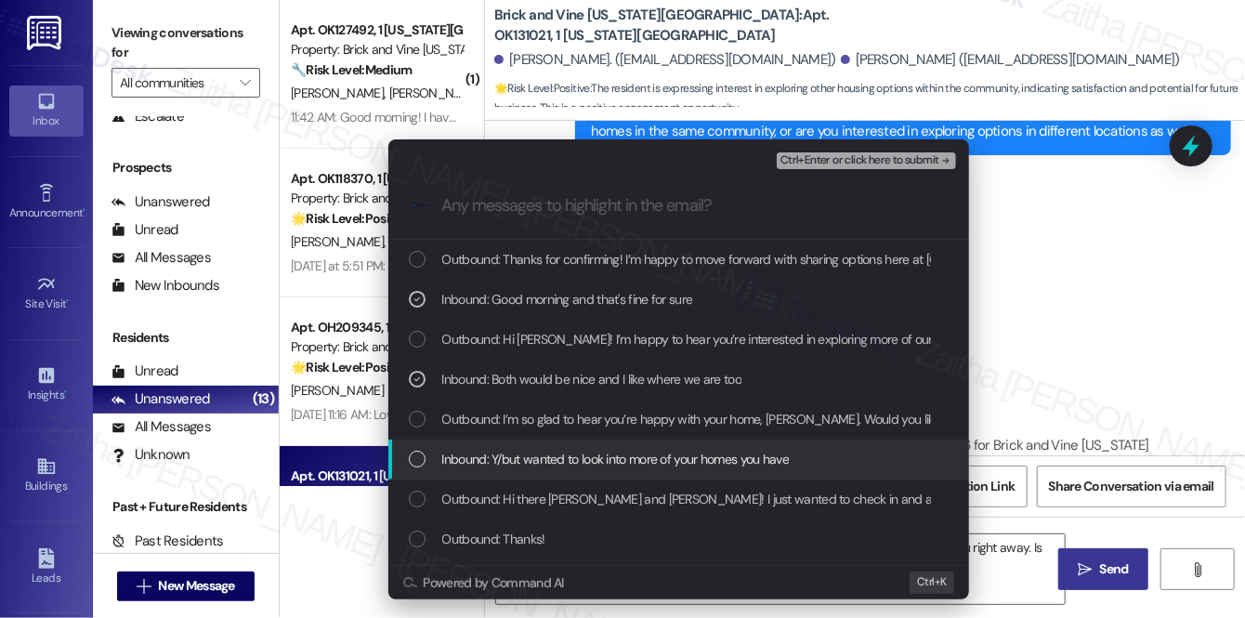
click at [651, 456] on span "Inbound: Y/but wanted to look into more of your homes you have" at bounding box center [616, 459] width 348 height 20
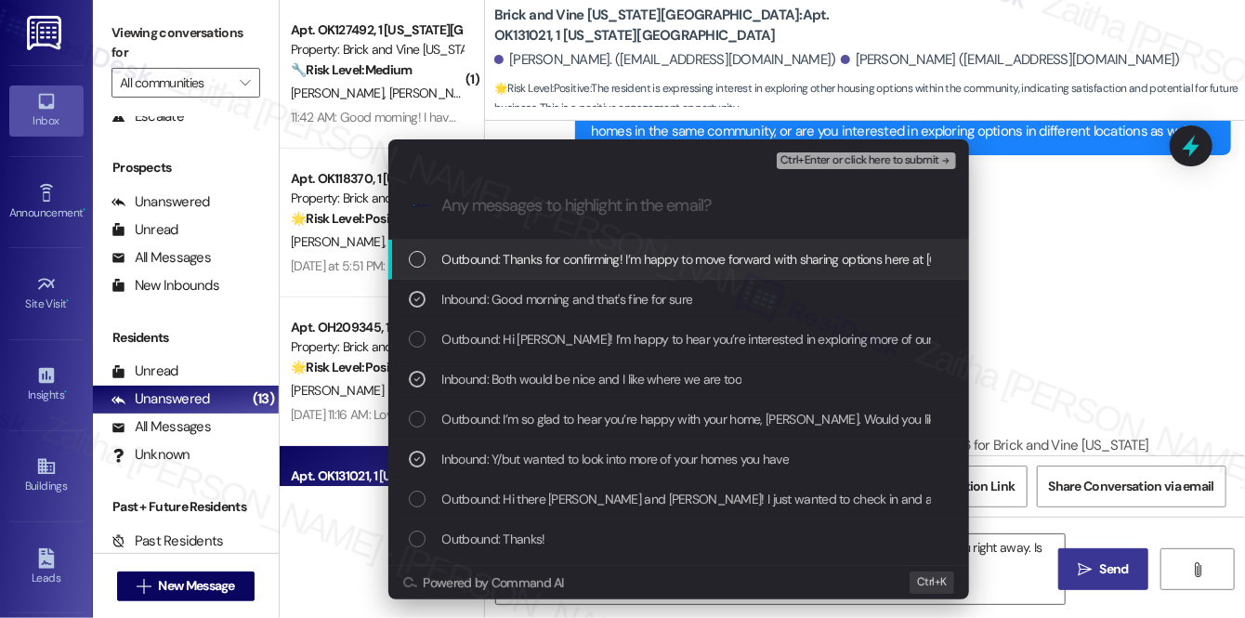
click at [874, 163] on span "Ctrl+Enter or click here to submit" at bounding box center [860, 160] width 159 height 13
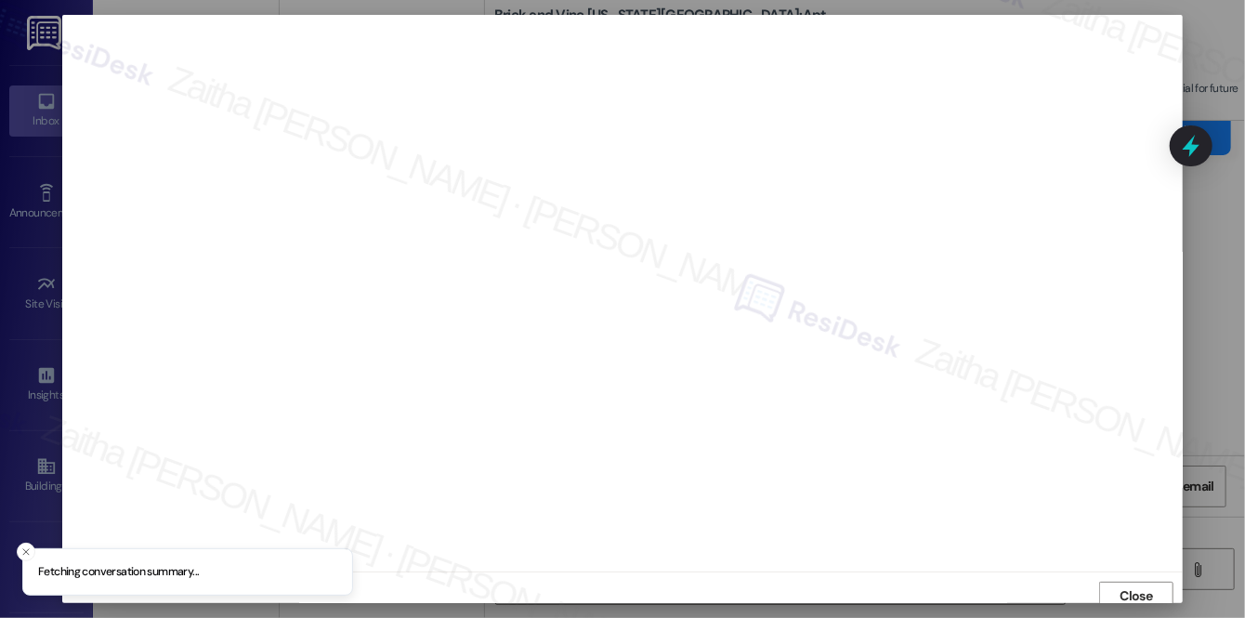
scroll to position [7, 0]
click at [1121, 587] on span "Close" at bounding box center [1137, 589] width 33 height 20
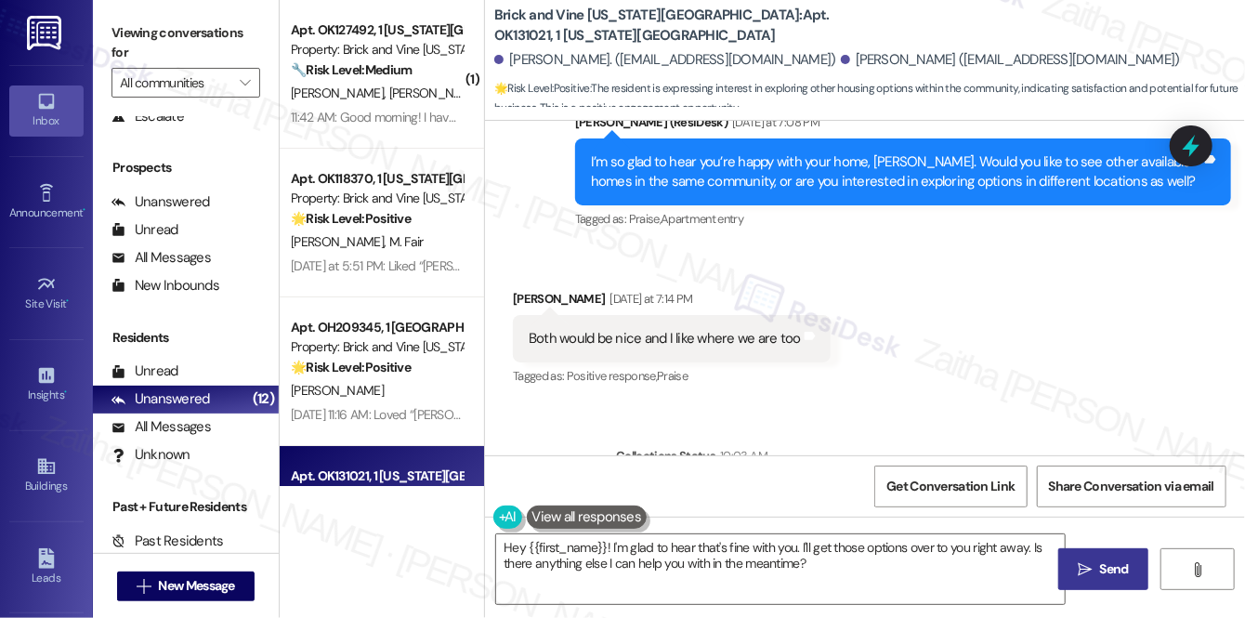
scroll to position [2079, 0]
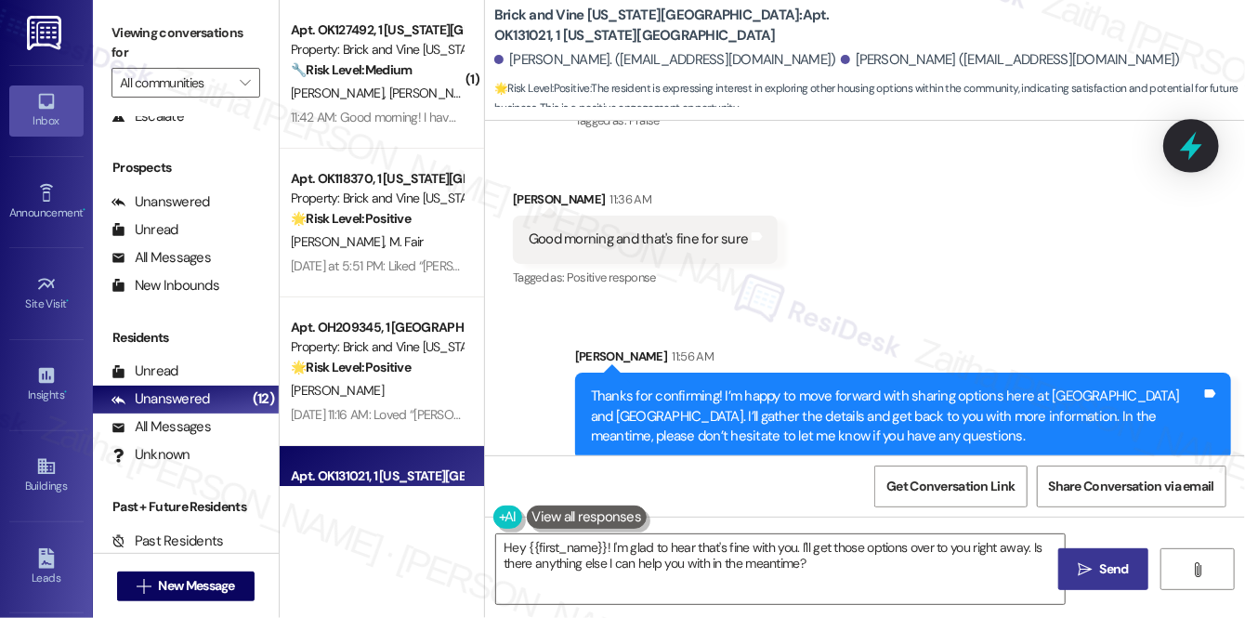
click at [1175, 142] on div at bounding box center [1192, 145] width 56 height 53
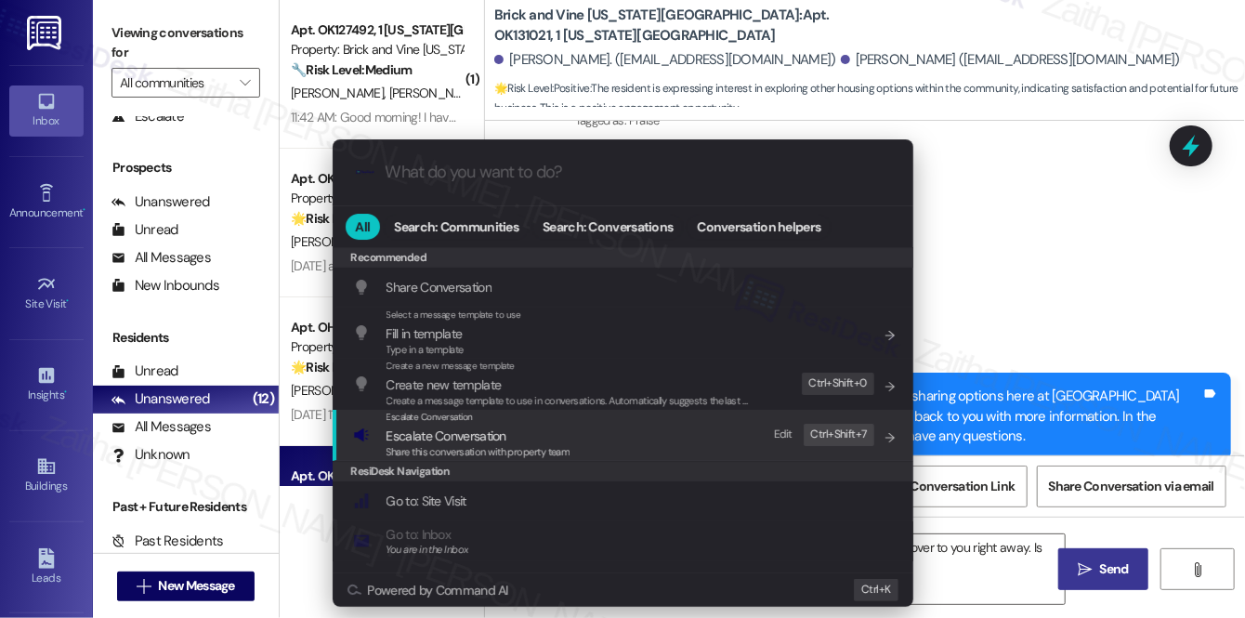
click at [444, 437] on span "Escalate Conversation" at bounding box center [447, 436] width 120 height 17
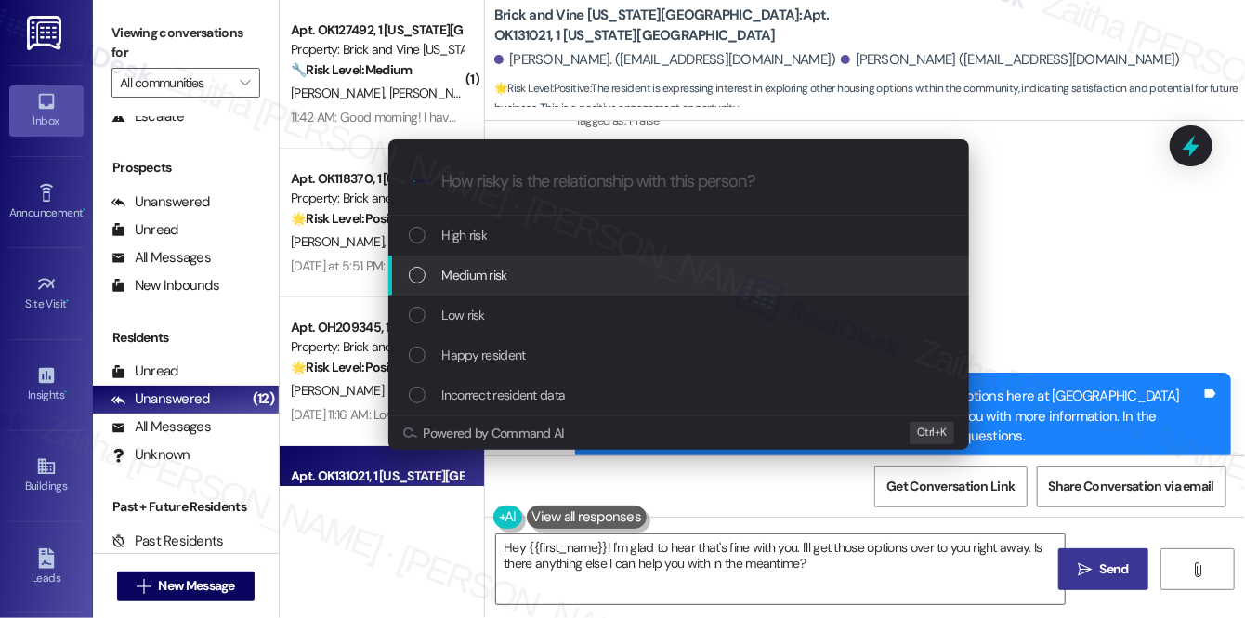
click at [494, 270] on span "Medium risk" at bounding box center [474, 275] width 65 height 20
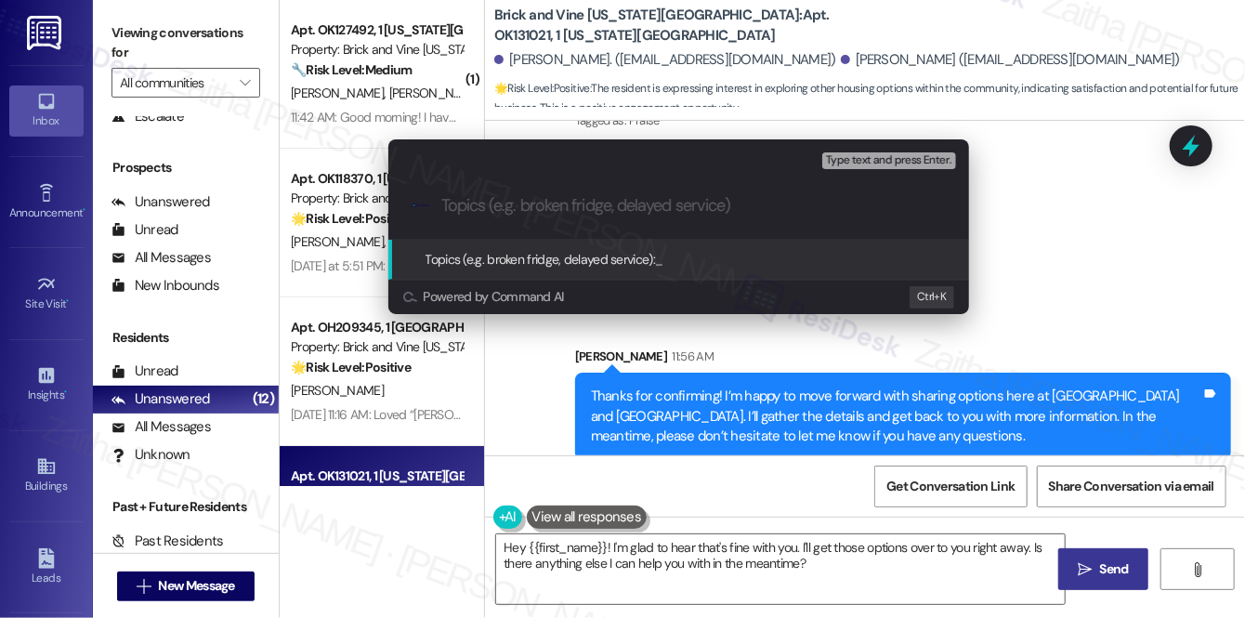
paste input "Exploring More Homes with Brick and Vine"
type input "Exploring More Homes with Brick and Vine"
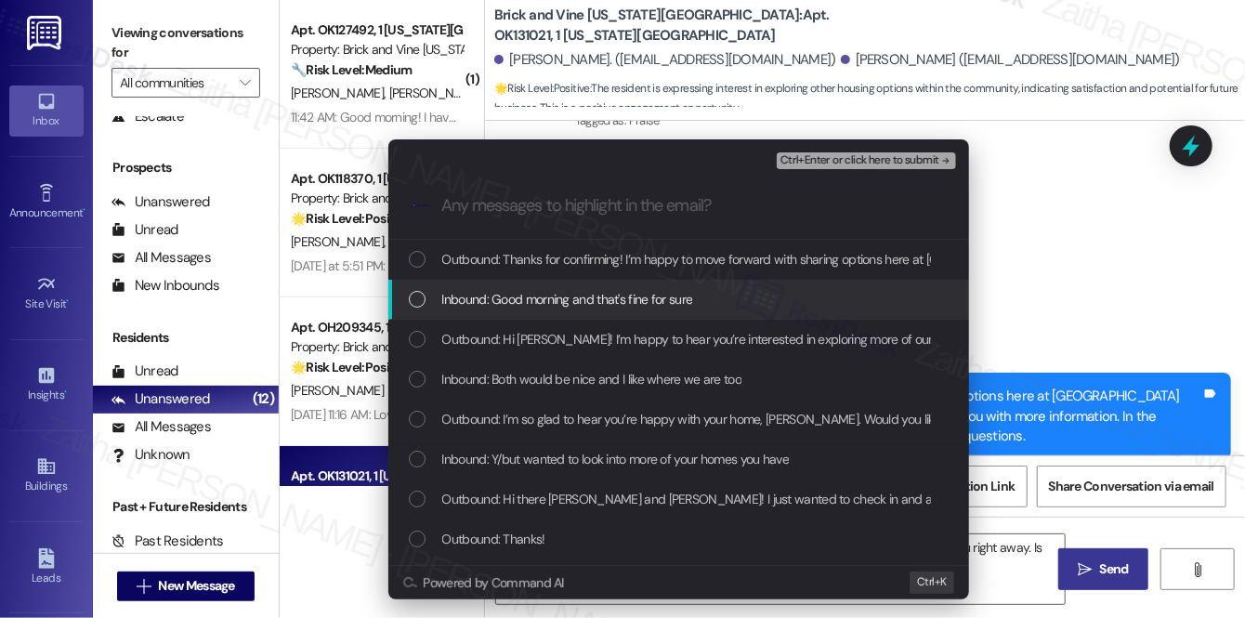
click at [580, 298] on span "Inbound: Good morning and that's fine for sure" at bounding box center [567, 299] width 251 height 20
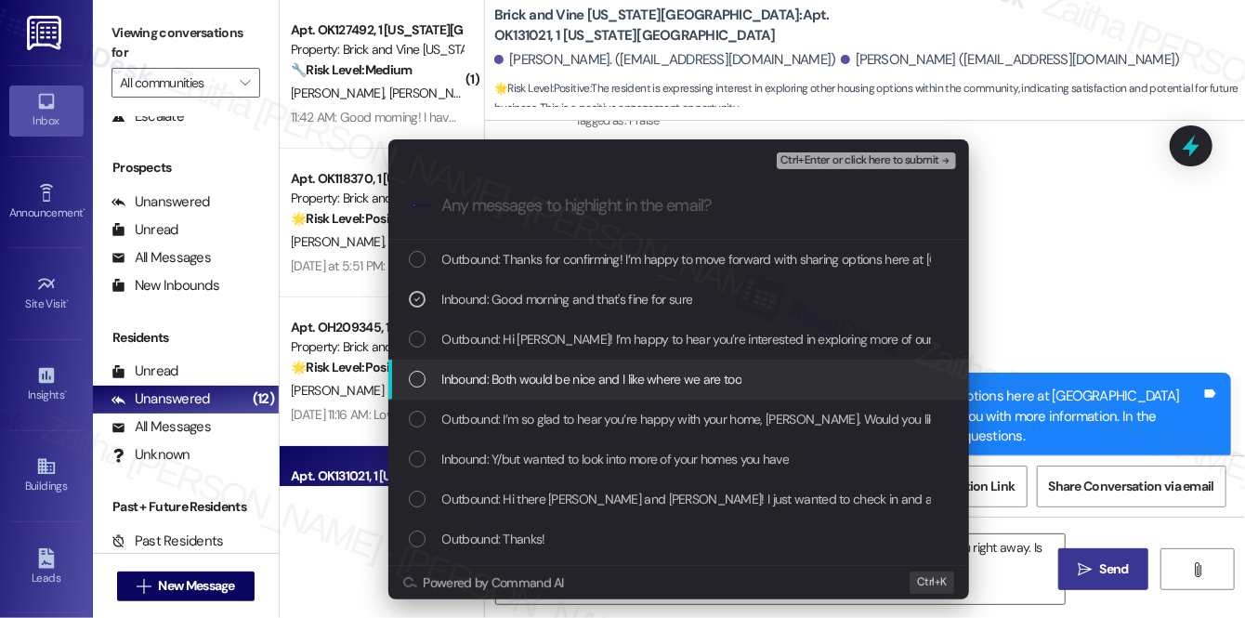
click at [559, 375] on span "Inbound: Both would be nice and I like where we are too" at bounding box center [592, 379] width 300 height 20
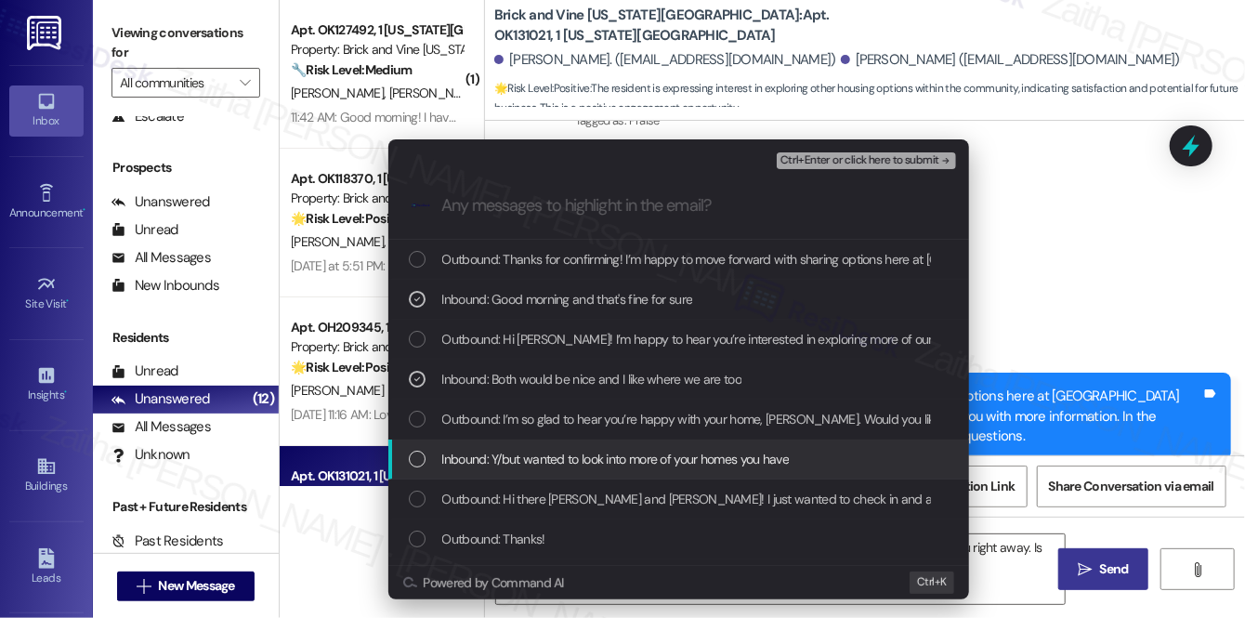
click at [589, 461] on span "Inbound: Y/but wanted to look into more of your homes you have" at bounding box center [616, 459] width 348 height 20
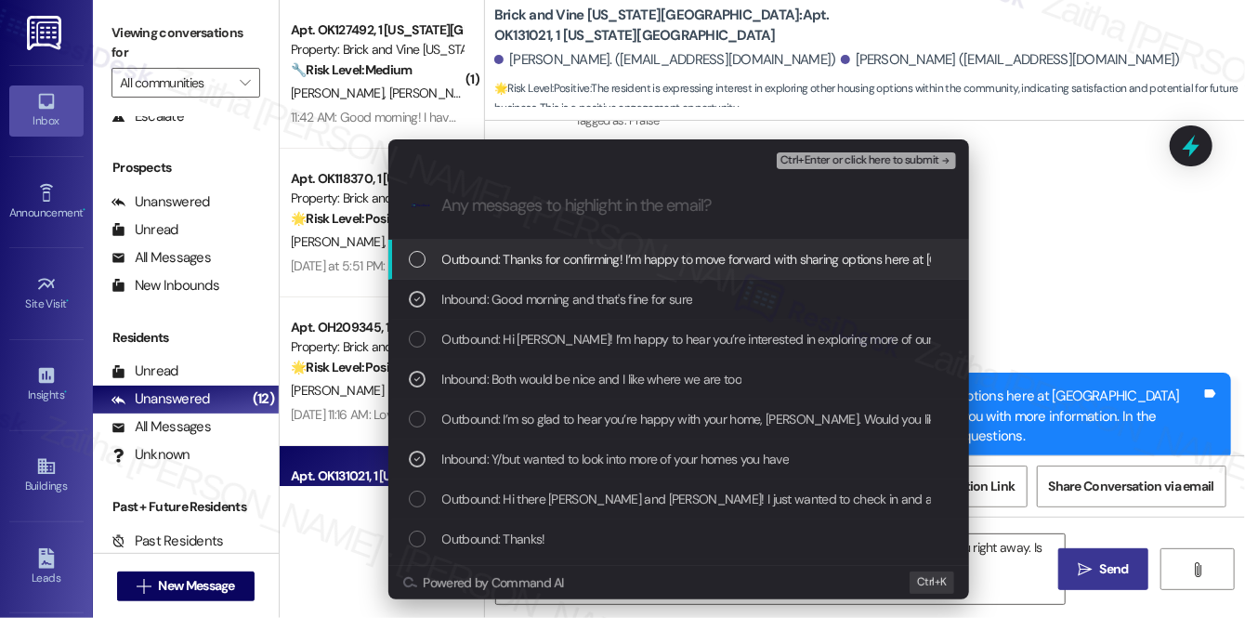
click at [872, 162] on span "Ctrl+Enter or click here to submit" at bounding box center [860, 160] width 159 height 13
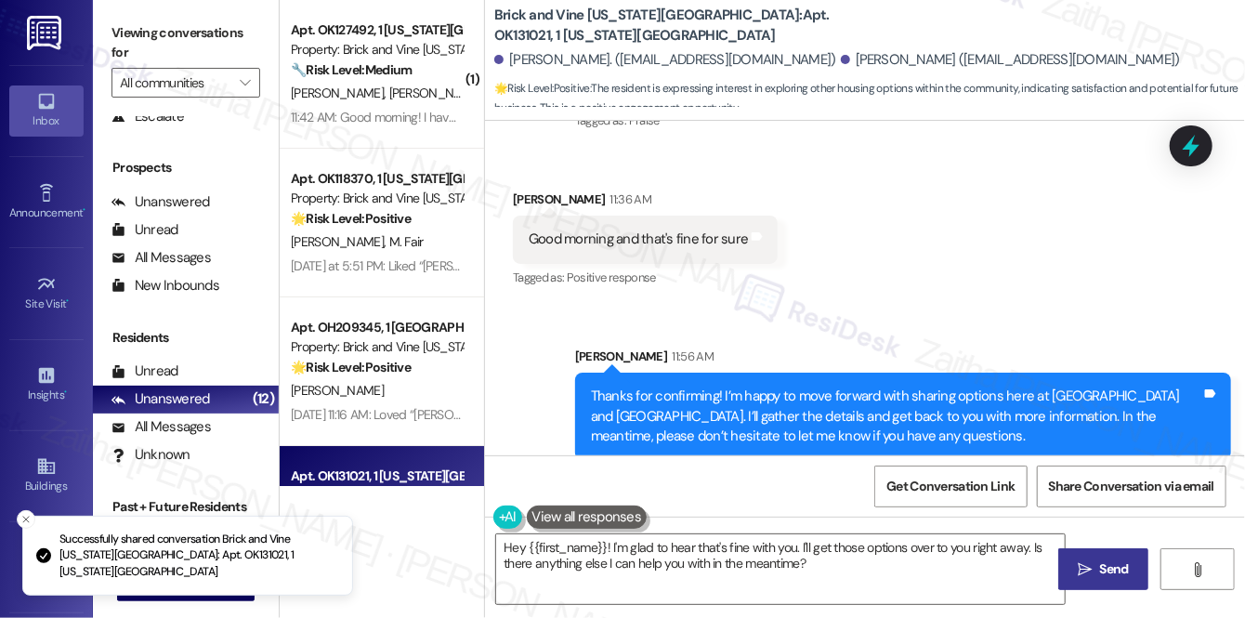
scroll to position [1908, 0]
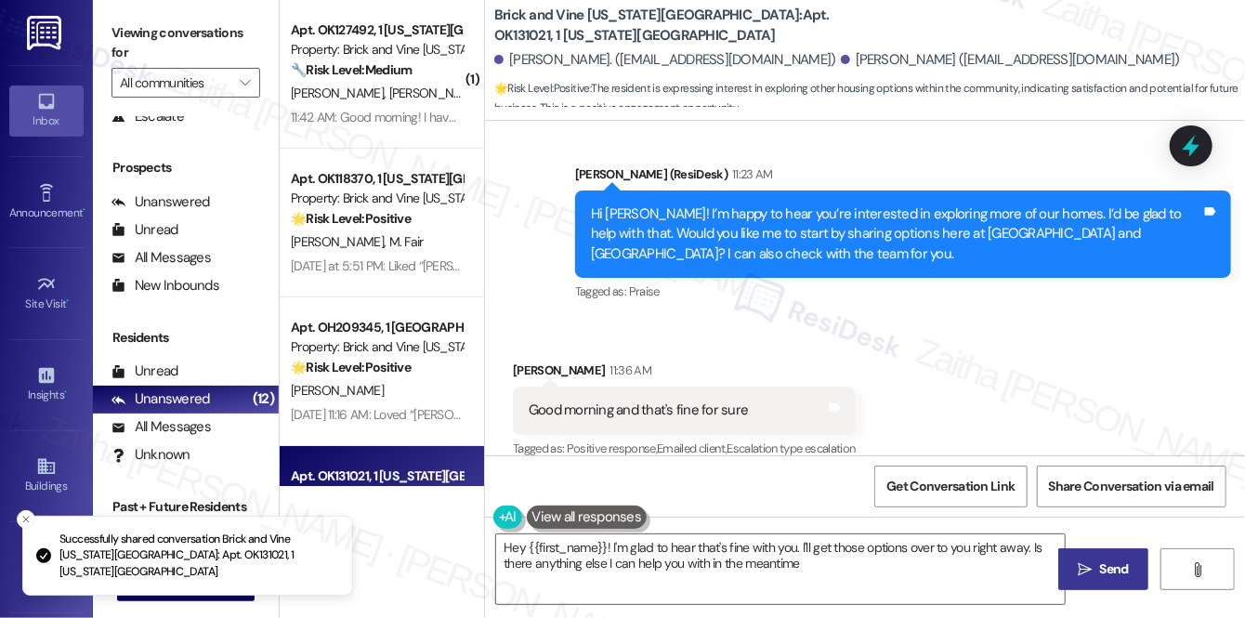
type textarea "Hey {{first_name}}! I'm glad to hear that's fine with you. I'll get those optio…"
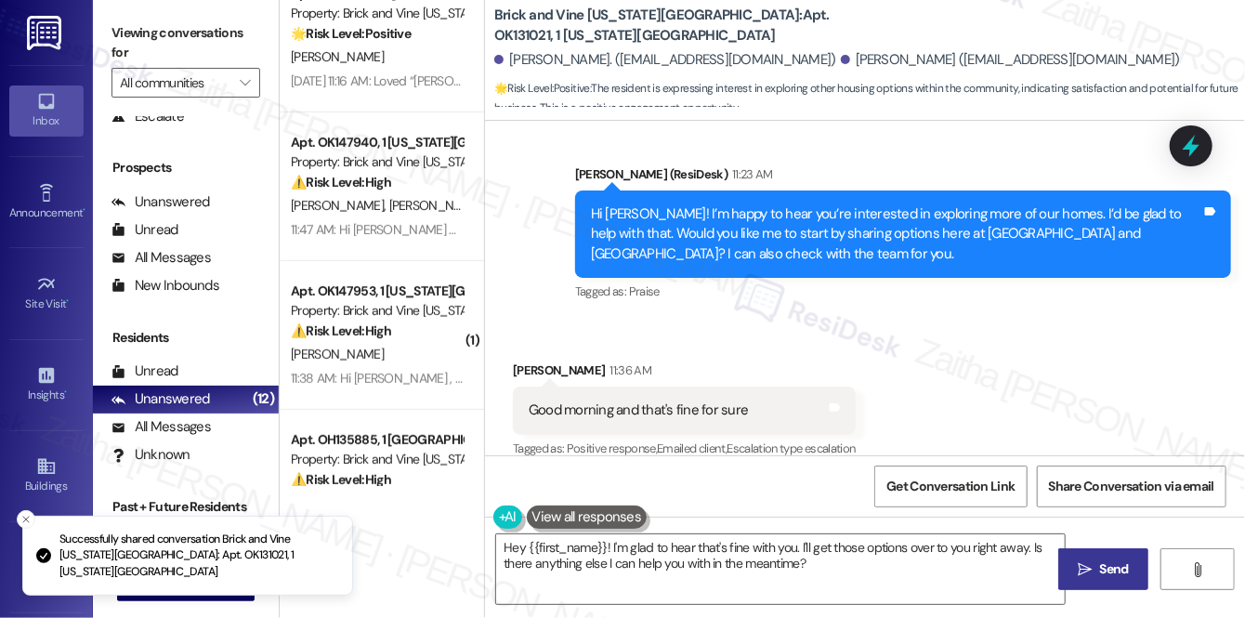
scroll to position [337, 0]
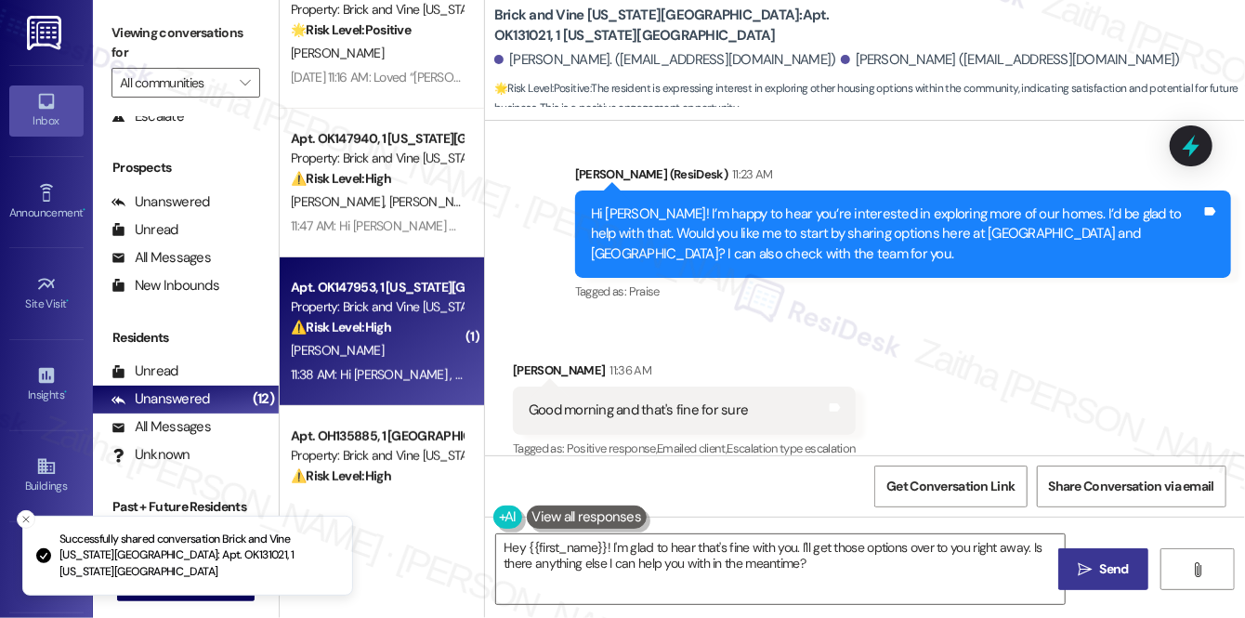
click at [415, 355] on div "B. Edwards" at bounding box center [377, 350] width 176 height 23
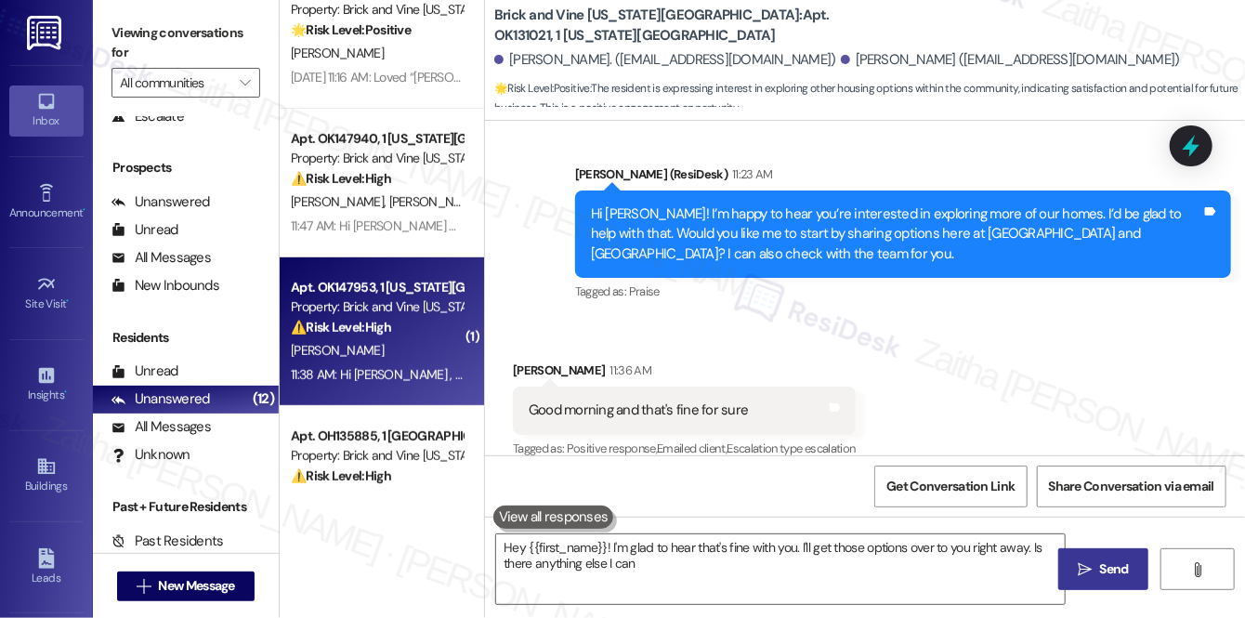
type textarea "Hey {{first_name}}! I'm glad to hear that's fine with you. I'll get those optio…"
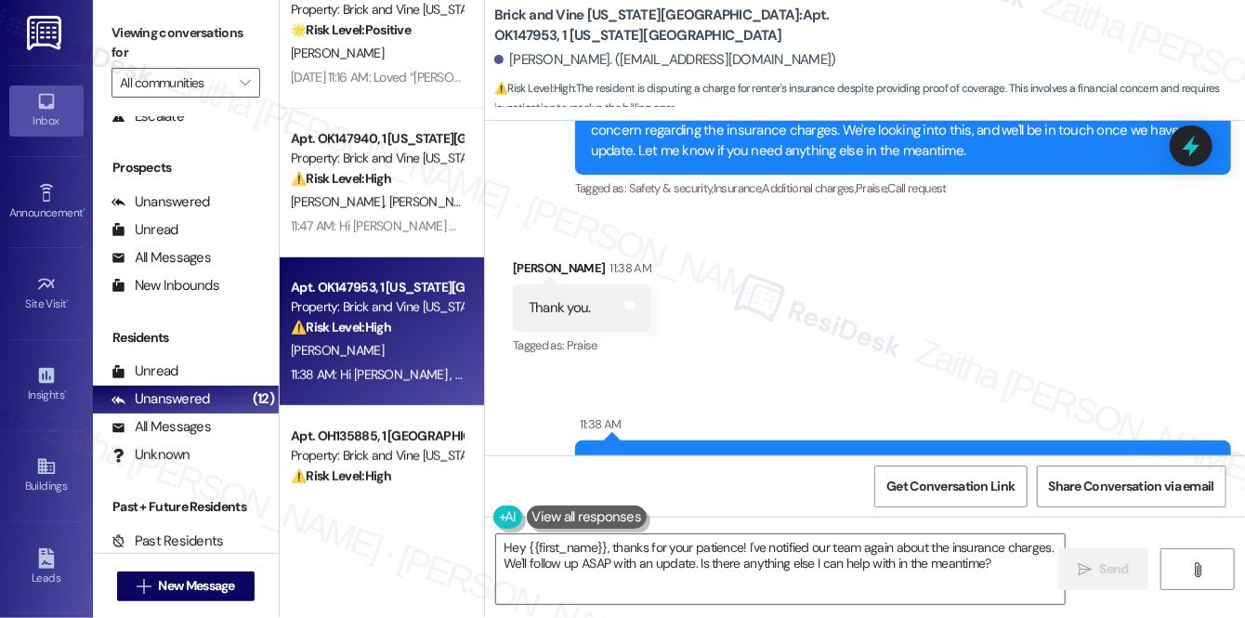
scroll to position [1636, 0]
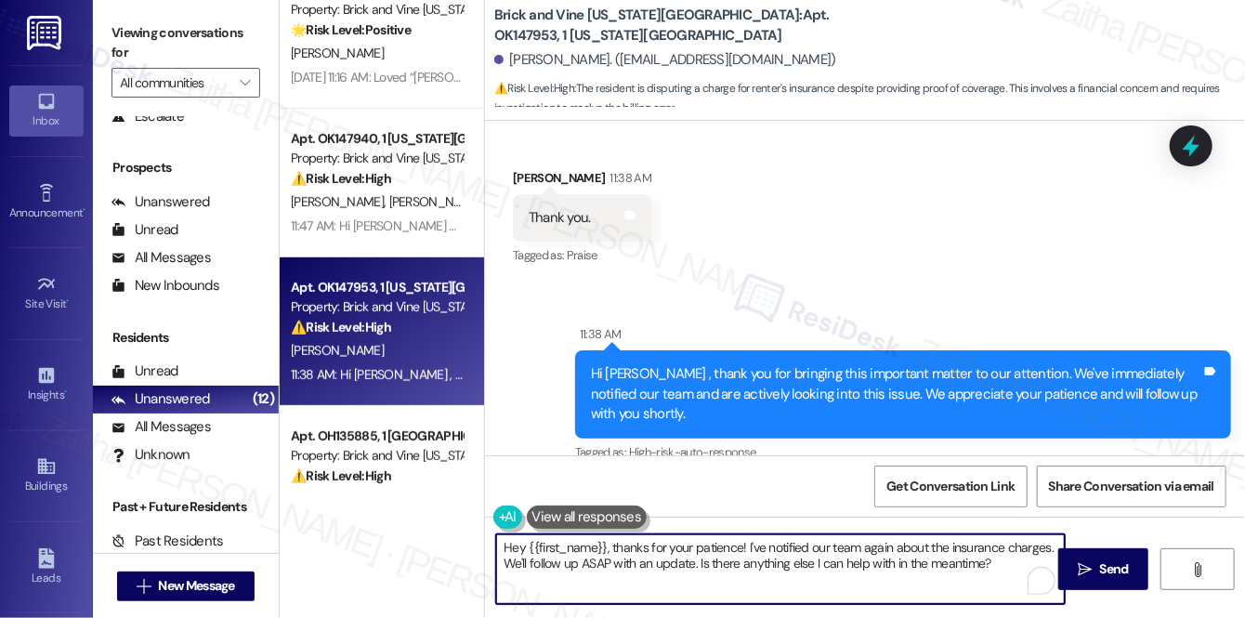
click at [515, 547] on textarea "Hey {{first_name}}, thanks for your patience! I've notified our team again abou…" at bounding box center [780, 569] width 569 height 70
click at [518, 546] on textarea "Hey {{first_name}}, thanks for your patience! I've notified our team again abou…" at bounding box center [780, 569] width 569 height 70
drag, startPoint x: 669, startPoint y: 553, endPoint x: 685, endPoint y: 586, distance: 37.0
click at [685, 586] on textarea "You're welcome, {{first_name}}, thanks for your patience! I've notified our tea…" at bounding box center [780, 569] width 569 height 70
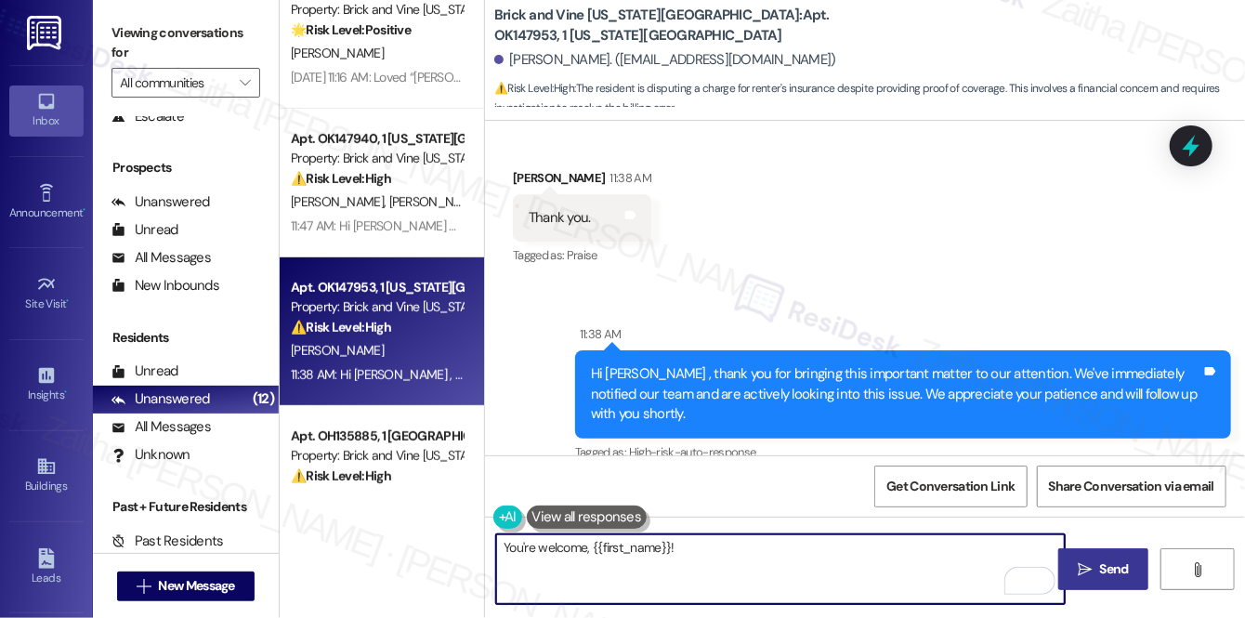
type textarea "You're welcome, {{first_name}}!"
click at [1130, 572] on span "Send" at bounding box center [1115, 569] width 36 height 20
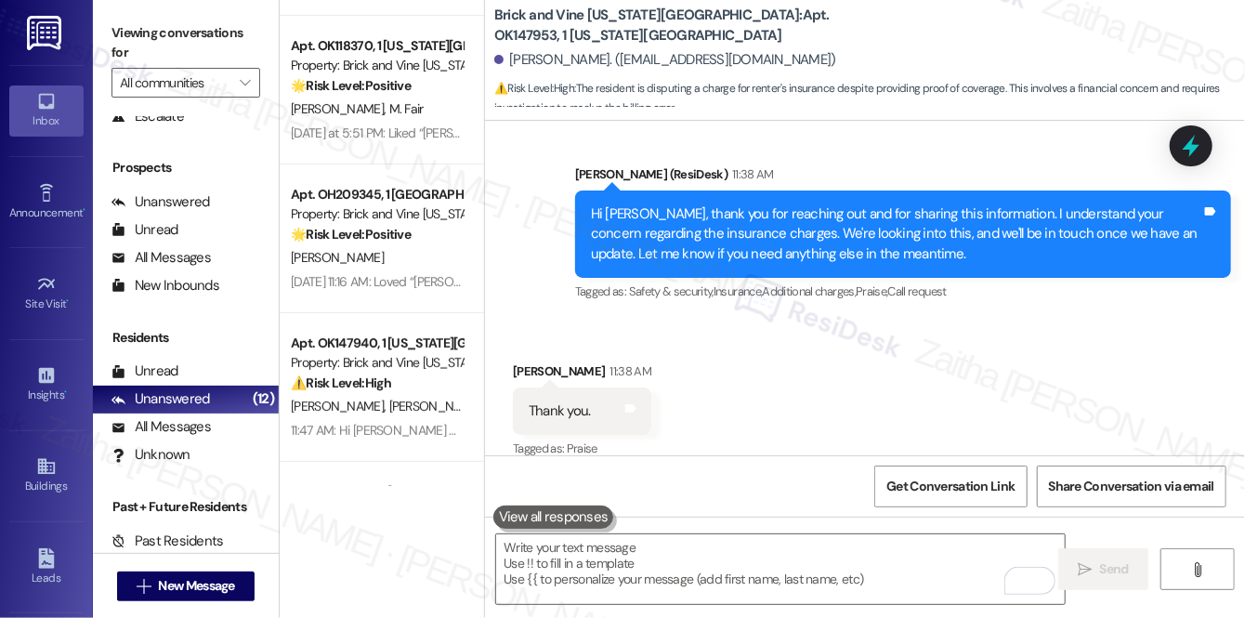
scroll to position [84, 0]
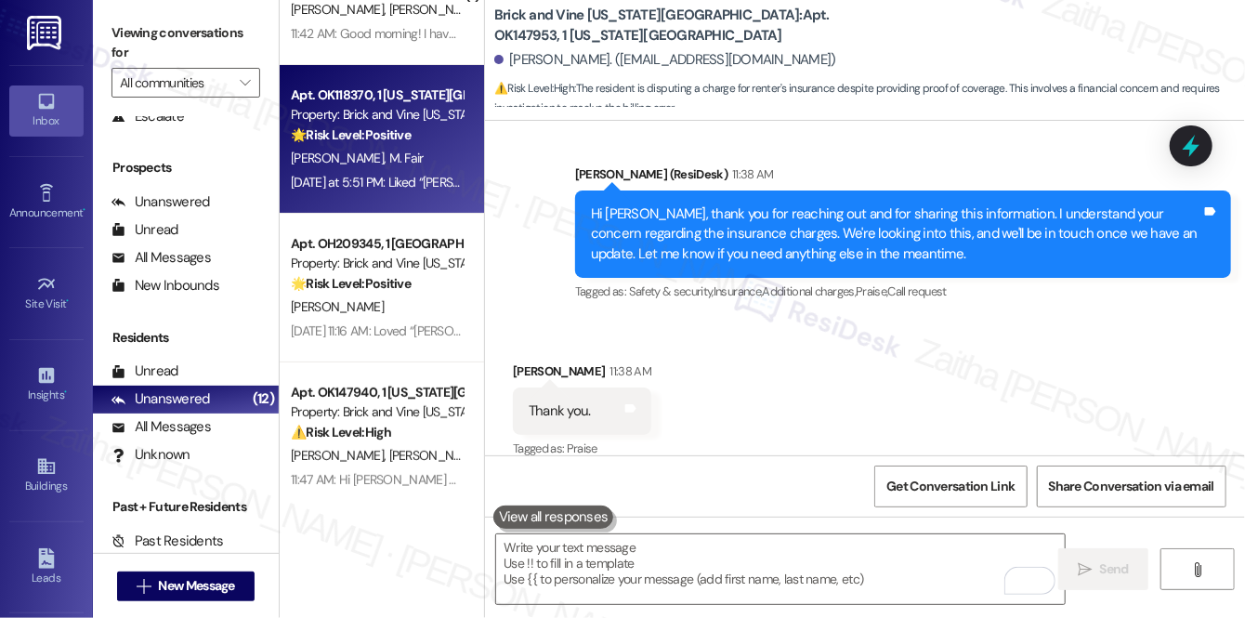
click at [435, 147] on div "K. Landers M. Fair" at bounding box center [377, 158] width 176 height 23
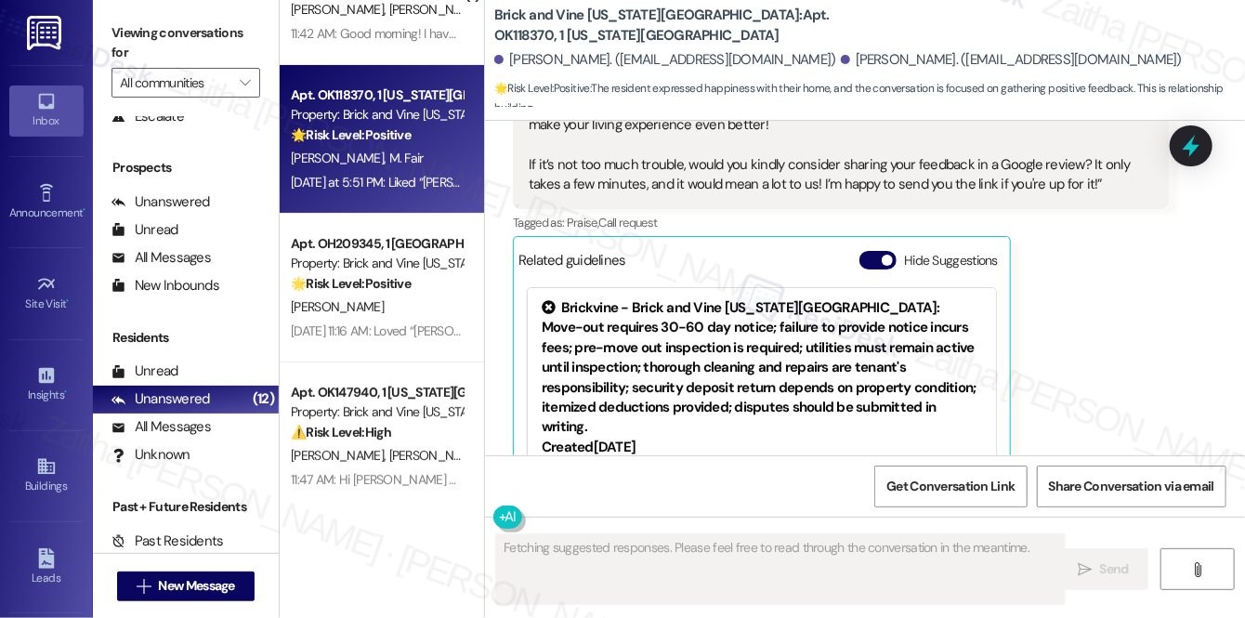
scroll to position [2950, 0]
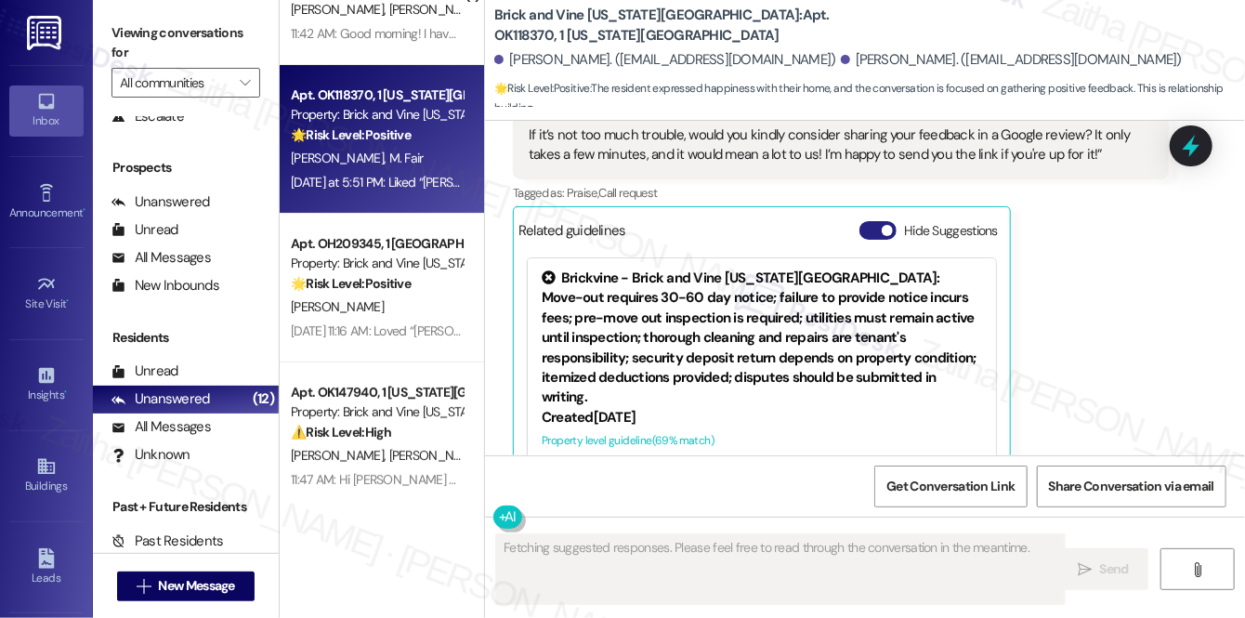
click at [862, 221] on button "Hide Suggestions" at bounding box center [878, 230] width 37 height 19
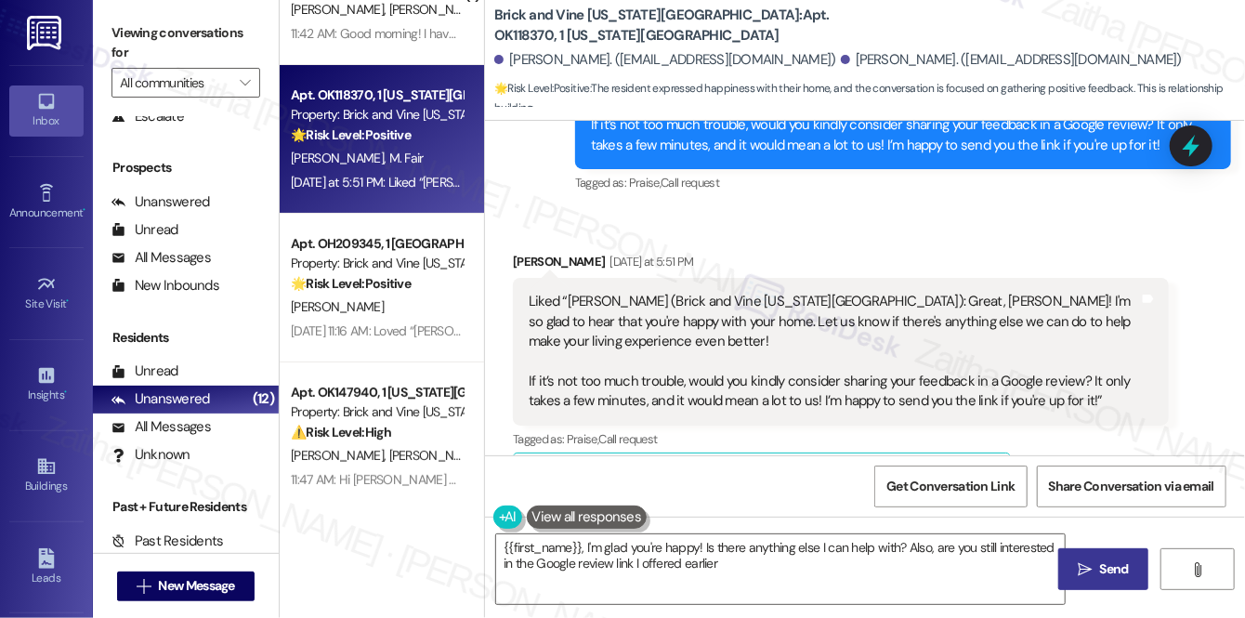
type textarea "{{first_name}}, I'm glad you're happy! Is there anything else I can help with? …"
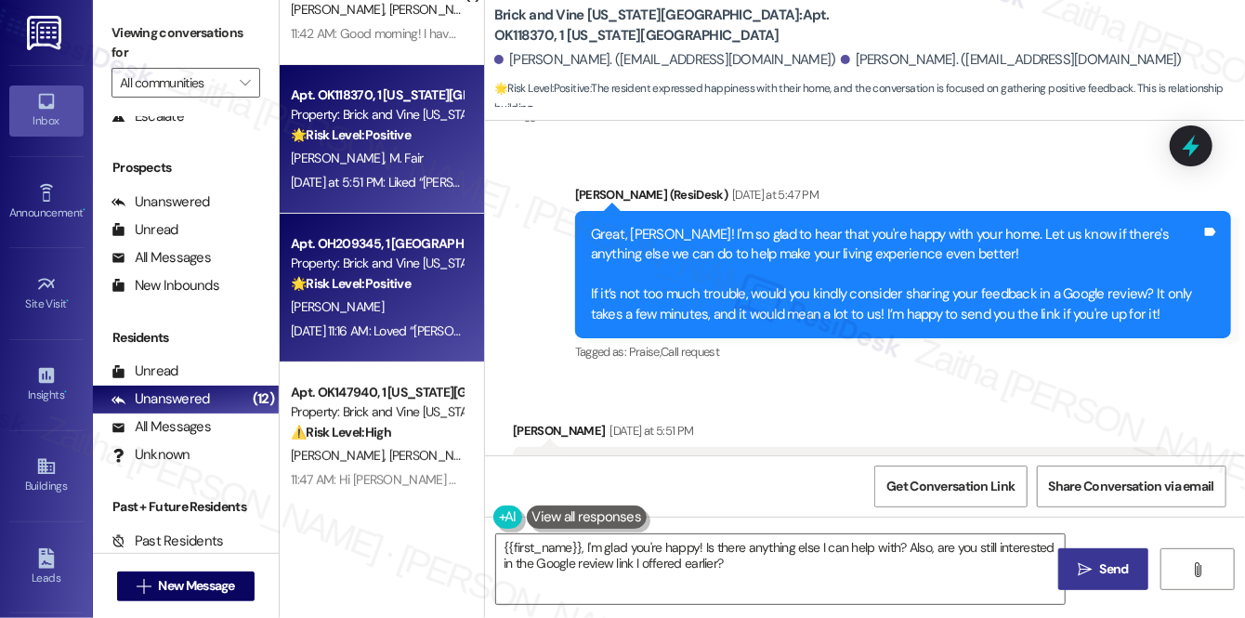
scroll to position [0, 0]
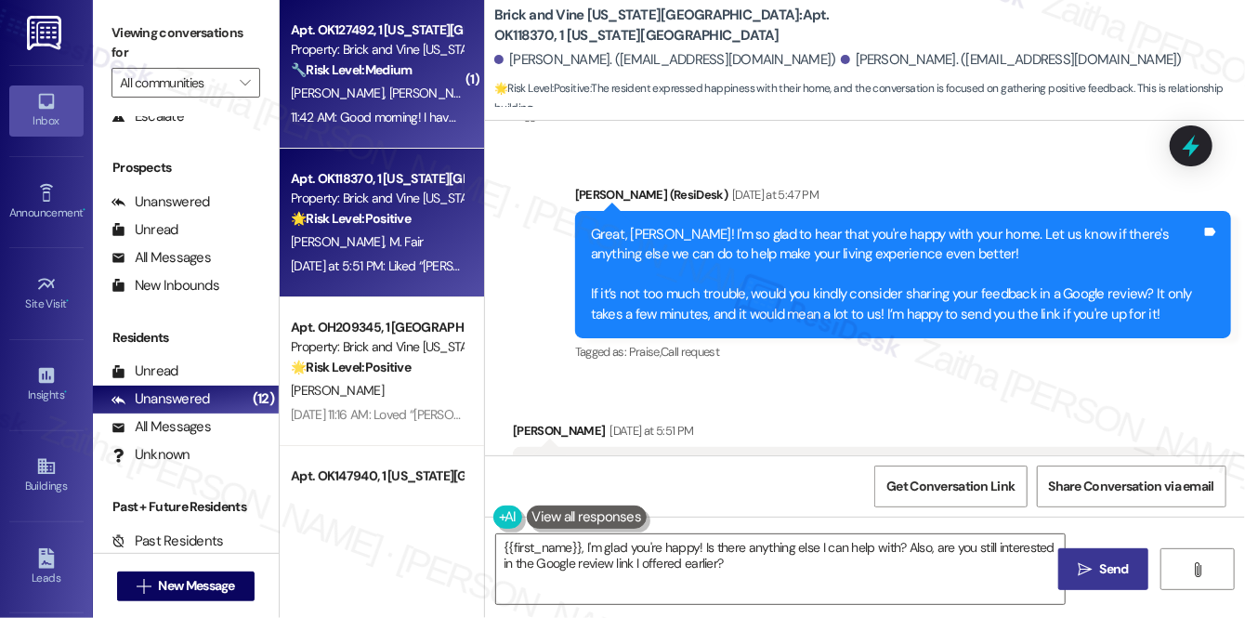
click at [428, 86] on div "S. Bond T. Bond" at bounding box center [377, 93] width 176 height 23
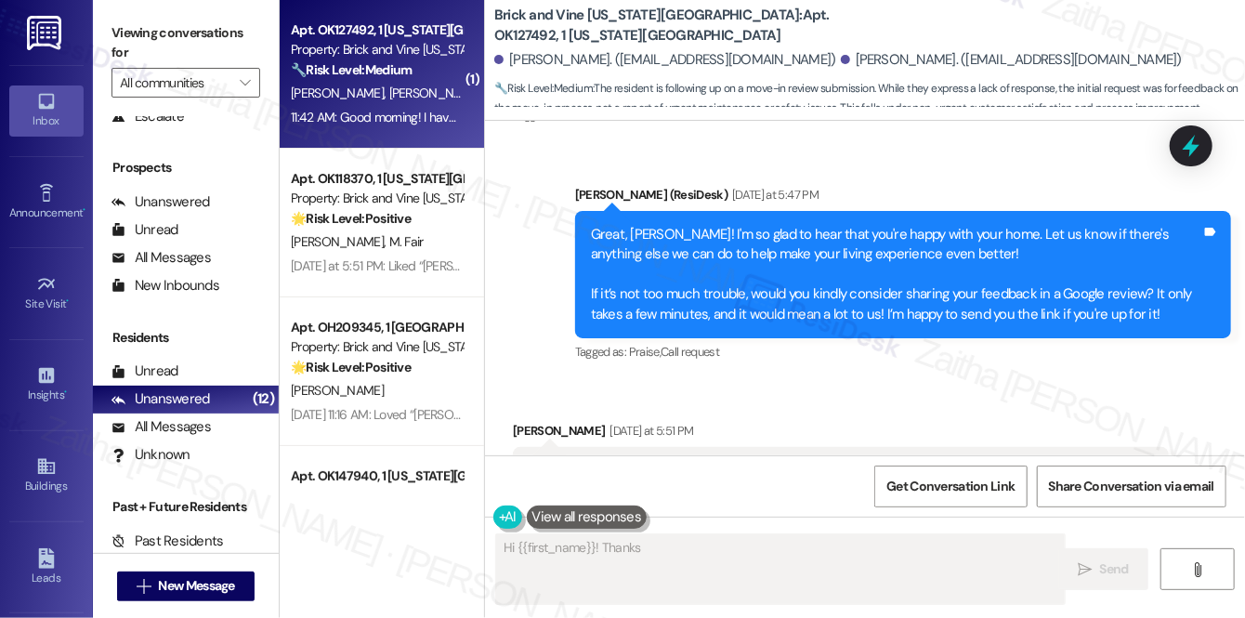
scroll to position [458, 0]
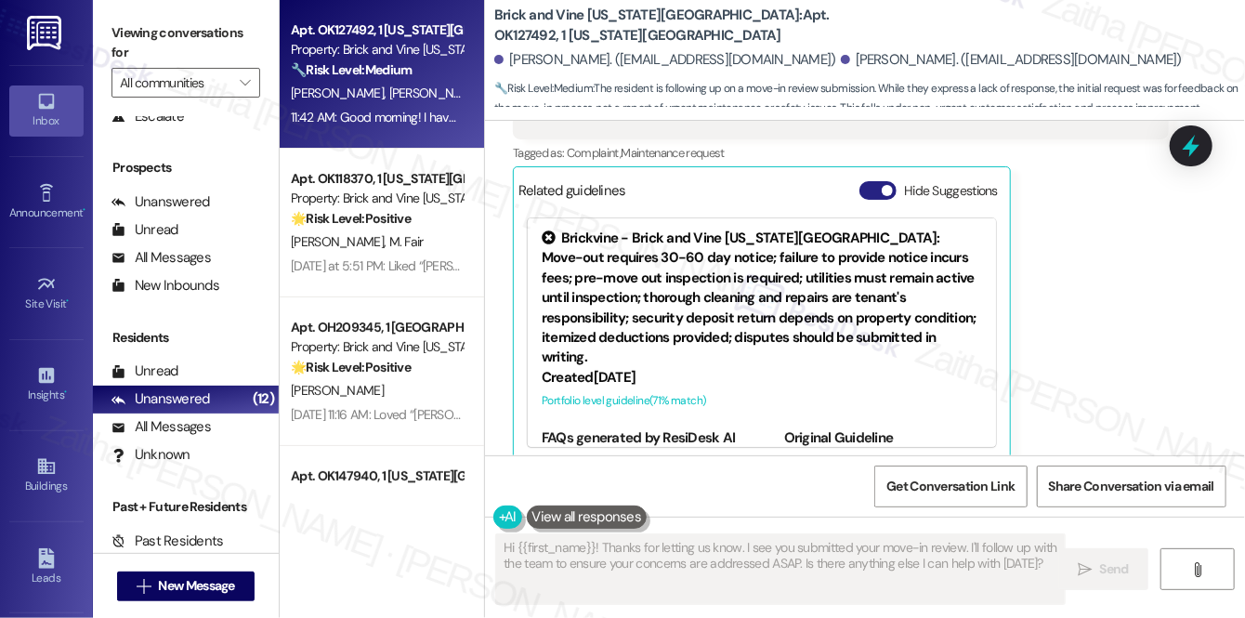
click at [868, 181] on button "Hide Suggestions" at bounding box center [878, 190] width 37 height 19
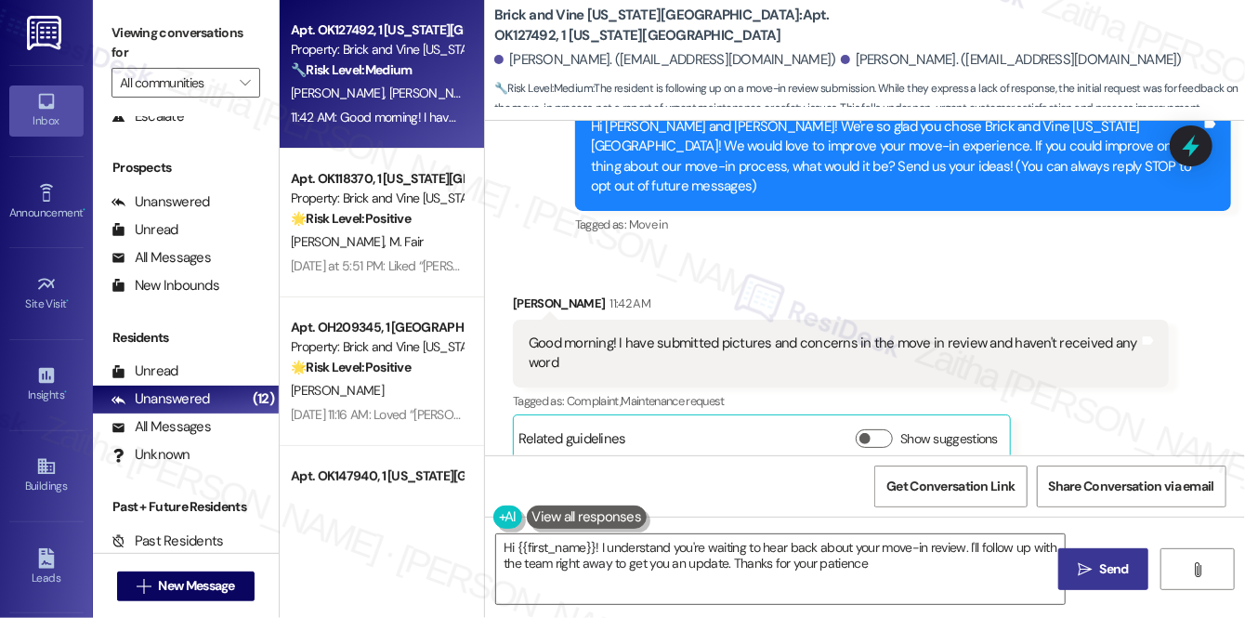
type textarea "Hi {{first_name}}! I understand you're waiting to hear back about your move-in …"
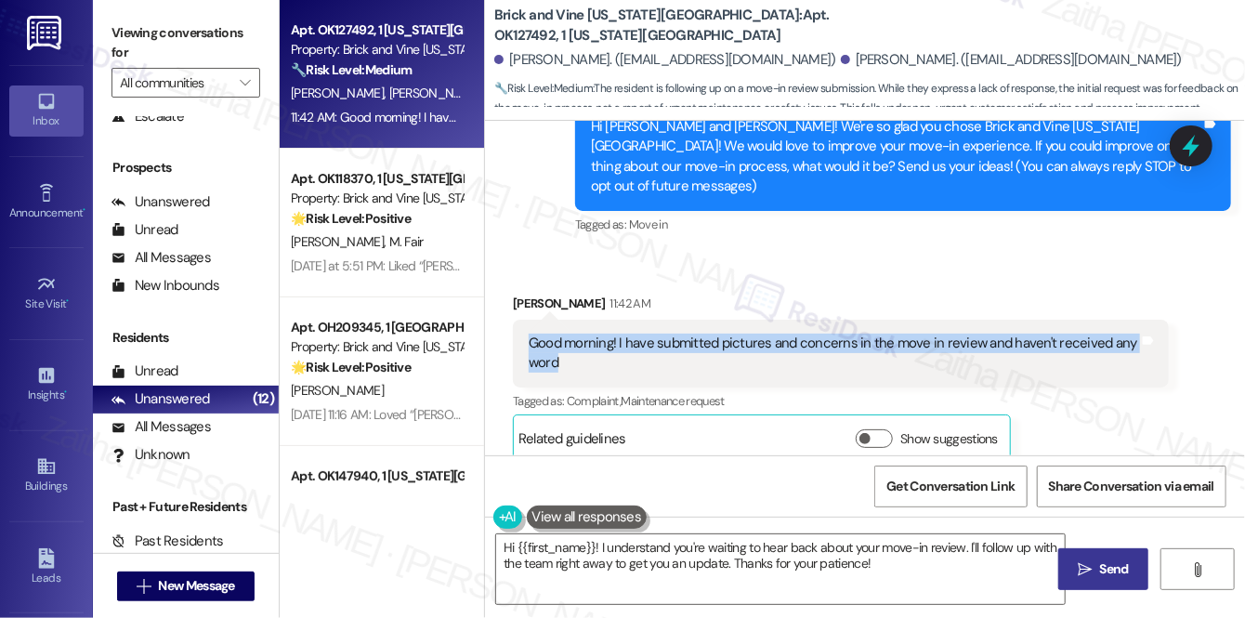
drag, startPoint x: 546, startPoint y: 327, endPoint x: 580, endPoint y: 345, distance: 37.8
click at [580, 345] on div "Good morning! I have submitted pictures and concerns in the move in review and …" at bounding box center [834, 354] width 614 height 40
copy div "Good morning! I have submitted pictures and concerns in the move in review and …"
click at [725, 359] on div "Good morning! I have submitted pictures and concerns in the move in review and …" at bounding box center [841, 354] width 656 height 68
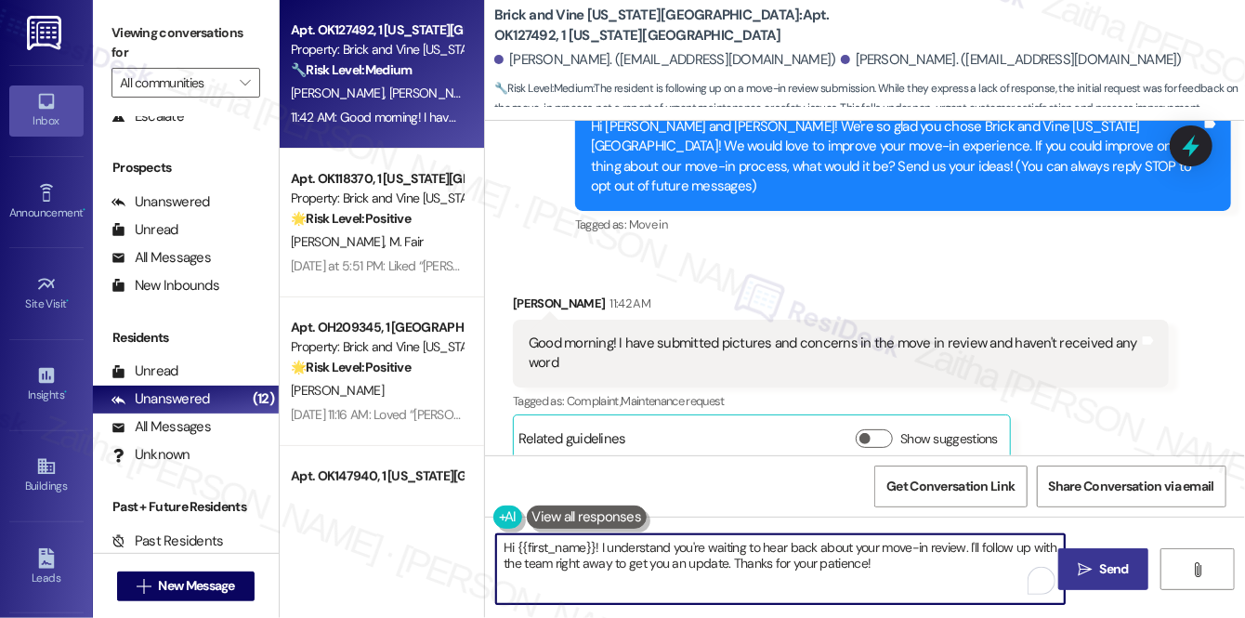
drag, startPoint x: 504, startPoint y: 549, endPoint x: 912, endPoint y: 556, distance: 408.0
click at [912, 556] on textarea "Hi {{first_name}}! I understand you're waiting to hear back about your move-in …" at bounding box center [780, 569] width 569 height 70
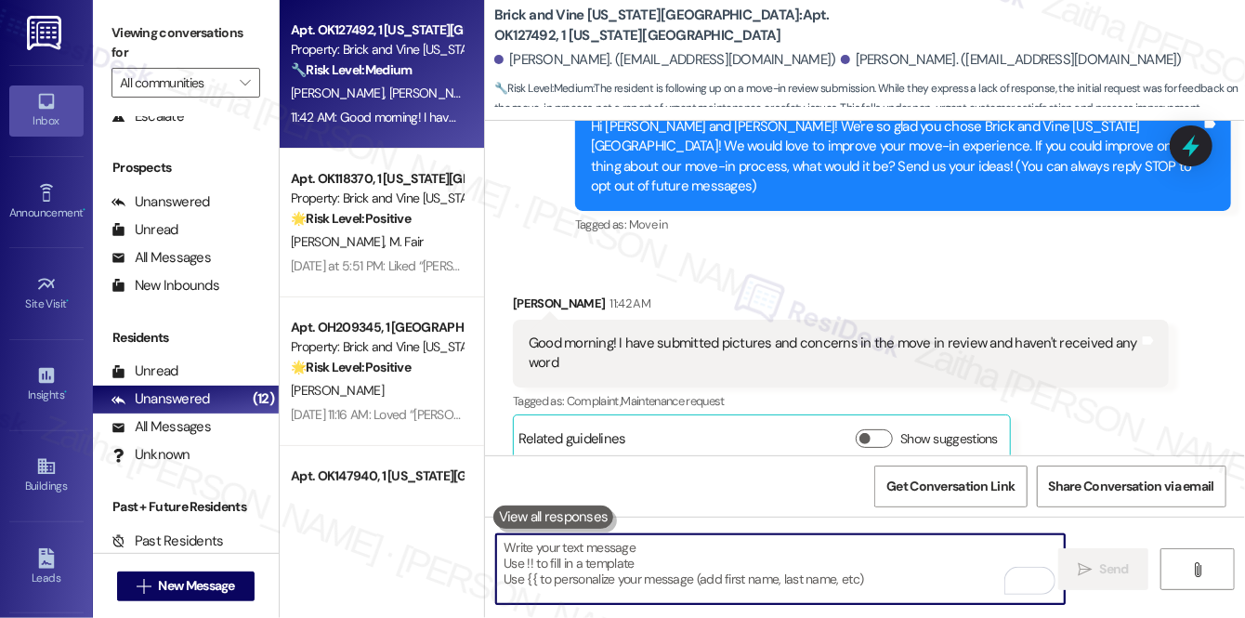
paste textarea "Hi {{first_name}}! I understand you’re waiting to hear back about your move-in …"
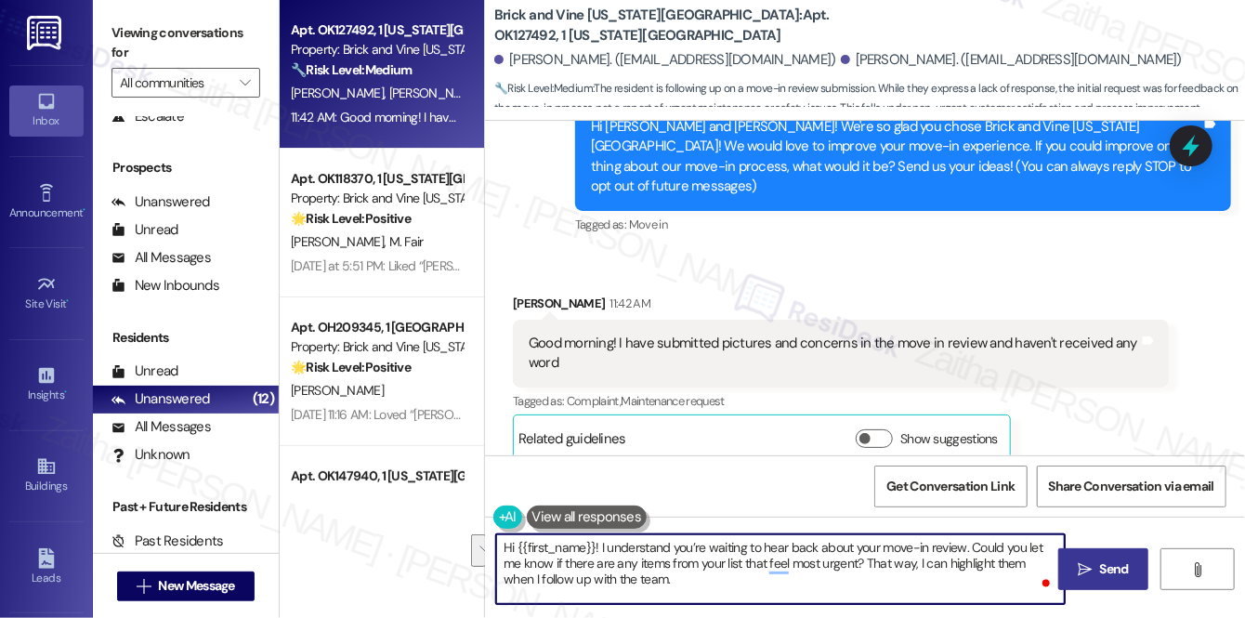
paste textarea "please let me know if there are any items from your list that you consider"
type textarea "Hi {{first_name}}! I understand you’re waiting to hear back about your move-in …"
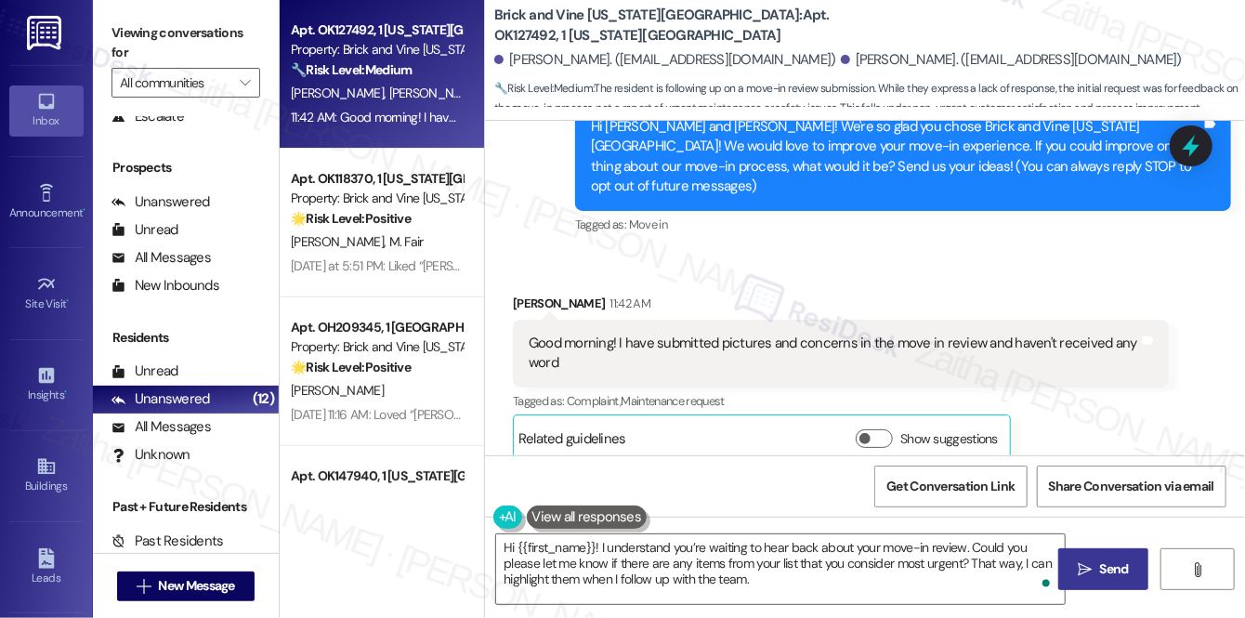
click at [1115, 564] on span "Send" at bounding box center [1114, 569] width 29 height 20
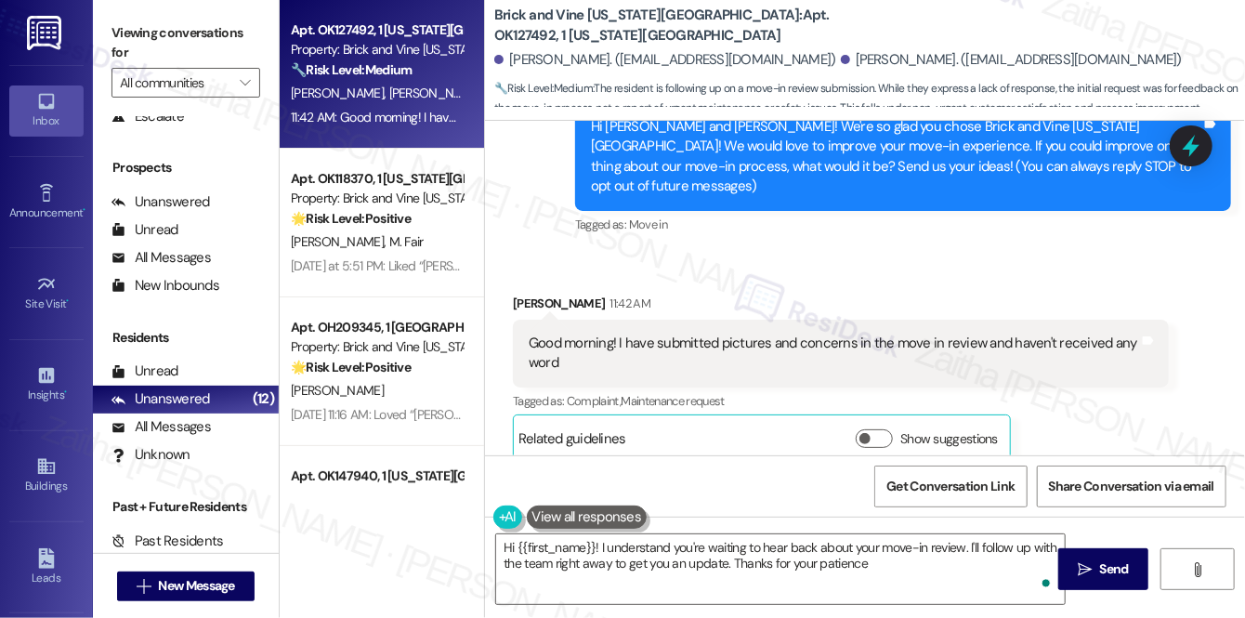
type textarea "Hi {{first_name}}! I understand you're waiting to hear back about your move-in …"
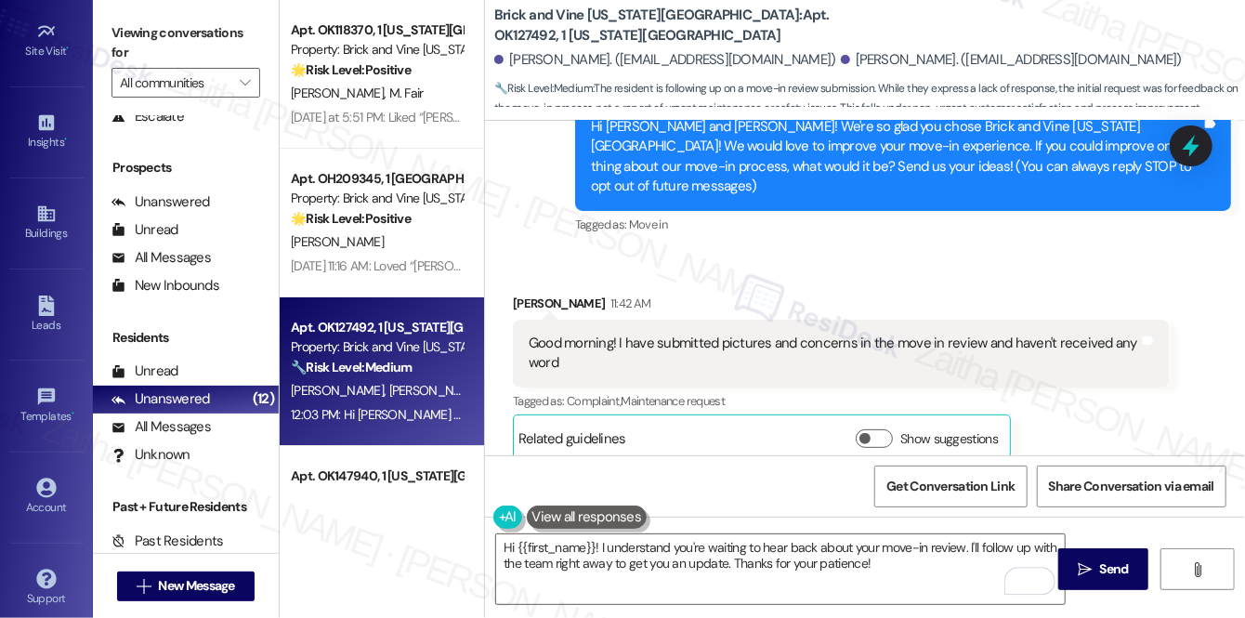
scroll to position [261, 0]
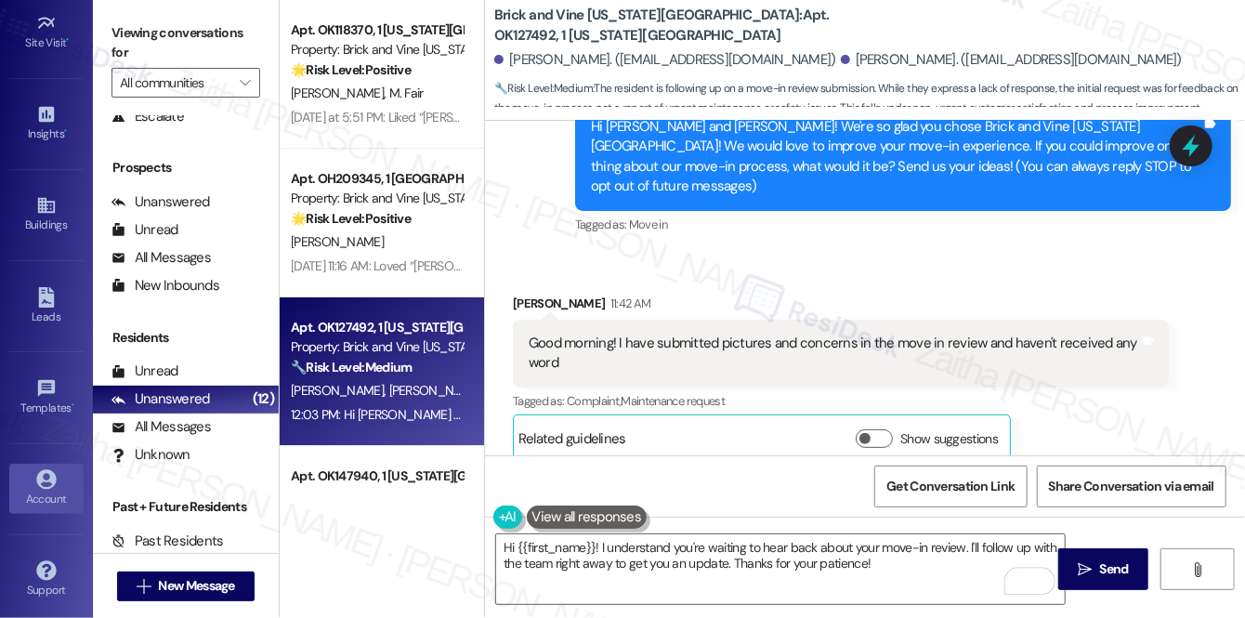
click at [46, 474] on icon at bounding box center [46, 479] width 20 height 20
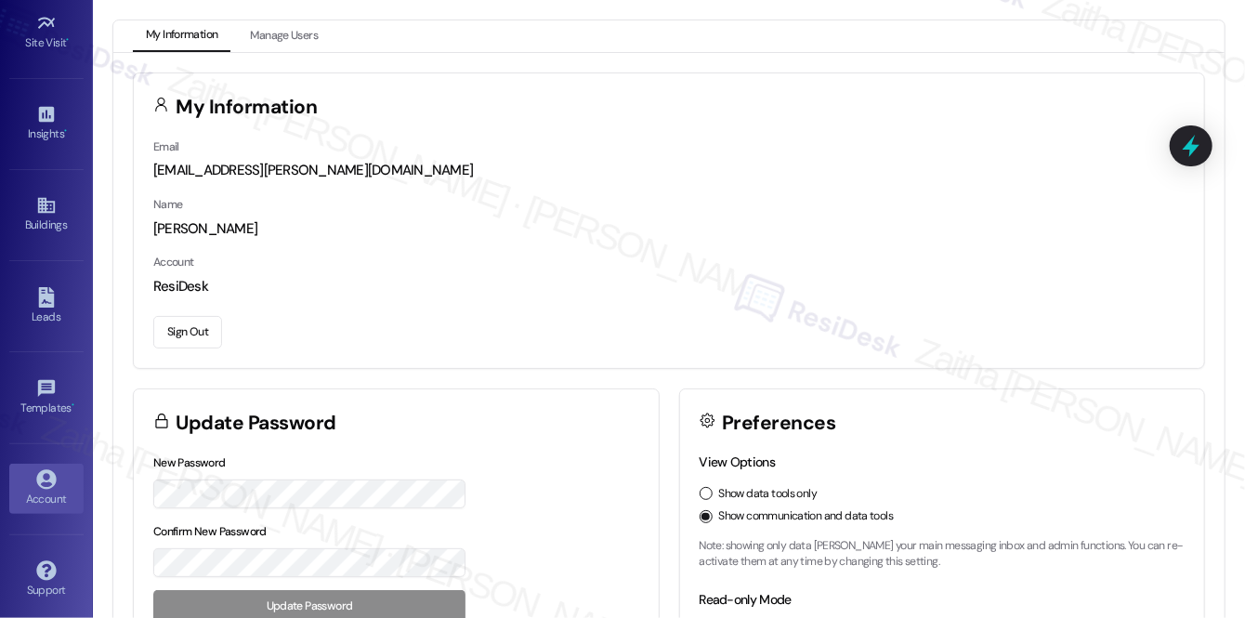
click at [173, 339] on button "Sign Out" at bounding box center [187, 332] width 69 height 33
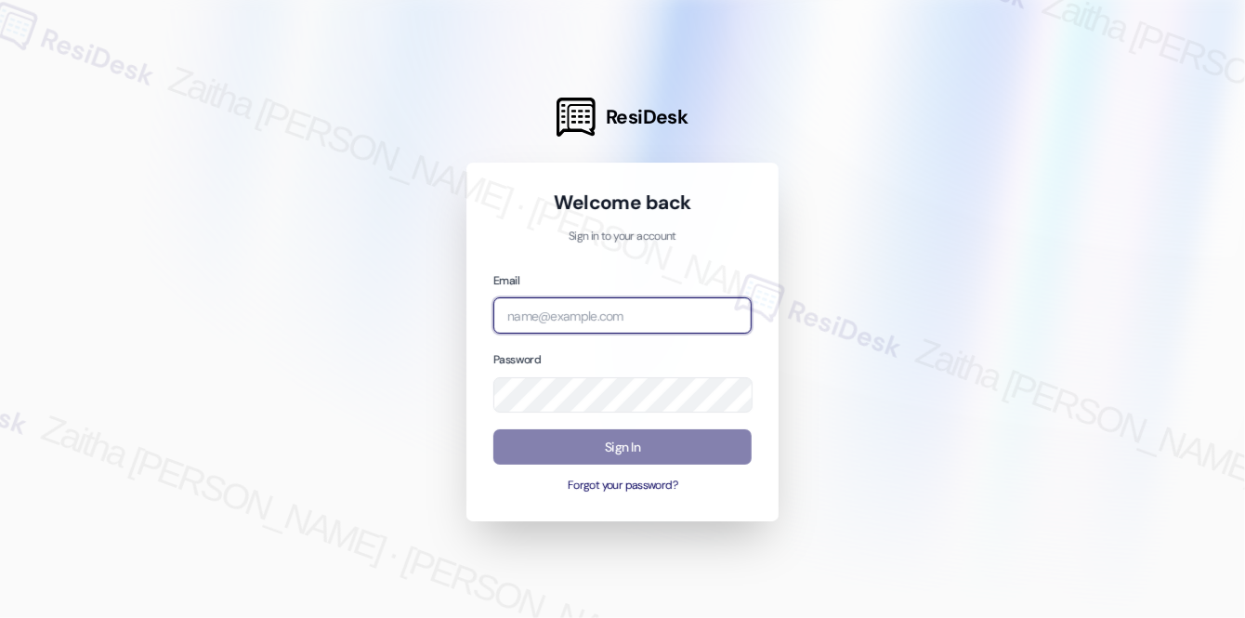
click at [582, 316] on input "email" at bounding box center [622, 315] width 258 height 36
type input "automated-surveys-meridian_management-zaitha.mae.[PERSON_NAME]@meridian_[DOMAIN…"
